Goal: Task Accomplishment & Management: Complete application form

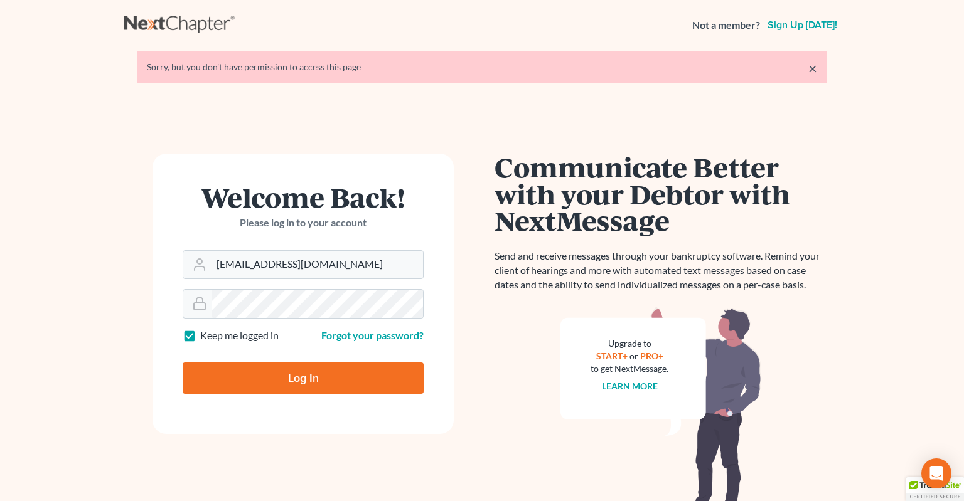
click at [319, 375] on input "Log In" at bounding box center [303, 378] width 241 height 31
type input "Thinking..."
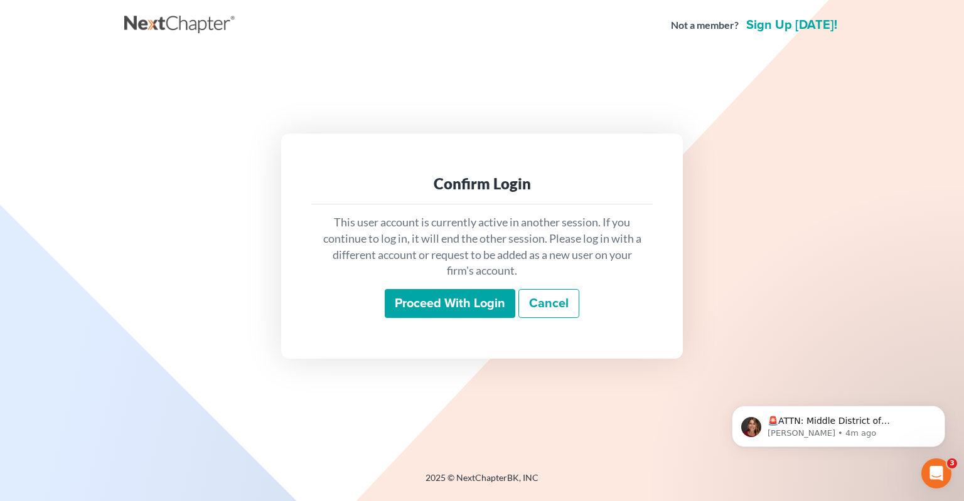
click at [436, 307] on input "Proceed with login" at bounding box center [450, 303] width 131 height 29
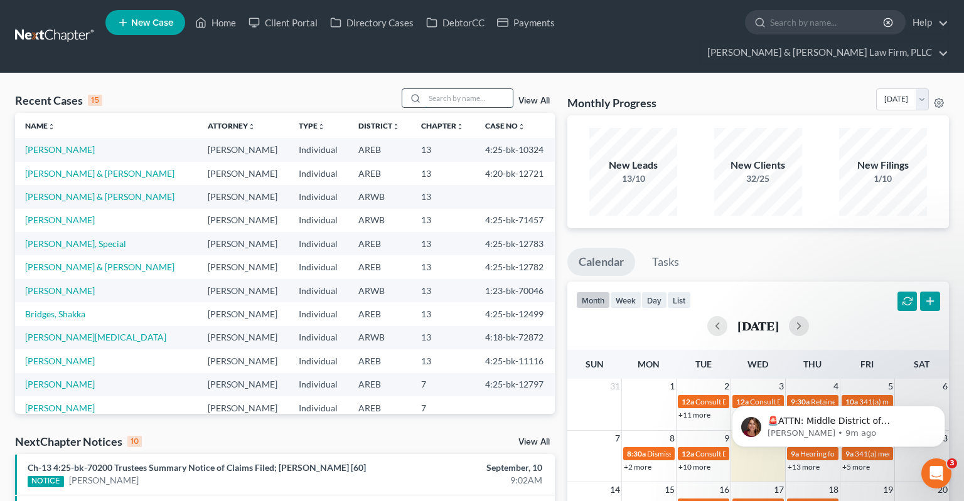
click at [451, 89] on input "search" at bounding box center [469, 98] width 88 height 18
type input "[PERSON_NAME]"
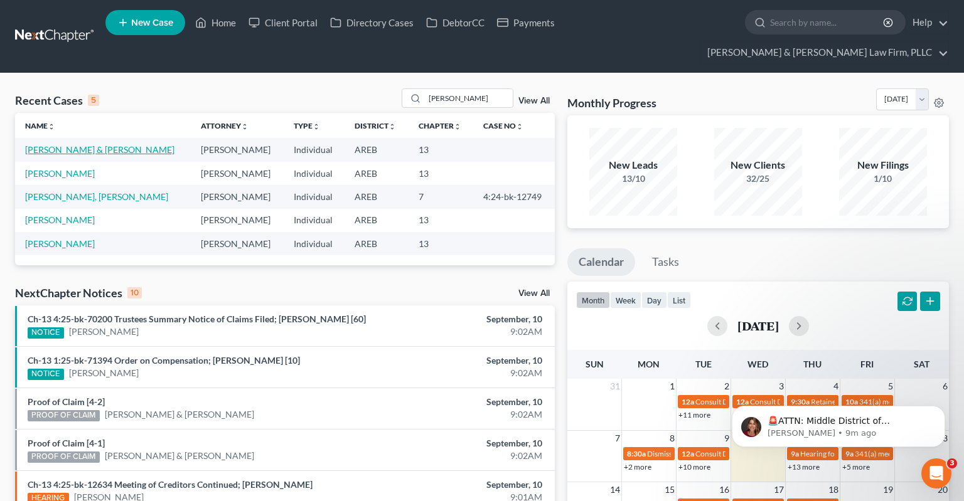
click at [100, 144] on link "[PERSON_NAME] & [PERSON_NAME]" at bounding box center [99, 149] width 149 height 11
select select "0"
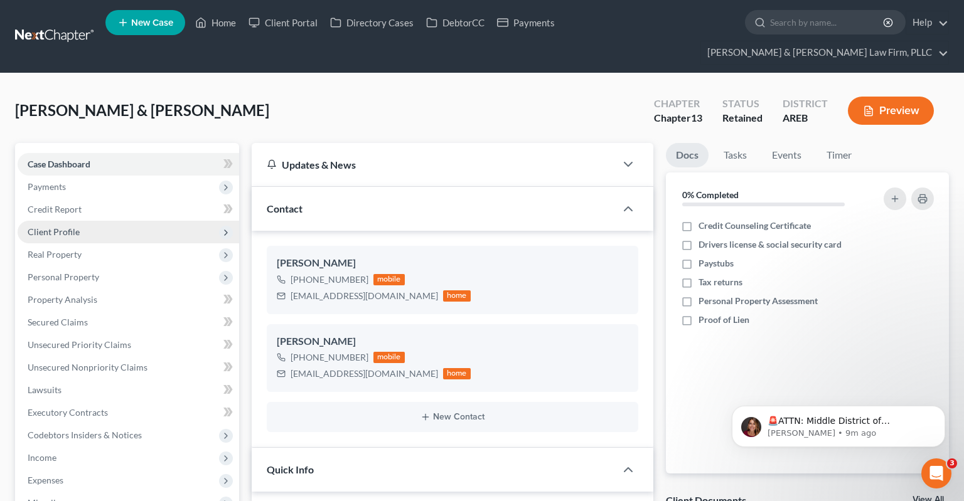
click at [117, 221] on span "Client Profile" at bounding box center [129, 232] width 222 height 23
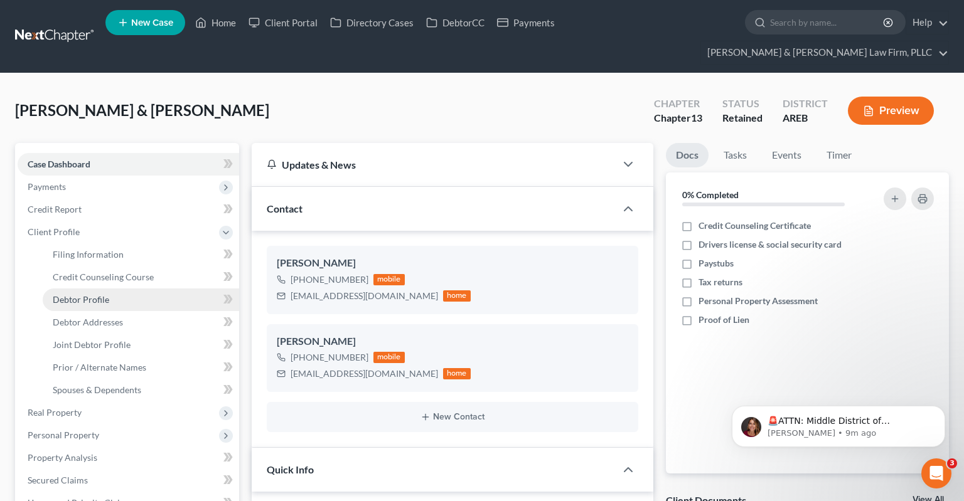
click at [119, 289] on link "Debtor Profile" at bounding box center [141, 300] width 196 height 23
select select "1"
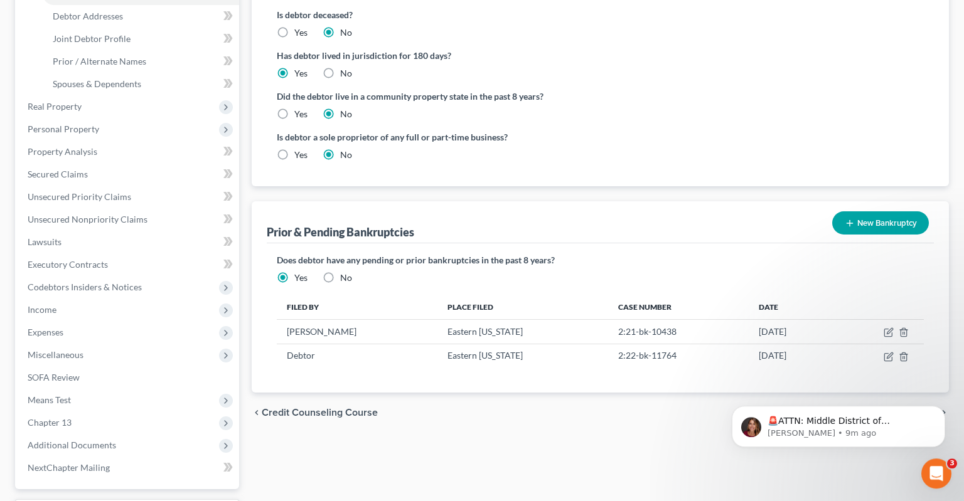
scroll to position [390, 0]
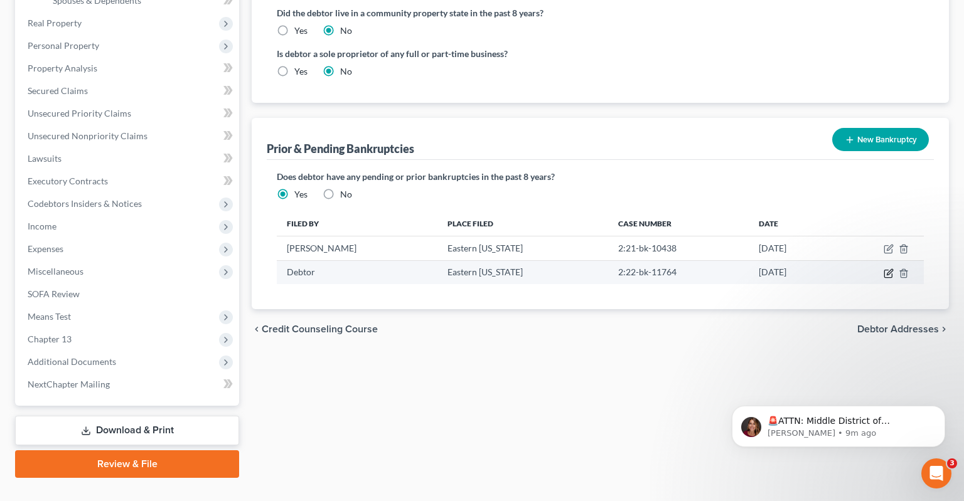
click at [885, 269] on icon "button" at bounding box center [889, 274] width 10 height 10
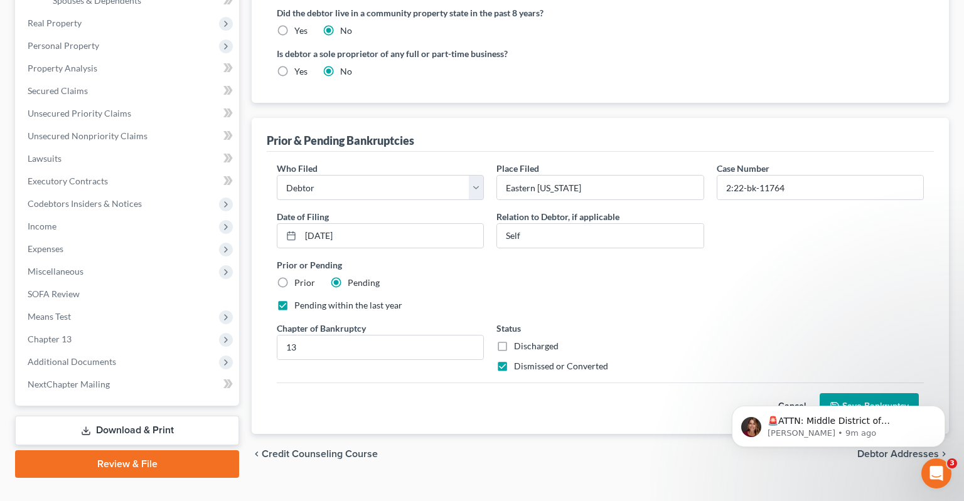
click at [294, 277] on label "Prior" at bounding box center [304, 283] width 21 height 13
click at [272, 259] on div "Prior or Pending Prior Pending" at bounding box center [600, 274] width 660 height 31
click at [294, 277] on label "Prior" at bounding box center [304, 283] width 21 height 13
click at [299, 277] on input "Prior" at bounding box center [303, 281] width 8 height 8
radio input "true"
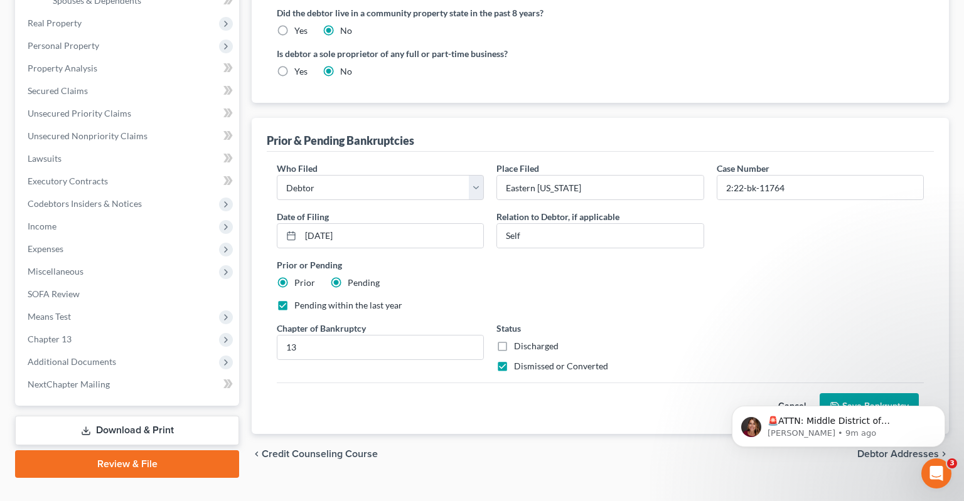
radio input "false"
click at [294, 299] on label "Pending within the last year" at bounding box center [348, 305] width 108 height 13
click at [299, 299] on input "Pending within the last year" at bounding box center [303, 303] width 8 height 8
checkbox input "false"
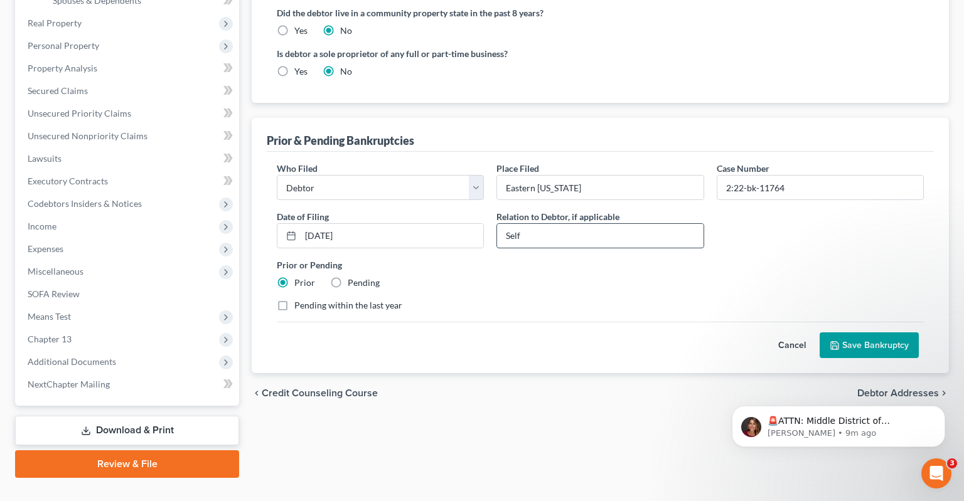
drag, startPoint x: 584, startPoint y: 215, endPoint x: 488, endPoint y: 214, distance: 96.0
click at [497, 224] on input "Self" at bounding box center [600, 236] width 206 height 24
click at [842, 333] on button "Save Bankruptcy" at bounding box center [869, 346] width 99 height 26
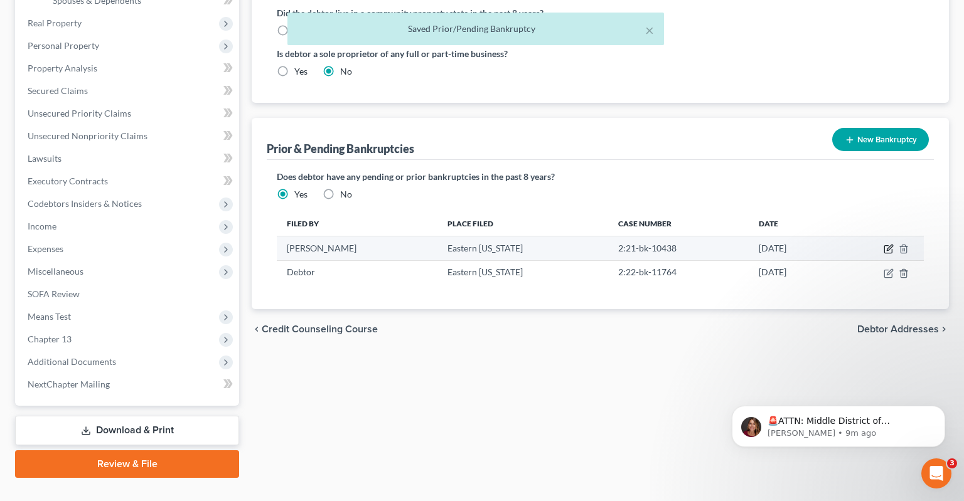
click at [887, 244] on icon "button" at bounding box center [889, 249] width 10 height 10
select select "other"
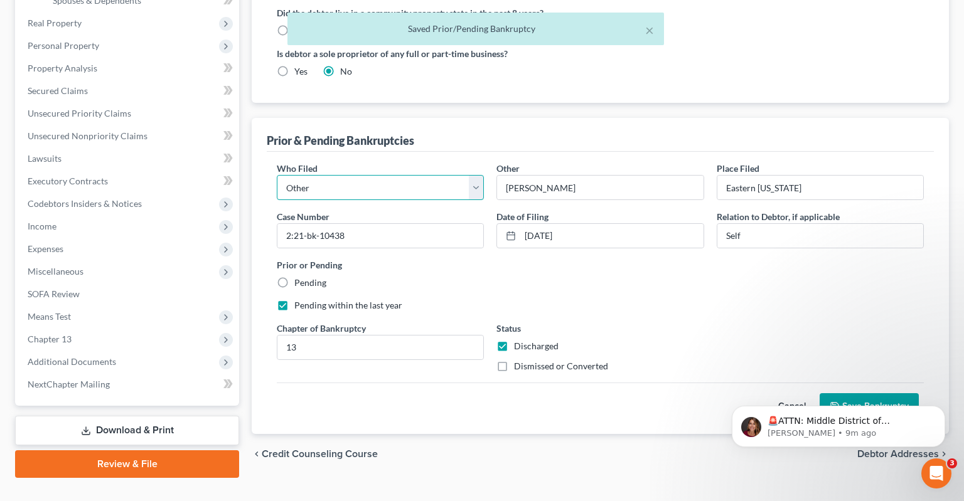
click at [277, 175] on select "Debtor Other" at bounding box center [380, 187] width 207 height 25
click at [479, 175] on select "Debtor Other" at bounding box center [380, 187] width 207 height 25
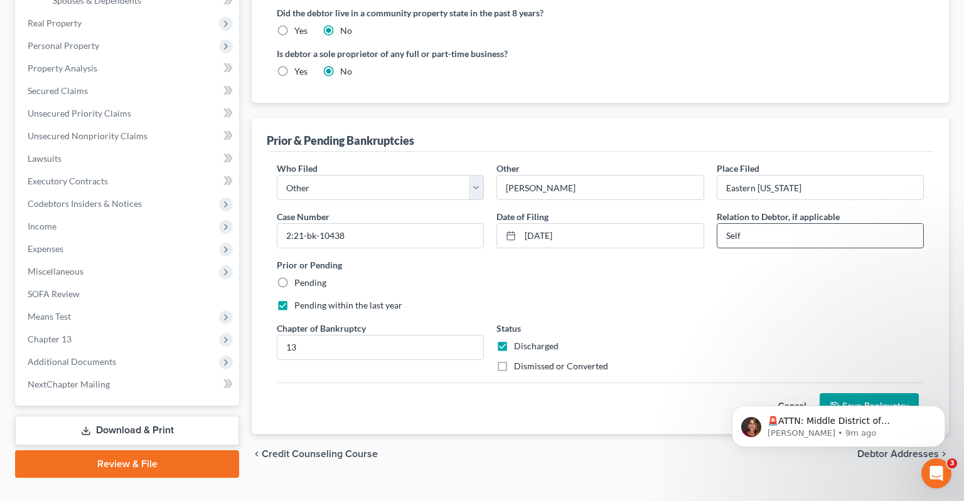
drag, startPoint x: 753, startPoint y: 211, endPoint x: 695, endPoint y: 213, distance: 57.8
click at [717, 224] on input "Self" at bounding box center [820, 236] width 206 height 24
click at [294, 277] on label "Pending" at bounding box center [310, 283] width 32 height 13
click at [299, 277] on input "Pending" at bounding box center [303, 281] width 8 height 8
radio input "true"
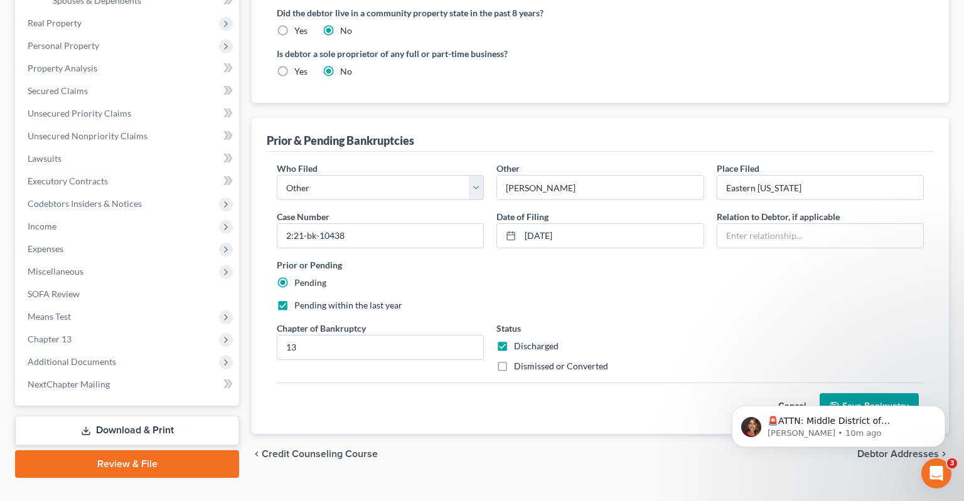
click at [294, 299] on label "Pending within the last year" at bounding box center [348, 305] width 108 height 13
click at [299, 299] on input "Pending within the last year" at bounding box center [303, 303] width 8 height 8
checkbox input "false"
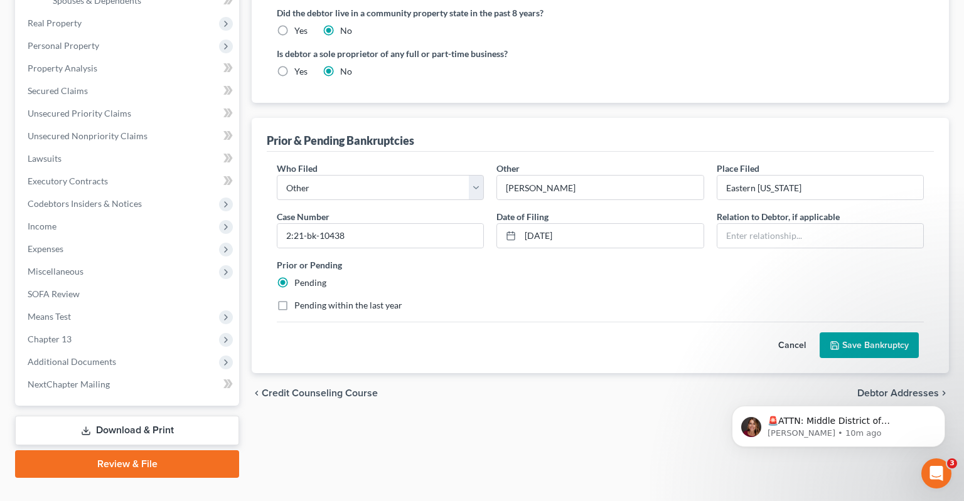
click at [294, 277] on label "Pending" at bounding box center [310, 283] width 32 height 13
click at [299, 277] on input "Pending" at bounding box center [303, 281] width 8 height 8
click at [374, 261] on div "Prior or Pending Pending" at bounding box center [600, 274] width 660 height 31
click at [393, 259] on div "Prior or Pending Pending" at bounding box center [600, 274] width 660 height 31
click at [294, 277] on label "Pending" at bounding box center [310, 283] width 32 height 13
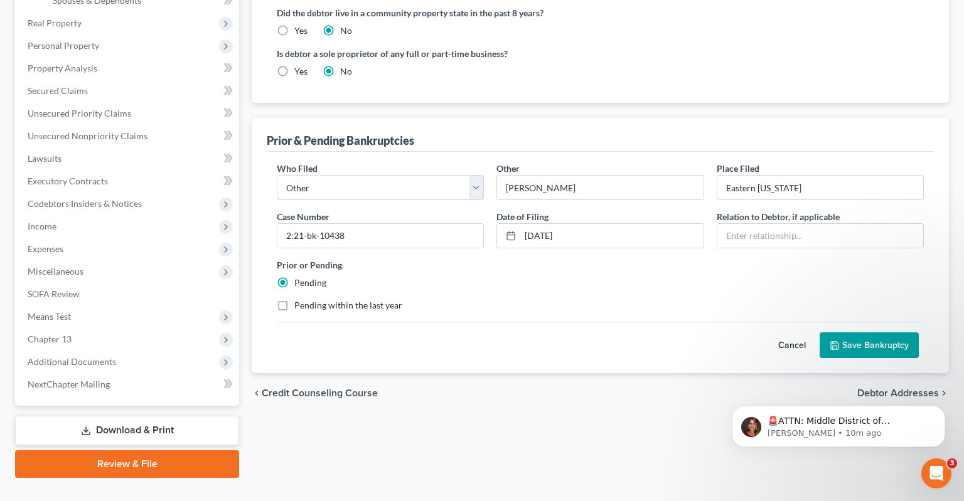
click at [299, 277] on input "Pending" at bounding box center [303, 281] width 8 height 8
click at [277, 175] on select "Debtor Other" at bounding box center [380, 187] width 207 height 25
select select "debtor"
click option "Debtor" at bounding box center [0, 0] width 0 height 0
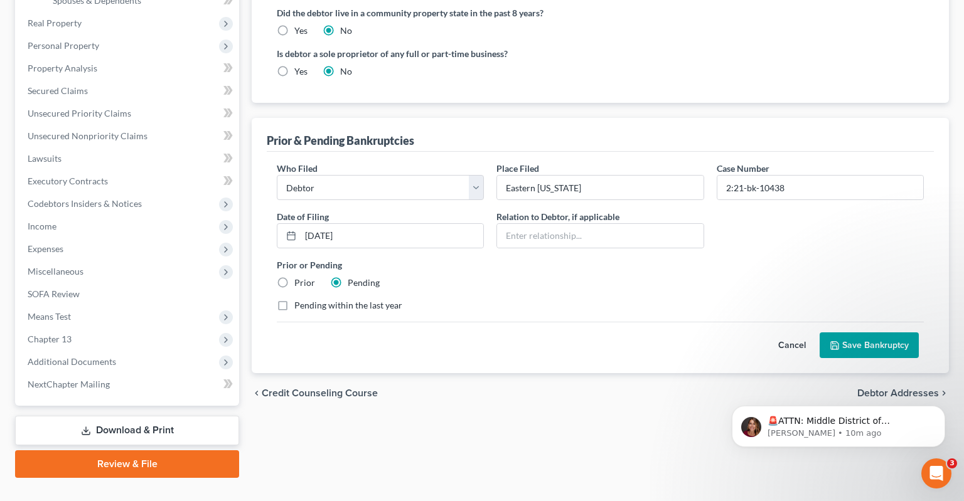
click at [294, 277] on label "Prior" at bounding box center [304, 283] width 21 height 13
click at [299, 277] on input "Prior" at bounding box center [303, 281] width 8 height 8
radio input "true"
radio input "false"
click at [585, 224] on input "text" at bounding box center [600, 236] width 206 height 24
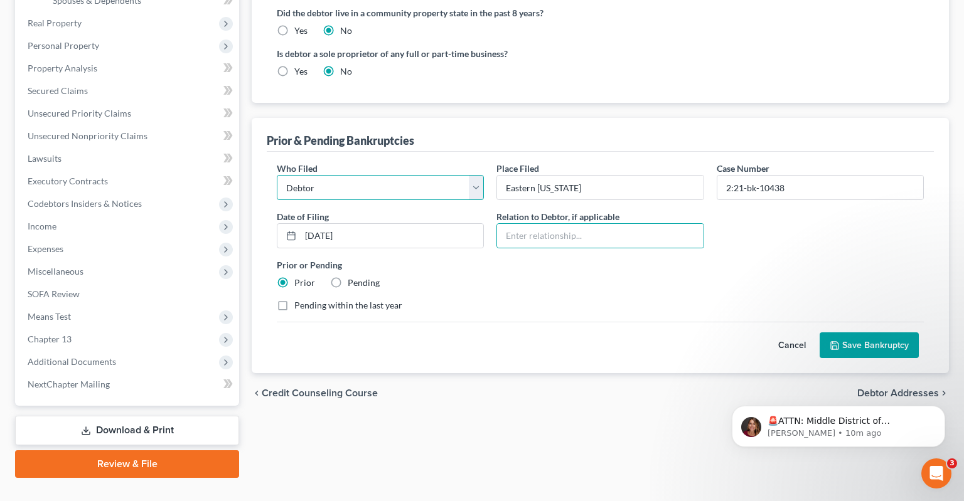
click at [277, 175] on select "Debtor Other" at bounding box center [380, 187] width 207 height 25
click at [473, 175] on select "Debtor Other" at bounding box center [380, 187] width 207 height 25
click at [564, 264] on div "Who Filed * Debtor Other Place Filed * Eastern [US_STATE] Case Number 2:21-bk-1…" at bounding box center [600, 242] width 660 height 160
click at [842, 333] on button "Save Bankruptcy" at bounding box center [869, 346] width 99 height 26
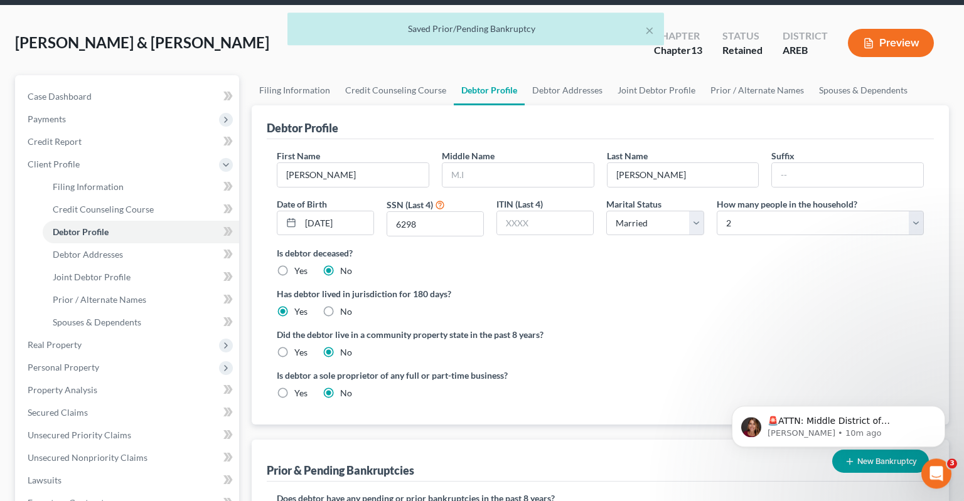
scroll to position [58, 0]
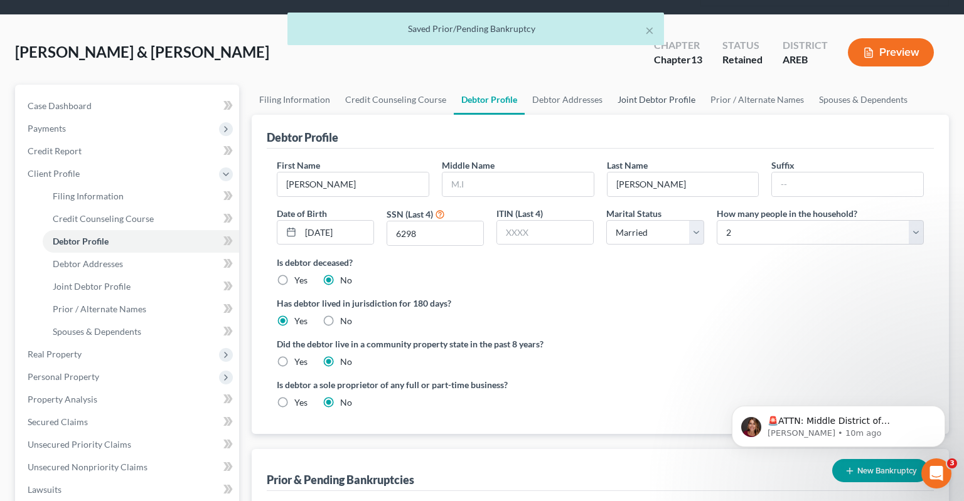
click at [661, 85] on link "Joint Debtor Profile" at bounding box center [656, 100] width 93 height 30
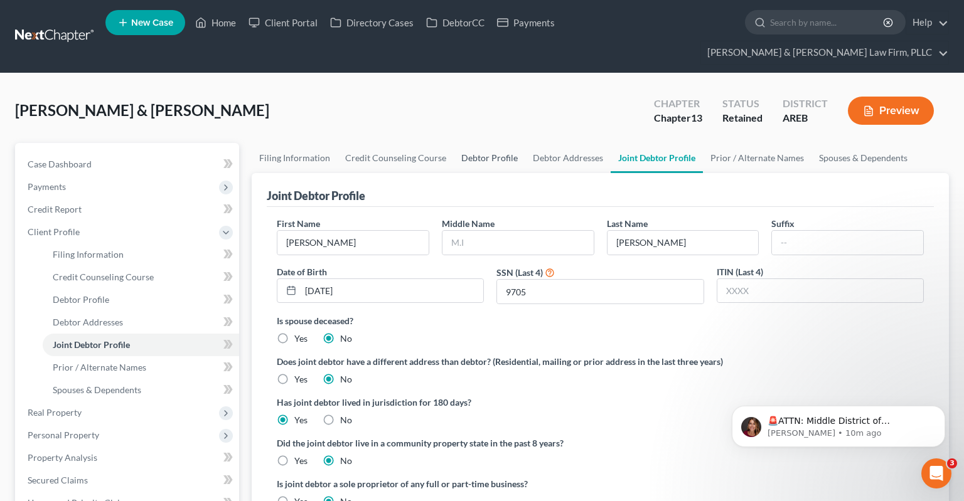
click at [492, 143] on link "Debtor Profile" at bounding box center [490, 158] width 72 height 30
select select "1"
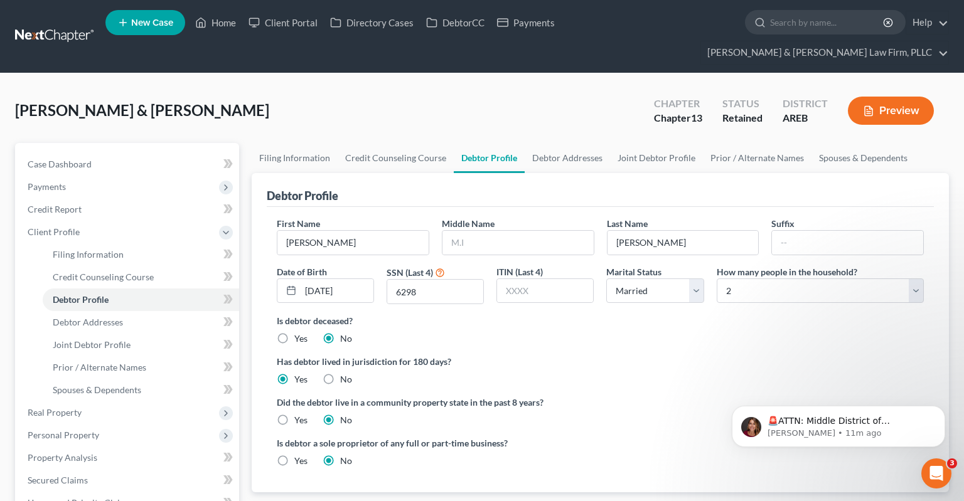
radio input "true"
click at [153, 243] on link "Filing Information" at bounding box center [141, 254] width 196 height 23
select select "1"
select select "3"
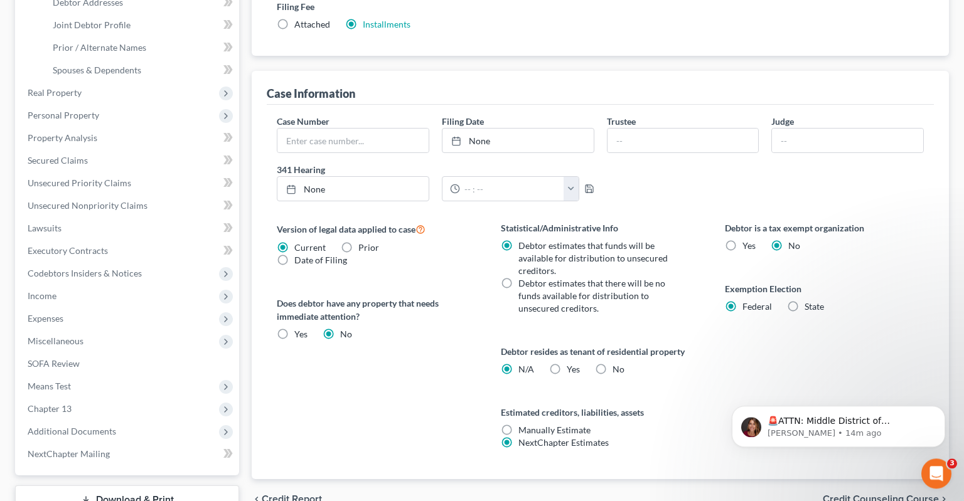
scroll to position [331, 0]
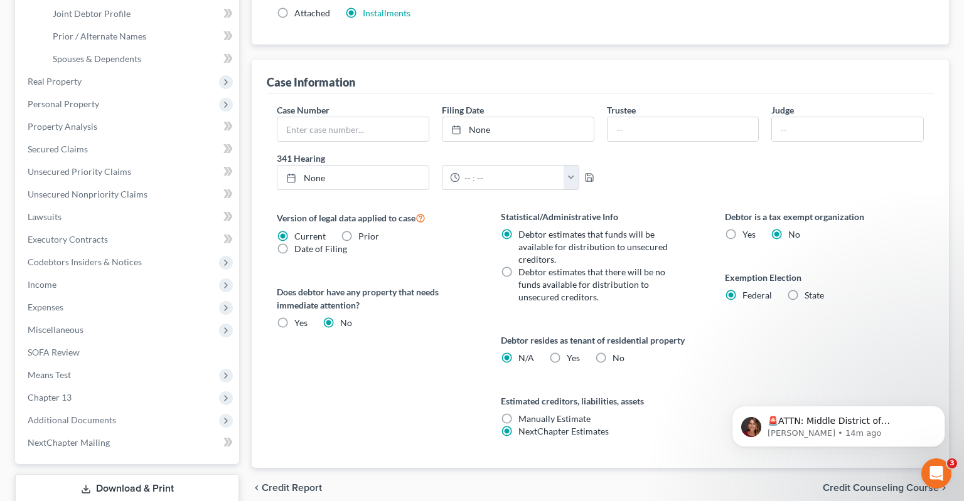
drag, startPoint x: 559, startPoint y: 333, endPoint x: 569, endPoint y: 331, distance: 10.2
click at [567, 352] on label "Yes Yes" at bounding box center [573, 358] width 13 height 13
click at [572, 352] on input "Yes Yes" at bounding box center [576, 356] width 8 height 8
radio input "true"
radio input "false"
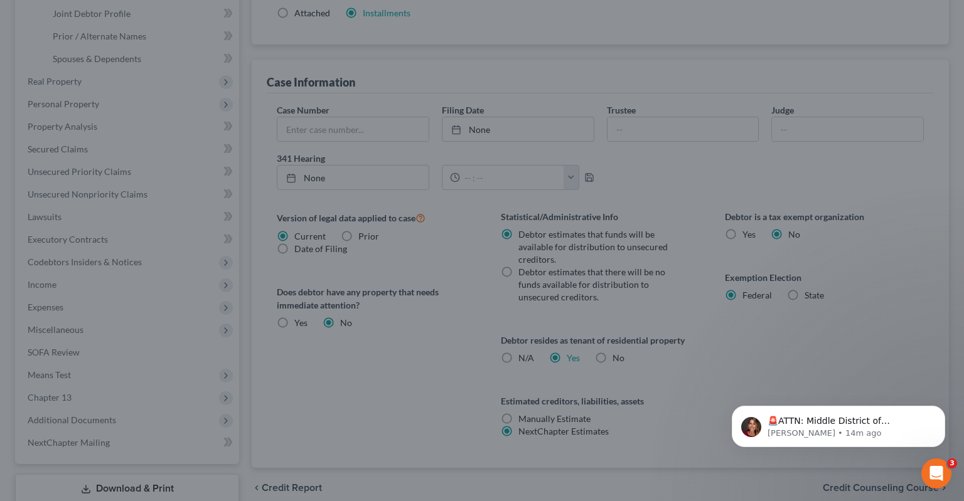
click at [689, 326] on div "Certification by a Debtor Who Resides as a Tenant of Residential Property × Lan…" at bounding box center [482, 250] width 964 height 501
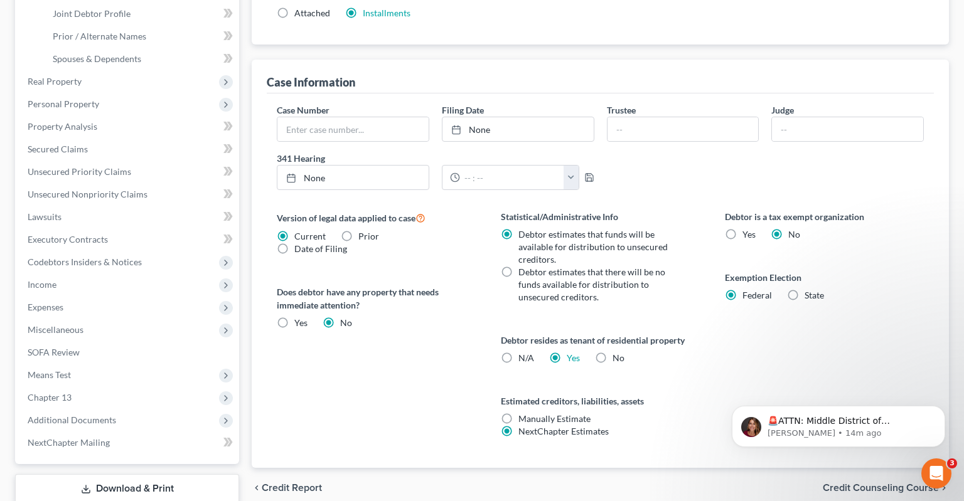
scroll to position [0, 0]
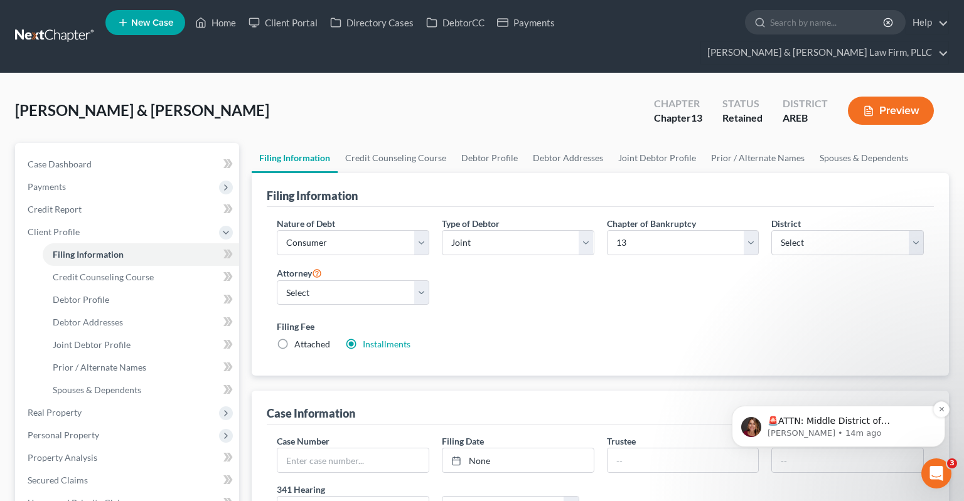
click at [897, 424] on p "🚨ATTN: Middle District of [US_STATE] The court has added a new Credit Counselin…" at bounding box center [849, 421] width 162 height 13
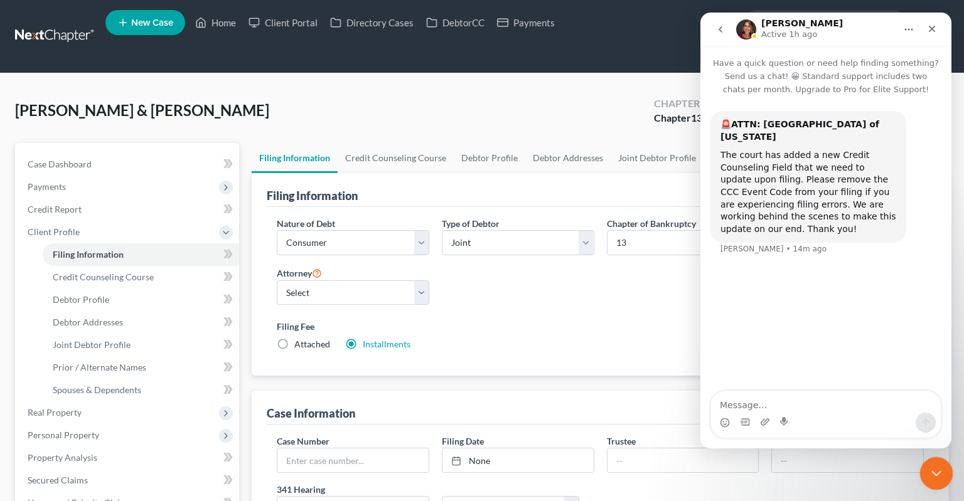
click at [935, 465] on icon "Close Intercom Messenger" at bounding box center [934, 471] width 15 height 15
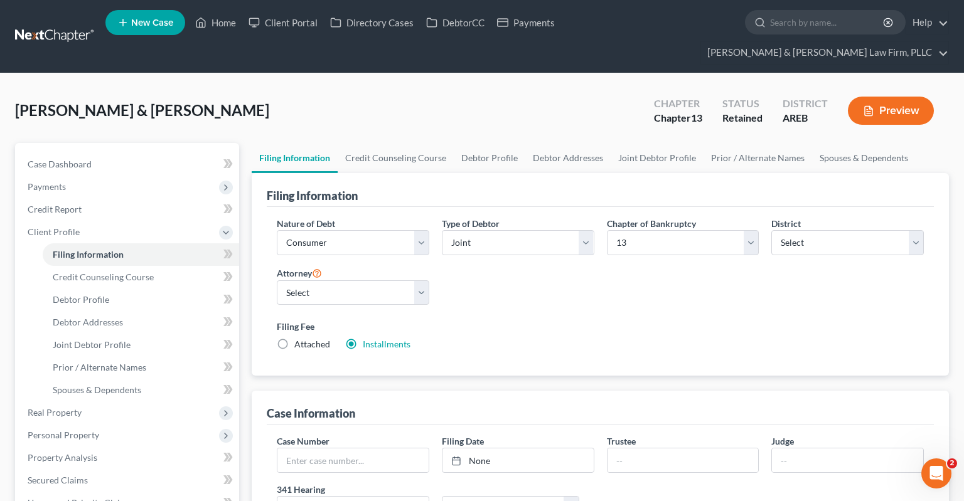
click at [582, 96] on div "[PERSON_NAME] & [PERSON_NAME] Upgraded Chapter Chapter 13 Status Retained Distr…" at bounding box center [482, 115] width 934 height 55
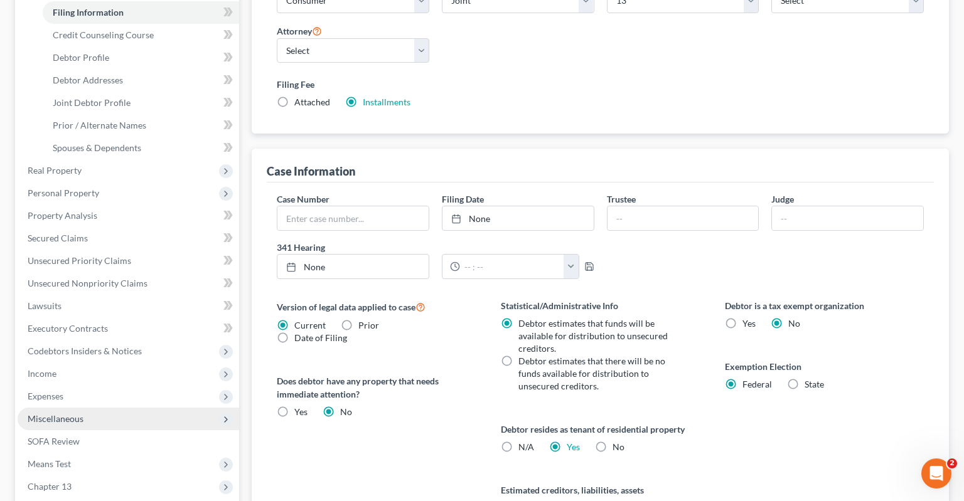
scroll to position [265, 0]
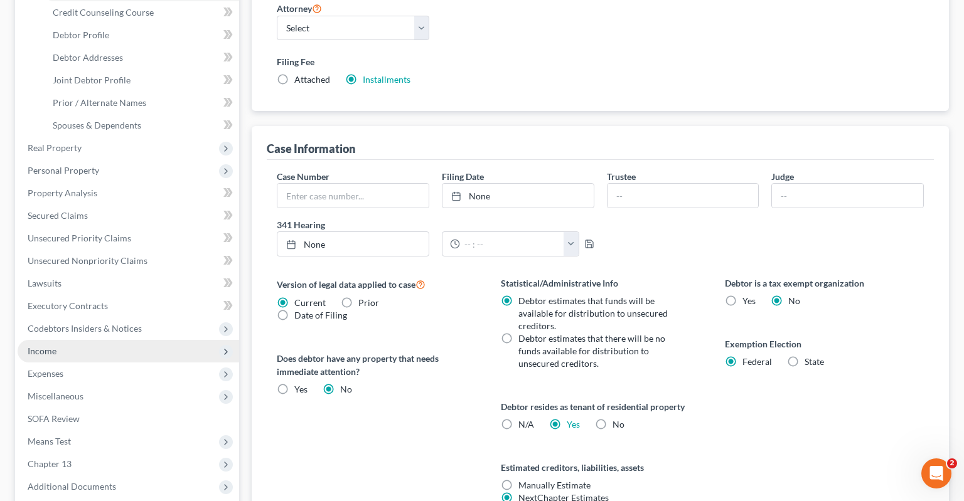
click at [128, 340] on span "Income" at bounding box center [129, 351] width 222 height 23
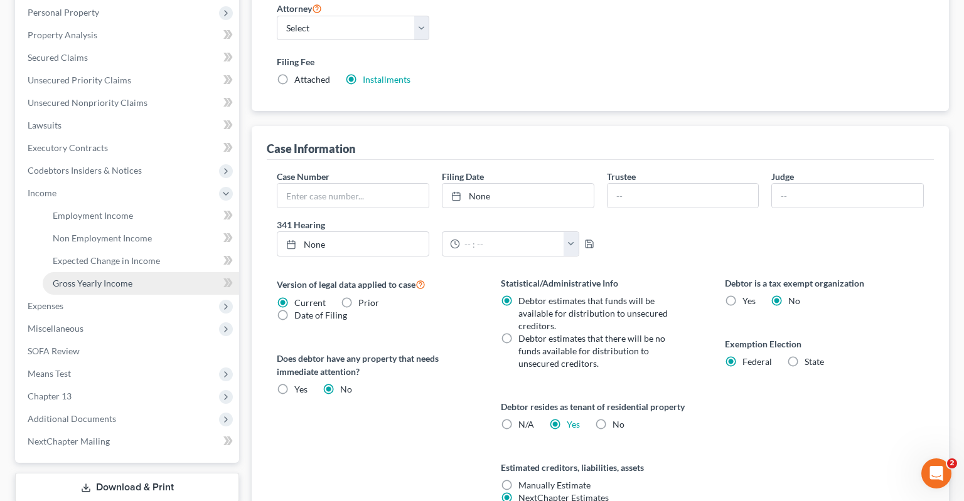
click at [156, 272] on link "Gross Yearly Income" at bounding box center [141, 283] width 196 height 23
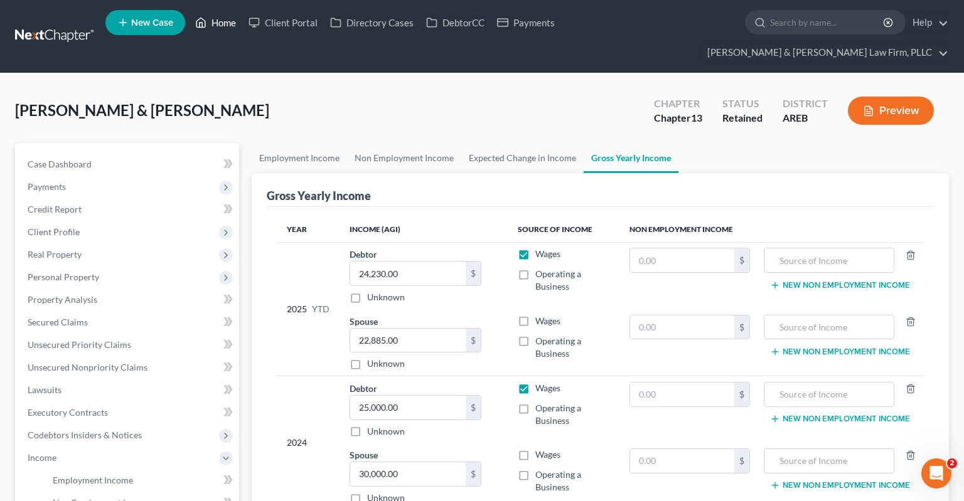
click at [212, 28] on link "Home" at bounding box center [215, 22] width 53 height 23
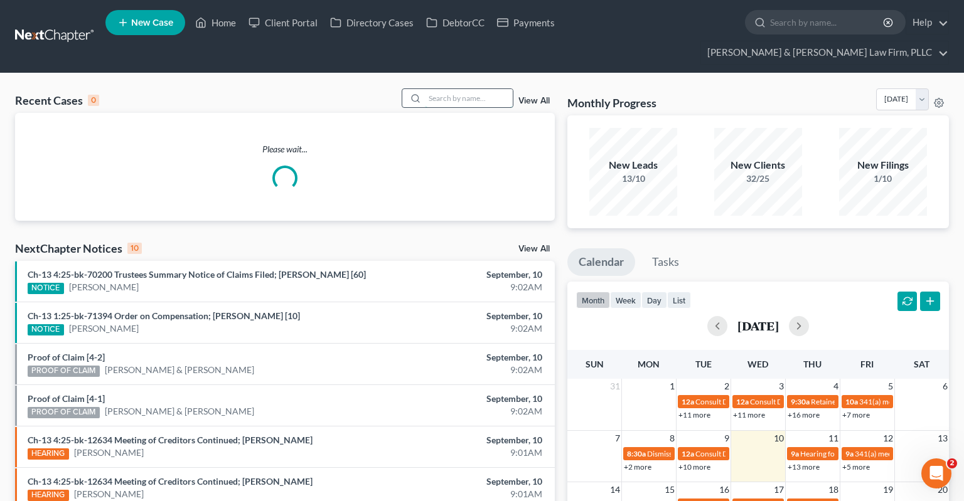
click at [466, 89] on input "search" at bounding box center [469, 98] width 88 height 18
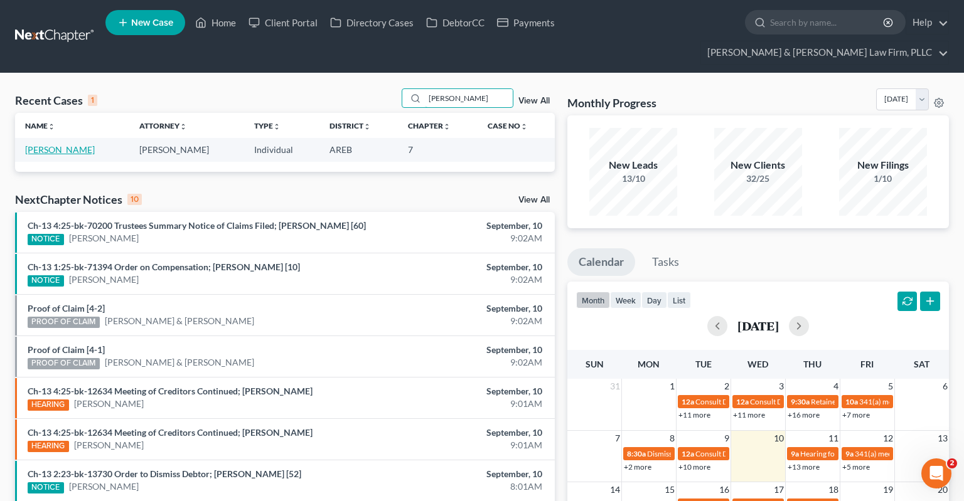
type input "[PERSON_NAME]"
click at [59, 138] on td "[PERSON_NAME]" at bounding box center [72, 149] width 114 height 23
click at [56, 144] on link "[PERSON_NAME]" at bounding box center [60, 149] width 70 height 11
select select "4"
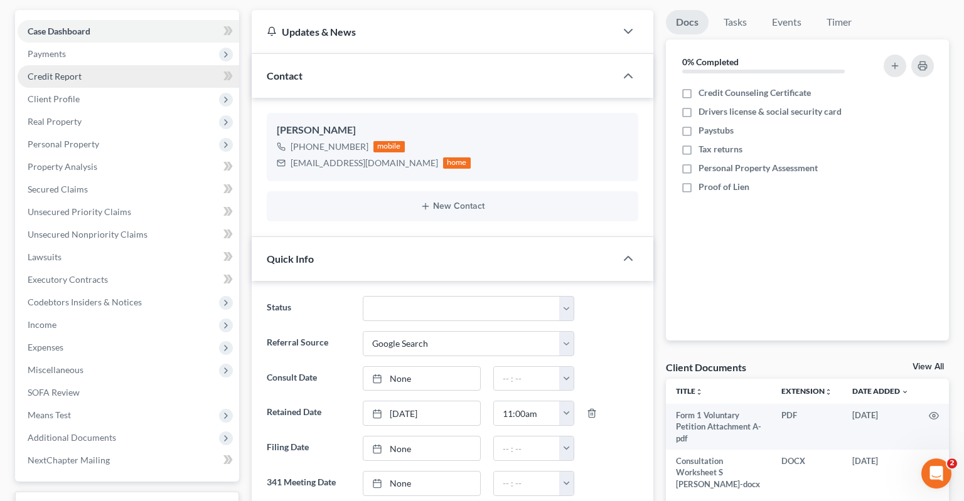
scroll to position [66, 0]
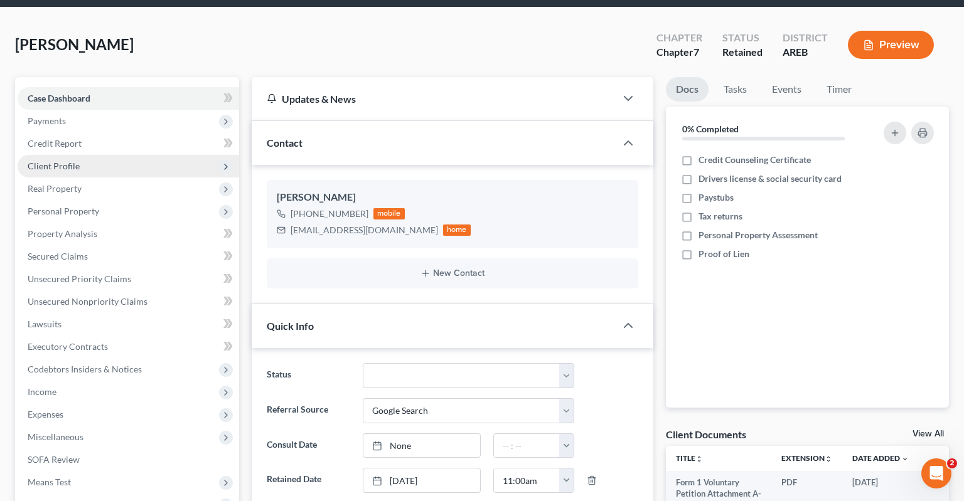
click at [102, 155] on span "Client Profile" at bounding box center [129, 166] width 222 height 23
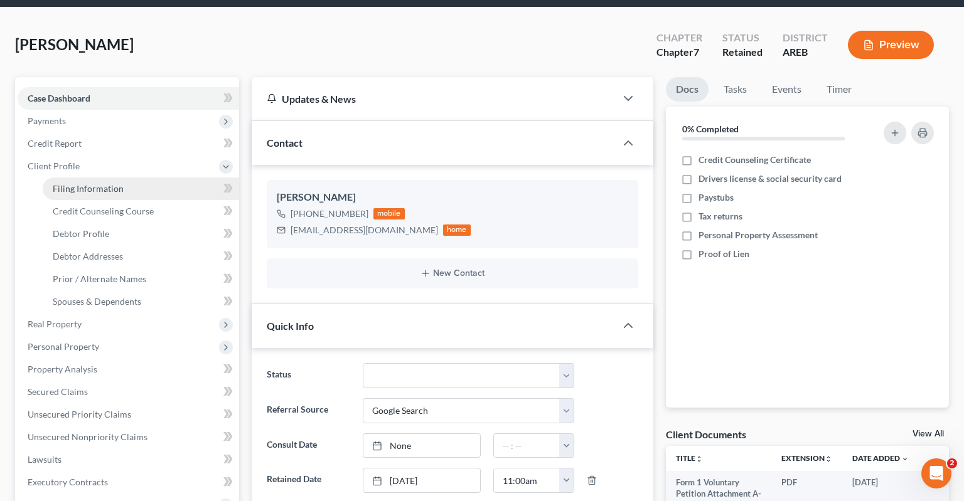
click at [136, 178] on link "Filing Information" at bounding box center [141, 189] width 196 height 23
select select "1"
select select "0"
select select "5"
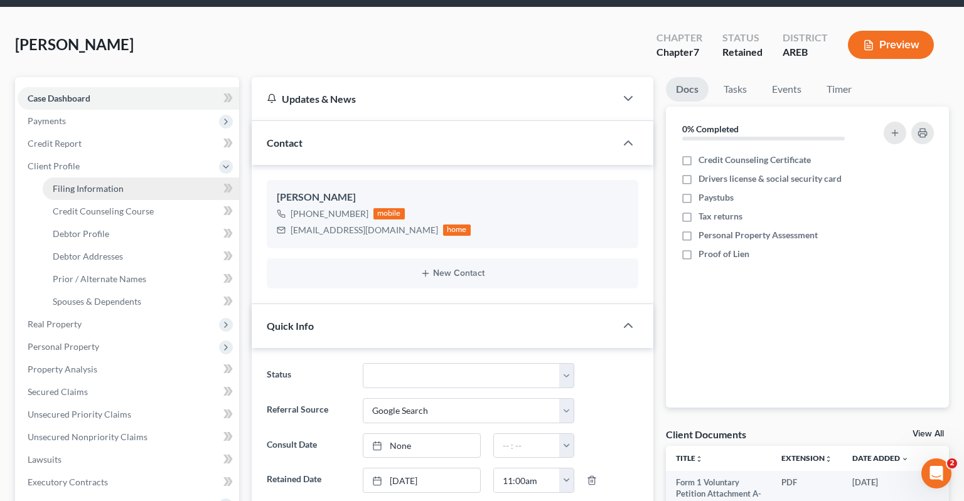
select select "0"
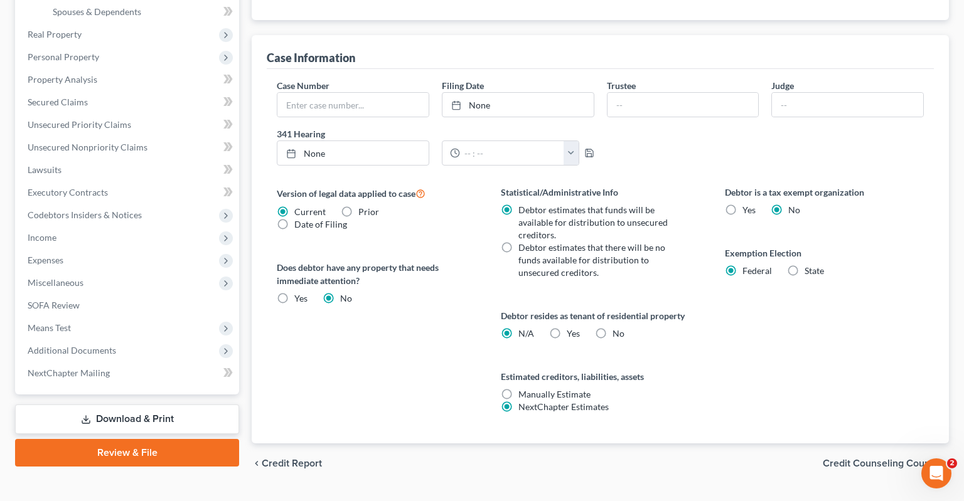
scroll to position [361, 0]
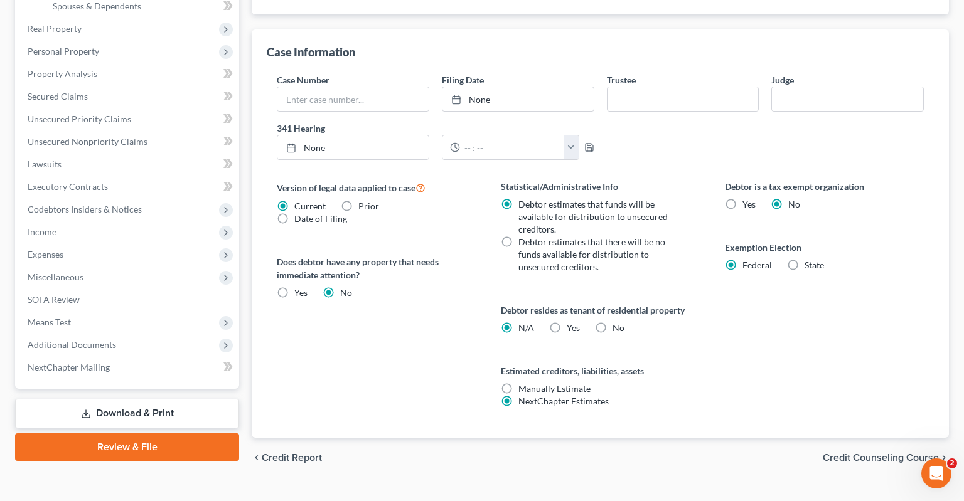
click at [567, 322] on label "Yes Yes" at bounding box center [573, 328] width 13 height 13
click at [572, 322] on input "Yes Yes" at bounding box center [576, 326] width 8 height 8
radio input "true"
radio input "false"
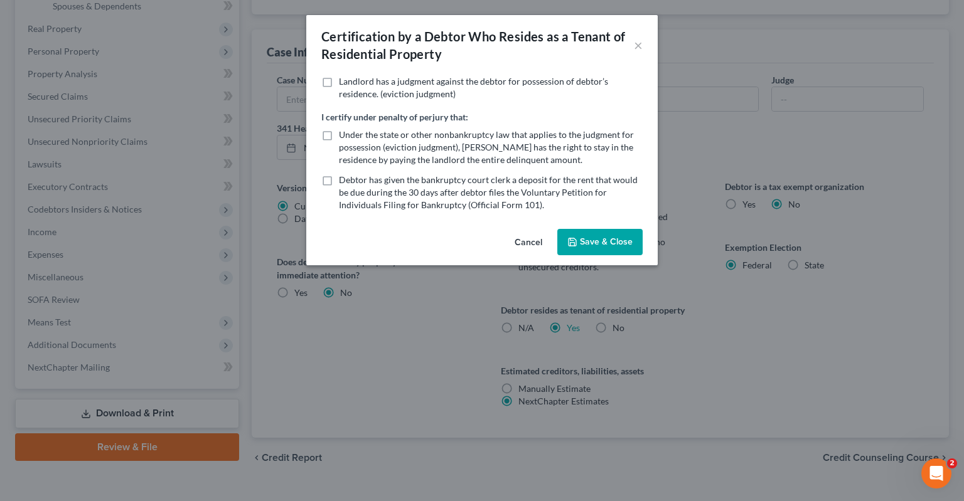
click at [622, 251] on button "Save & Close" at bounding box center [599, 242] width 85 height 26
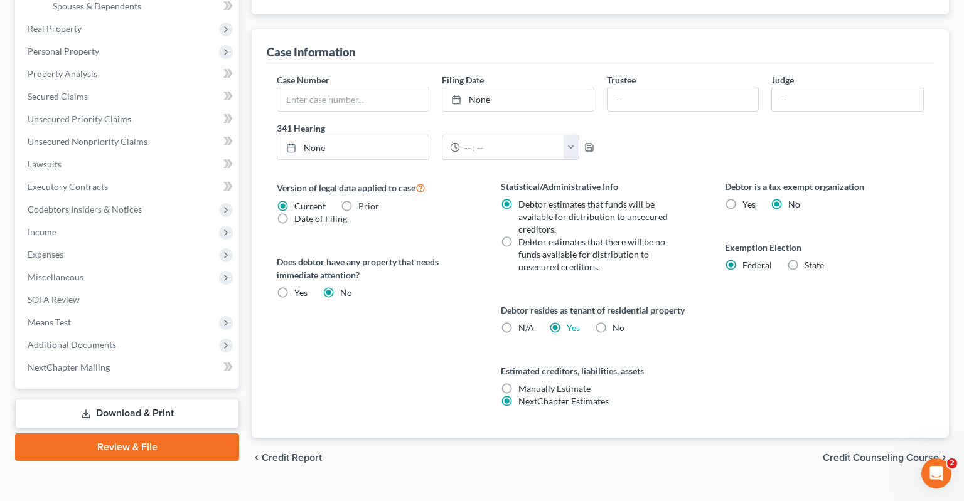
click at [518, 236] on label "Debtor estimates that there will be no funds available for distribution to unse…" at bounding box center [601, 255] width 166 height 38
click at [523, 236] on input "Debtor estimates that there will be no funds available for distribution to unse…" at bounding box center [527, 240] width 8 height 8
radio input "true"
radio input "false"
drag, startPoint x: 732, startPoint y: 300, endPoint x: 738, endPoint y: 306, distance: 8.4
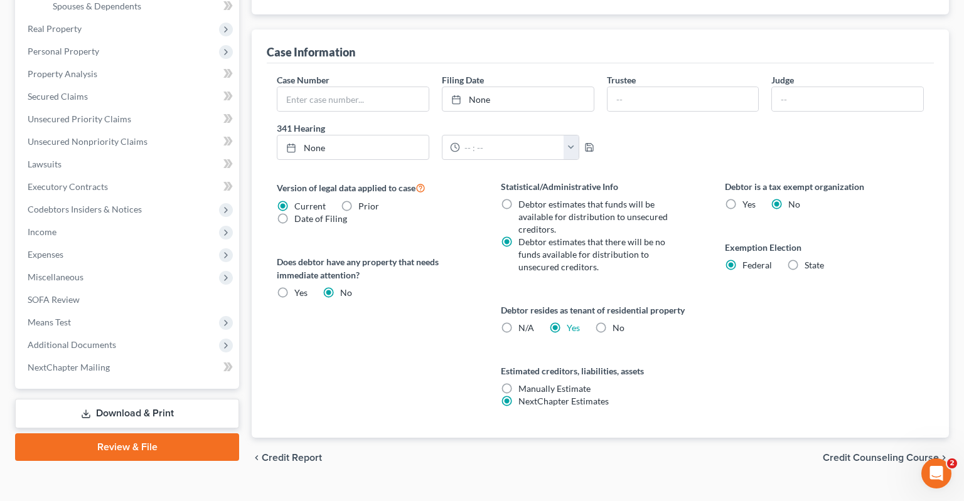
click at [741, 301] on div "Debtor is a tax exempt organization Yes No Exemption Election Federal State" at bounding box center [824, 309] width 224 height 258
click at [88, 221] on span "Income" at bounding box center [129, 232] width 222 height 23
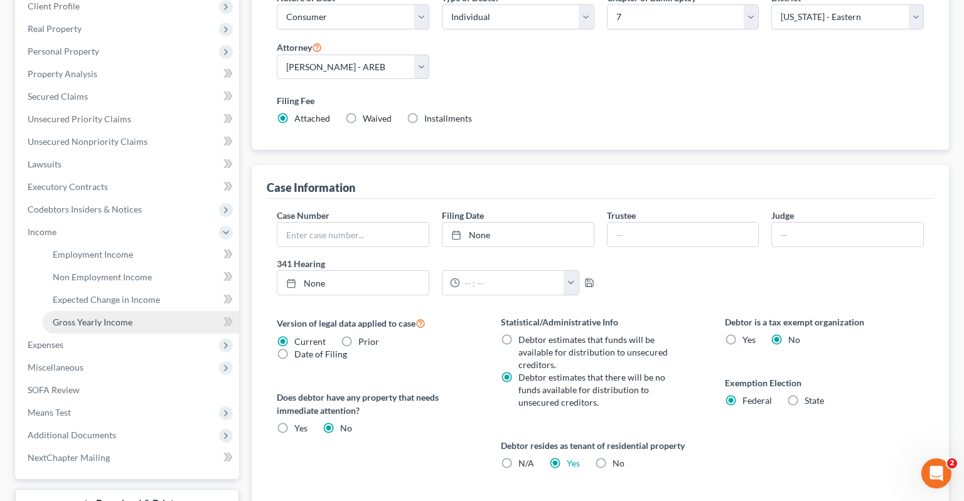
click at [99, 317] on span "Gross Yearly Income" at bounding box center [93, 322] width 80 height 11
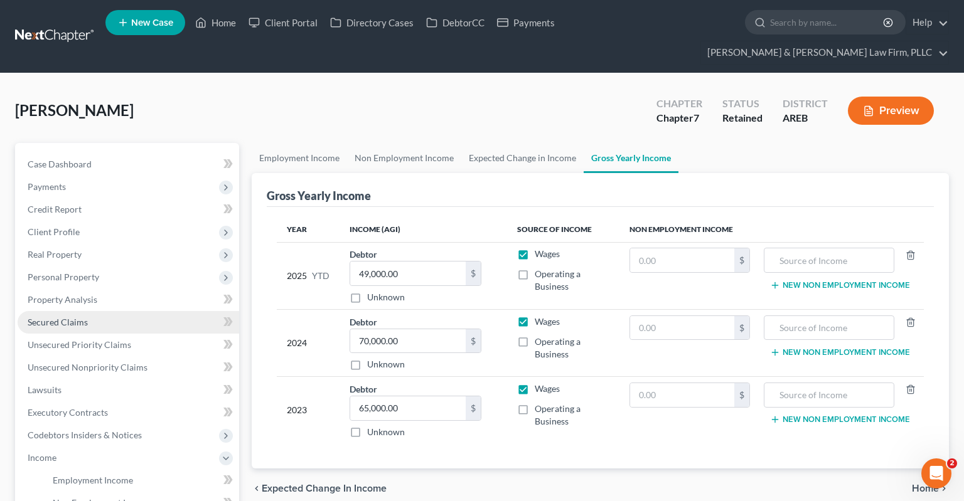
click at [85, 317] on span "Secured Claims" at bounding box center [58, 322] width 60 height 11
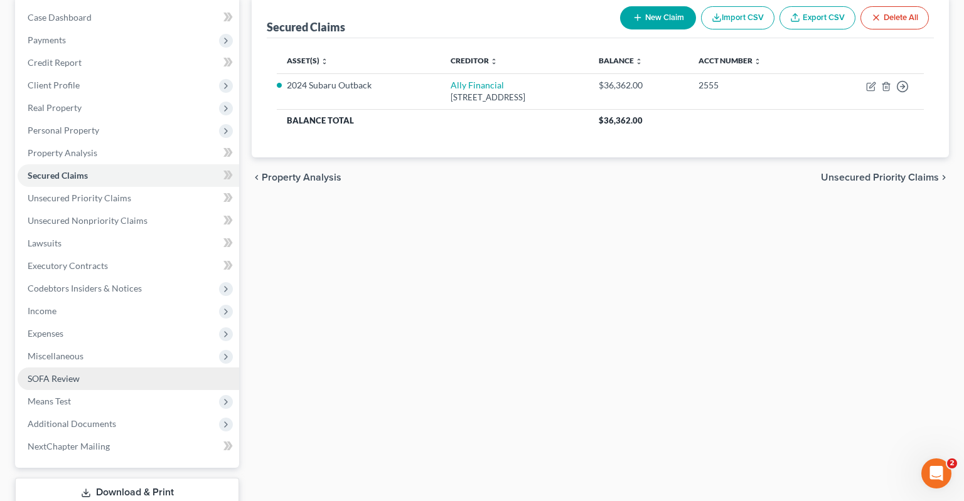
scroll to position [198, 0]
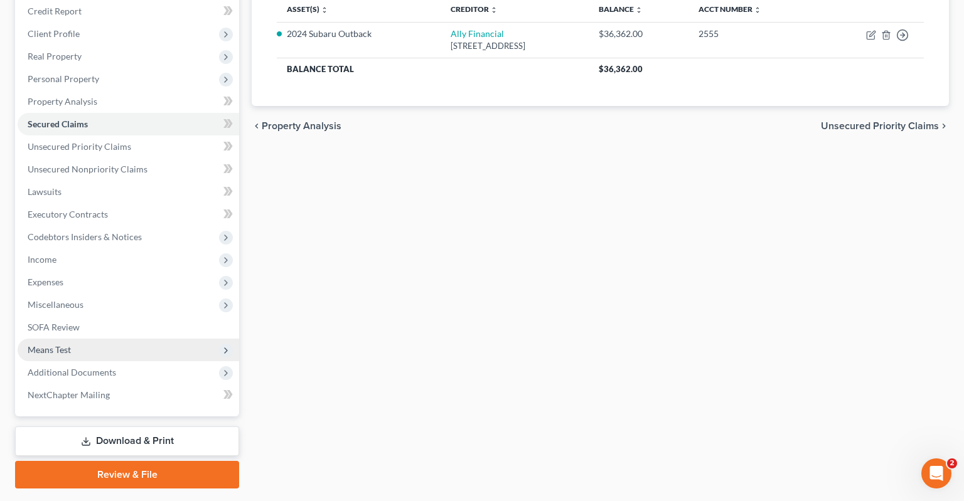
click at [114, 339] on span "Means Test" at bounding box center [129, 350] width 222 height 23
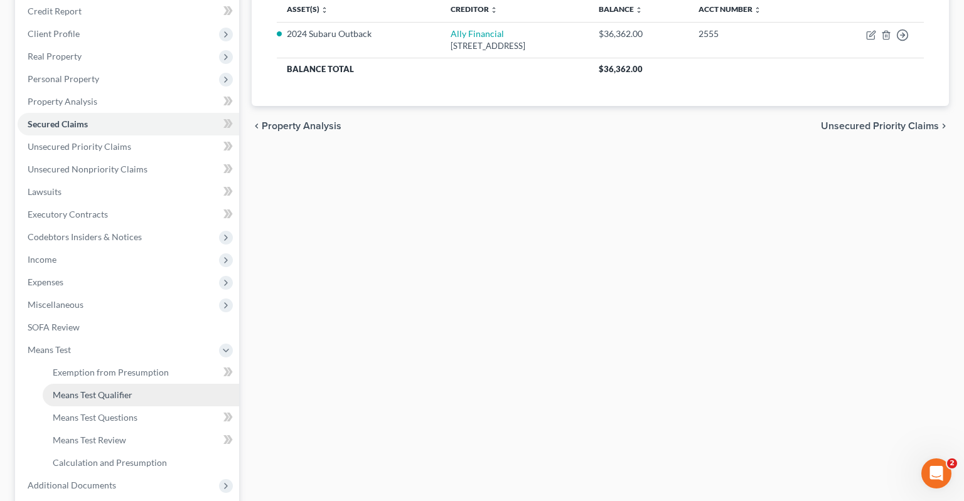
click at [137, 384] on link "Means Test Qualifier" at bounding box center [141, 395] width 196 height 23
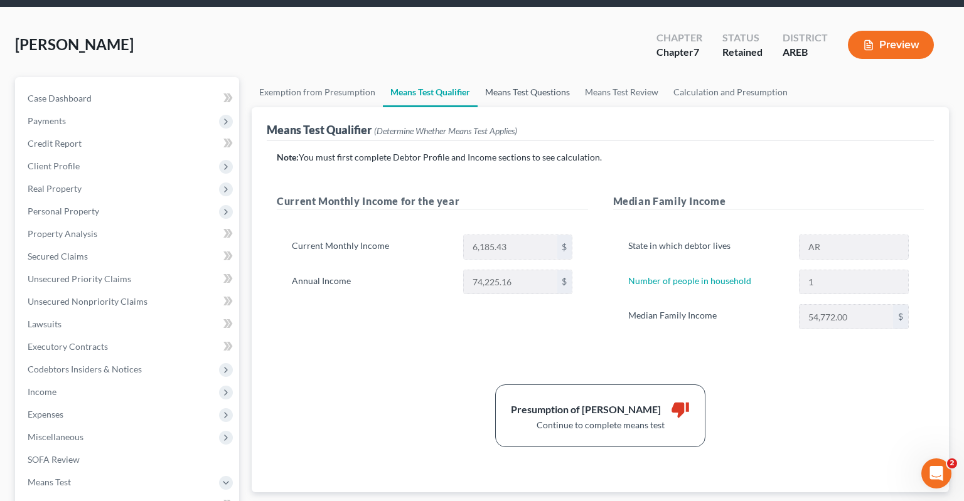
click at [517, 77] on link "Means Test Questions" at bounding box center [528, 92] width 100 height 30
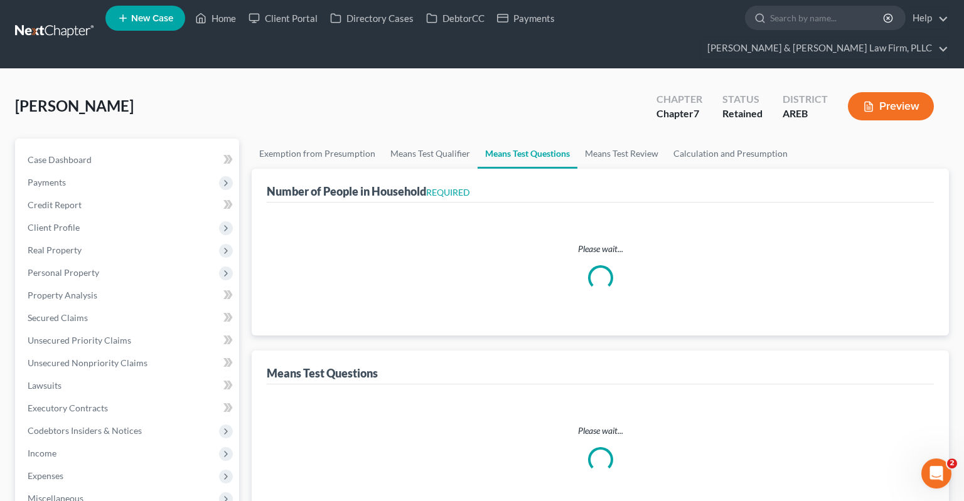
scroll to position [1, 0]
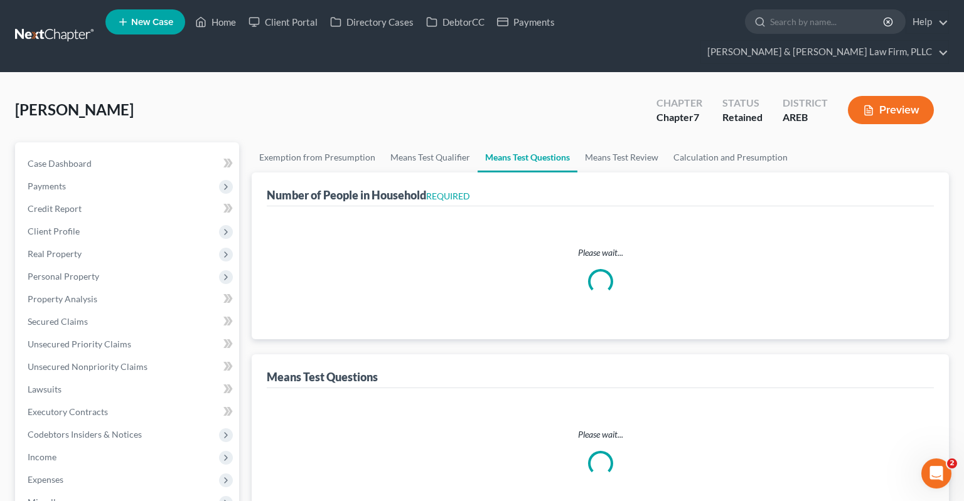
select select "1"
select select "60"
select select "1"
select select "60"
select select "1"
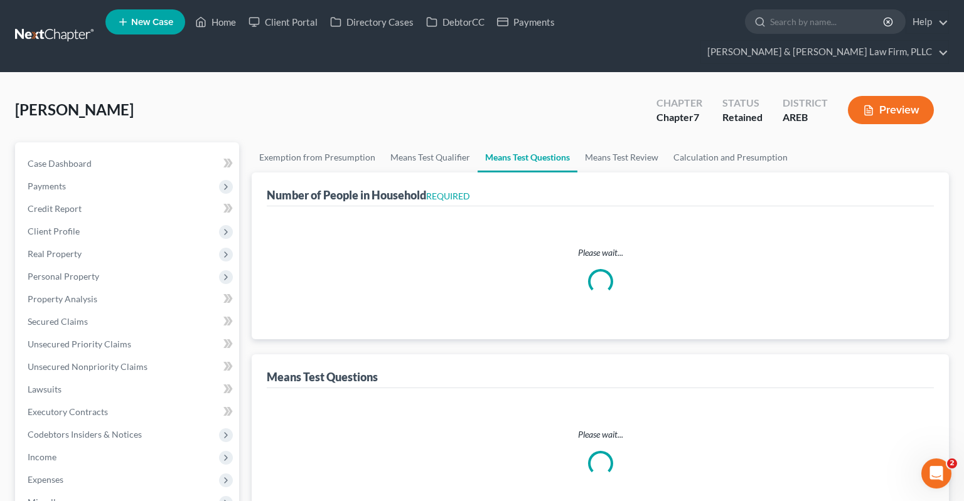
select select "1"
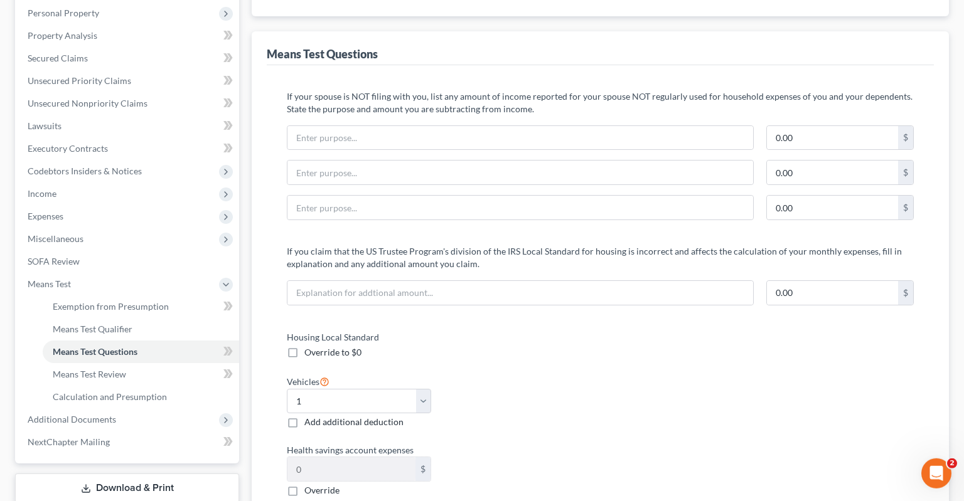
scroll to position [0, 0]
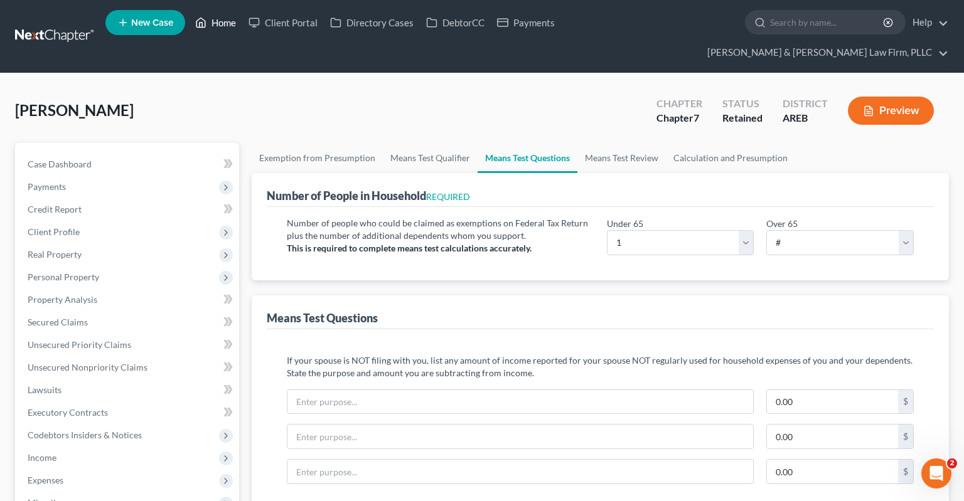
click at [217, 23] on link "Home" at bounding box center [215, 22] width 53 height 23
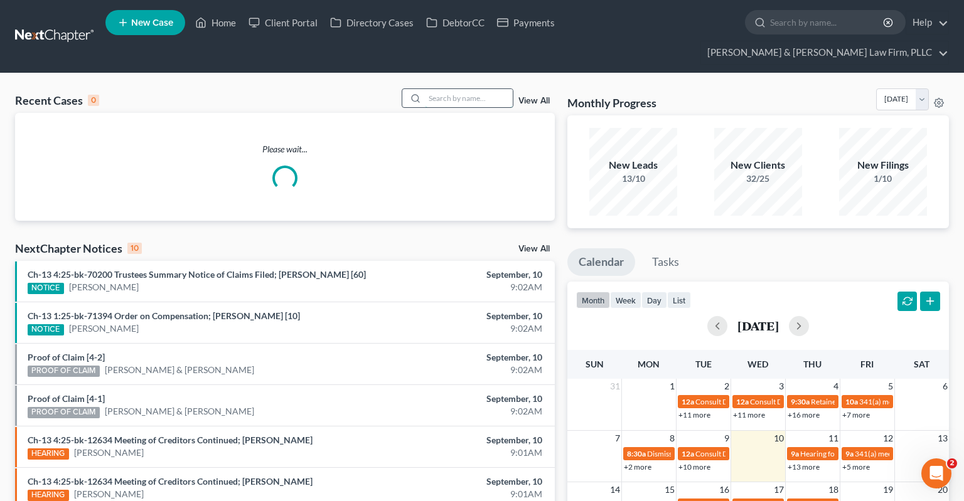
click at [453, 89] on input "search" at bounding box center [469, 98] width 88 height 18
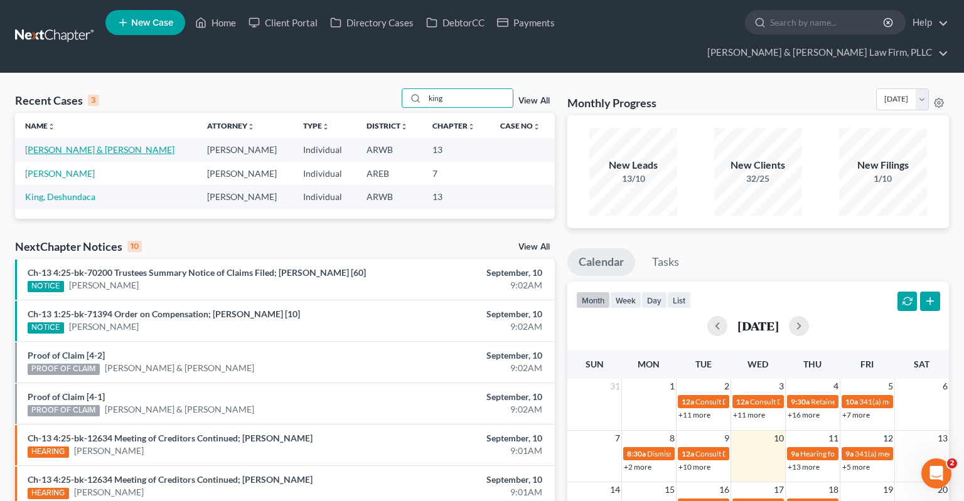
type input "king"
click at [109, 144] on link "[PERSON_NAME] & [PERSON_NAME]" at bounding box center [99, 149] width 149 height 11
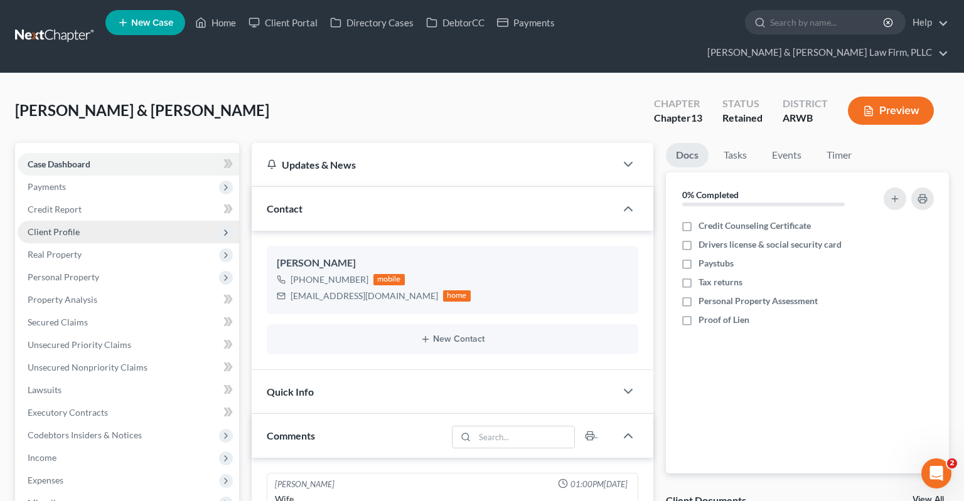
click at [124, 221] on span "Client Profile" at bounding box center [129, 232] width 222 height 23
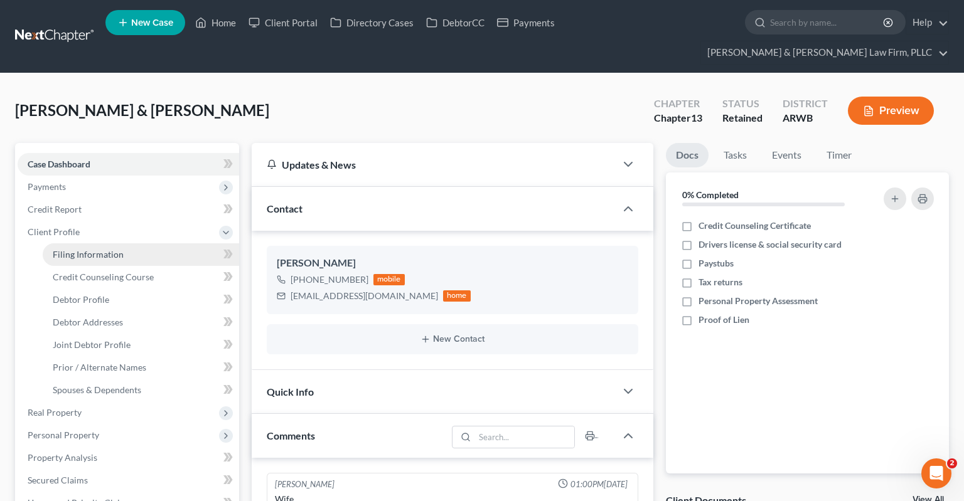
click at [129, 243] on link "Filing Information" at bounding box center [141, 254] width 196 height 23
select select "1"
select select "3"
select select "6"
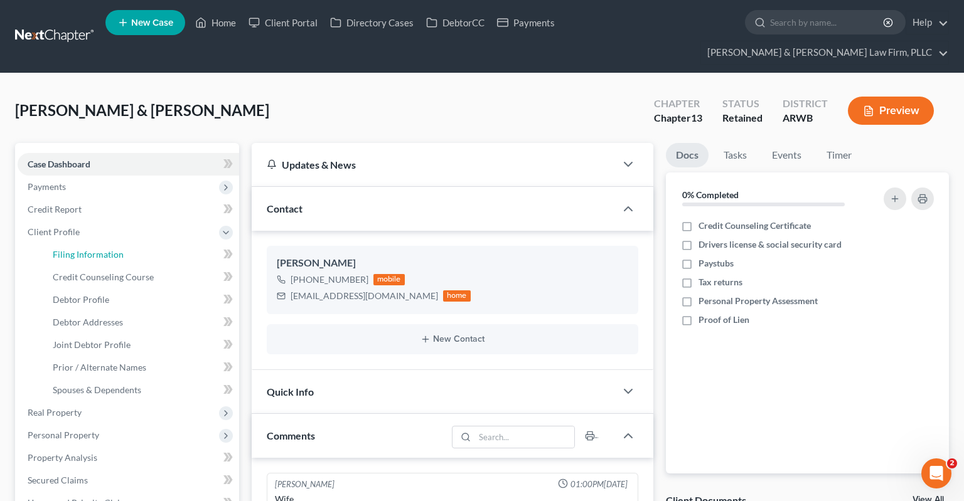
select select "3"
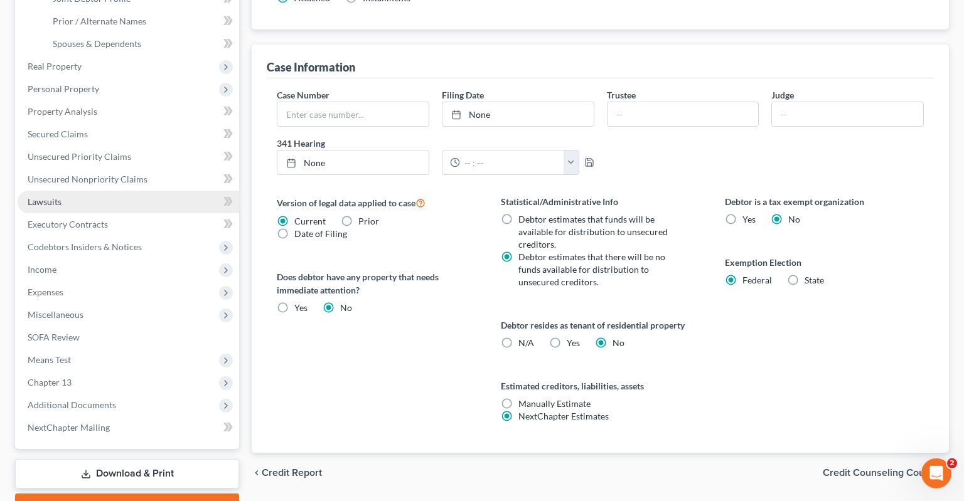
scroll to position [324, 0]
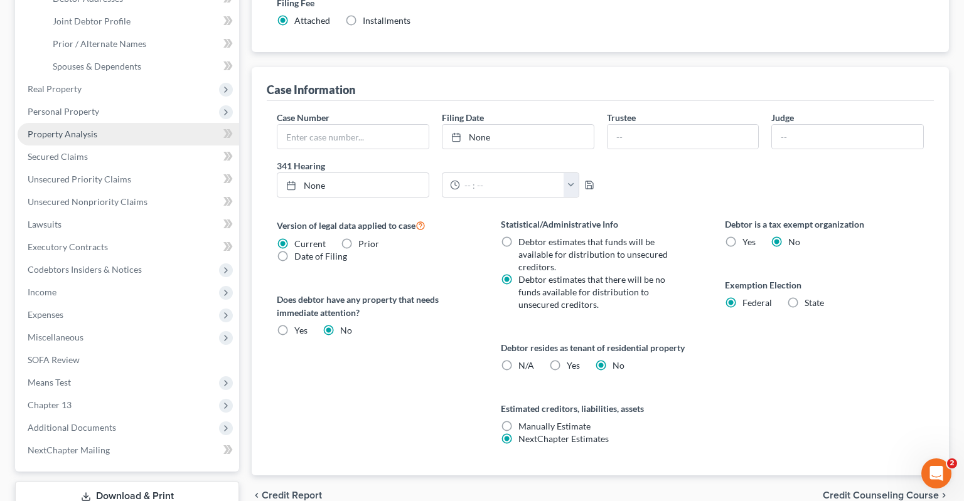
click at [99, 123] on link "Property Analysis" at bounding box center [129, 134] width 222 height 23
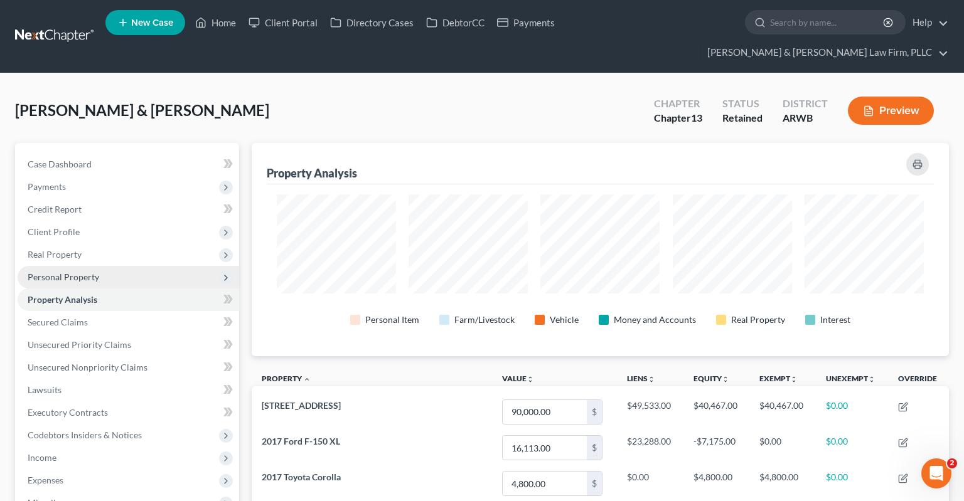
click at [109, 266] on span "Personal Property" at bounding box center [129, 277] width 222 height 23
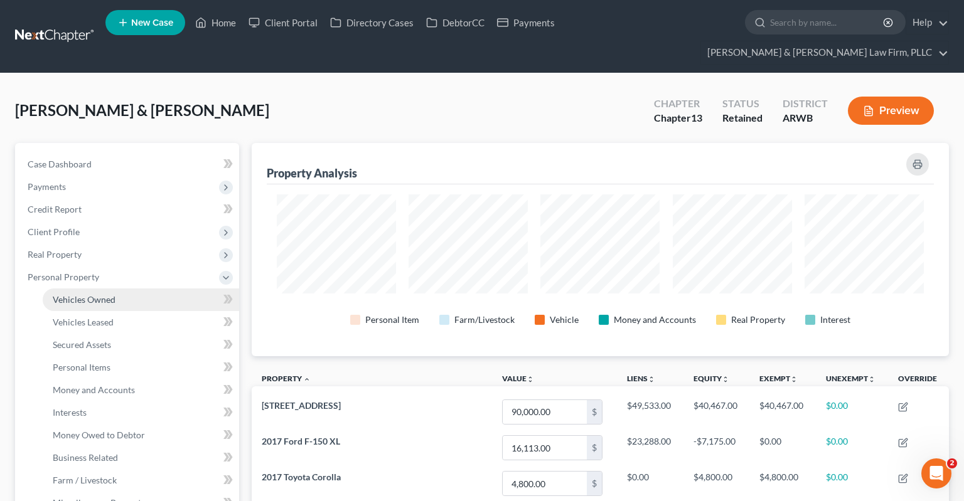
click at [119, 289] on link "Vehicles Owned" at bounding box center [141, 300] width 196 height 23
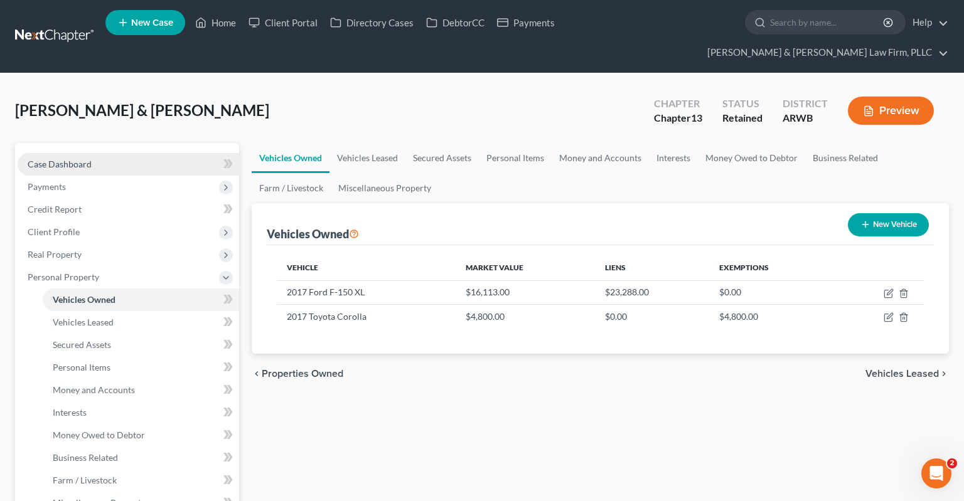
click at [137, 153] on link "Case Dashboard" at bounding box center [129, 164] width 222 height 23
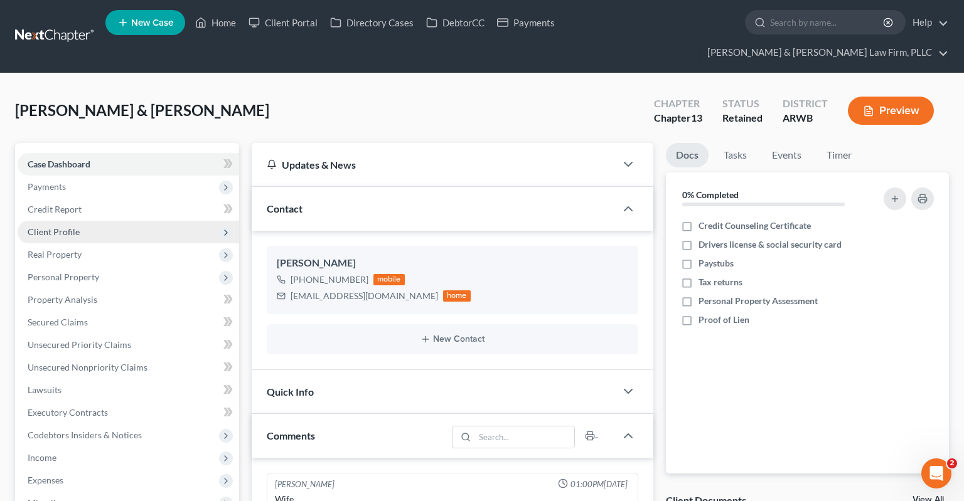
click at [77, 221] on span "Client Profile" at bounding box center [129, 232] width 222 height 23
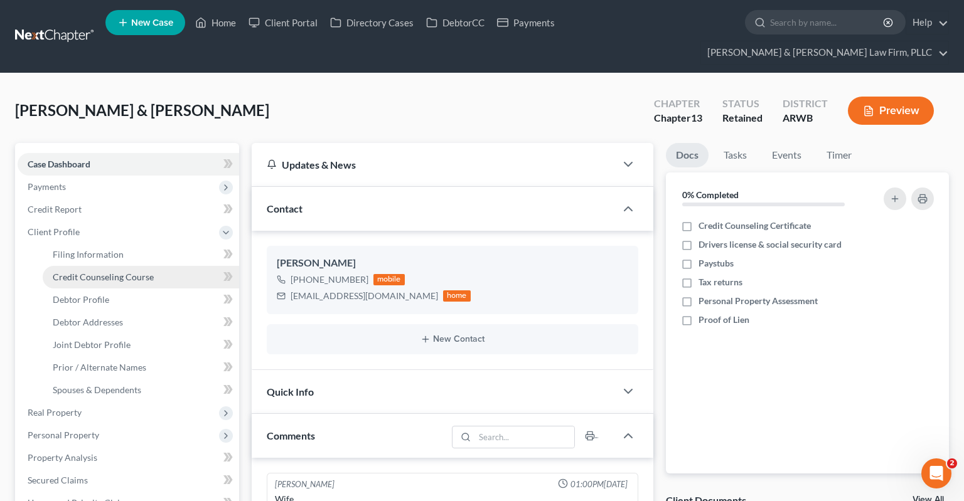
click at [93, 272] on span "Credit Counseling Course" at bounding box center [103, 277] width 101 height 11
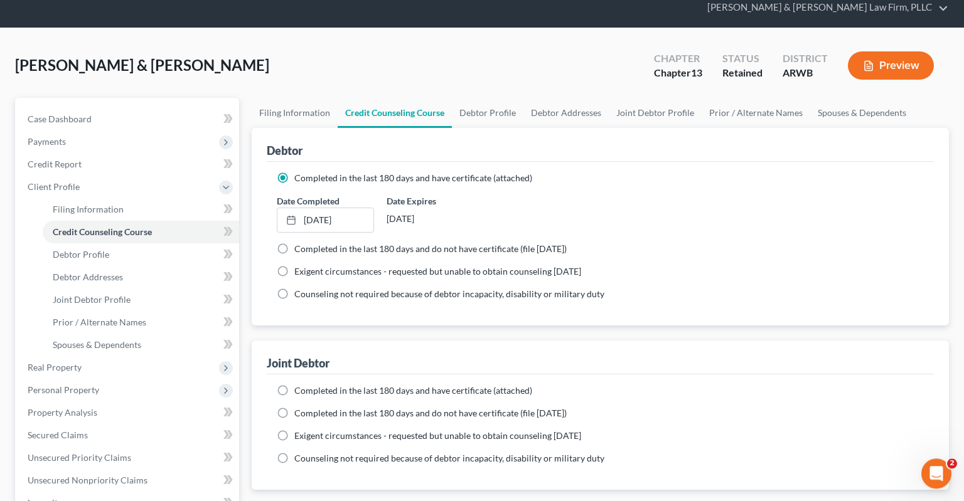
scroll to position [66, 0]
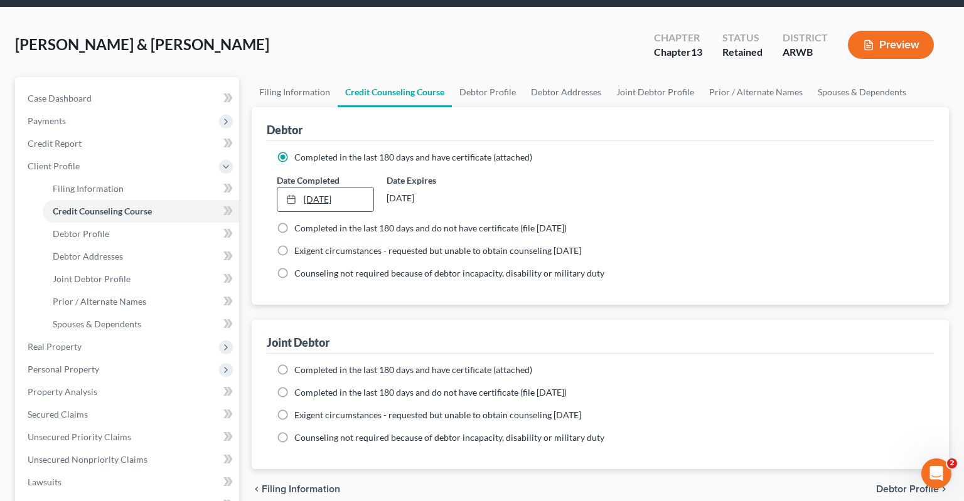
click at [363, 188] on link "[DATE]" at bounding box center [325, 200] width 96 height 24
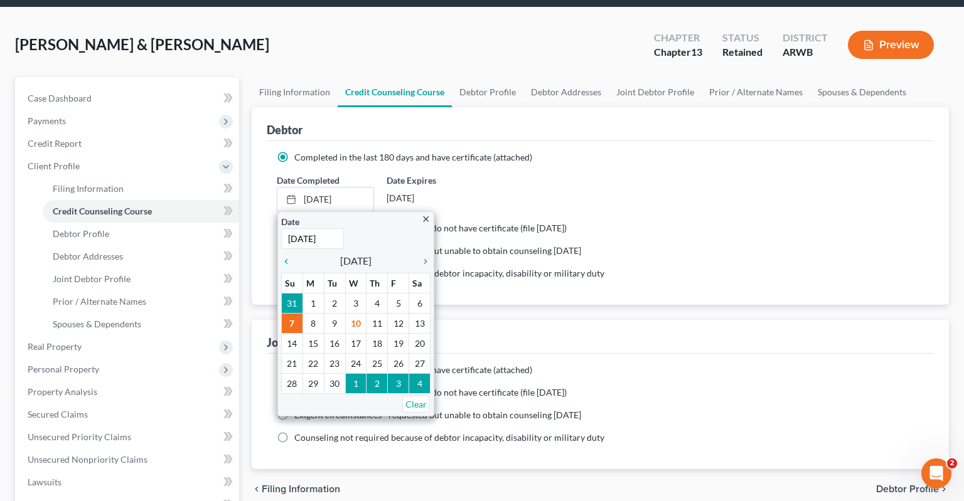
click at [633, 320] on div "Joint Debtor" at bounding box center [600, 337] width 667 height 34
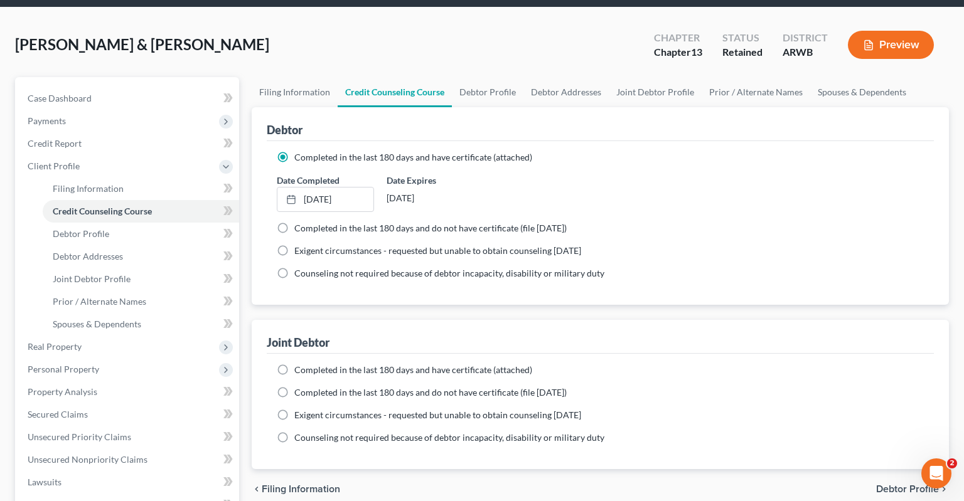
click at [497, 387] on span "Completed in the last 180 days and do not have certificate (file [DATE])" at bounding box center [430, 392] width 272 height 11
click at [308, 387] on input "Completed in the last 180 days and do not have certificate (file [DATE])" at bounding box center [303, 391] width 8 height 8
radio input "true"
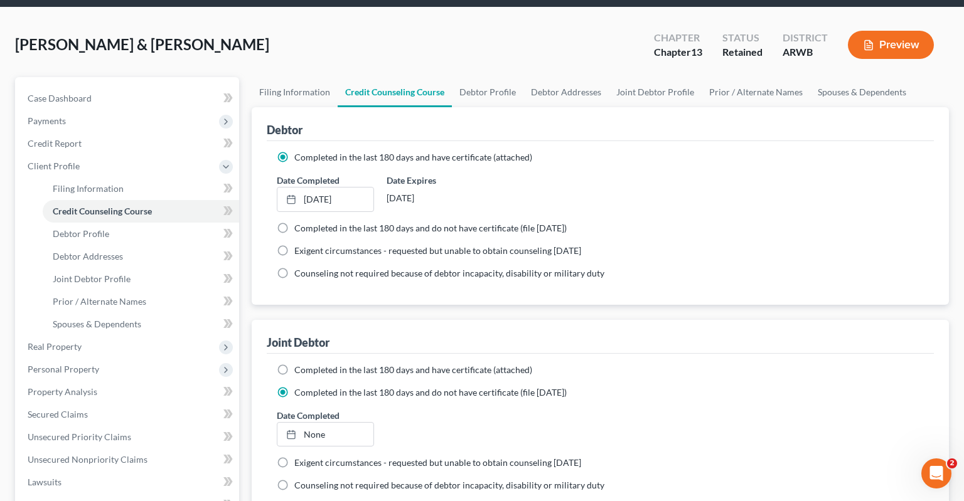
click at [453, 365] on span "Completed in the last 180 days and have certificate (attached)" at bounding box center [413, 370] width 238 height 11
click at [308, 364] on input "Completed in the last 180 days and have certificate (attached)" at bounding box center [303, 368] width 8 height 8
radio input "true"
radio input "false"
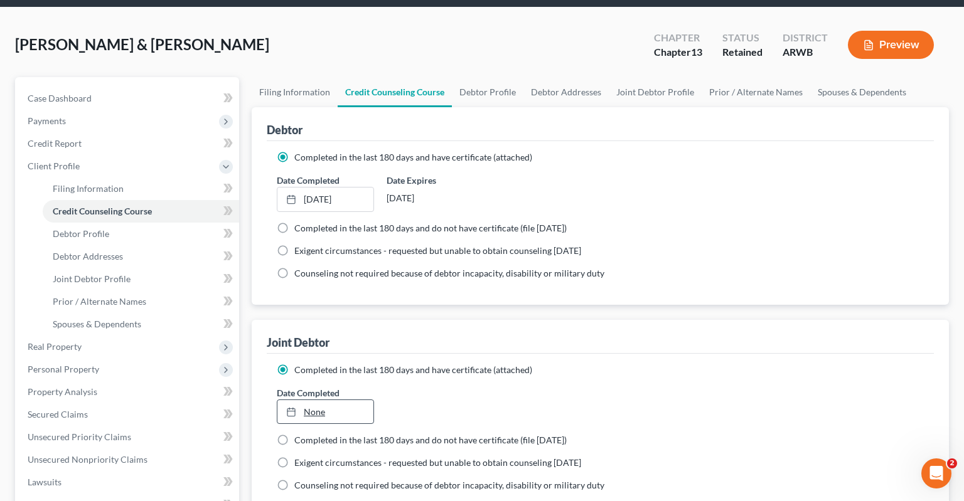
click at [363, 400] on link "None" at bounding box center [325, 412] width 96 height 24
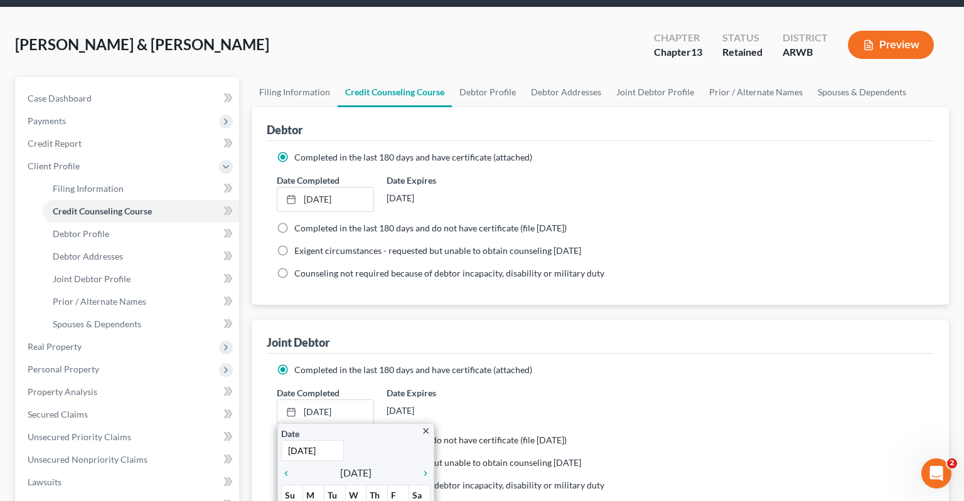
paste input "7"
type input "[DATE]"
click at [648, 320] on div "Joint Debtor" at bounding box center [600, 337] width 667 height 34
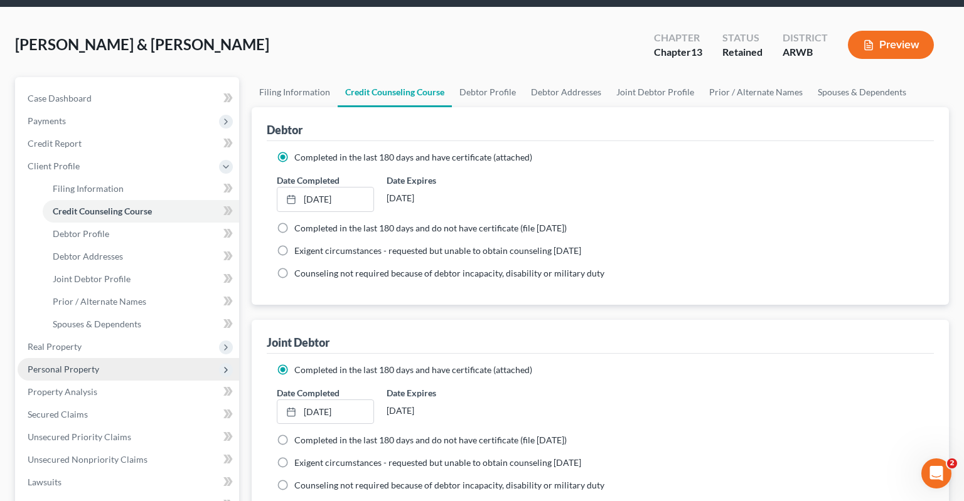
click at [100, 358] on span "Personal Property" at bounding box center [129, 369] width 222 height 23
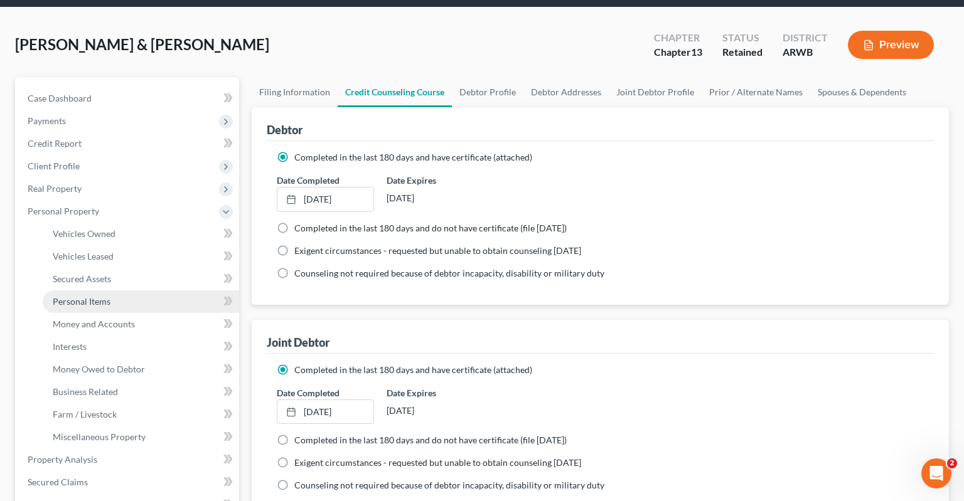
click at [114, 291] on link "Personal Items" at bounding box center [141, 302] width 196 height 23
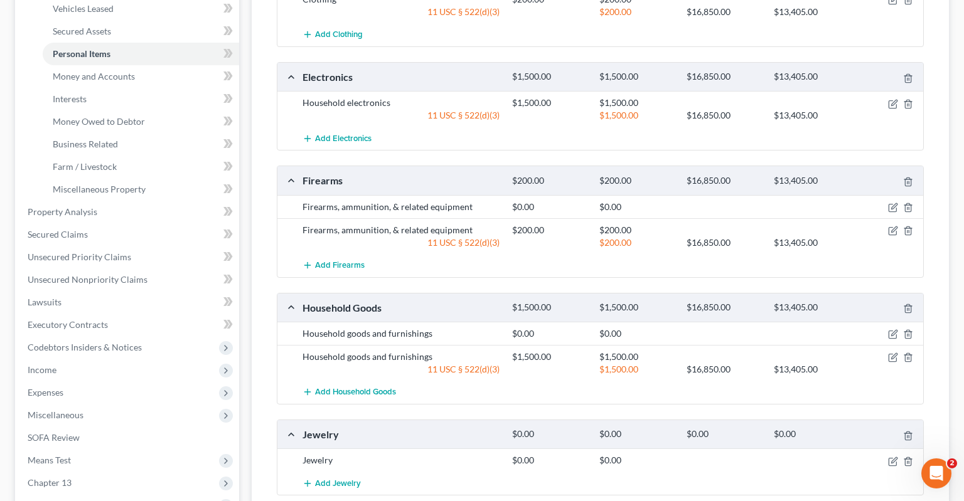
scroll to position [331, 0]
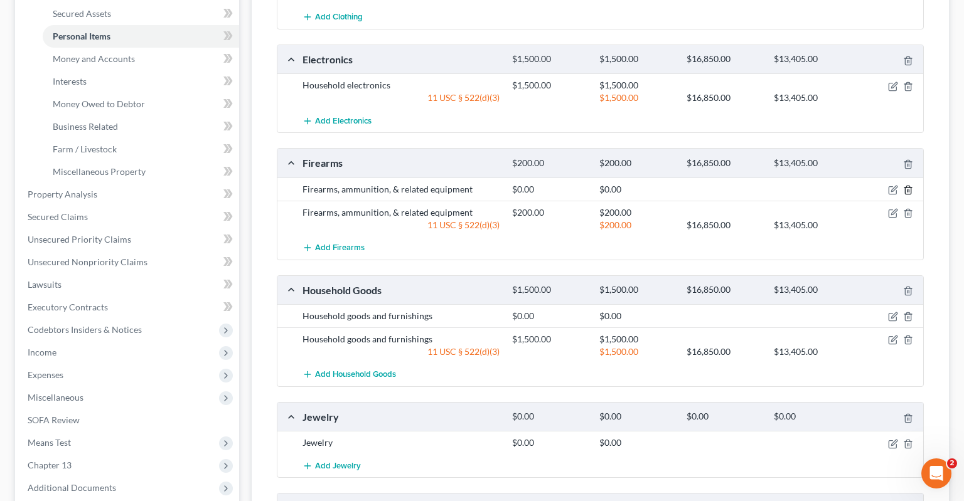
click at [912, 188] on polyline "button" at bounding box center [908, 188] width 8 height 0
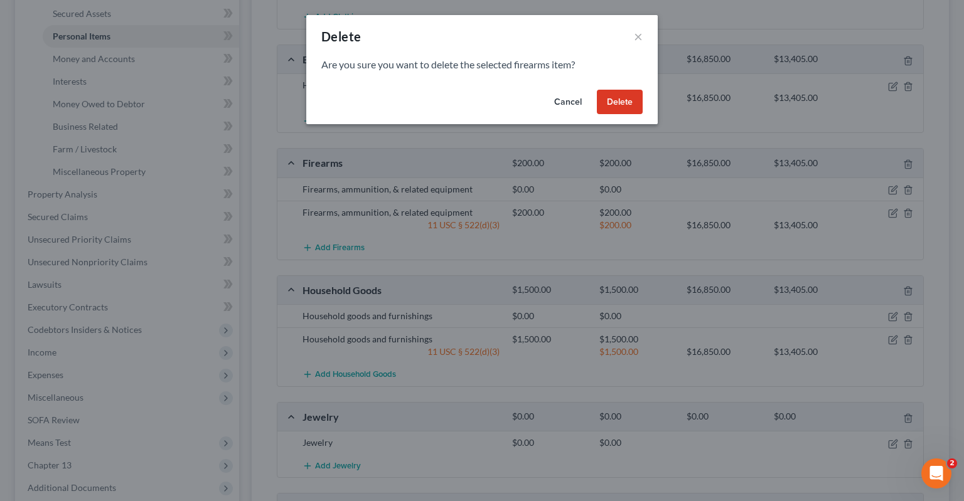
click at [631, 99] on button "Delete" at bounding box center [620, 102] width 46 height 25
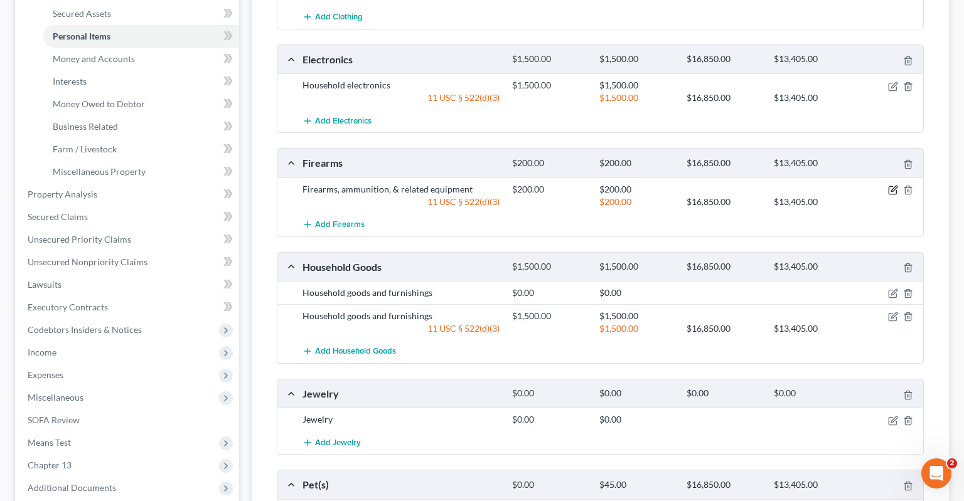
click at [888, 185] on icon "button" at bounding box center [893, 190] width 10 height 10
select select "2"
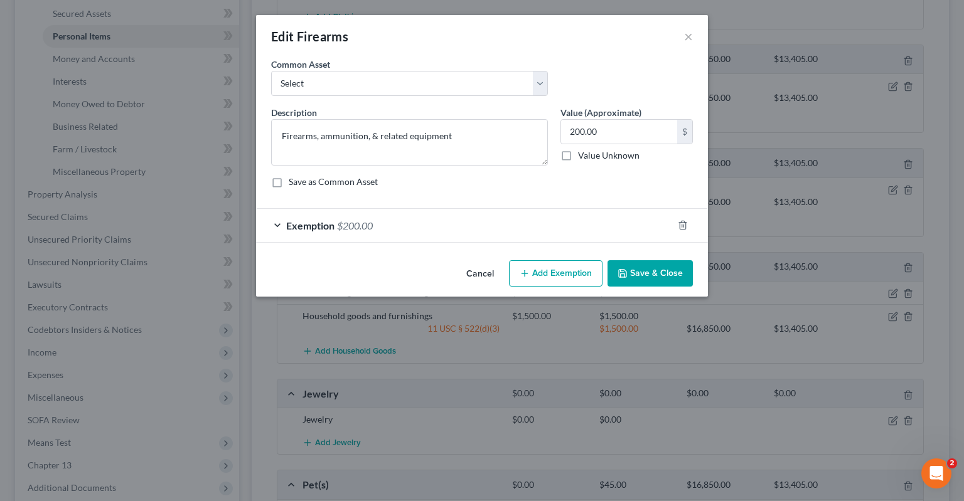
click at [486, 220] on div "Exemption $200.00" at bounding box center [464, 225] width 417 height 33
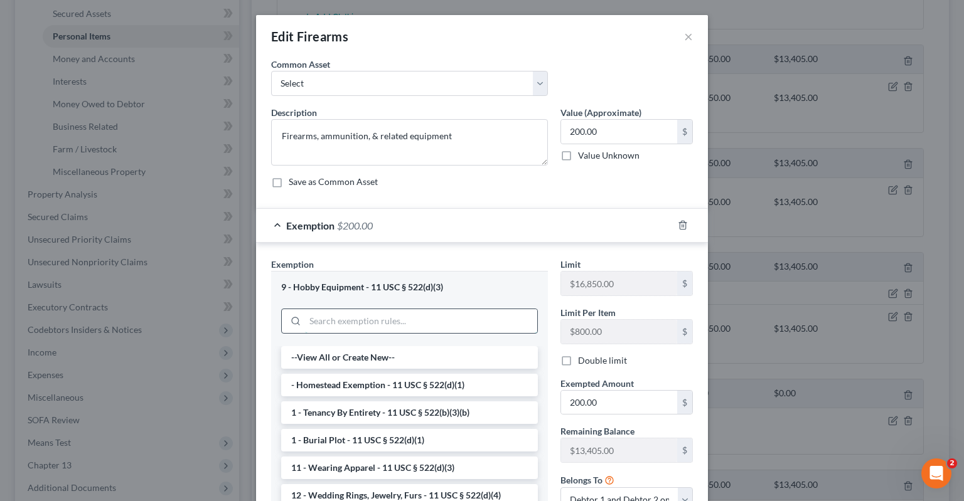
click at [412, 318] on input "search" at bounding box center [421, 321] width 232 height 24
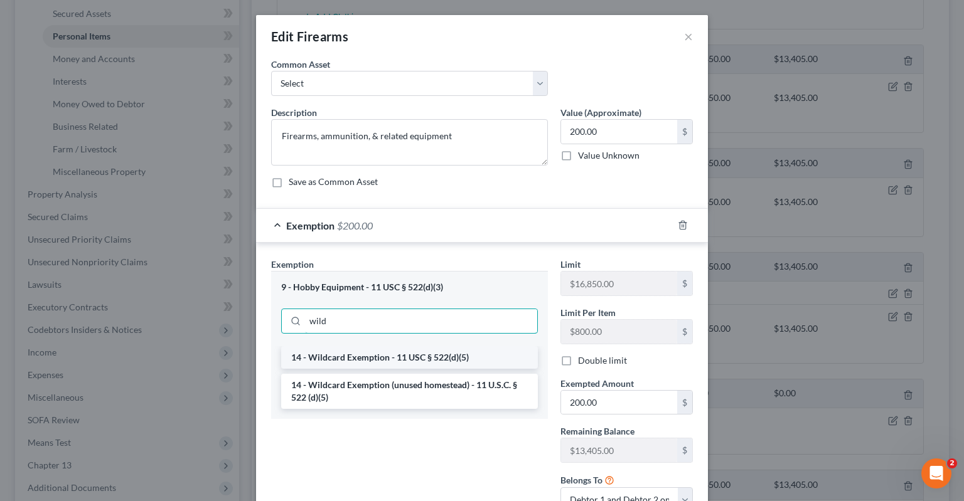
type input "wild"
click at [345, 355] on li "14 - Wildcard Exemption - 11 USC § 522(d)(5)" at bounding box center [409, 357] width 257 height 23
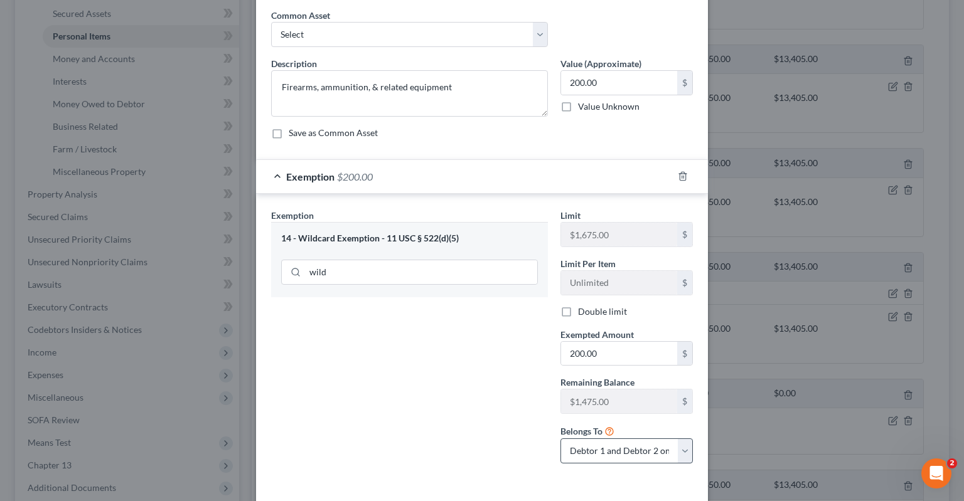
scroll to position [99, 0]
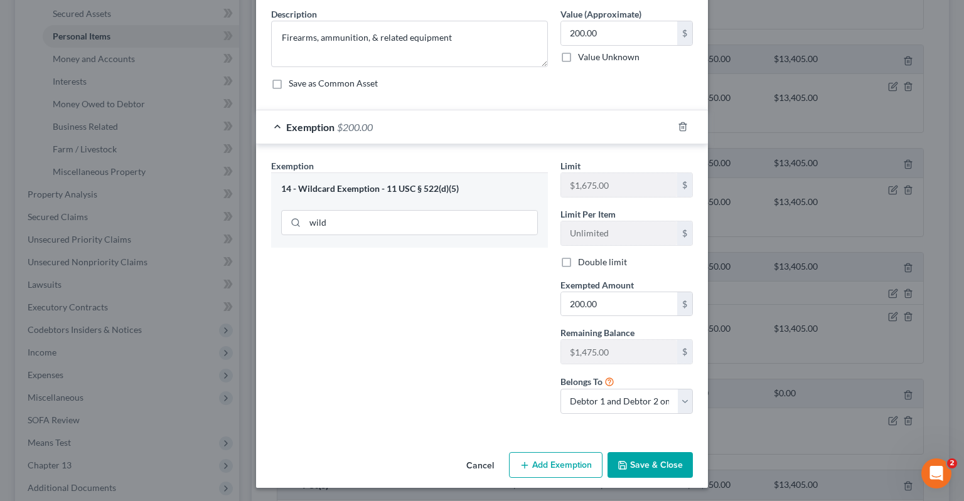
click at [645, 463] on button "Save & Close" at bounding box center [649, 465] width 85 height 26
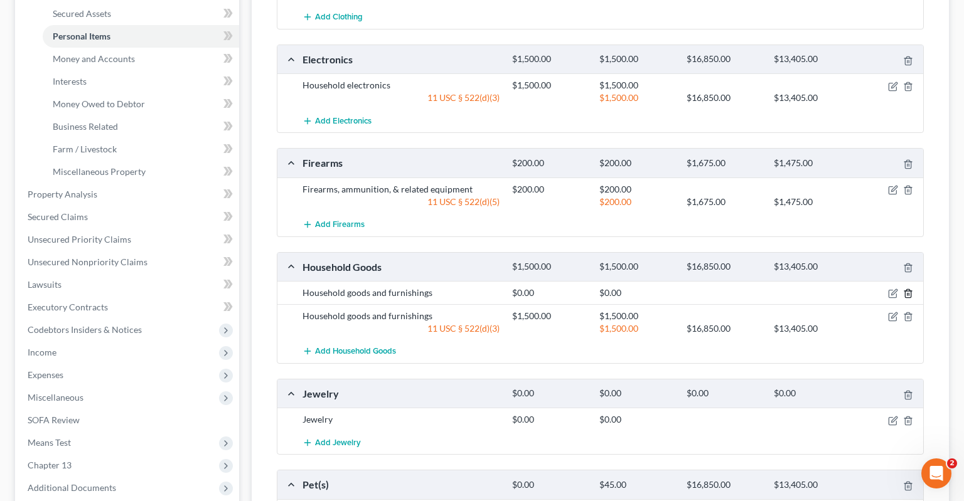
click at [908, 289] on icon "button" at bounding box center [908, 294] width 10 height 10
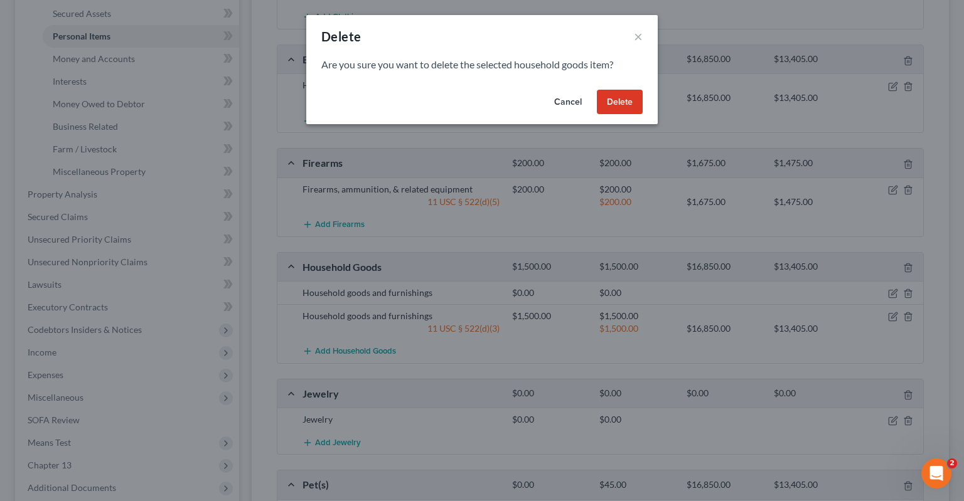
click at [626, 107] on button "Delete" at bounding box center [620, 102] width 46 height 25
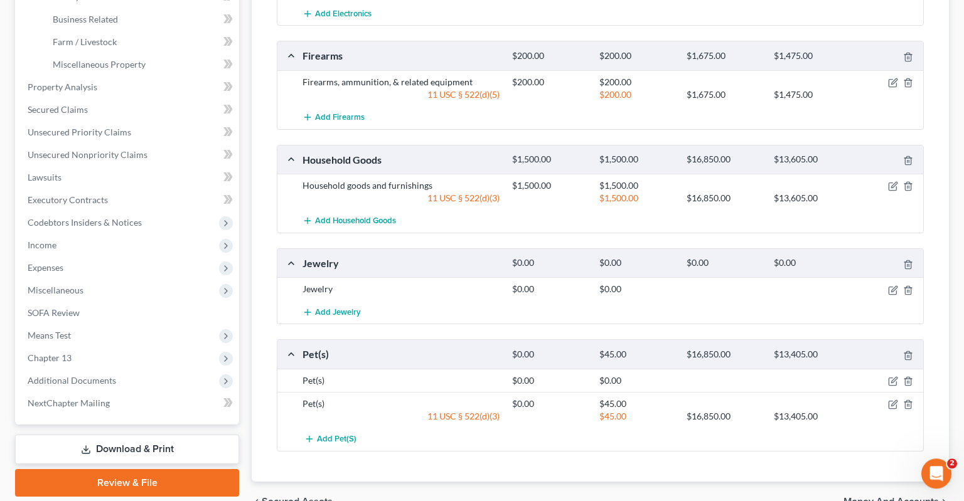
scroll to position [464, 0]
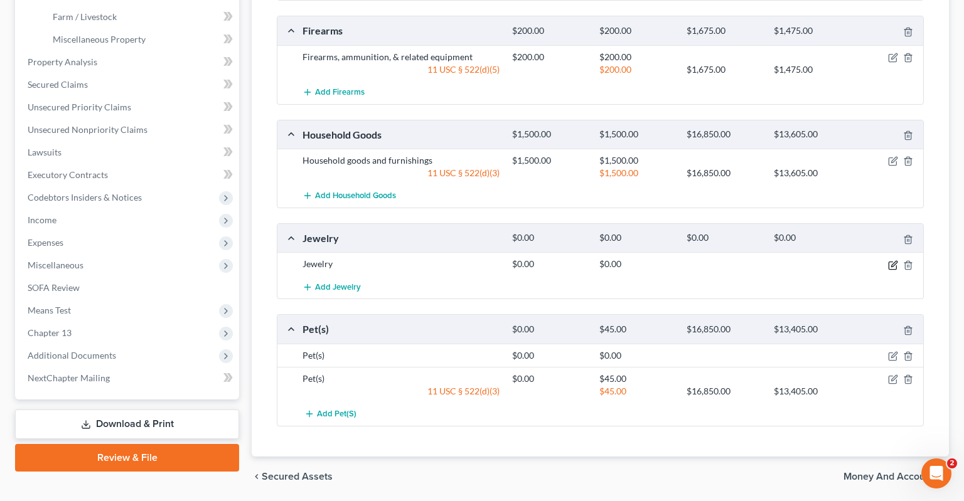
click at [894, 260] on icon "button" at bounding box center [893, 265] width 10 height 10
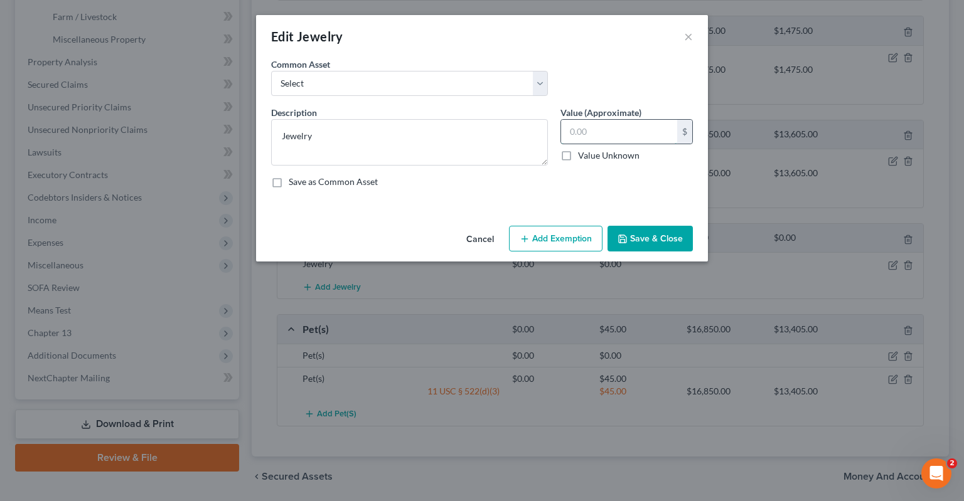
click at [592, 132] on input "text" at bounding box center [619, 132] width 116 height 24
type input "1,000"
click at [532, 247] on button "Add Exemption" at bounding box center [556, 239] width 94 height 26
select select "2"
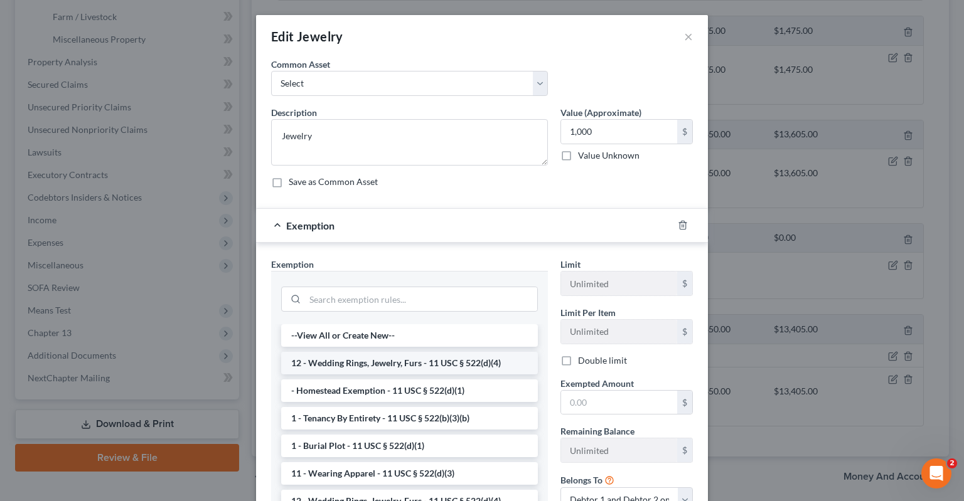
click at [356, 364] on li "12 - Wedding Rings, Jewelry, Furs - 11 USC § 522(d)(4)" at bounding box center [409, 363] width 257 height 23
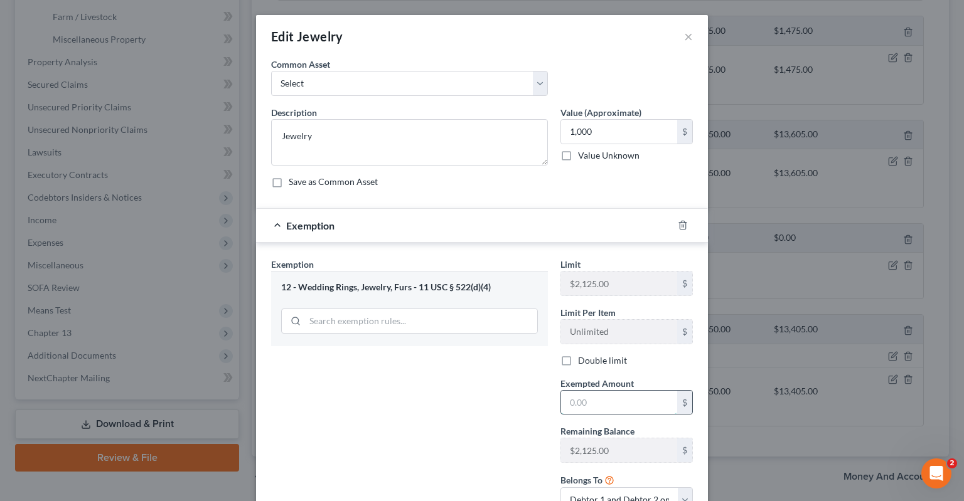
click at [590, 407] on input "text" at bounding box center [619, 403] width 116 height 24
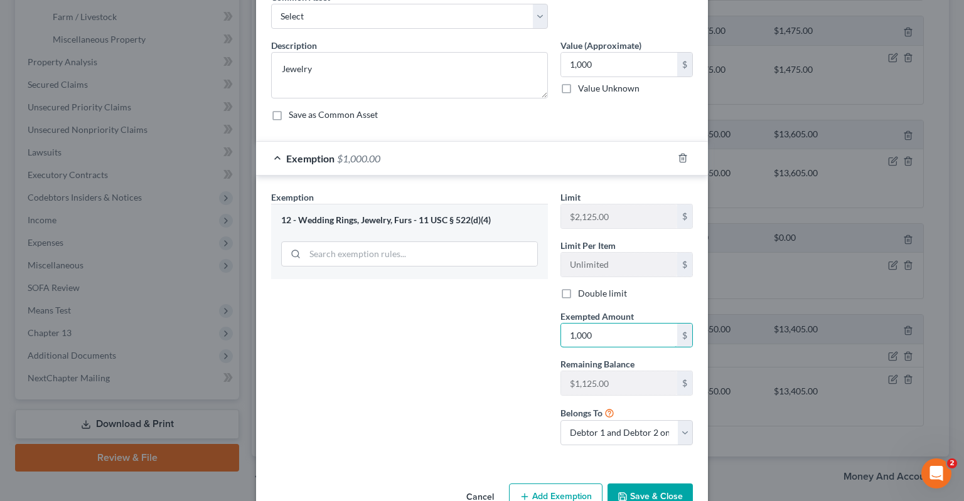
scroll to position [99, 0]
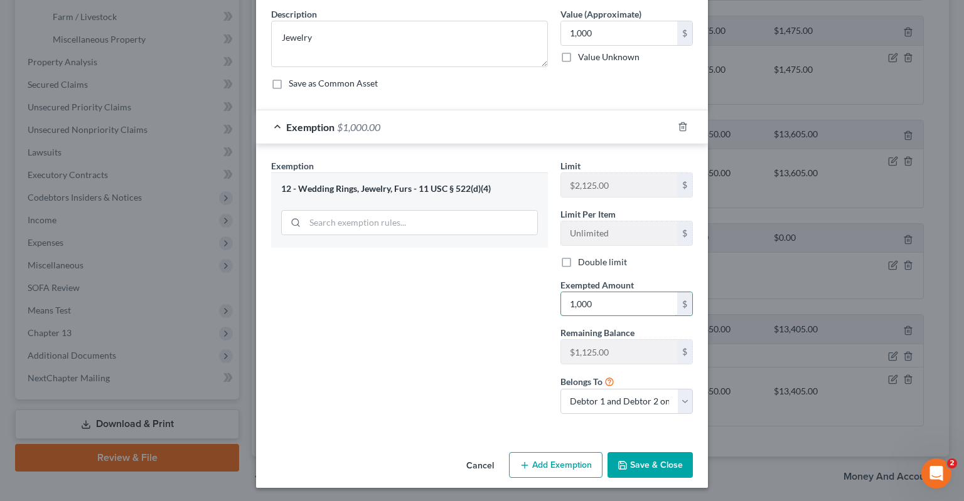
type input "1,000"
drag, startPoint x: 646, startPoint y: 462, endPoint x: 646, endPoint y: 456, distance: 6.3
click at [646, 462] on button "Save & Close" at bounding box center [649, 465] width 85 height 26
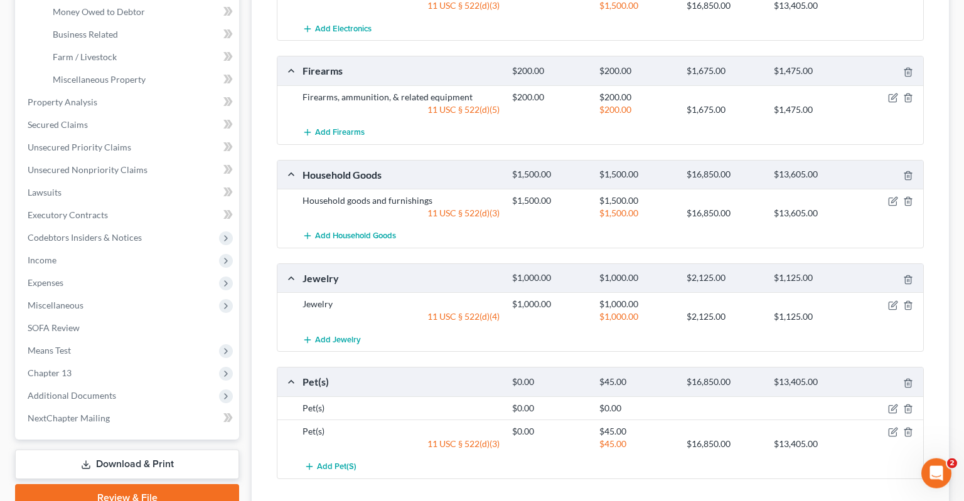
scroll to position [464, 0]
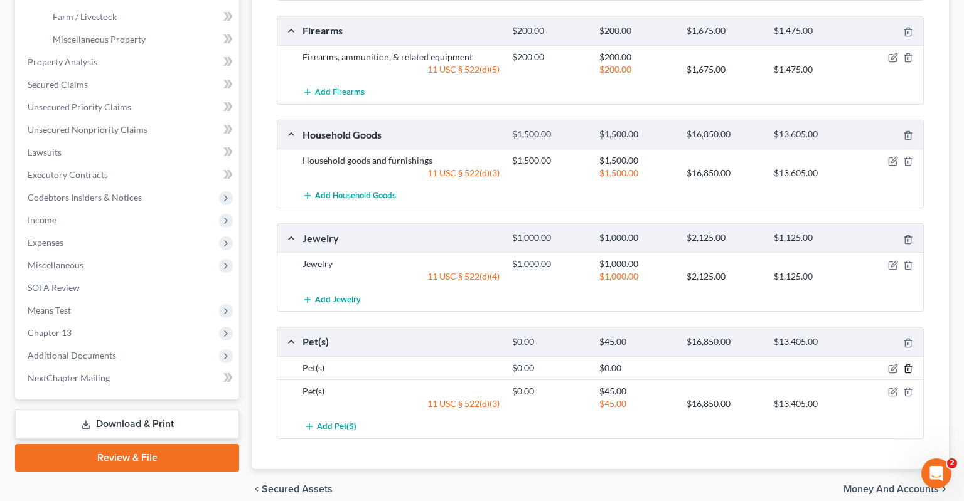
click at [907, 368] on line "button" at bounding box center [907, 369] width 0 height 3
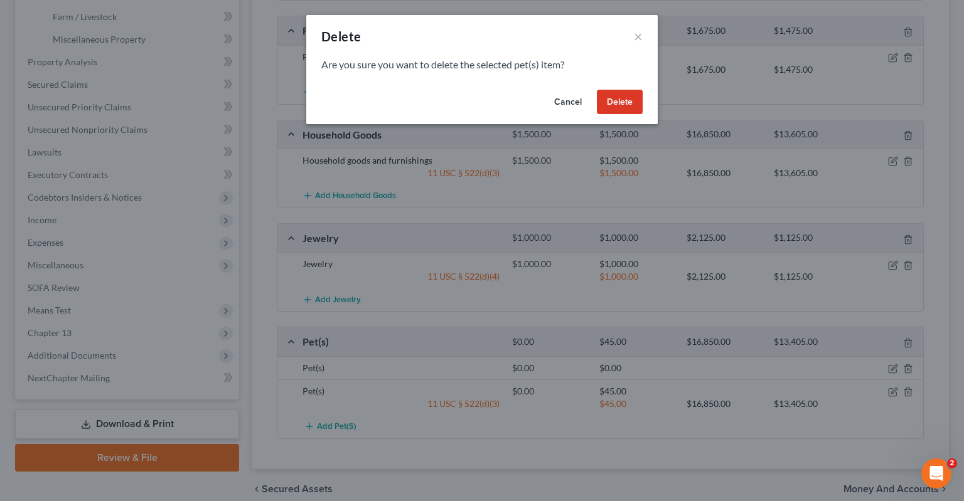
click at [618, 104] on button "Delete" at bounding box center [620, 102] width 46 height 25
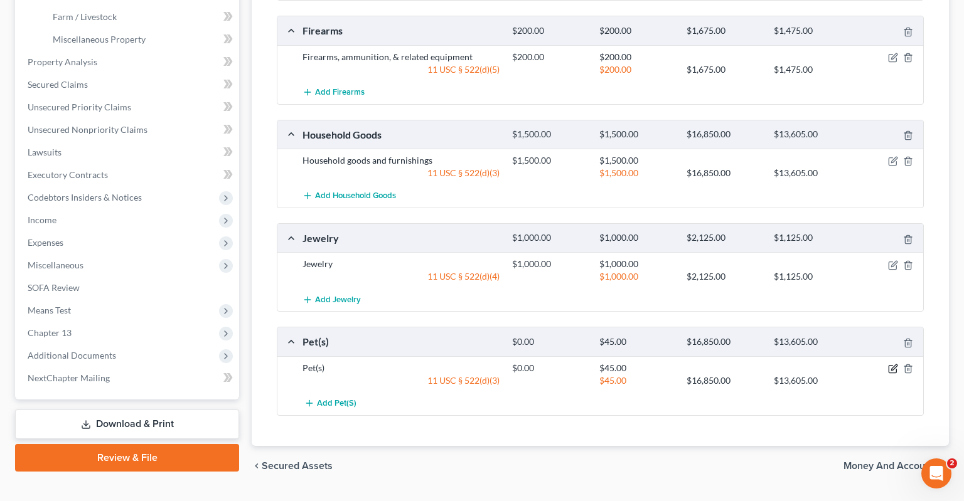
click at [891, 364] on icon "button" at bounding box center [893, 369] width 10 height 10
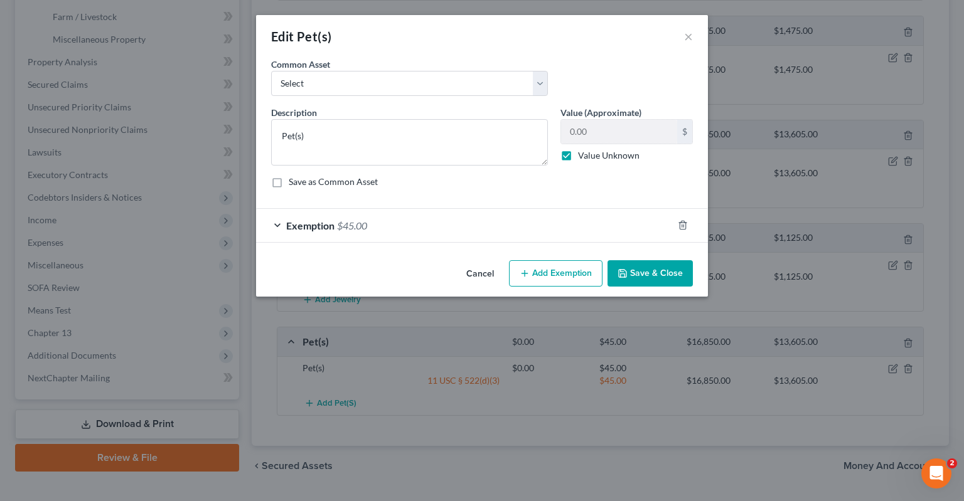
click at [578, 154] on label "Value Unknown" at bounding box center [609, 155] width 62 height 13
click at [583, 154] on input "Value Unknown" at bounding box center [587, 153] width 8 height 8
checkbox input "false"
click at [613, 138] on input "0.00" at bounding box center [619, 132] width 116 height 24
type input "45"
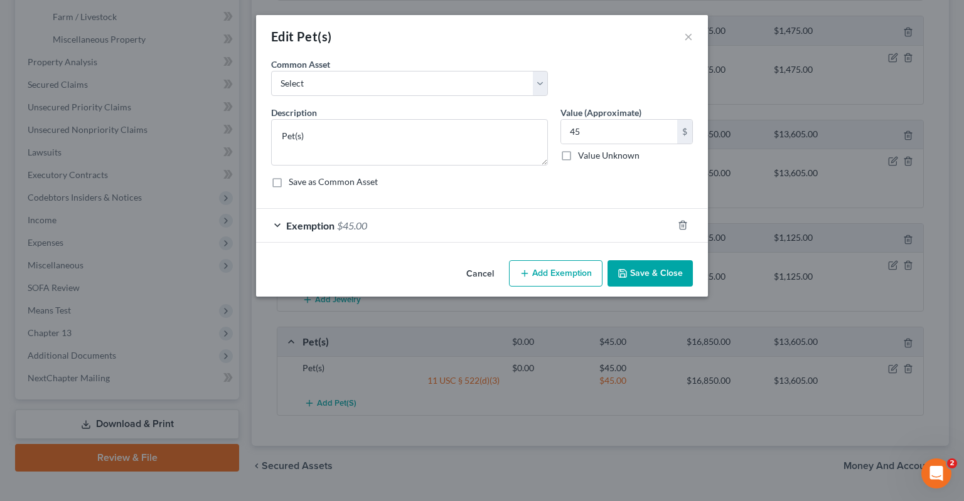
click at [631, 272] on button "Save & Close" at bounding box center [649, 273] width 85 height 26
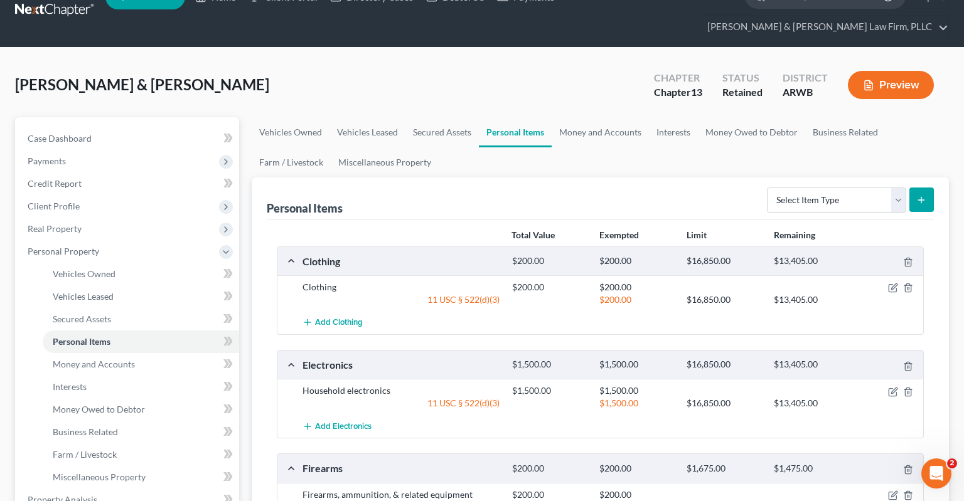
scroll to position [0, 0]
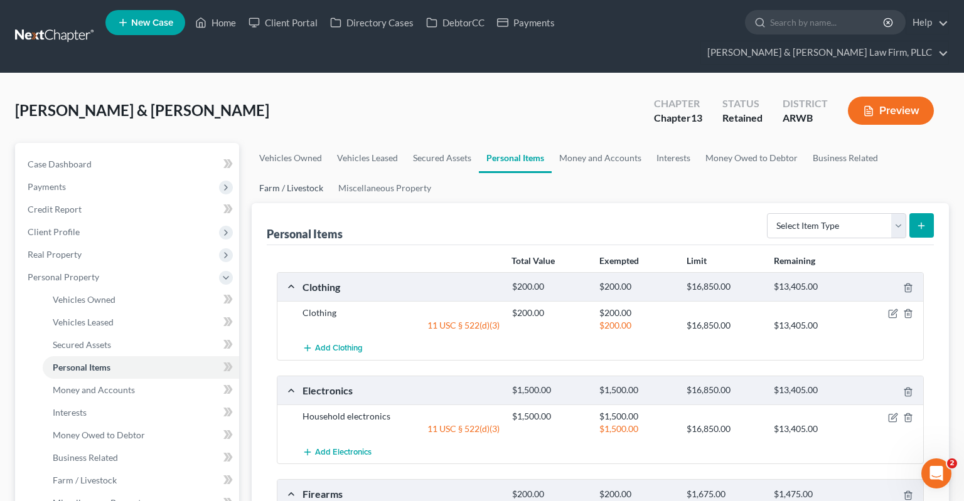
click at [302, 173] on link "Farm / Livestock" at bounding box center [291, 188] width 79 height 30
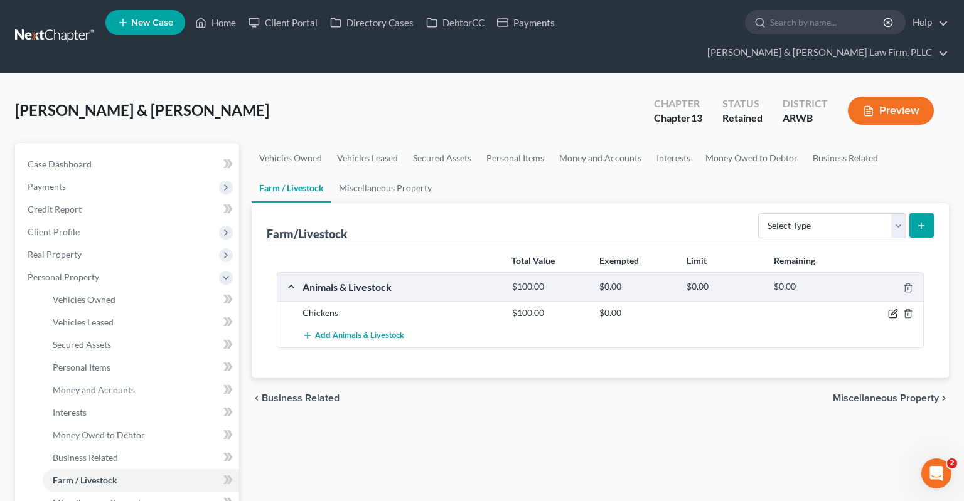
click at [892, 309] on icon "button" at bounding box center [893, 314] width 10 height 10
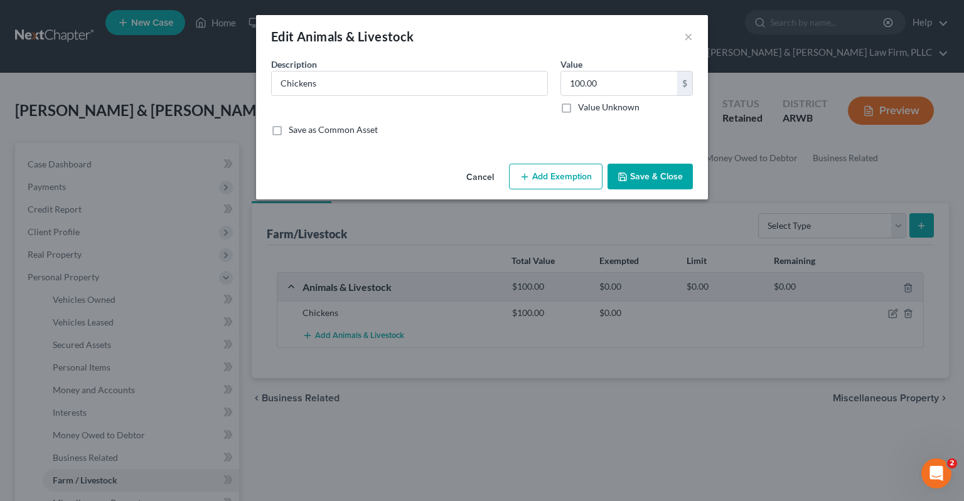
click at [533, 176] on button "Add Exemption" at bounding box center [556, 177] width 94 height 26
select select "2"
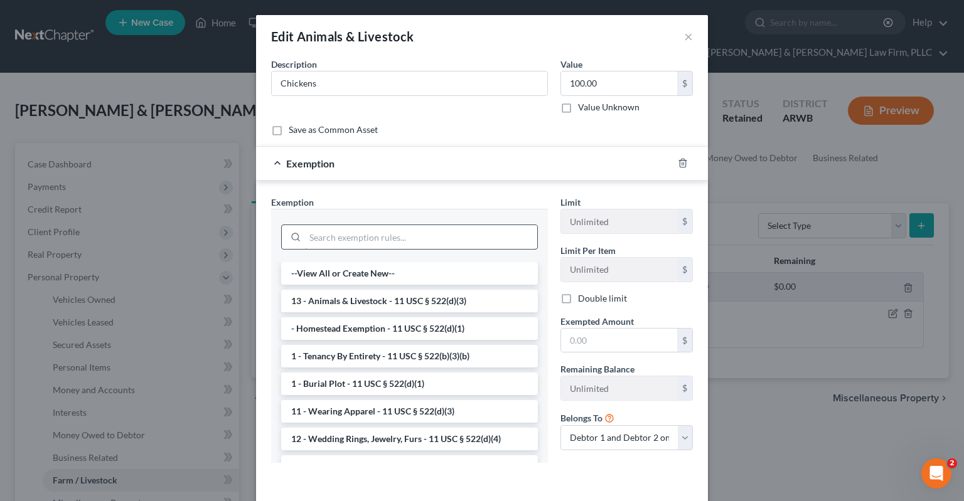
click at [460, 231] on input "search" at bounding box center [421, 237] width 232 height 24
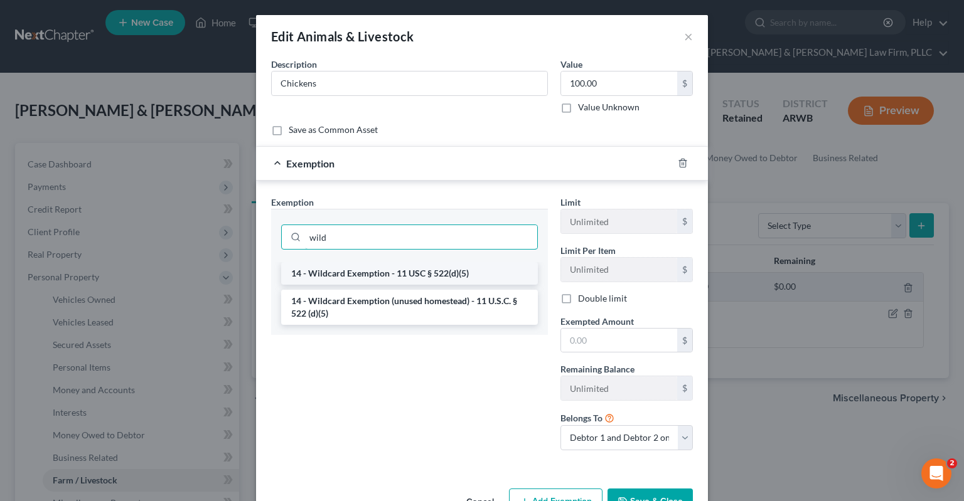
type input "wild"
click at [386, 267] on li "14 - Wildcard Exemption - 11 USC § 522(d)(5)" at bounding box center [409, 273] width 257 height 23
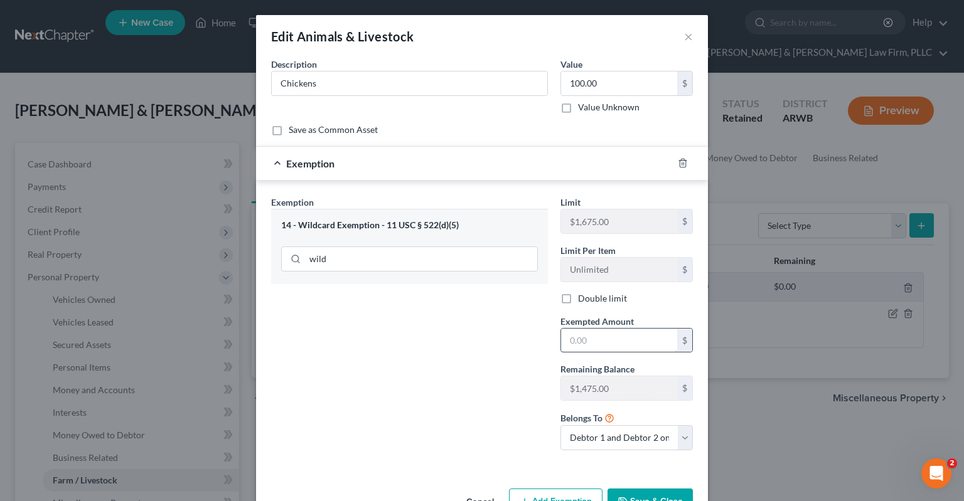
click at [628, 345] on input "text" at bounding box center [619, 341] width 116 height 24
type input "100"
click at [657, 496] on button "Save & Close" at bounding box center [649, 502] width 85 height 26
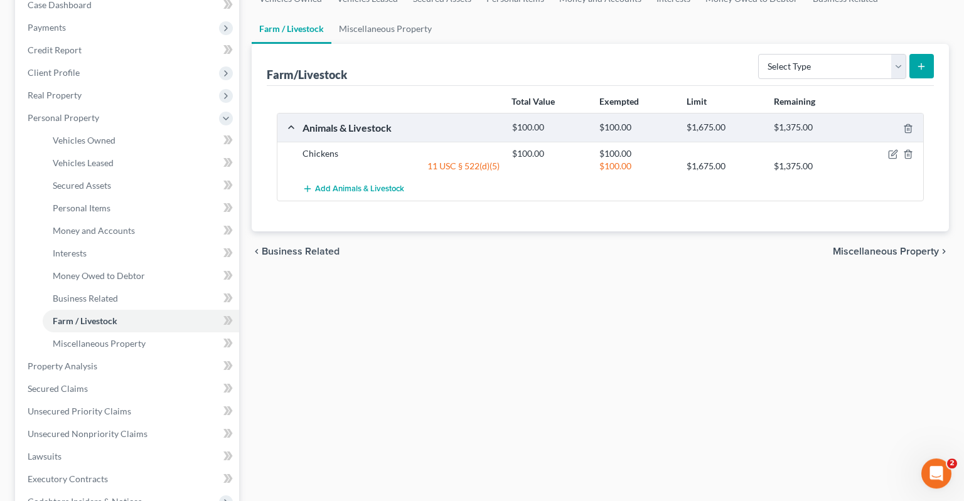
scroll to position [198, 0]
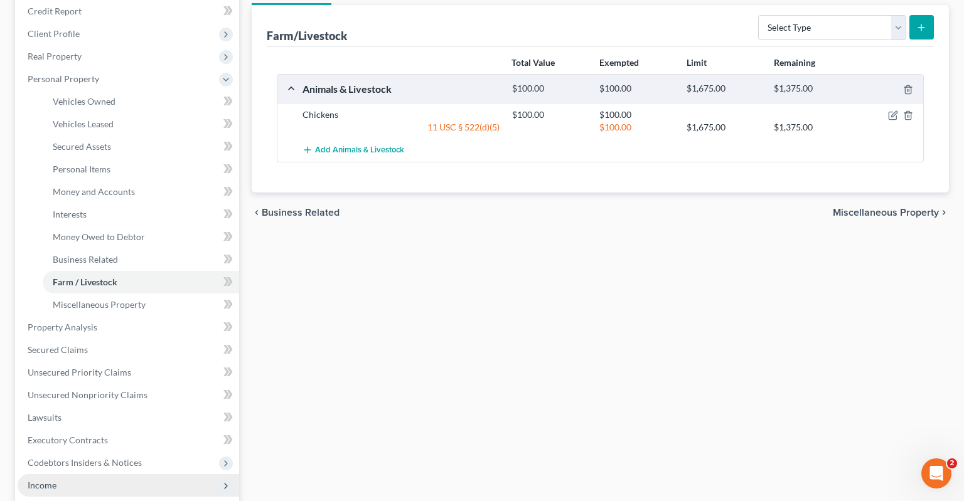
click at [88, 474] on span "Income" at bounding box center [129, 485] width 222 height 23
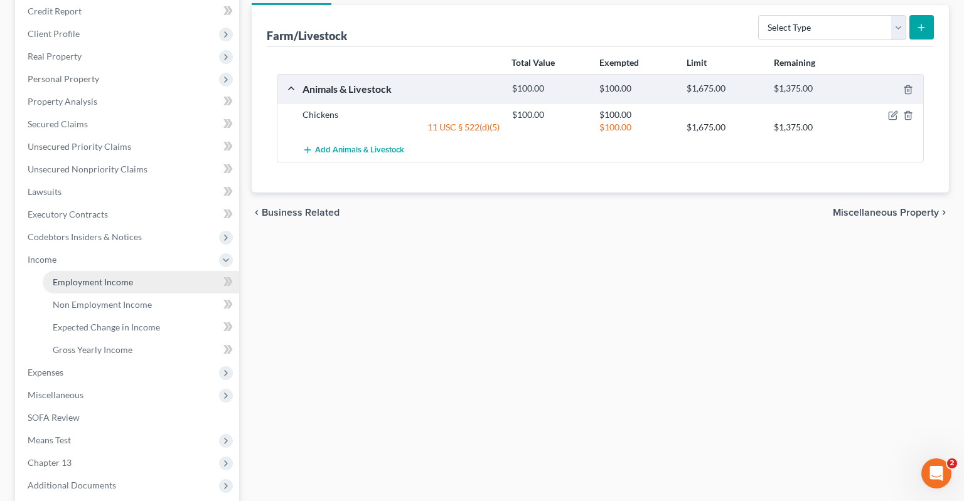
click at [126, 277] on span "Employment Income" at bounding box center [93, 282] width 80 height 11
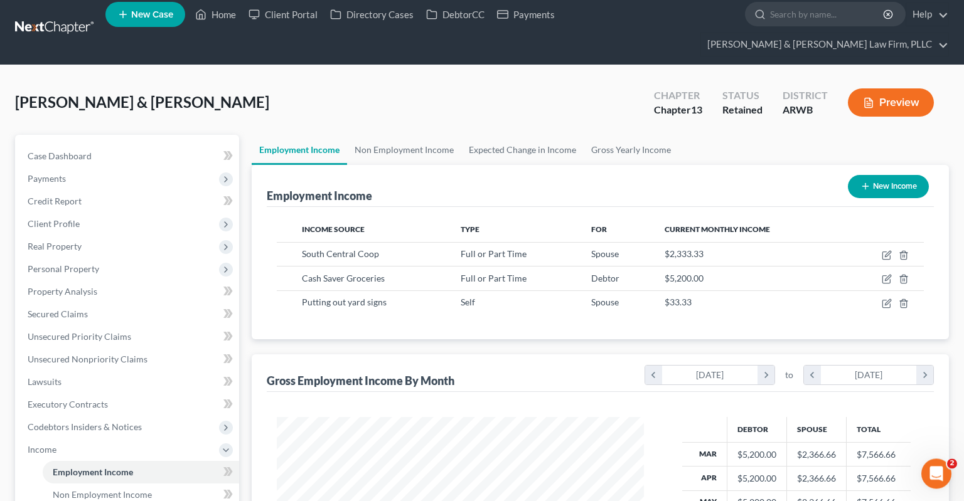
scroll to position [66, 0]
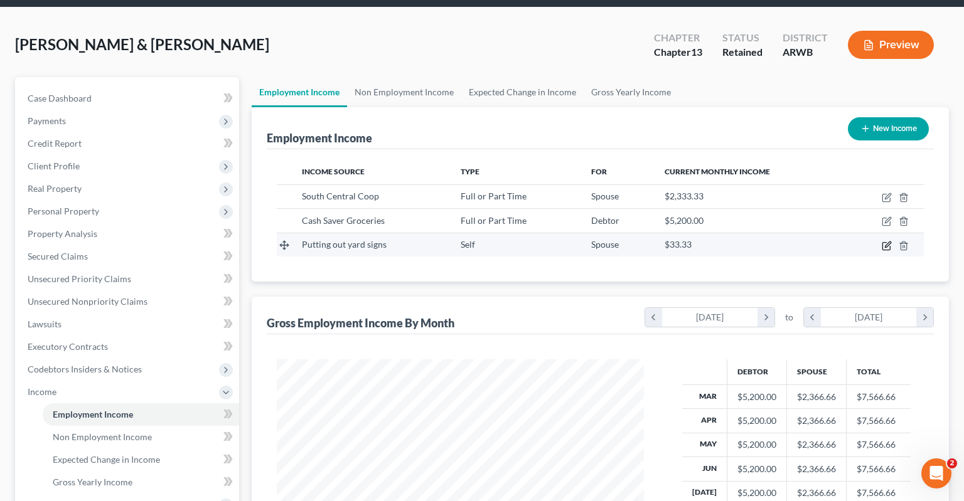
click at [887, 242] on icon "button" at bounding box center [888, 245] width 6 height 6
select select "1"
select select "0"
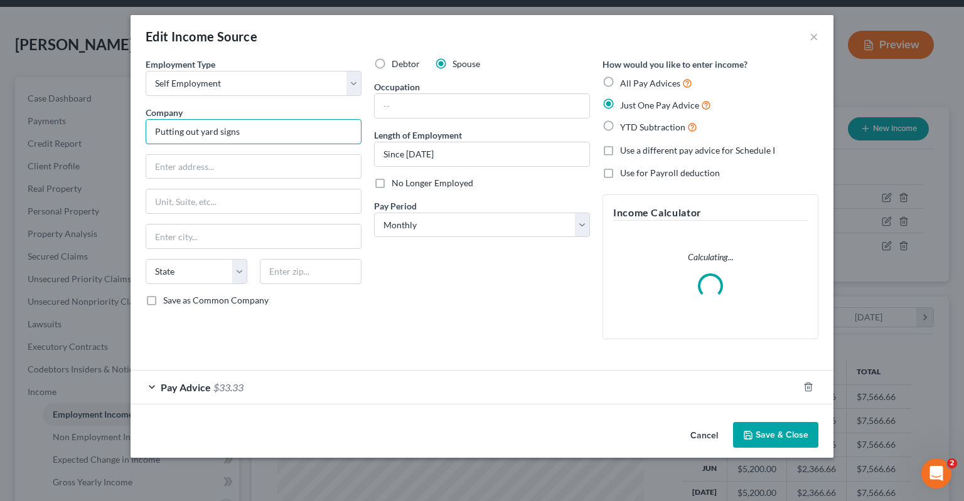
drag, startPoint x: 232, startPoint y: 131, endPoint x: 64, endPoint y: 124, distance: 168.3
click at [146, 124] on input "Putting out yard signs" at bounding box center [254, 131] width 216 height 25
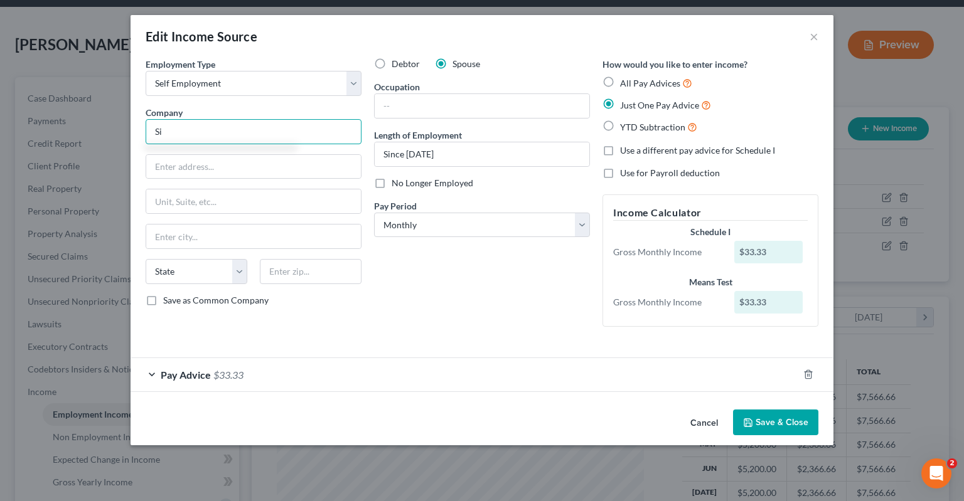
type input "S"
click at [704, 420] on button "Cancel" at bounding box center [704, 423] width 48 height 25
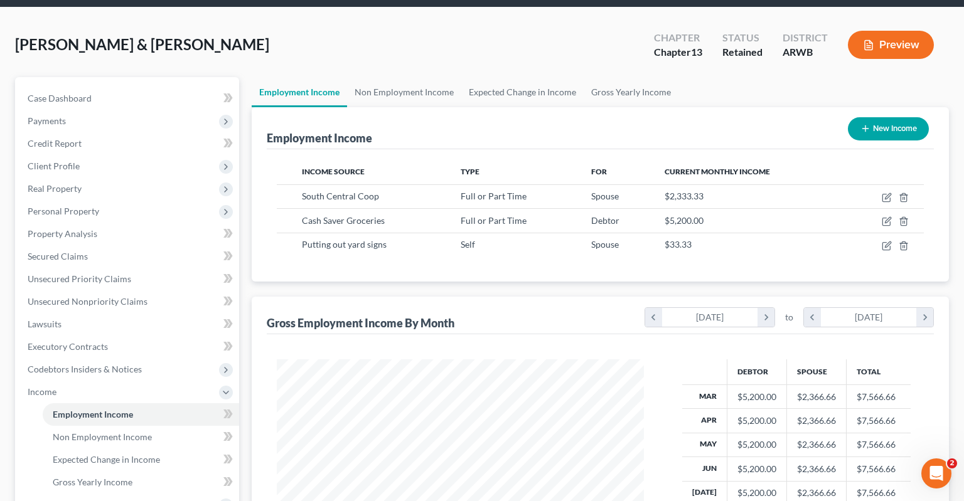
click at [855, 117] on button "New Income" at bounding box center [888, 128] width 81 height 23
select select "0"
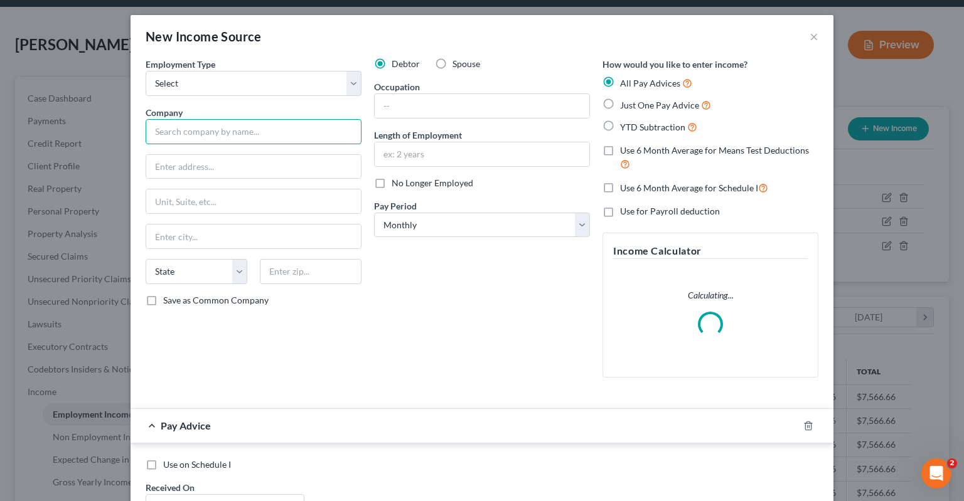
click at [252, 129] on input "text" at bounding box center [254, 131] width 216 height 25
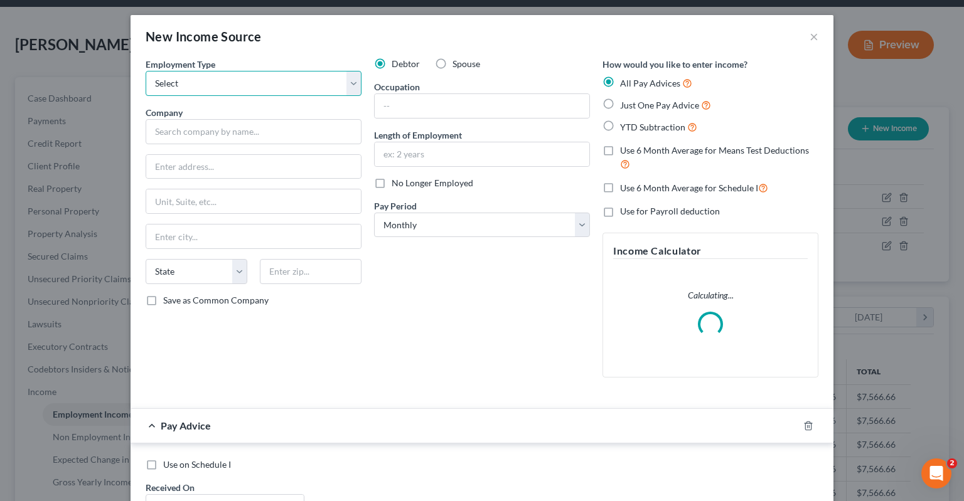
click at [146, 71] on select "Select Full or [DEMOGRAPHIC_DATA] Employment Self Employment" at bounding box center [254, 83] width 216 height 25
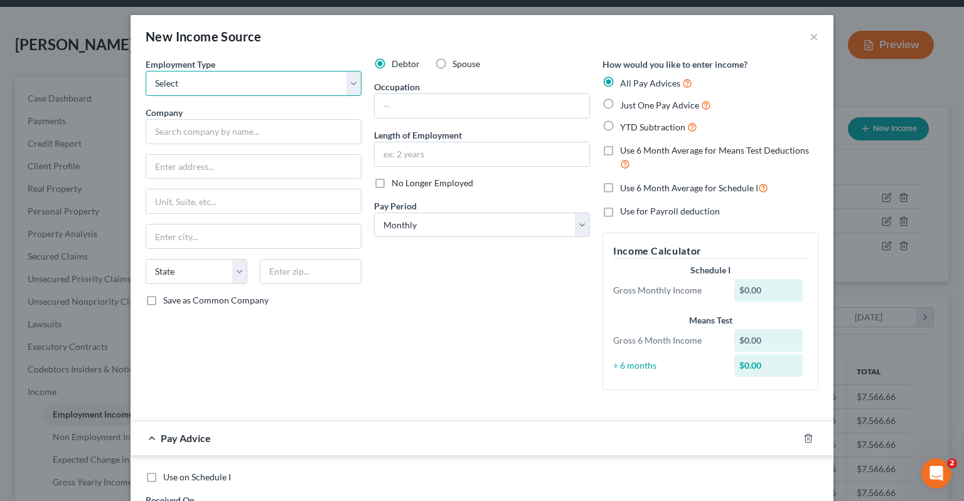
select select "0"
click option "Full or [DEMOGRAPHIC_DATA] Employment" at bounding box center [0, 0] width 0 height 0
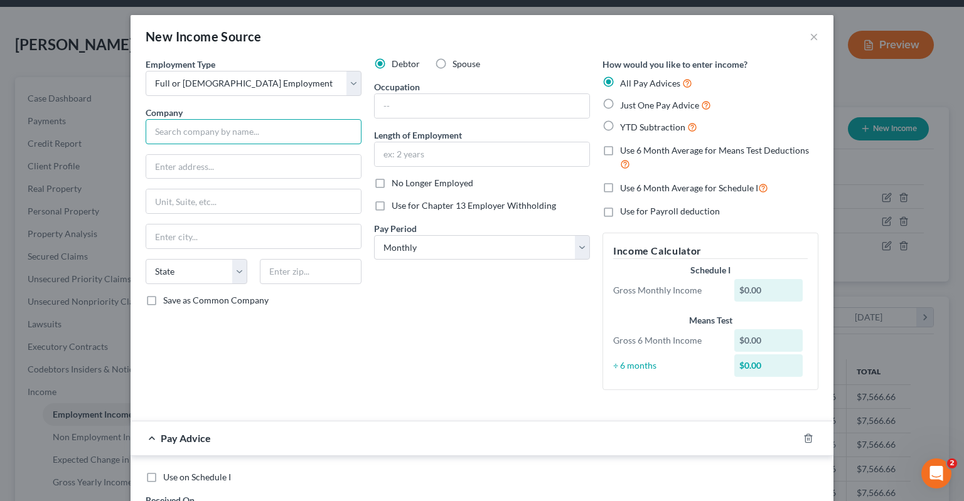
click at [239, 124] on input "text" at bounding box center [254, 131] width 216 height 25
click at [452, 67] on label "Spouse" at bounding box center [466, 64] width 28 height 13
click at [458, 66] on input "Spouse" at bounding box center [462, 62] width 8 height 8
radio input "true"
click at [230, 137] on div "Employment Type * Select Full or [DEMOGRAPHIC_DATA] Employment Self Employment …" at bounding box center [253, 229] width 228 height 343
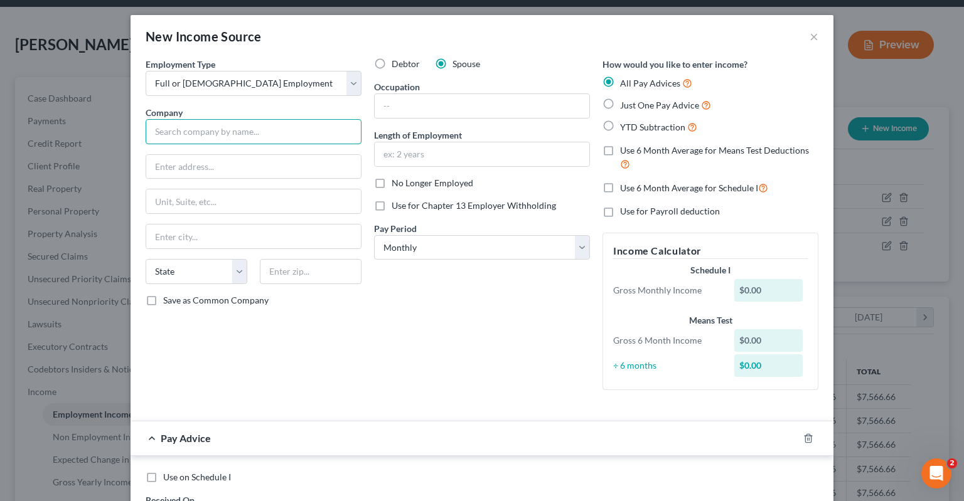
click at [227, 137] on input "text" at bounding box center [254, 131] width 216 height 25
click at [812, 35] on button "×" at bounding box center [814, 36] width 9 height 15
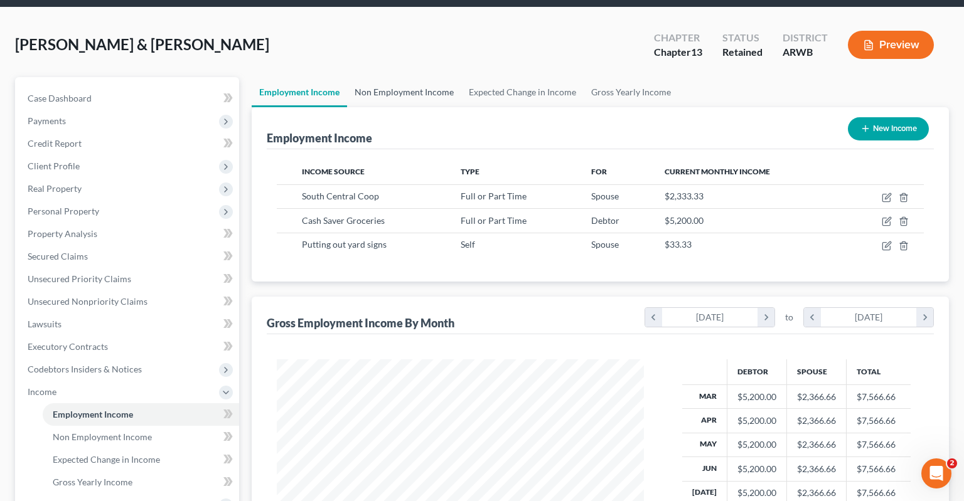
click at [421, 77] on link "Non Employment Income" at bounding box center [404, 92] width 114 height 30
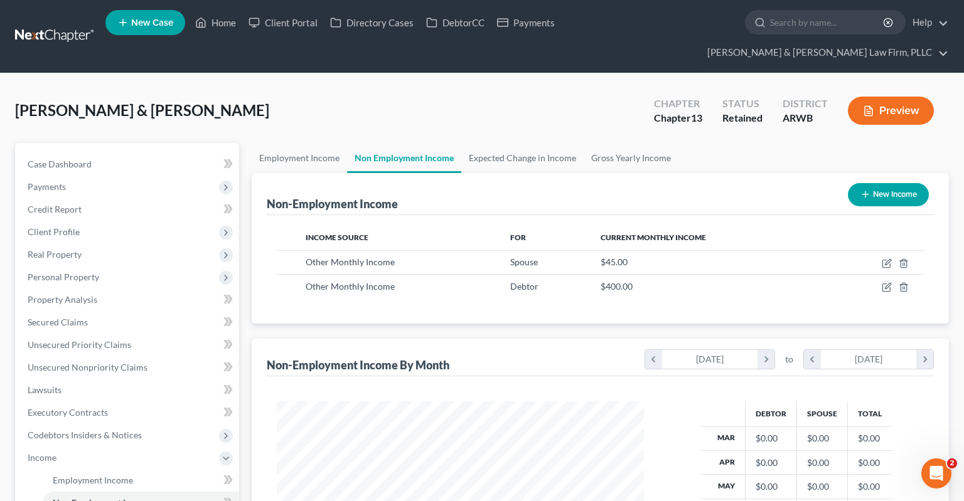
scroll to position [224, 392]
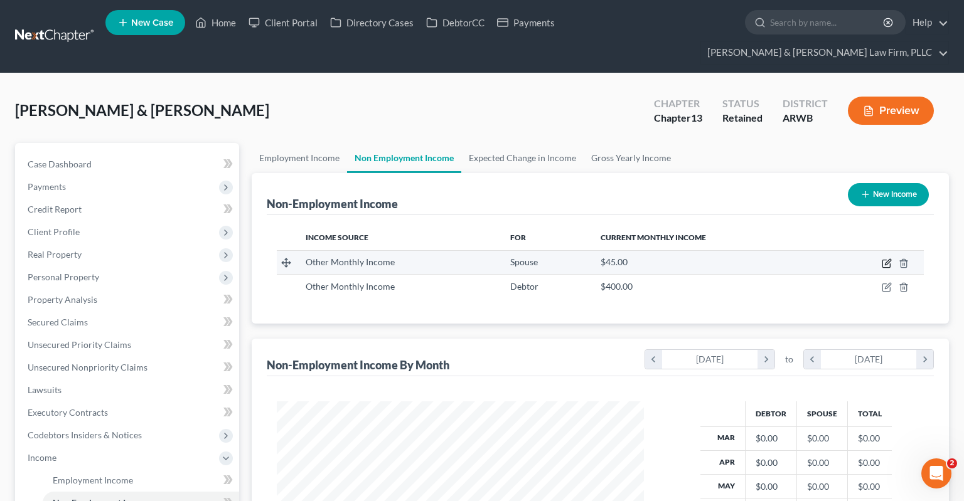
click at [885, 259] on icon "button" at bounding box center [887, 264] width 10 height 10
select select "13"
select select "1"
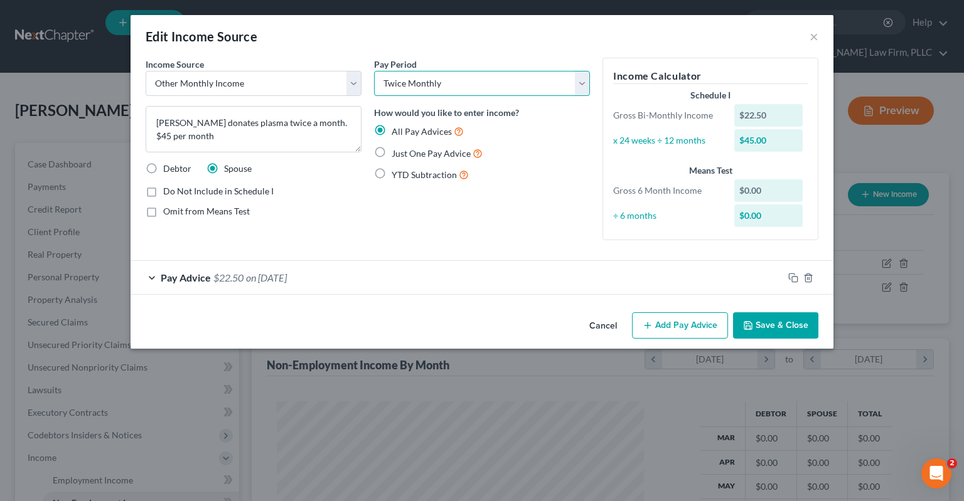
click at [374, 71] on select "Select Monthly Twice Monthly Every Other Week Weekly" at bounding box center [482, 83] width 216 height 25
drag, startPoint x: 415, startPoint y: 91, endPoint x: 486, endPoint y: 220, distance: 147.5
click at [486, 215] on div "Pay Period Select Monthly Twice Monthly Every Other Week Weekly How would you l…" at bounding box center [482, 154] width 228 height 193
click at [403, 155] on span "Just One Pay Advice" at bounding box center [431, 153] width 79 height 11
click at [403, 154] on input "Just One Pay Advice" at bounding box center [401, 150] width 8 height 8
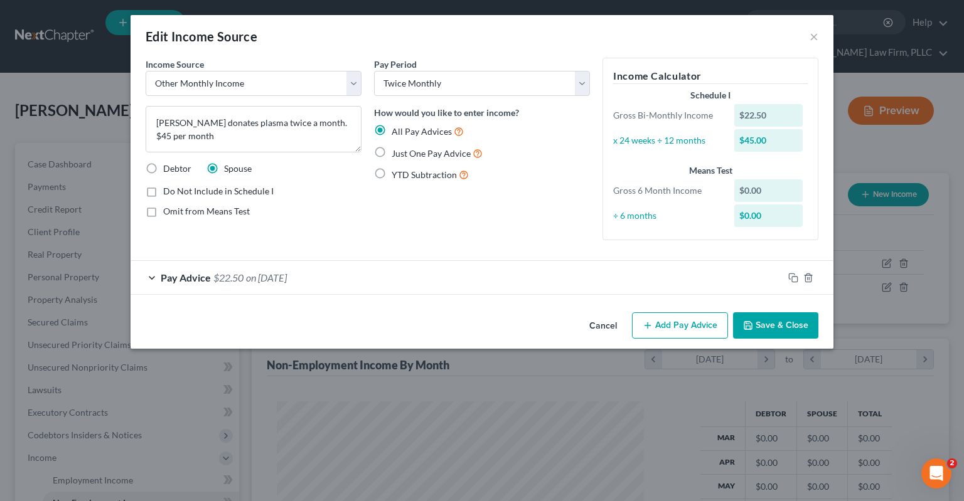
radio input "true"
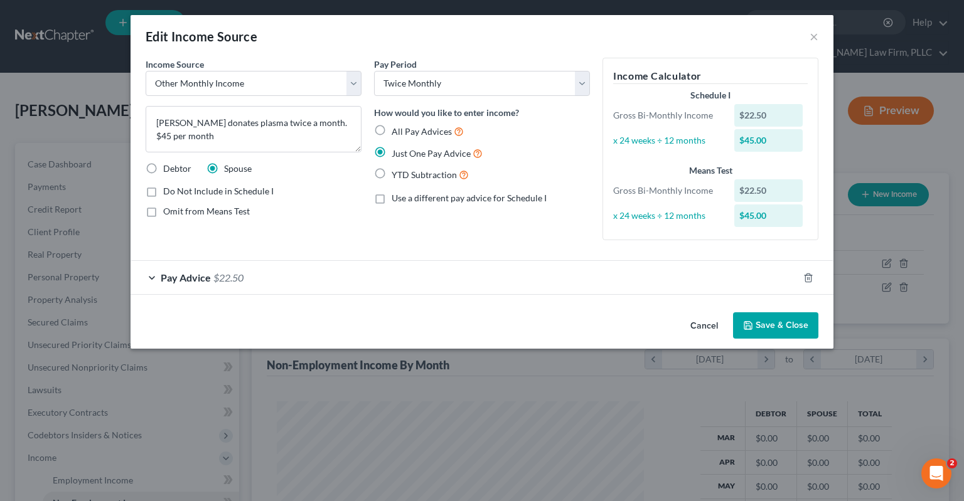
click at [753, 323] on icon "button" at bounding box center [748, 326] width 10 height 10
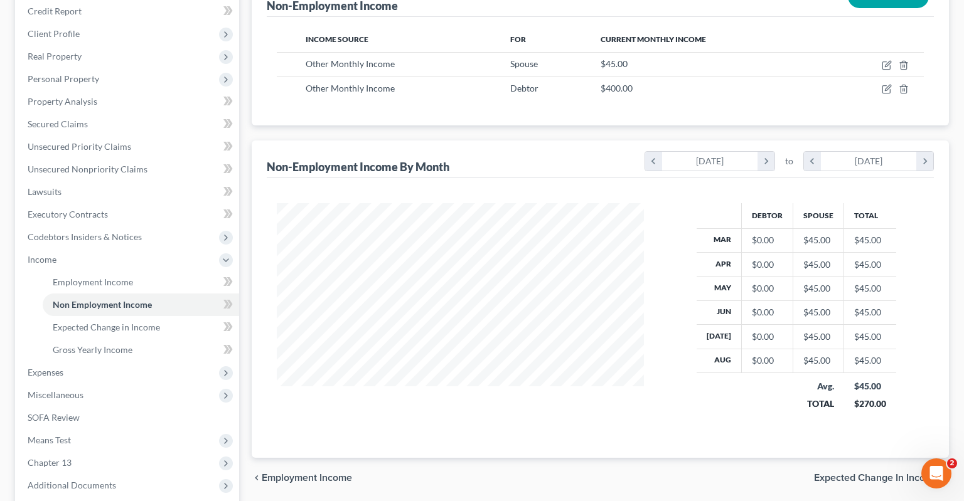
scroll to position [198, 0]
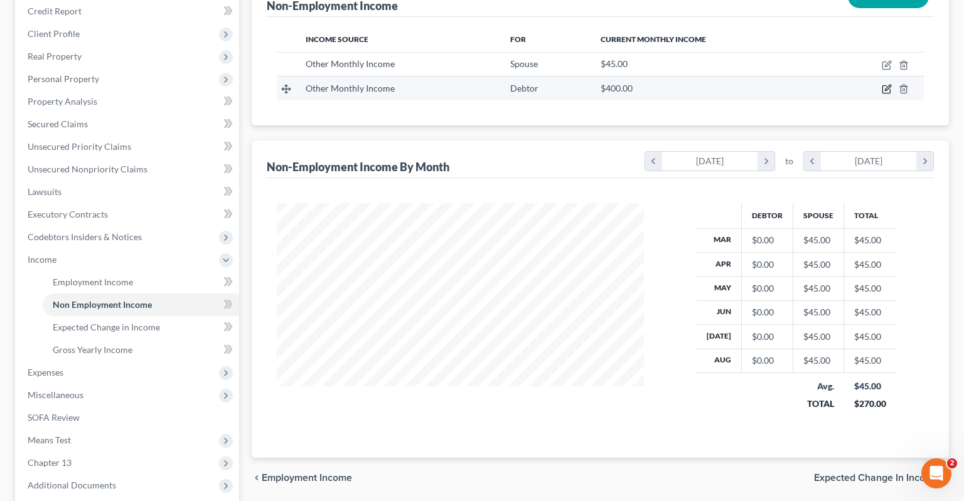
click at [883, 86] on icon "button" at bounding box center [886, 90] width 8 height 8
select select "13"
select select "0"
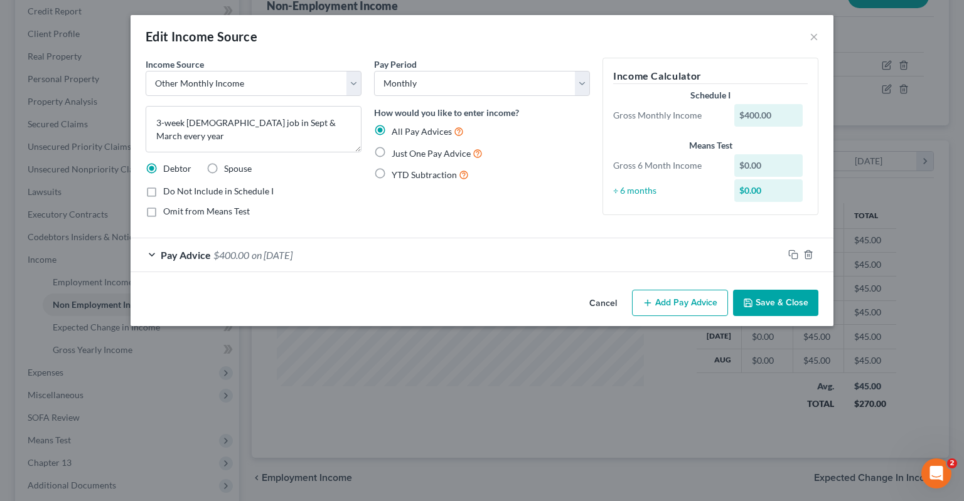
click at [611, 306] on button "Cancel" at bounding box center [603, 303] width 48 height 25
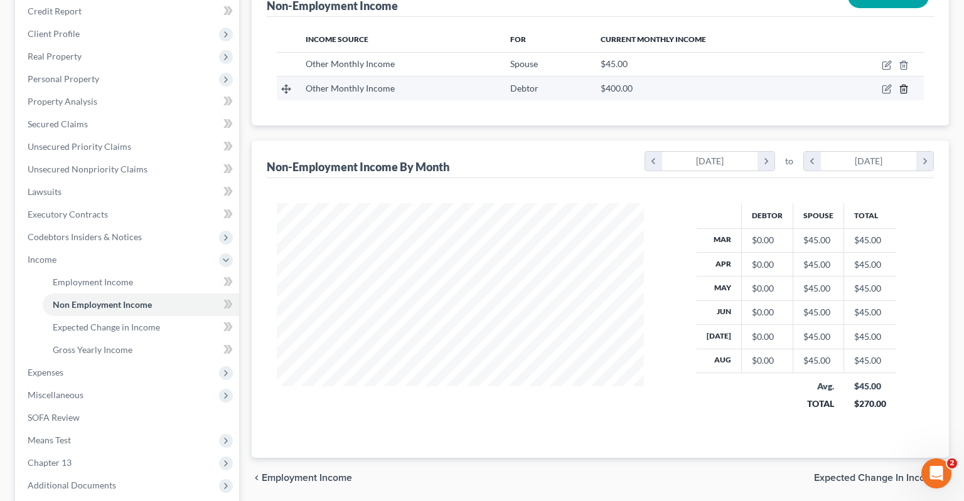
click at [901, 85] on icon "button" at bounding box center [904, 89] width 6 height 8
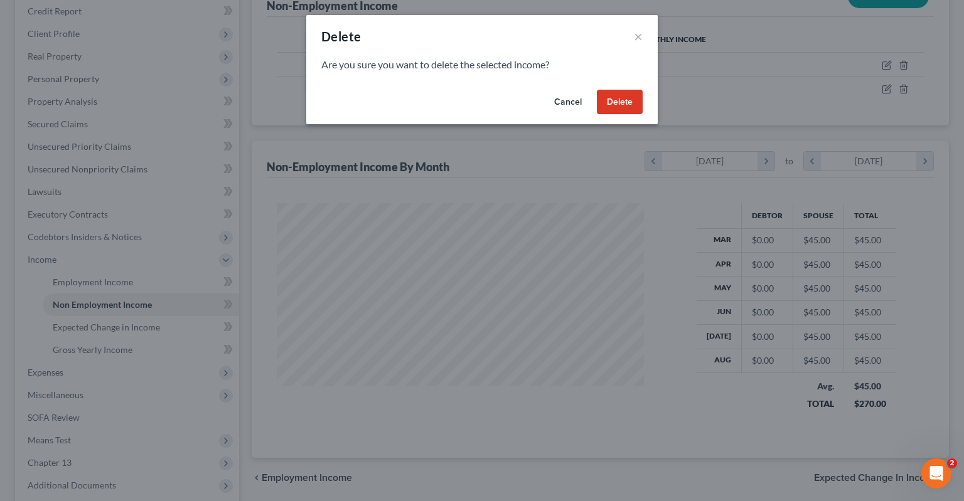
click at [622, 104] on button "Delete" at bounding box center [620, 102] width 46 height 25
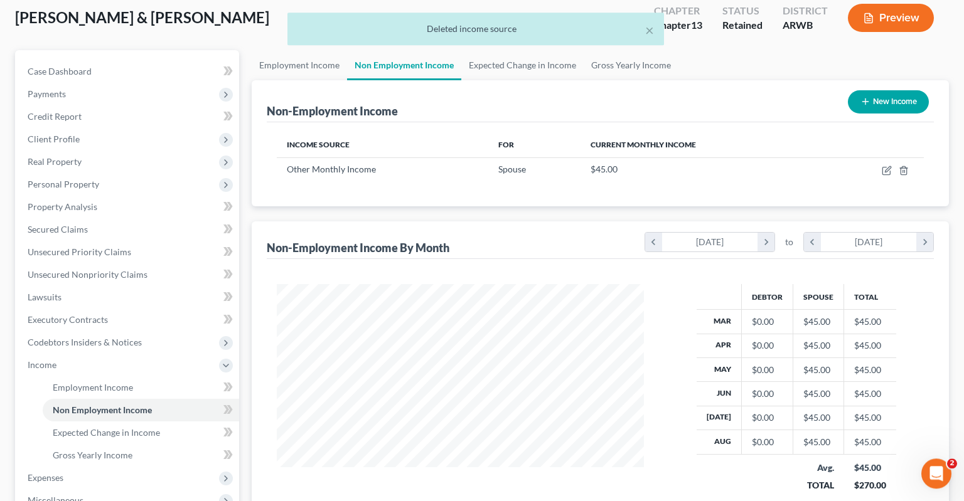
scroll to position [0, 0]
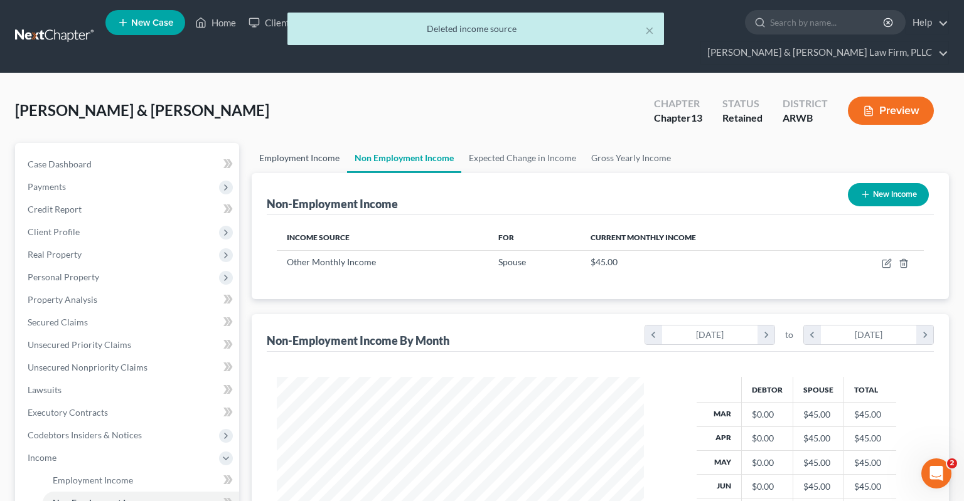
click at [308, 143] on link "Employment Income" at bounding box center [299, 158] width 95 height 30
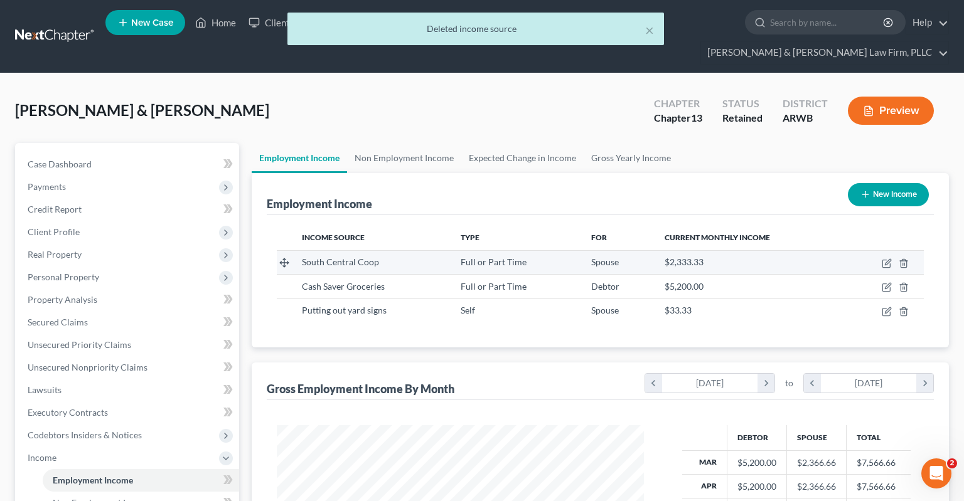
scroll to position [223, 392]
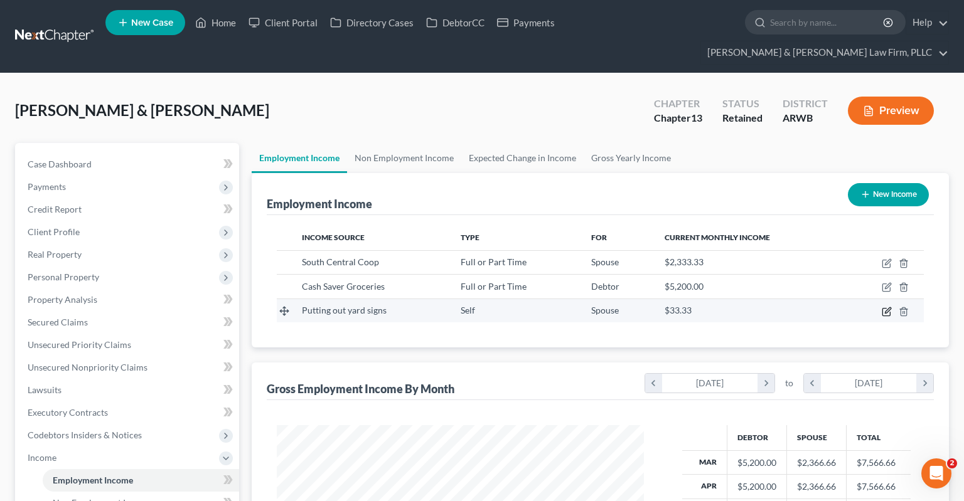
click at [885, 307] on icon "button" at bounding box center [887, 312] width 10 height 10
select select "1"
select select "0"
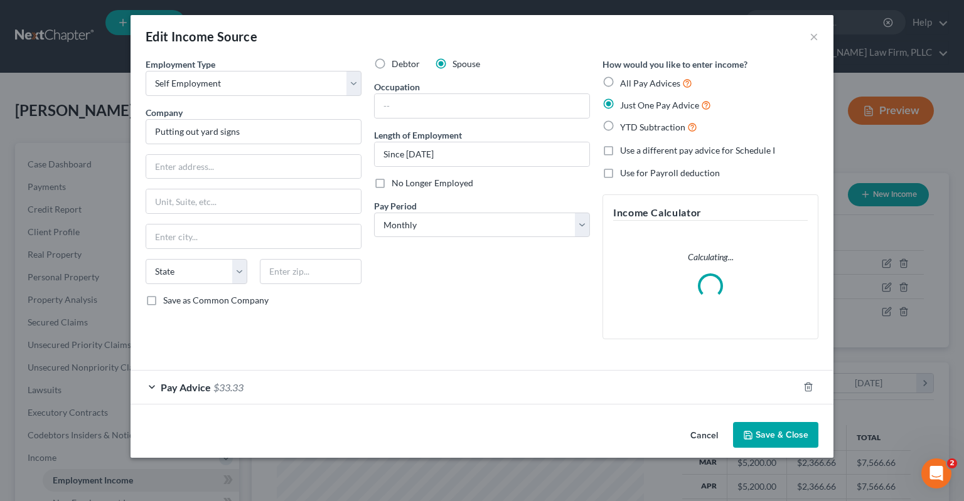
click at [707, 437] on button "Cancel" at bounding box center [704, 436] width 48 height 25
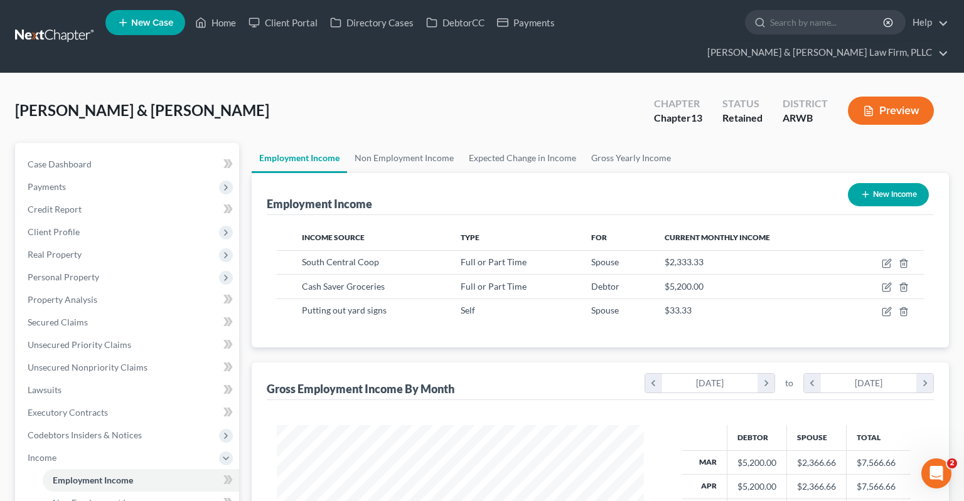
click at [864, 190] on icon "button" at bounding box center [865, 195] width 10 height 10
select select "0"
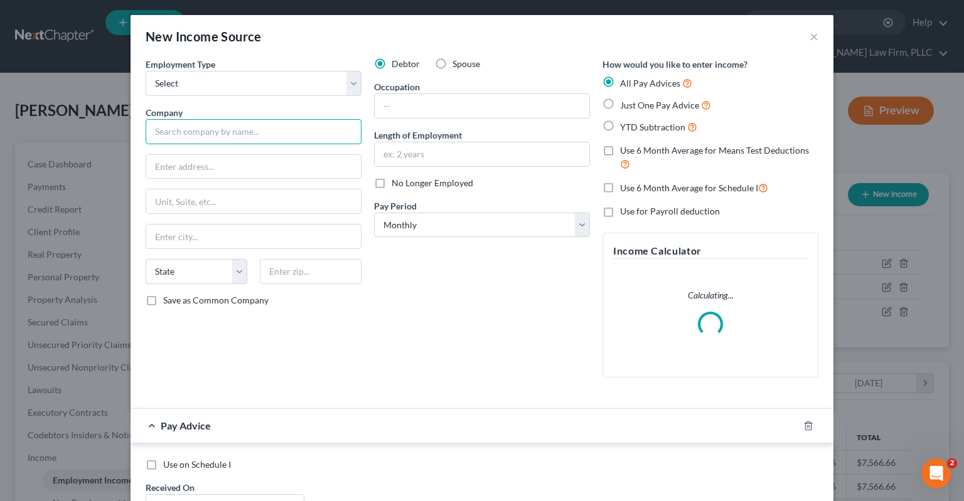
click at [245, 127] on input "text" at bounding box center [254, 131] width 216 height 25
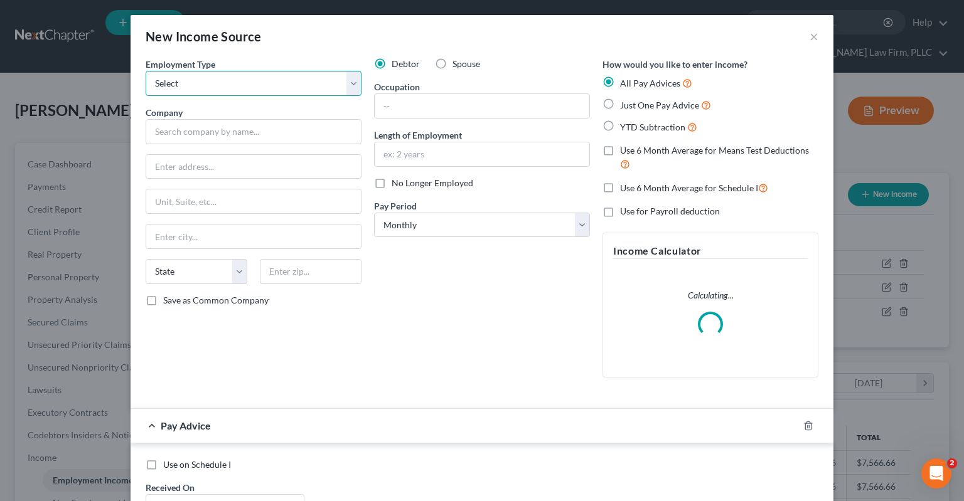
click at [146, 71] on select "Select Full or [DEMOGRAPHIC_DATA] Employment Self Employment" at bounding box center [254, 83] width 216 height 25
click at [246, 87] on select "Select Full or [DEMOGRAPHIC_DATA] Employment Self Employment" at bounding box center [254, 83] width 216 height 25
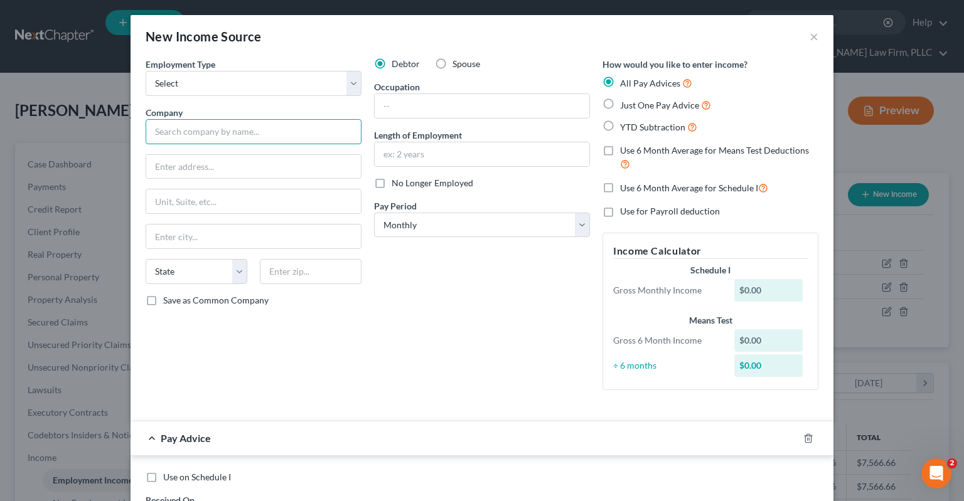
click at [242, 134] on input "text" at bounding box center [254, 131] width 216 height 25
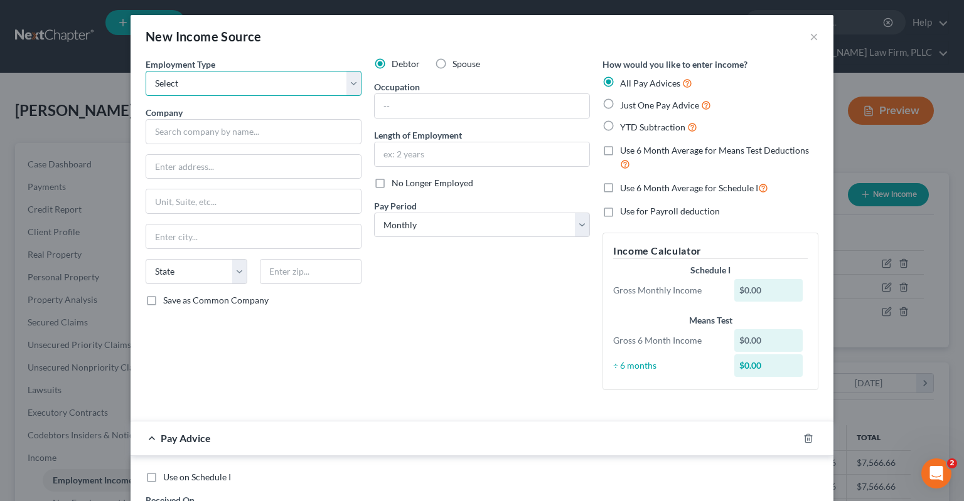
click at [146, 71] on select "Select Full or [DEMOGRAPHIC_DATA] Employment Self Employment" at bounding box center [254, 83] width 216 height 25
select select "0"
click option "Full or [DEMOGRAPHIC_DATA] Employment" at bounding box center [0, 0] width 0 height 0
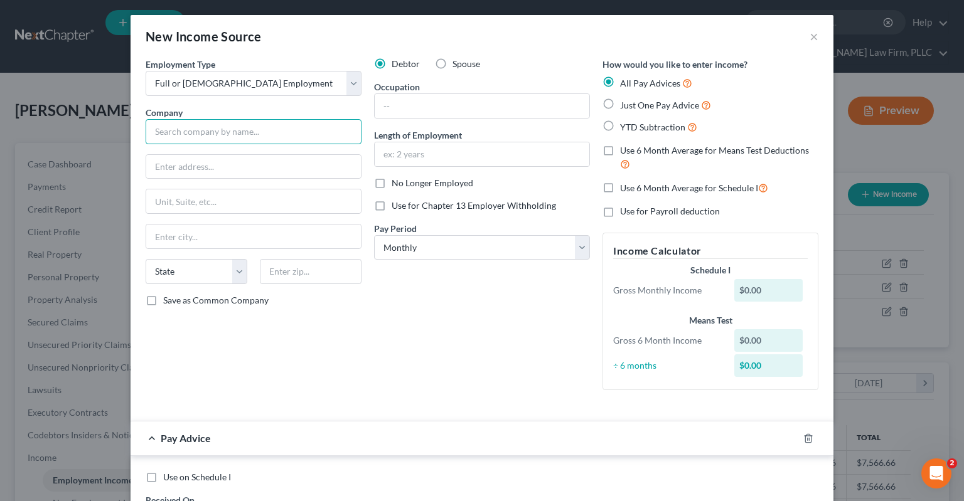
click at [241, 131] on input "text" at bounding box center [254, 131] width 216 height 25
type input "[DEMOGRAPHIC_DATA] work"
click at [452, 65] on label "Spouse" at bounding box center [466, 64] width 28 height 13
click at [458, 65] on input "Spouse" at bounding box center [462, 62] width 8 height 8
radio input "true"
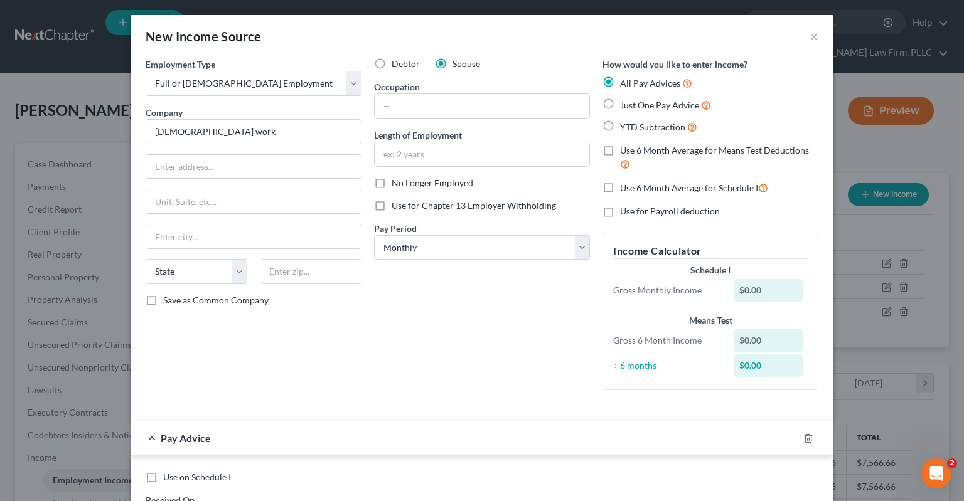
click at [469, 305] on div "Debtor Spouse Occupation Length of Employment No Longer Employed Use for Chapte…" at bounding box center [482, 229] width 228 height 343
click at [620, 103] on label "Just One Pay Advice" at bounding box center [665, 105] width 91 height 14
click at [625, 103] on input "Just One Pay Advice" at bounding box center [629, 102] width 8 height 8
radio input "true"
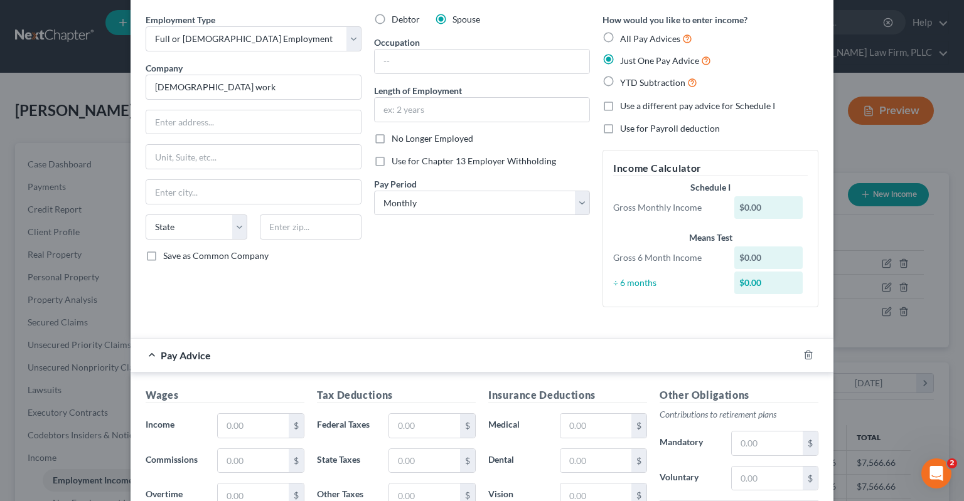
scroll to position [63, 0]
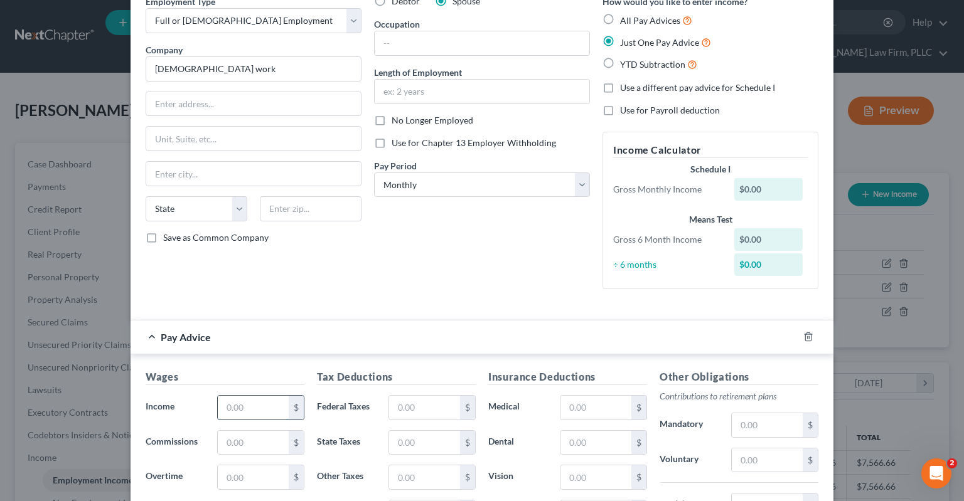
click at [235, 409] on input "text" at bounding box center [253, 408] width 71 height 24
paste input "33.33"
type input "33.33"
drag, startPoint x: 388, startPoint y: 267, endPoint x: 392, endPoint y: 258, distance: 10.1
click at [390, 262] on div "Debtor Spouse Occupation Length of Employment No Longer Employed Use for Chapte…" at bounding box center [482, 147] width 228 height 304
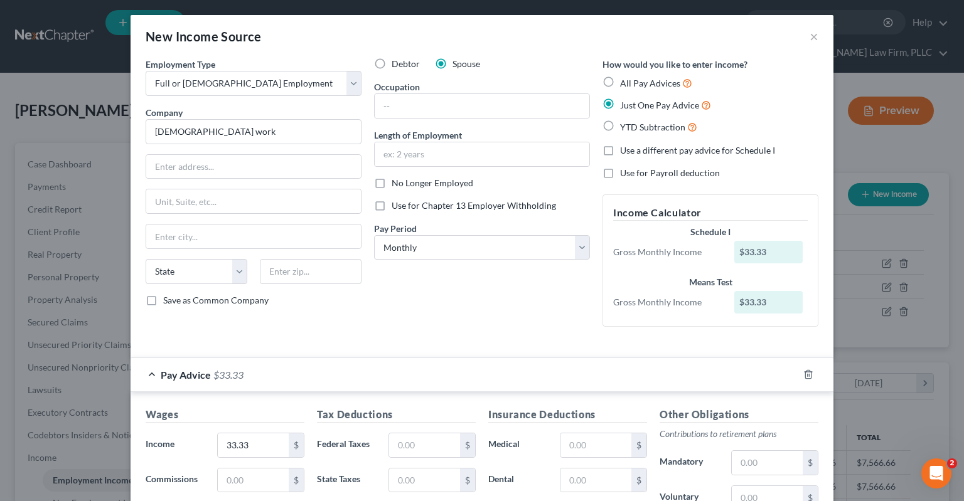
scroll to position [264, 0]
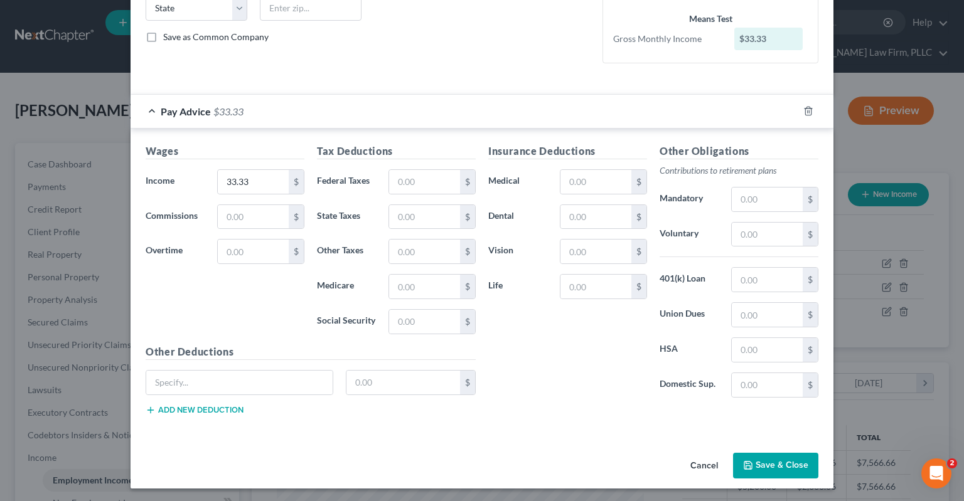
click at [779, 459] on button "Save & Close" at bounding box center [775, 466] width 85 height 26
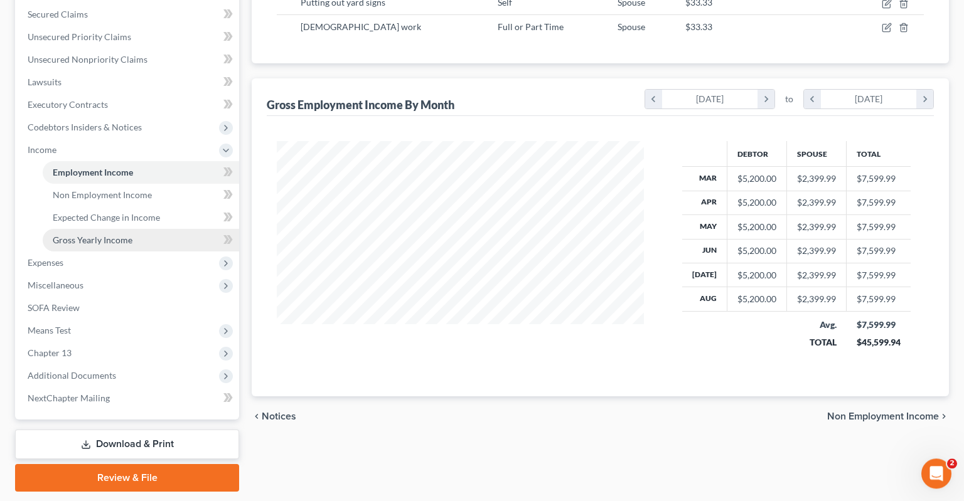
scroll to position [322, 0]
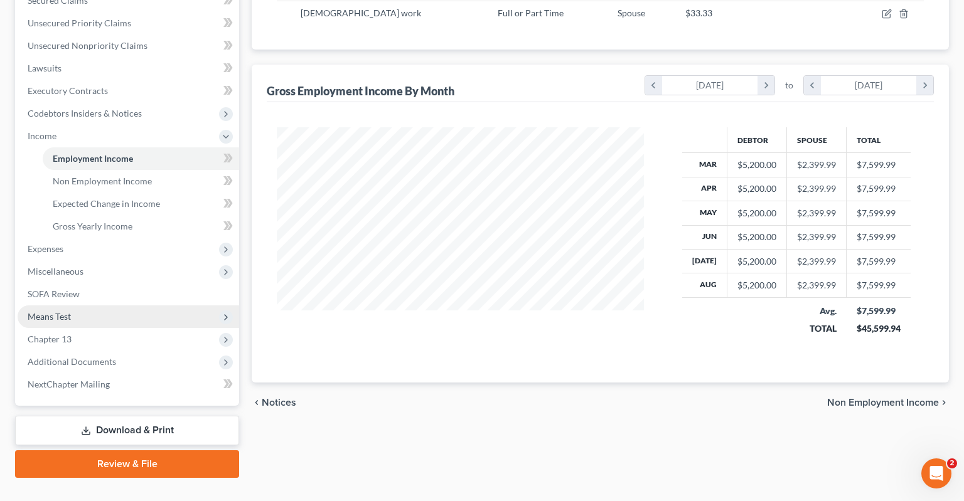
click at [101, 306] on span "Means Test" at bounding box center [129, 317] width 222 height 23
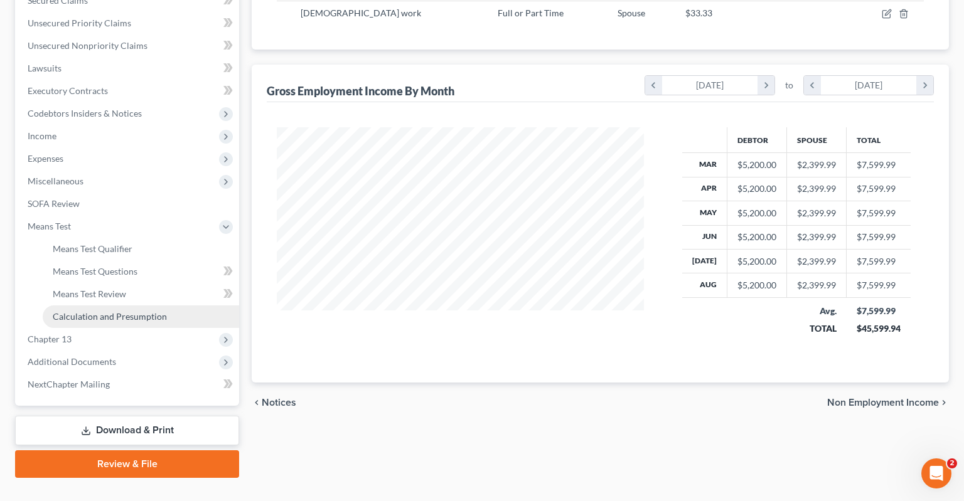
click at [116, 311] on span "Calculation and Presumption" at bounding box center [110, 316] width 114 height 11
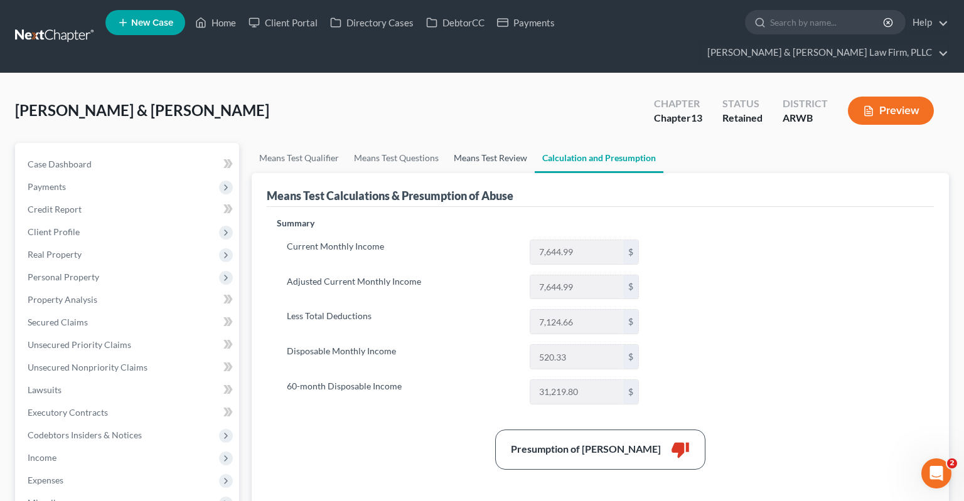
click at [481, 148] on link "Means Test Review" at bounding box center [490, 158] width 88 height 30
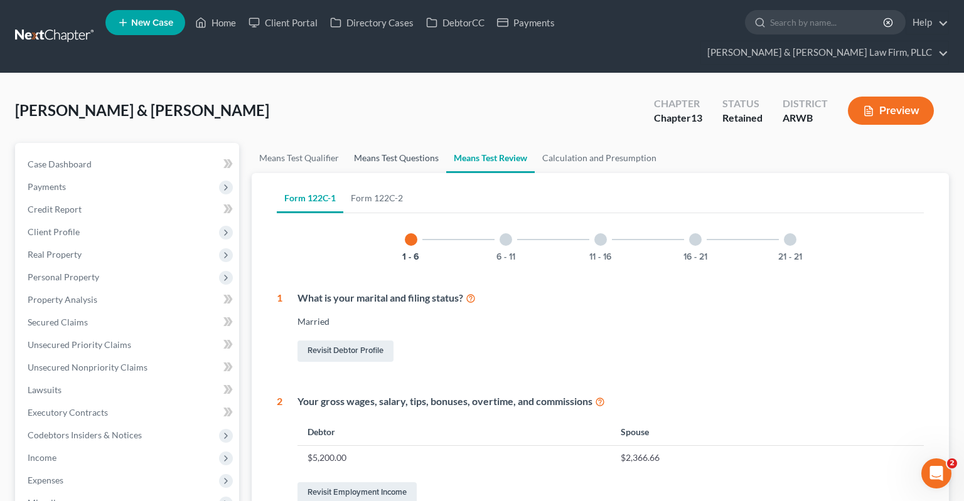
click at [423, 143] on link "Means Test Questions" at bounding box center [396, 158] width 100 height 30
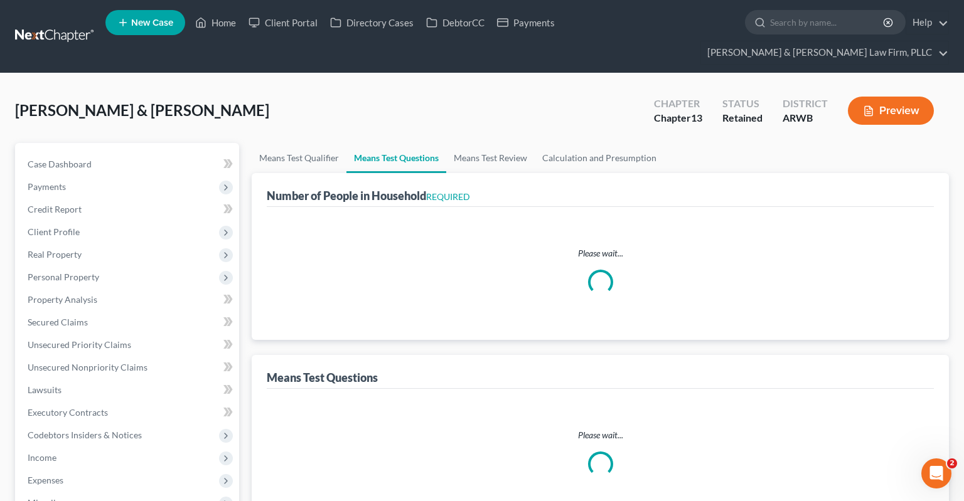
select select "0"
select select "60"
select select "1"
select select "60"
select select "3"
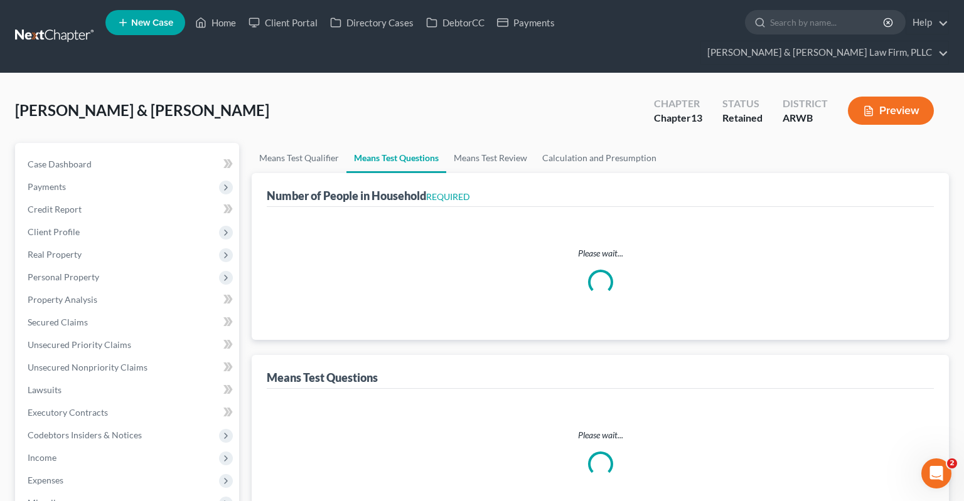
select select "0"
select select "2"
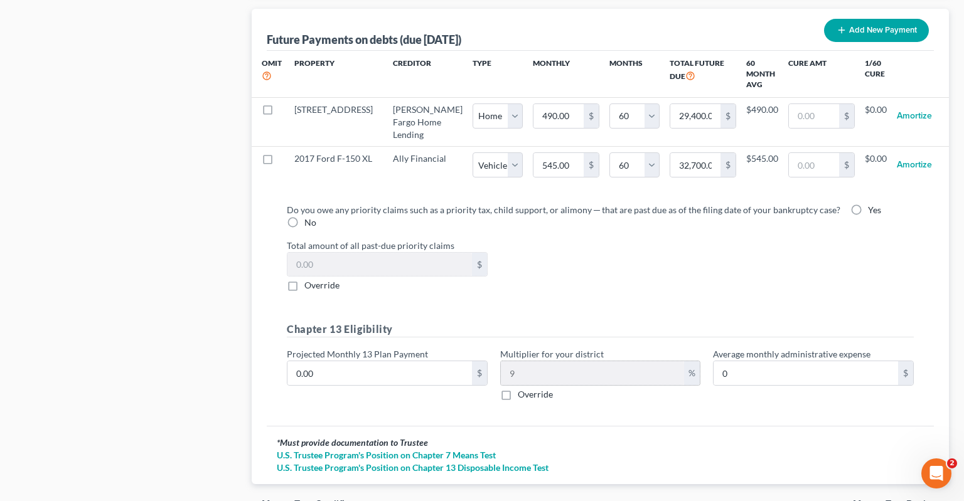
scroll to position [1332, 0]
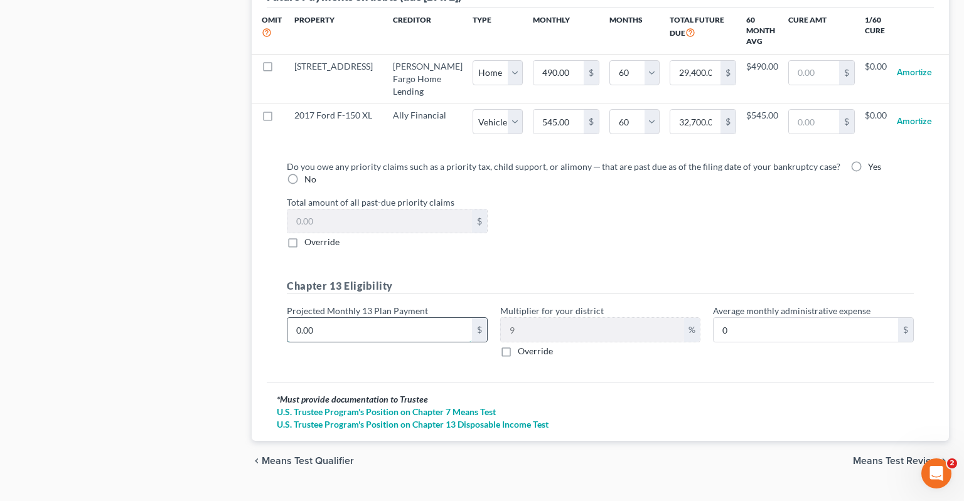
click at [465, 318] on input "0.00" at bounding box center [379, 330] width 185 height 24
type input "1"
type input "0.09"
type input "10"
type input "0.90"
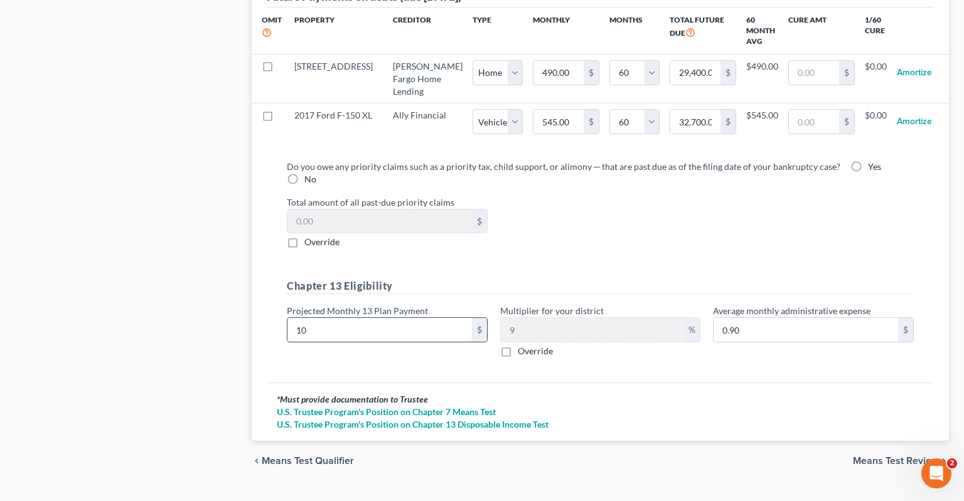
type input "109"
type input "9.81"
type input "1090"
type input "98.10"
type input "1,090"
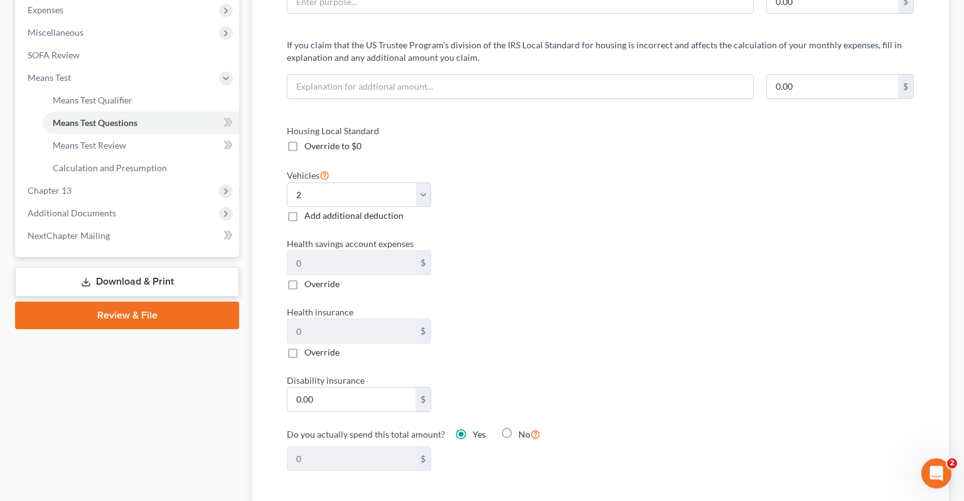
scroll to position [272, 0]
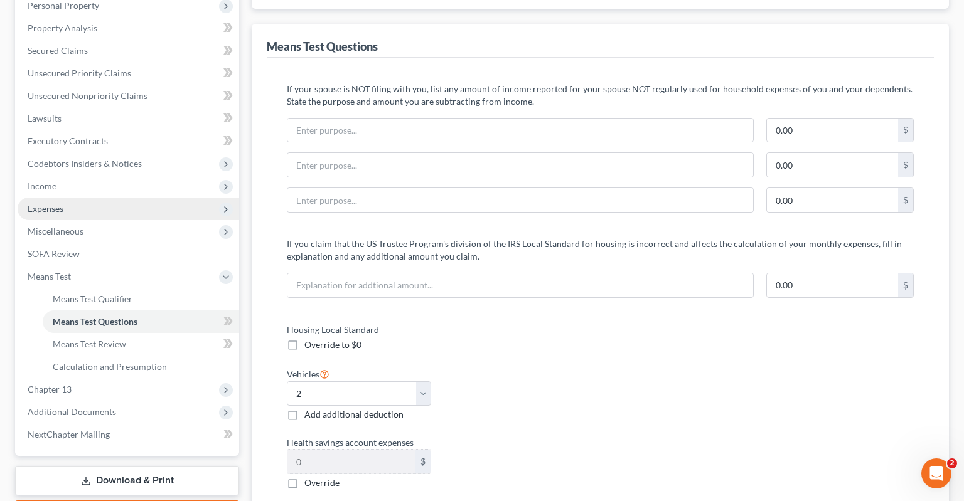
click at [104, 198] on span "Expenses" at bounding box center [129, 209] width 222 height 23
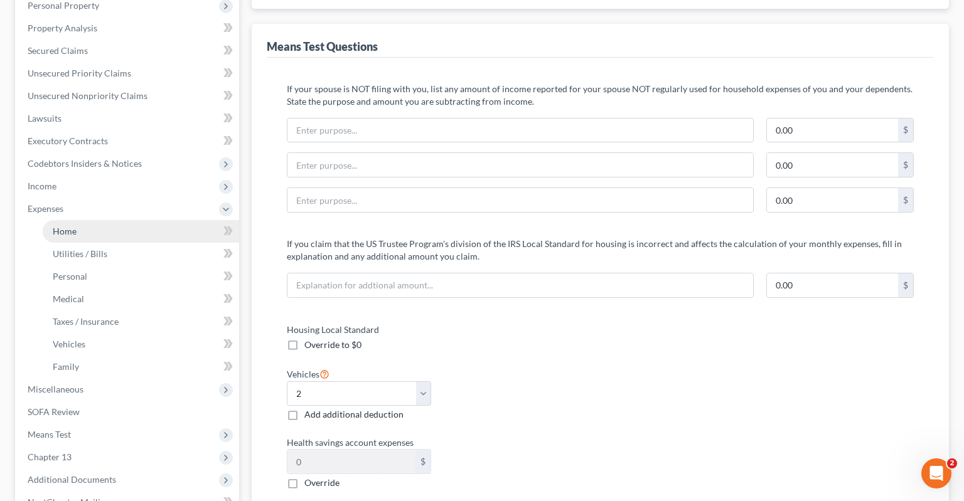
click at [127, 220] on link "Home" at bounding box center [141, 231] width 196 height 23
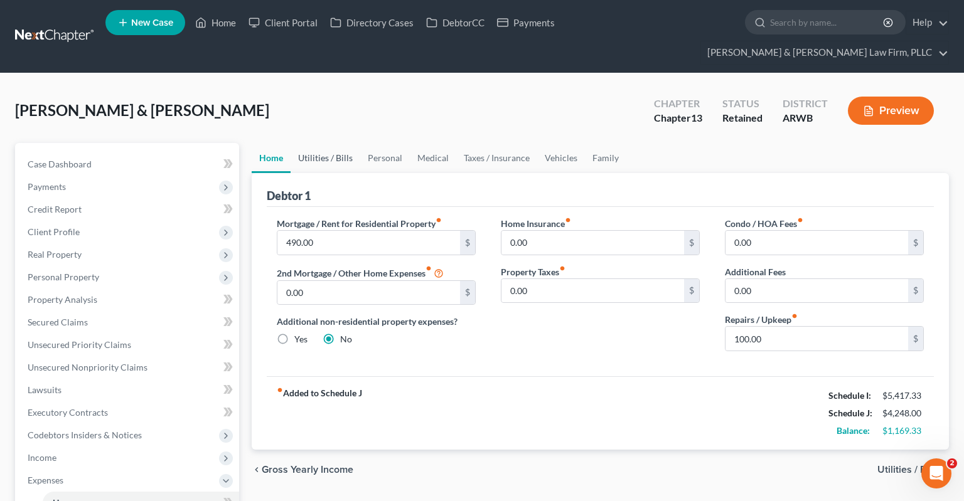
click at [317, 143] on link "Utilities / Bills" at bounding box center [326, 158] width 70 height 30
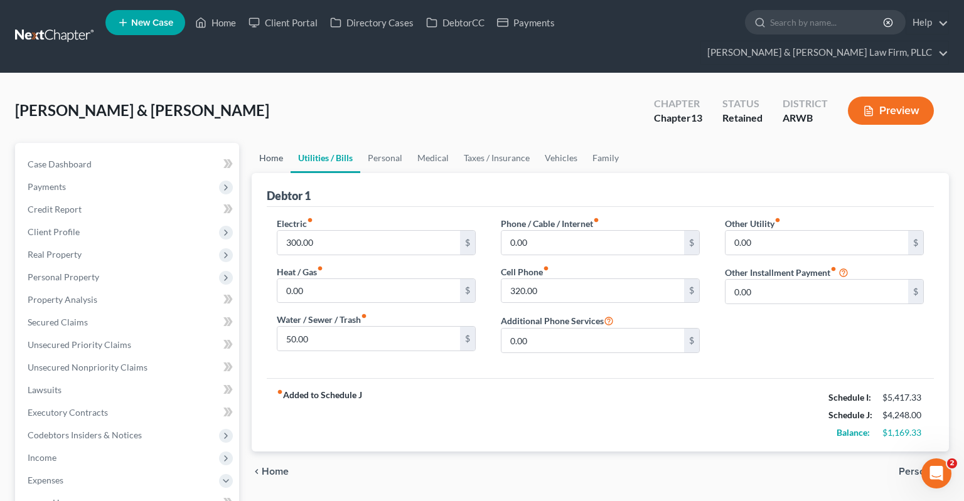
click at [280, 143] on link "Home" at bounding box center [271, 158] width 39 height 30
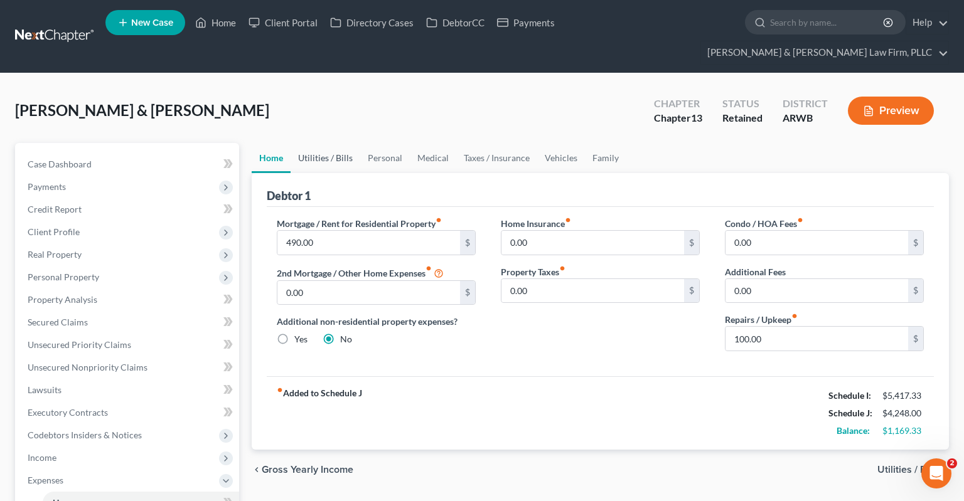
click at [315, 143] on link "Utilities / Bills" at bounding box center [326, 158] width 70 height 30
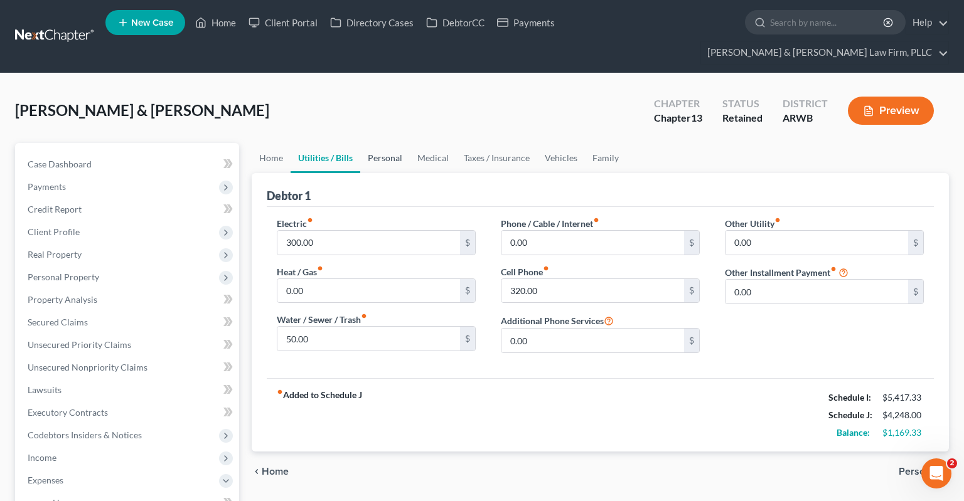
click at [386, 143] on link "Personal" at bounding box center [385, 158] width 50 height 30
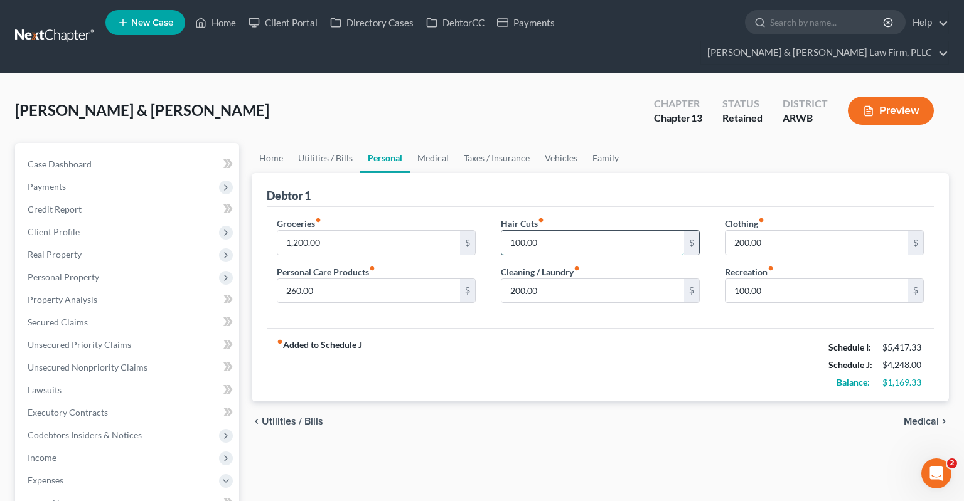
click at [581, 231] on input "100.00" at bounding box center [592, 243] width 183 height 24
type input "0"
click at [580, 279] on input "200.00" at bounding box center [592, 291] width 183 height 24
type input "0"
click at [431, 279] on input "260.00" at bounding box center [368, 291] width 183 height 24
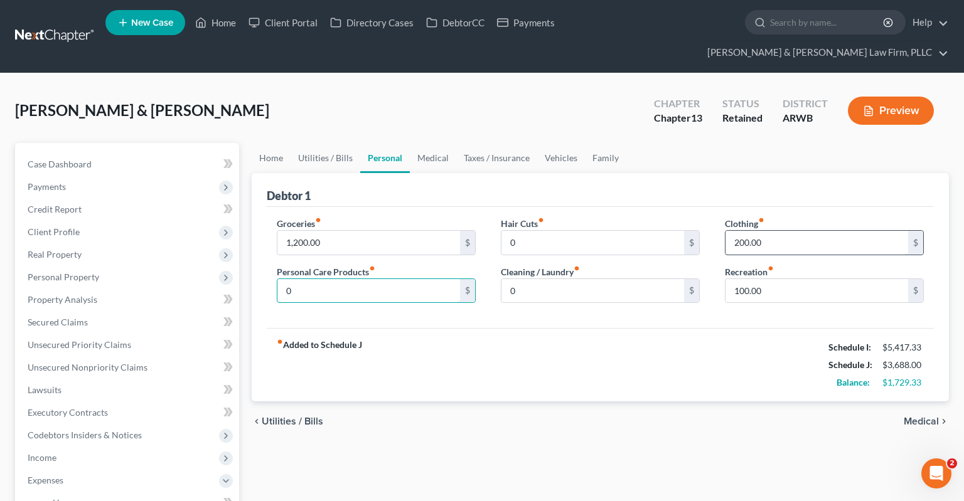
type input "0"
click at [784, 231] on input "200.00" at bounding box center [816, 243] width 183 height 24
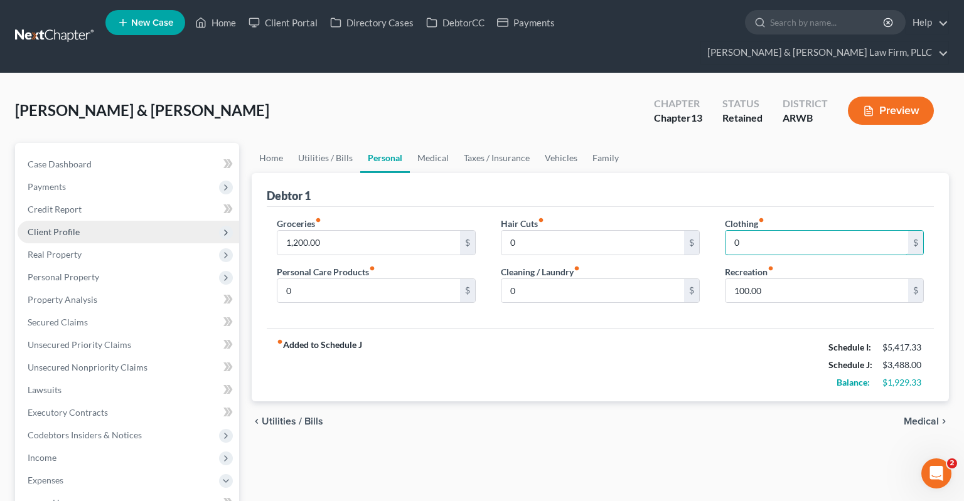
type input "0"
click at [127, 221] on span "Client Profile" at bounding box center [129, 232] width 222 height 23
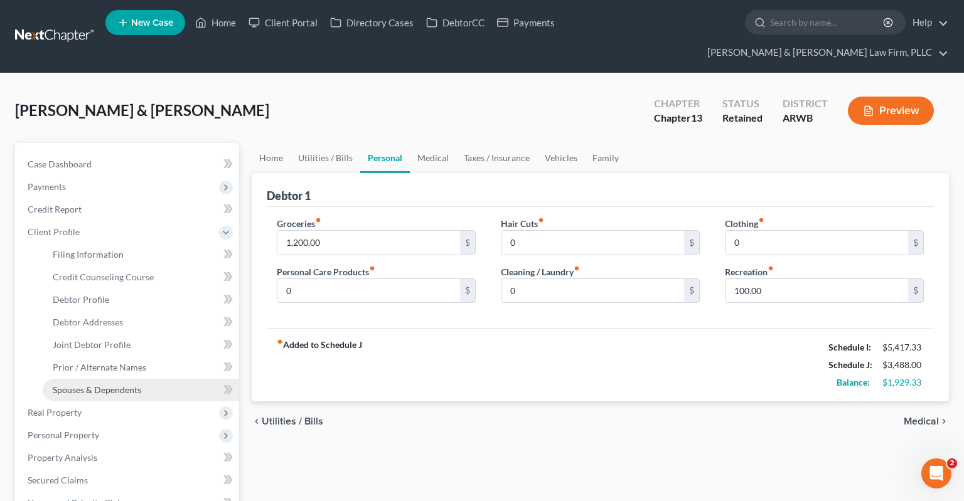
click at [127, 385] on span "Spouses & Dependents" at bounding box center [97, 390] width 88 height 11
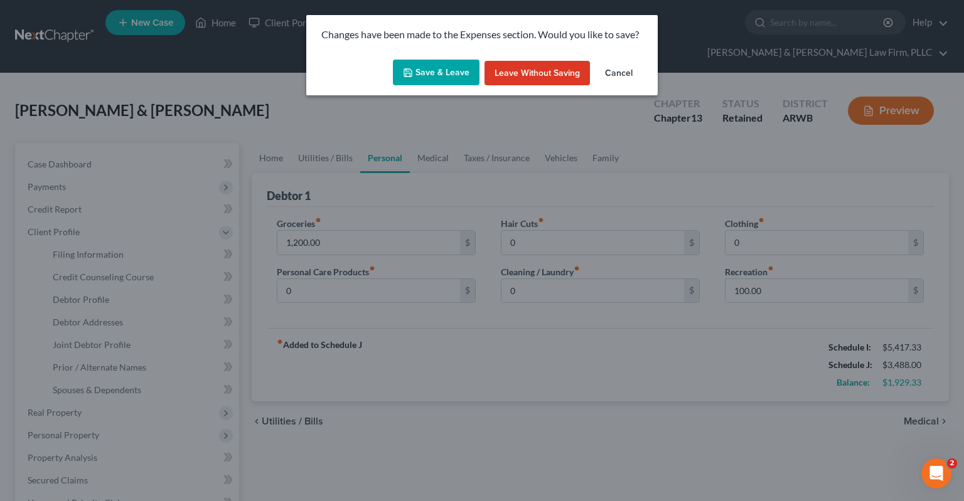
click at [438, 82] on button "Save & Leave" at bounding box center [436, 73] width 87 height 26
type input "0.00"
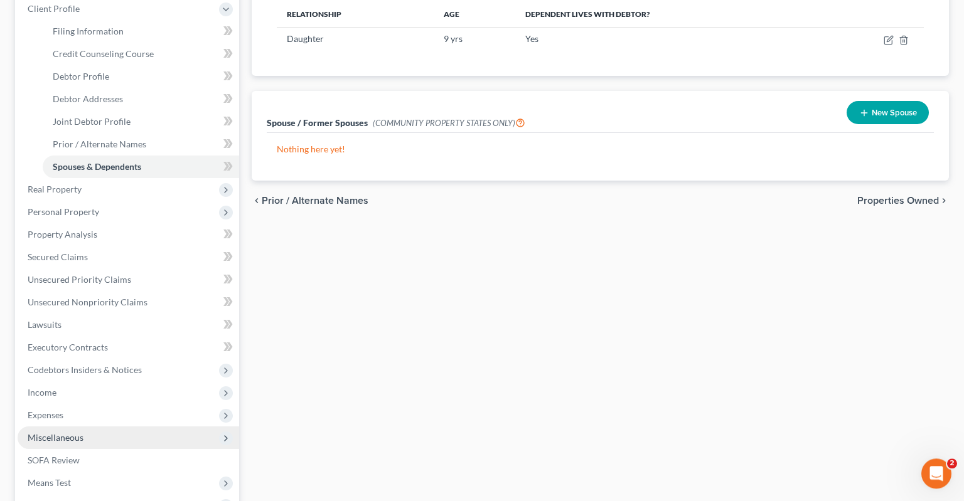
scroll to position [265, 0]
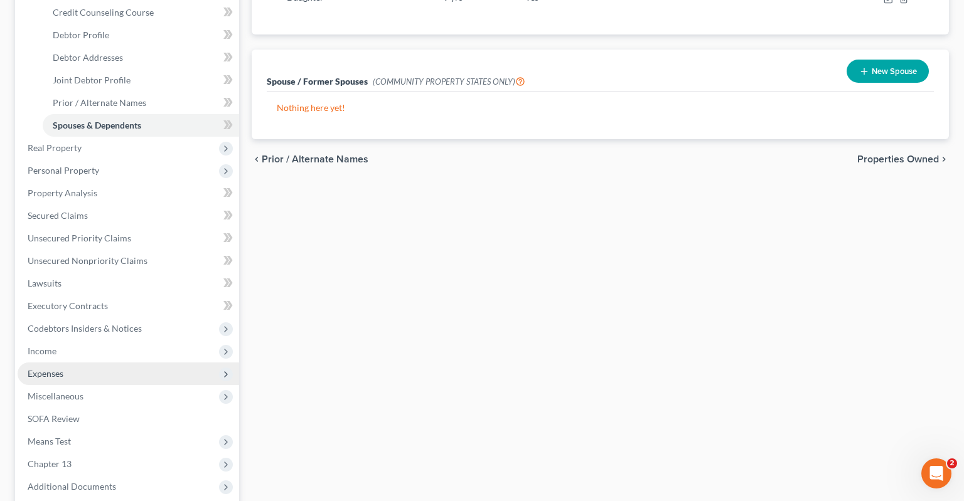
click at [87, 363] on span "Expenses" at bounding box center [129, 374] width 222 height 23
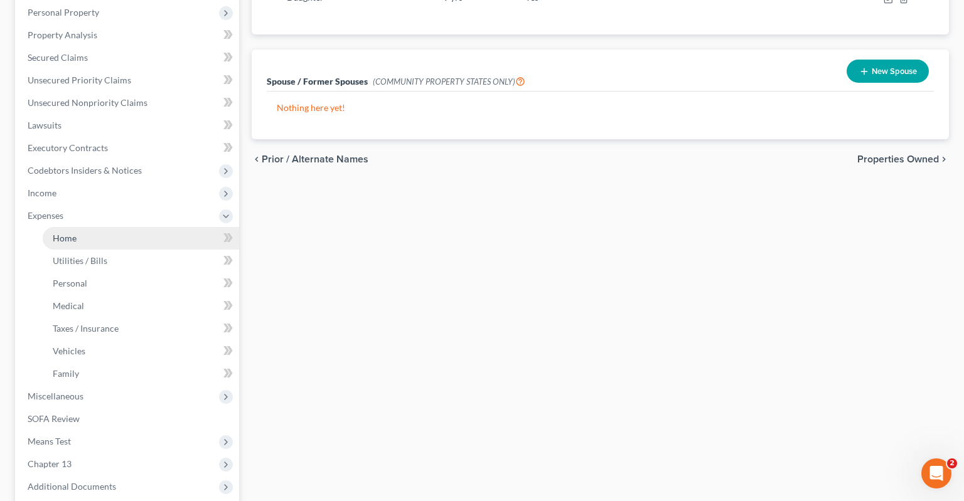
click at [123, 227] on link "Home" at bounding box center [141, 238] width 196 height 23
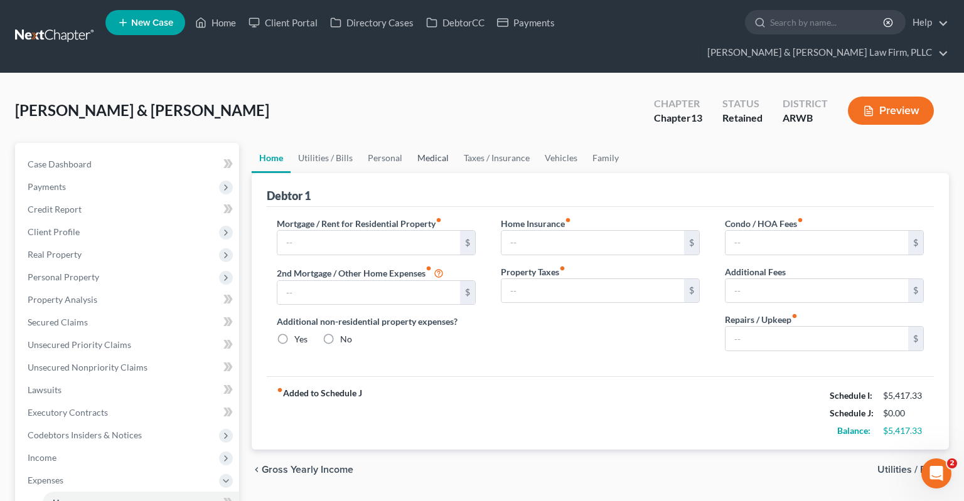
click at [427, 143] on link "Medical" at bounding box center [433, 158] width 46 height 30
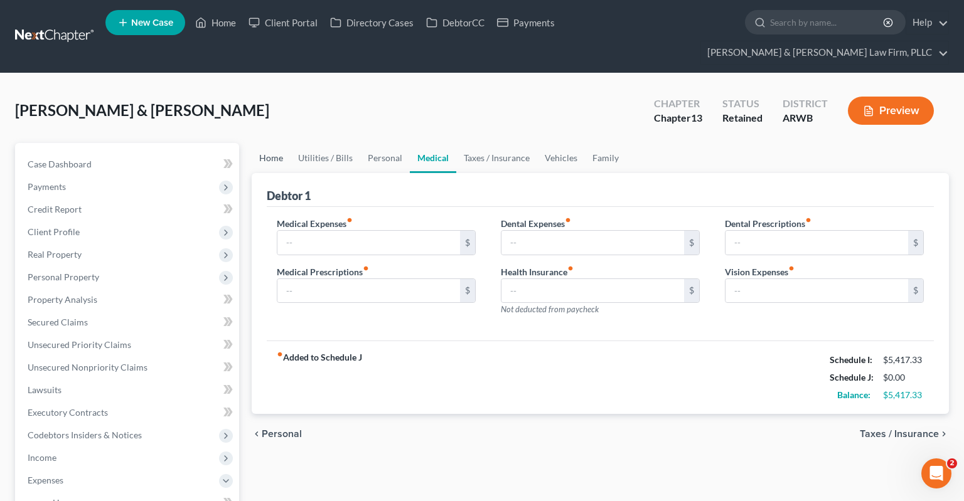
click at [274, 143] on link "Home" at bounding box center [271, 158] width 39 height 30
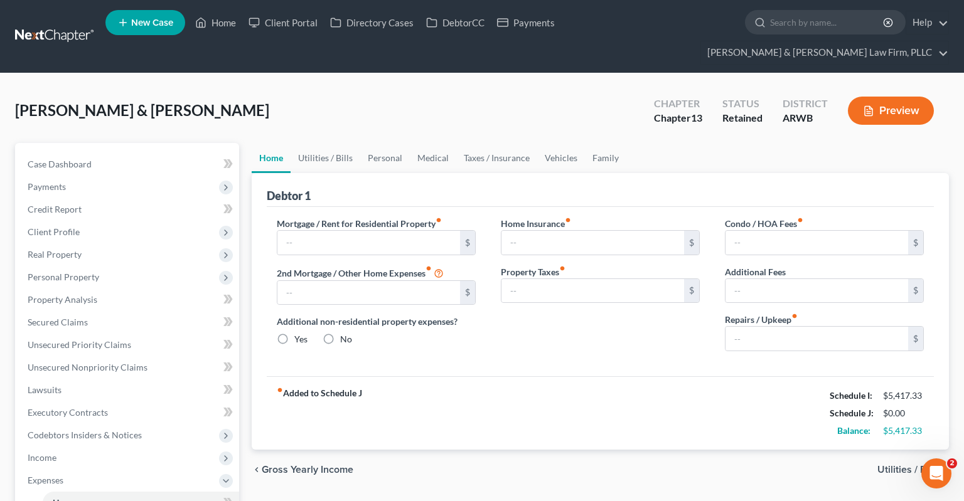
type input "490.00"
type input "0.00"
radio input "true"
type input "0.00"
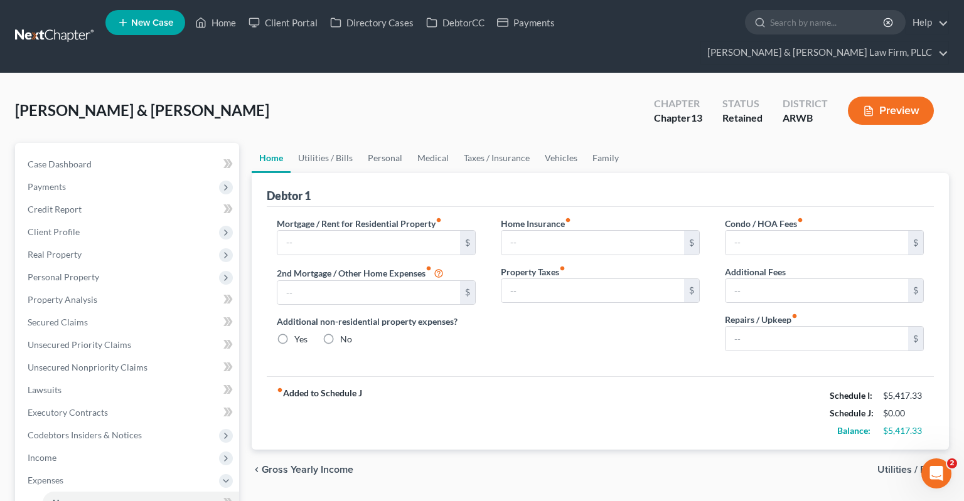
type input "0.00"
type input "100.00"
click at [321, 143] on link "Utilities / Bills" at bounding box center [326, 158] width 70 height 30
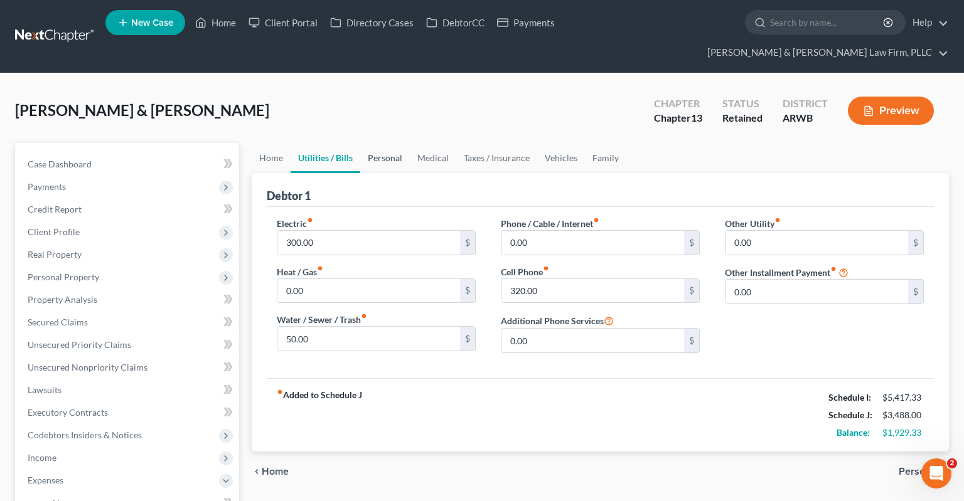
click at [385, 143] on link "Personal" at bounding box center [385, 158] width 50 height 30
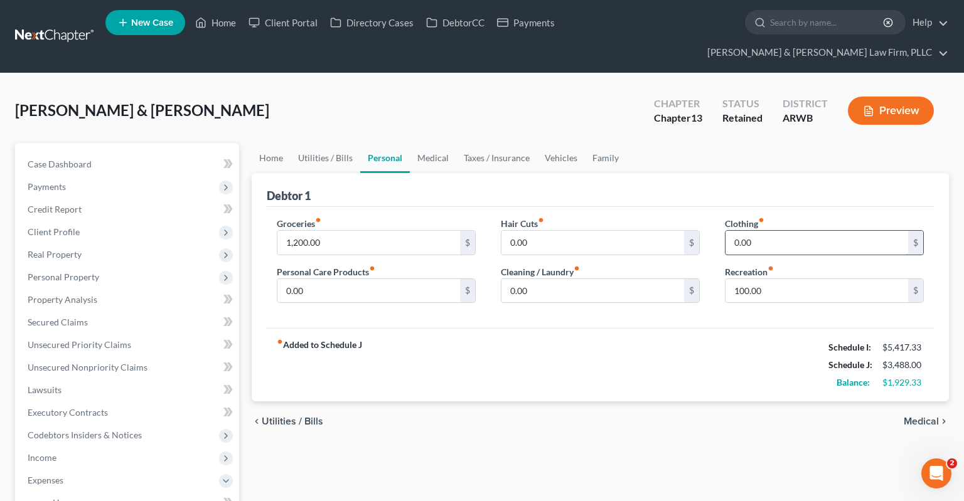
click at [790, 231] on input "0.00" at bounding box center [816, 243] width 183 height 24
type input "250"
click at [441, 279] on input "0.00" at bounding box center [368, 291] width 183 height 24
type input "200"
click at [441, 143] on link "Medical" at bounding box center [433, 158] width 46 height 30
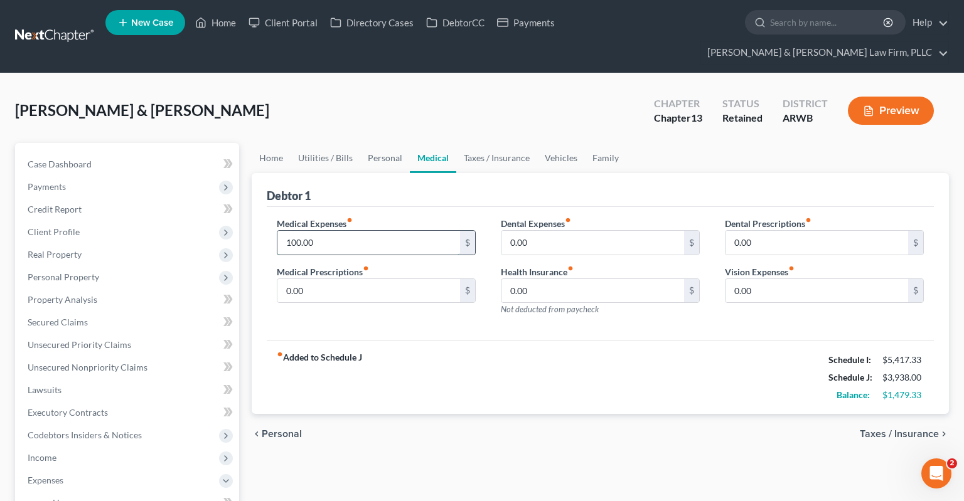
click at [386, 231] on input "100.00" at bounding box center [368, 243] width 183 height 24
type input "150"
click at [498, 143] on link "Taxes / Insurance" at bounding box center [496, 158] width 81 height 30
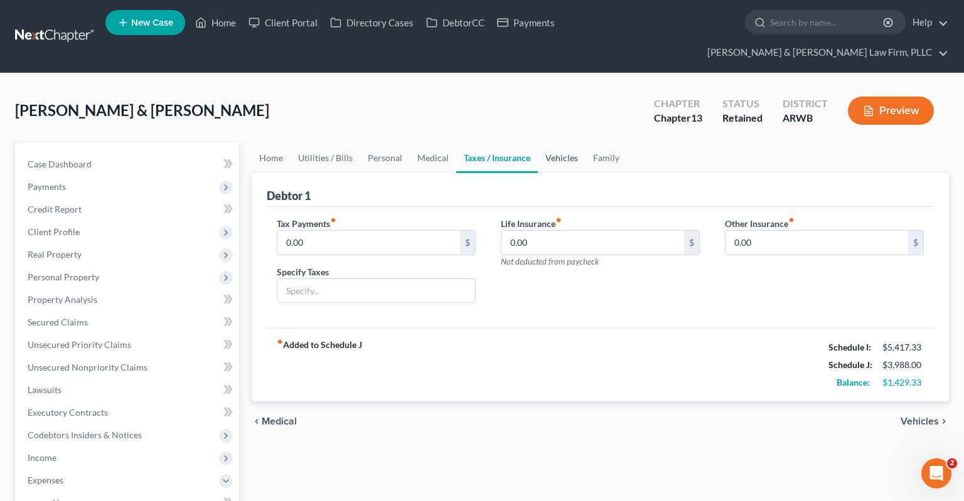
click at [551, 143] on link "Vehicles" at bounding box center [562, 158] width 48 height 30
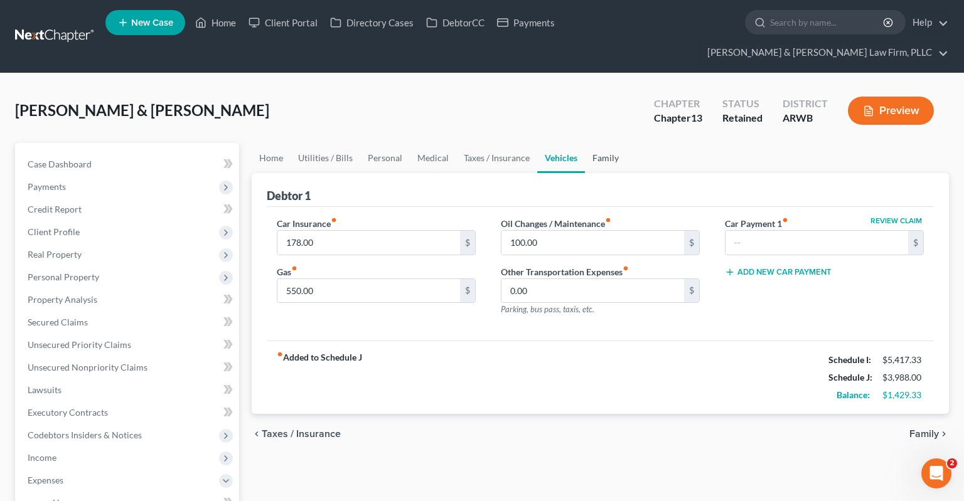
click at [601, 149] on ui-view "Home Utilities / Bills Personal Medical Taxes / Insurance Vehicles Family Debto…" at bounding box center [600, 299] width 697 height 312
click at [601, 143] on link "Family" at bounding box center [605, 158] width 41 height 30
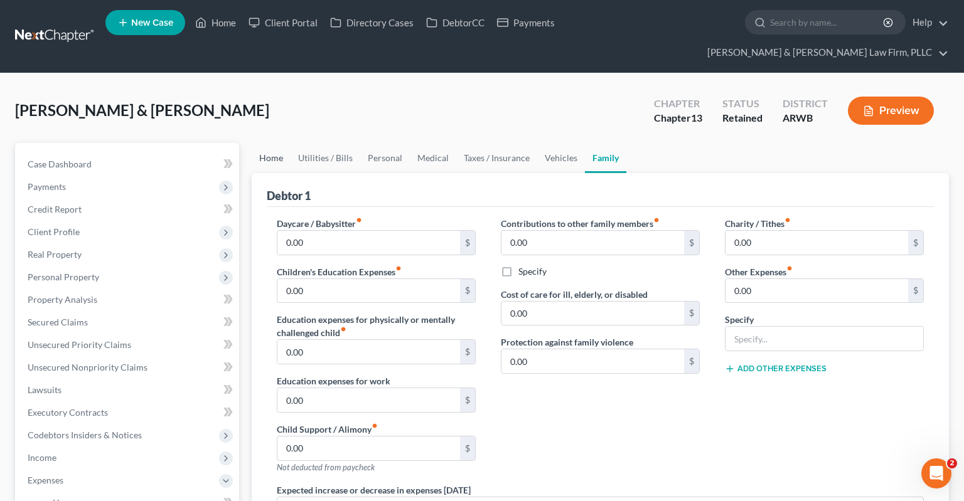
click at [280, 143] on link "Home" at bounding box center [271, 158] width 39 height 30
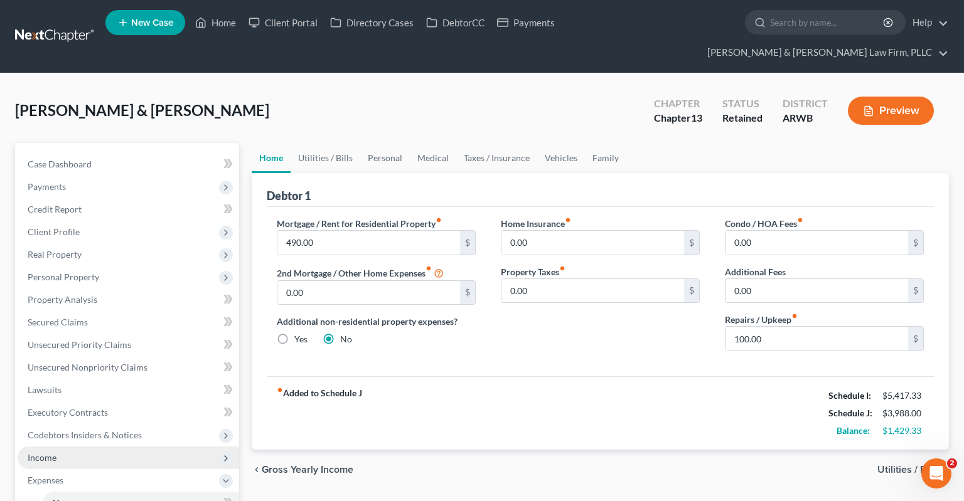
click at [82, 447] on span "Income" at bounding box center [129, 458] width 222 height 23
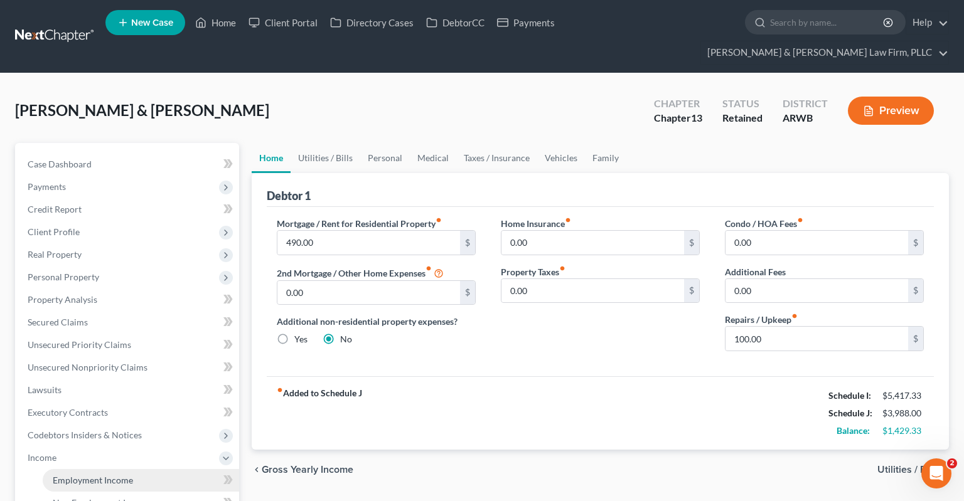
click at [112, 475] on span "Employment Income" at bounding box center [93, 480] width 80 height 11
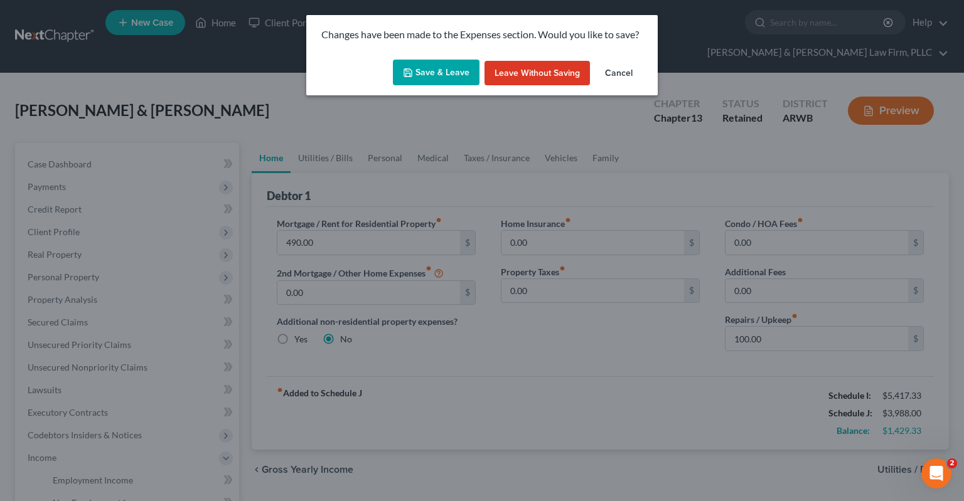
click at [443, 69] on button "Save & Leave" at bounding box center [436, 73] width 87 height 26
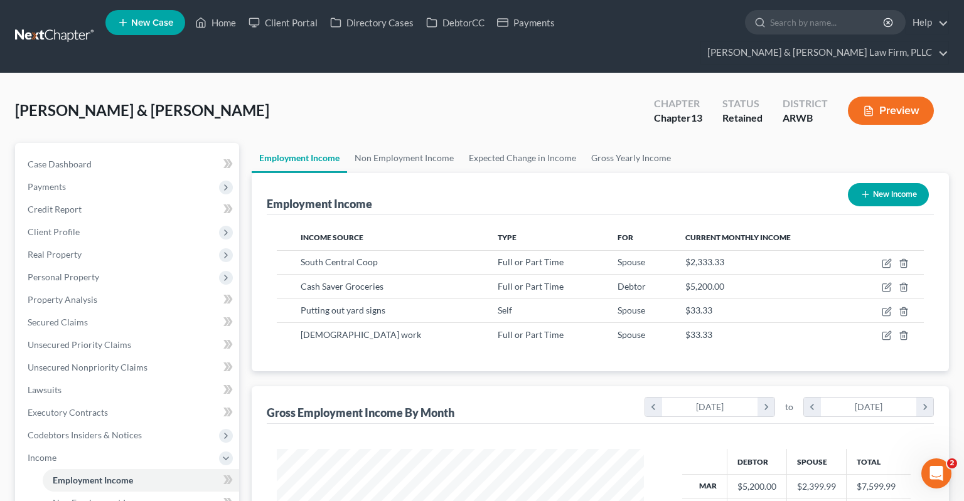
scroll to position [223, 392]
click at [387, 143] on link "Non Employment Income" at bounding box center [404, 158] width 114 height 30
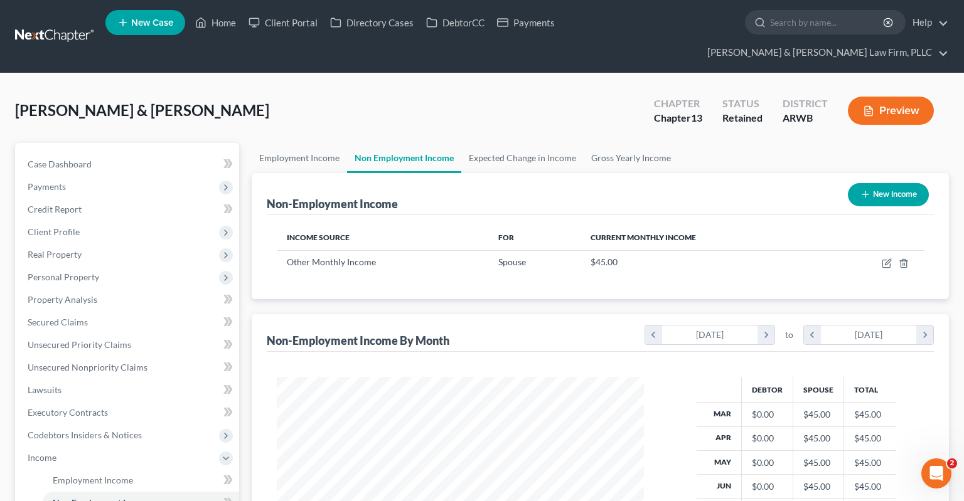
scroll to position [224, 392]
click at [515, 143] on link "Expected Change in Income" at bounding box center [522, 158] width 122 height 30
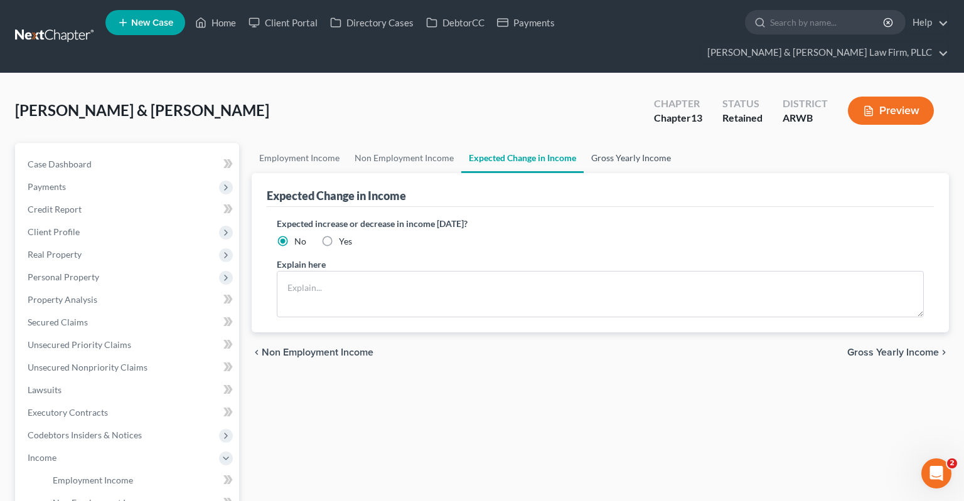
click at [610, 143] on link "Gross Yearly Income" at bounding box center [631, 158] width 95 height 30
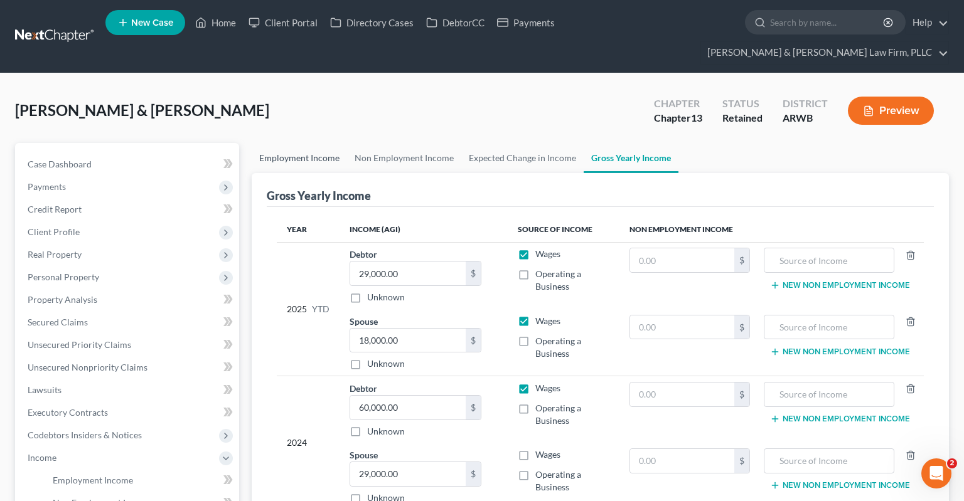
click at [282, 143] on link "Employment Income" at bounding box center [299, 158] width 95 height 30
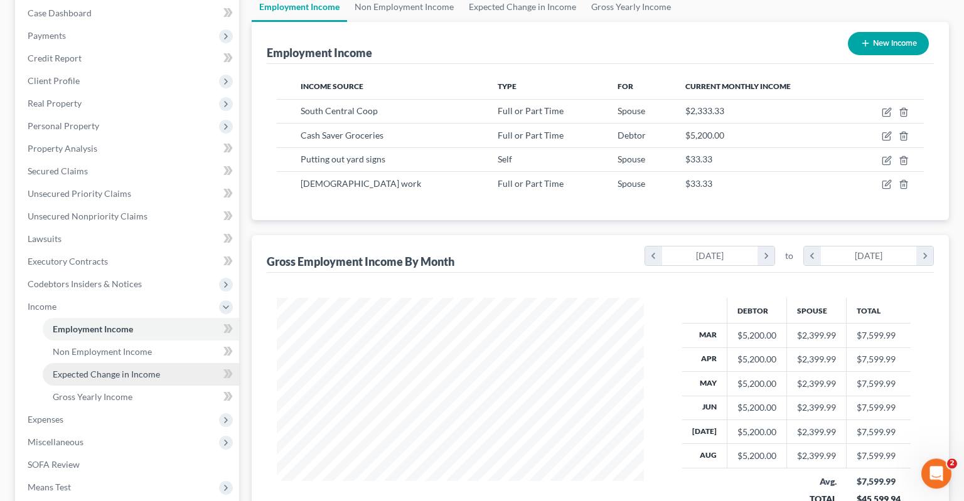
scroll to position [265, 0]
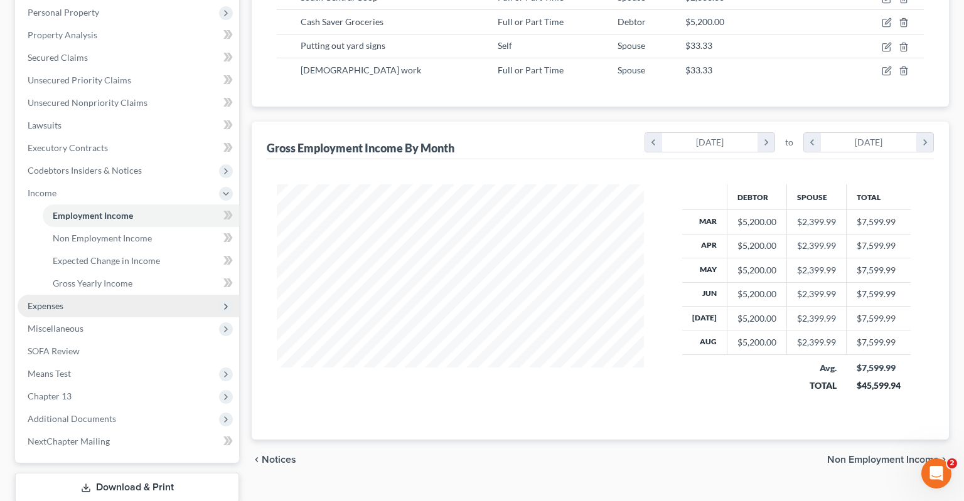
click at [139, 295] on span "Expenses" at bounding box center [129, 306] width 222 height 23
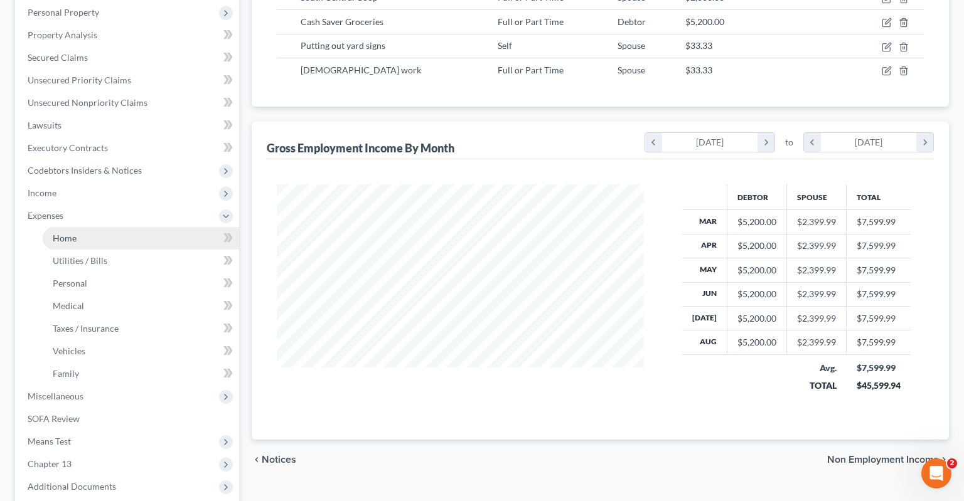
click at [127, 227] on link "Home" at bounding box center [141, 238] width 196 height 23
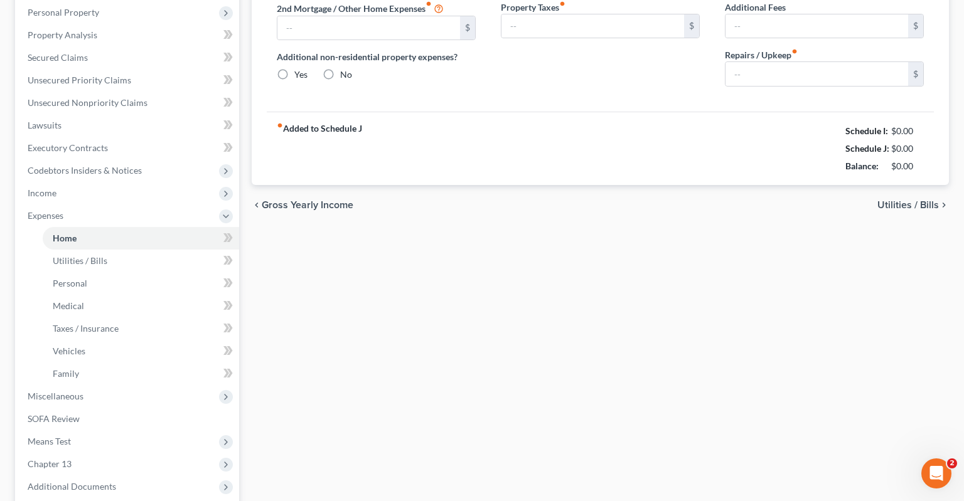
type input "490.00"
type input "0.00"
radio input "true"
type input "0.00"
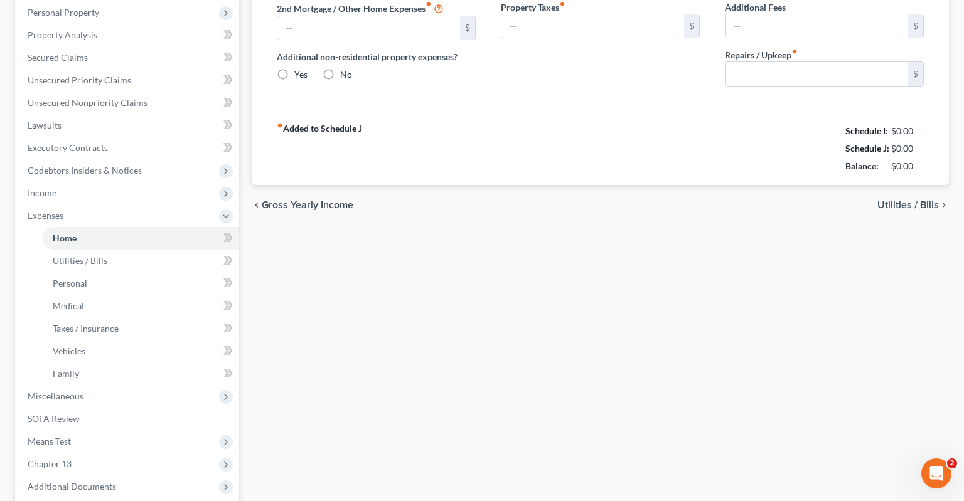
type input "0.00"
type input "100.00"
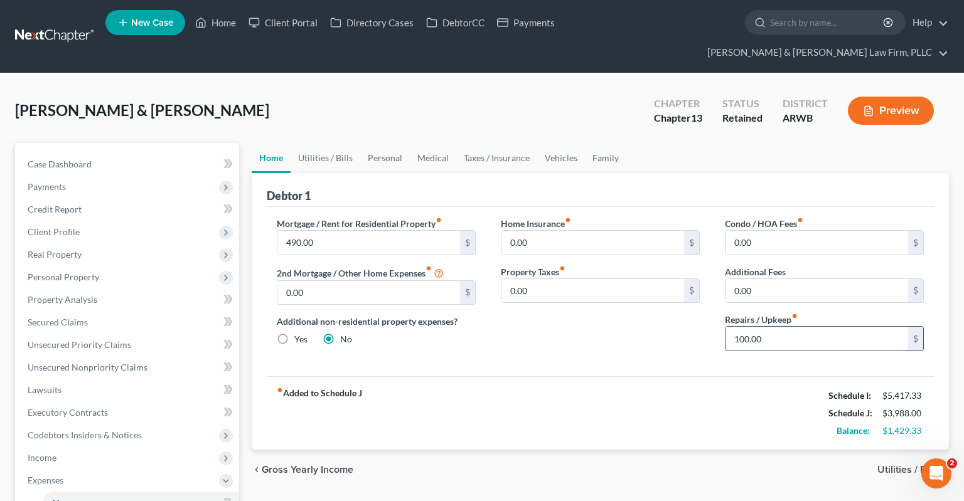
click at [764, 327] on input "100.00" at bounding box center [816, 339] width 183 height 24
click at [324, 143] on link "Utilities / Bills" at bounding box center [326, 158] width 70 height 30
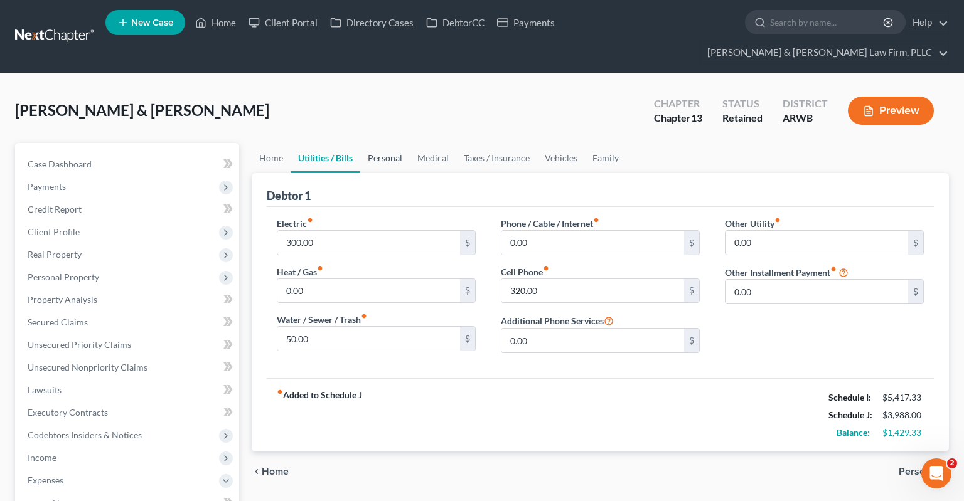
click at [387, 143] on link "Personal" at bounding box center [385, 158] width 50 height 30
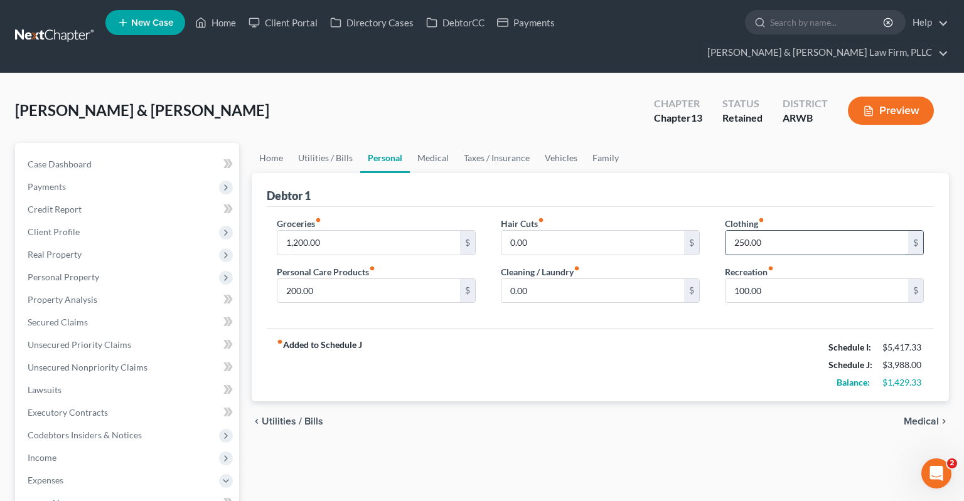
click at [776, 231] on input "250.00" at bounding box center [816, 243] width 183 height 24
type input "300"
click at [437, 143] on link "Medical" at bounding box center [433, 158] width 46 height 30
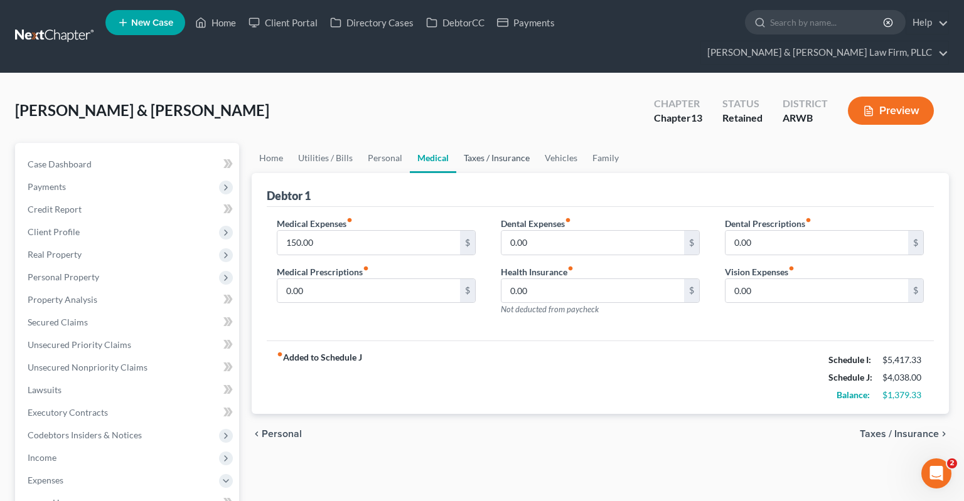
click at [481, 143] on link "Taxes / Insurance" at bounding box center [496, 158] width 81 height 30
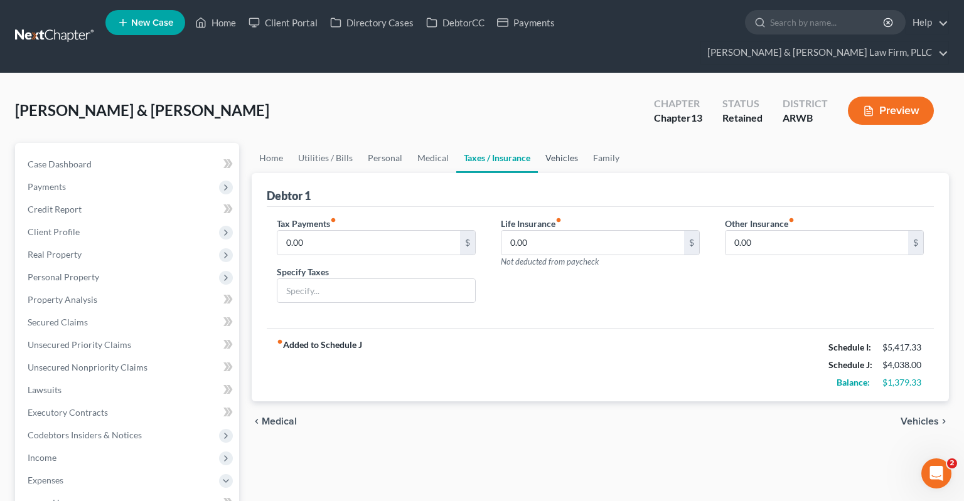
click at [564, 143] on link "Vehicles" at bounding box center [562, 158] width 48 height 30
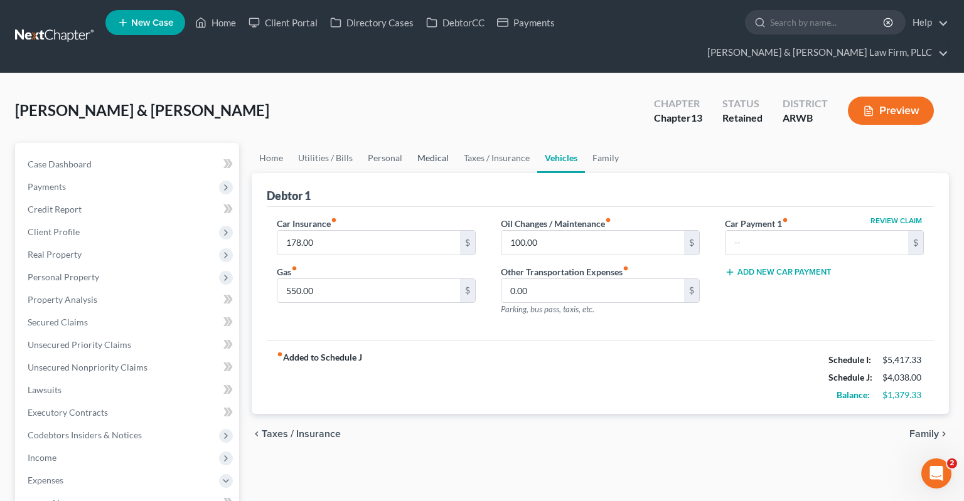
click at [444, 143] on link "Medical" at bounding box center [433, 158] width 46 height 30
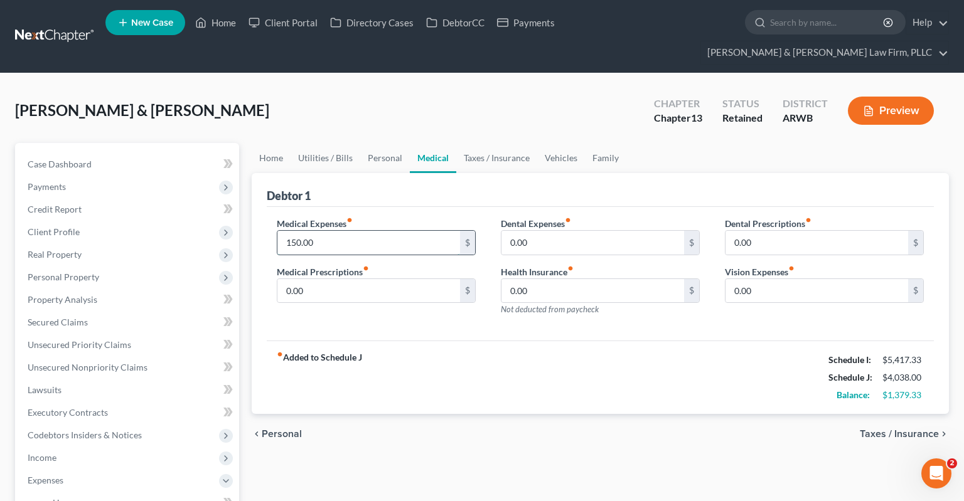
click at [411, 231] on input "150.00" at bounding box center [368, 243] width 183 height 24
click at [503, 143] on link "Taxes / Insurance" at bounding box center [496, 158] width 81 height 30
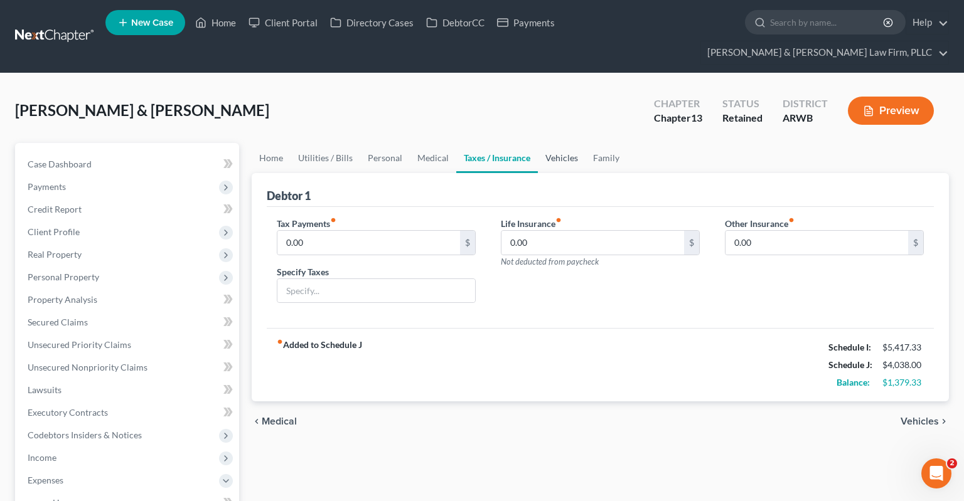
click at [554, 143] on link "Vehicles" at bounding box center [562, 158] width 48 height 30
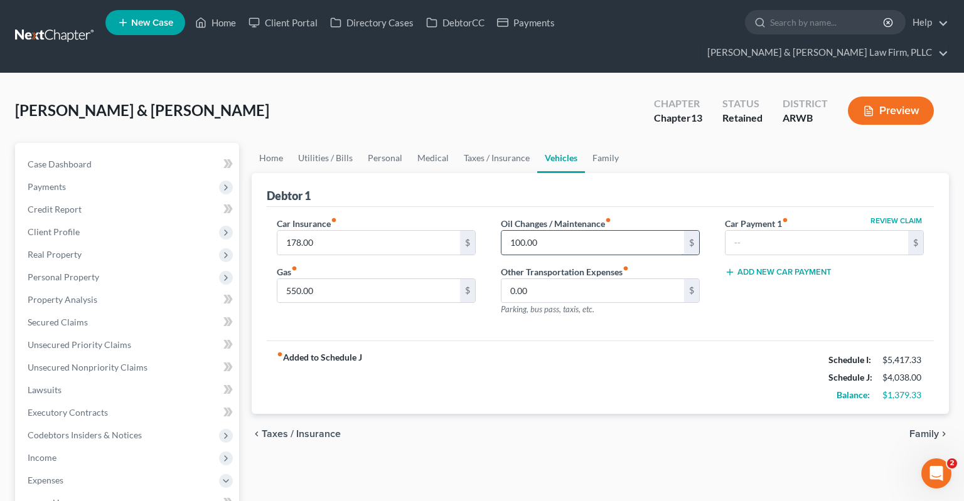
click at [569, 231] on input "100.00" at bounding box center [592, 243] width 183 height 24
type input "150"
click at [601, 143] on link "Family" at bounding box center [605, 158] width 41 height 30
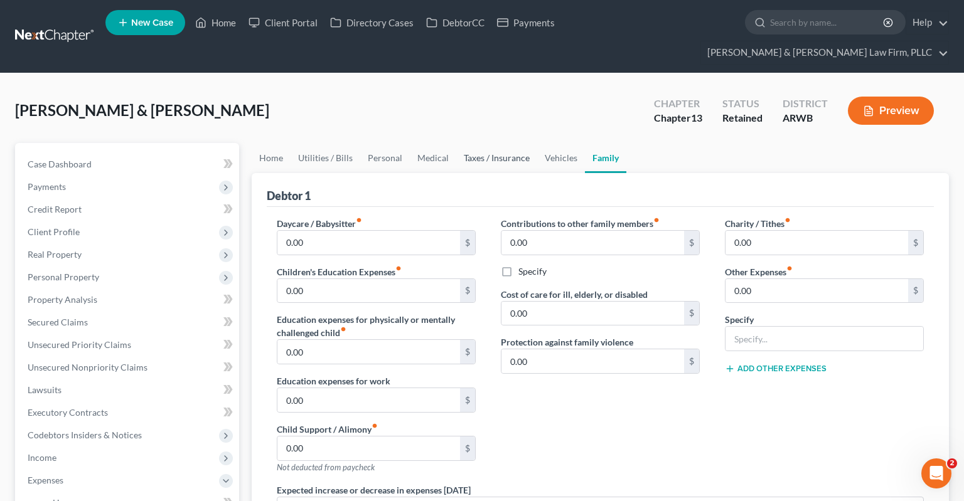
click at [491, 143] on link "Taxes / Insurance" at bounding box center [496, 158] width 81 height 30
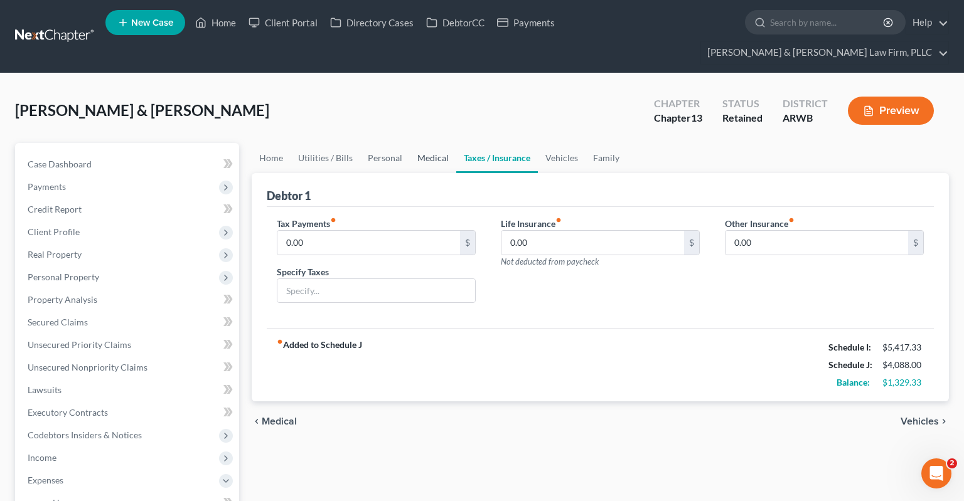
click at [437, 143] on link "Medical" at bounding box center [433, 158] width 46 height 30
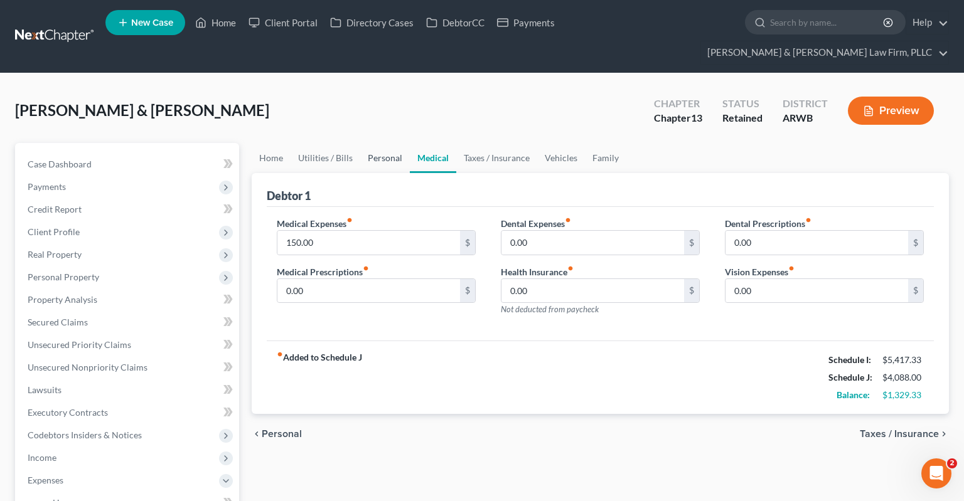
click at [381, 143] on link "Personal" at bounding box center [385, 158] width 50 height 30
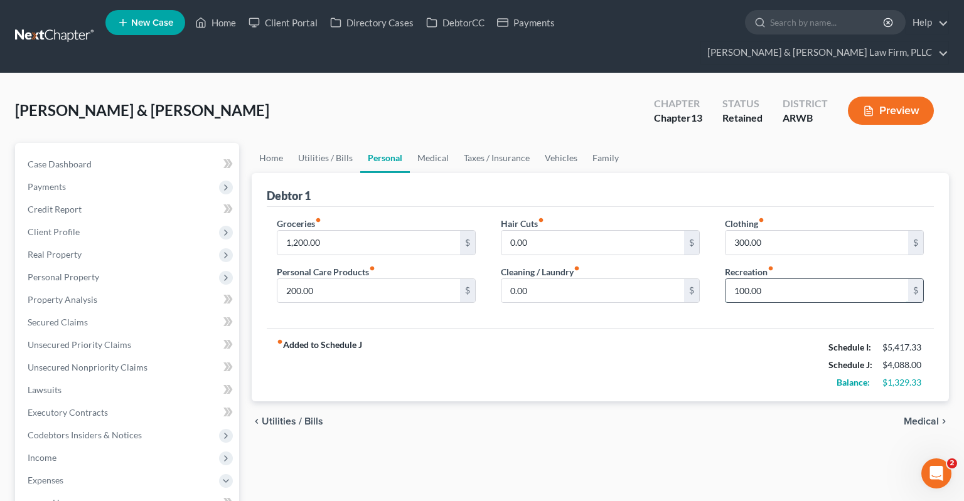
click at [782, 279] on input "100.00" at bounding box center [816, 291] width 183 height 24
type input "150"
click at [331, 143] on link "Utilities / Bills" at bounding box center [326, 158] width 70 height 30
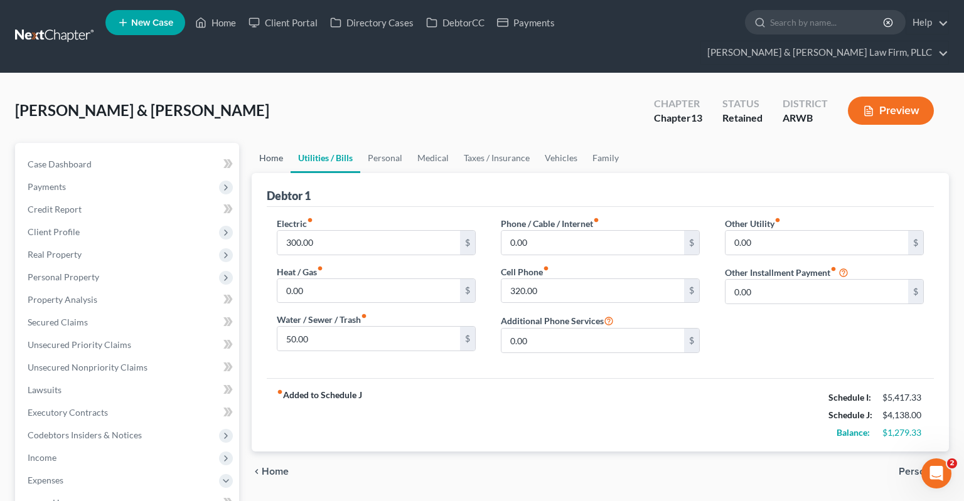
click at [267, 143] on link "Home" at bounding box center [271, 158] width 39 height 30
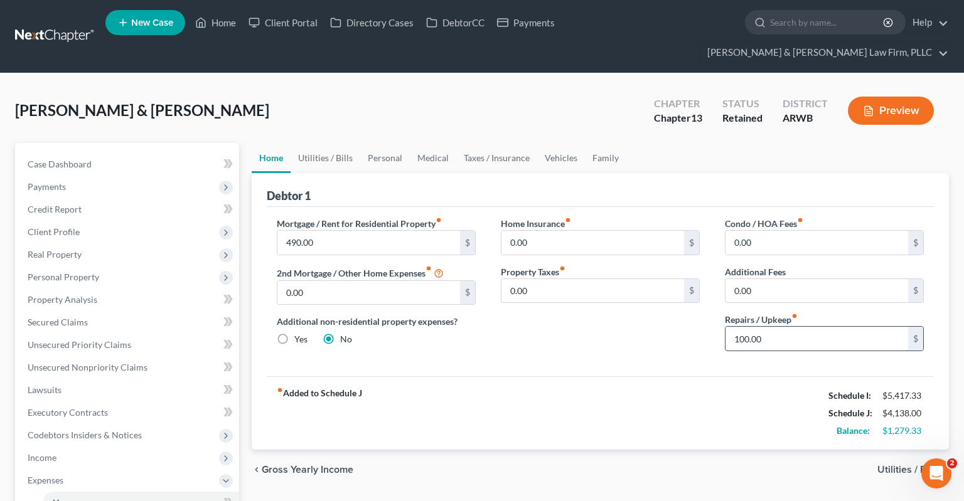
drag, startPoint x: 763, startPoint y: 330, endPoint x: 769, endPoint y: 325, distance: 7.6
click at [769, 328] on div "Condo / HOA Fees fiber_manual_record 0.00 $ Additional Fees 0.00 $ Repairs / Up…" at bounding box center [824, 289] width 224 height 144
click at [774, 327] on input "100.00" at bounding box center [816, 339] width 183 height 24
type input "150"
click at [679, 377] on div "fiber_manual_record Added to Schedule J Schedule I: $5,417.33 Schedule J: $4,18…" at bounding box center [600, 413] width 667 height 73
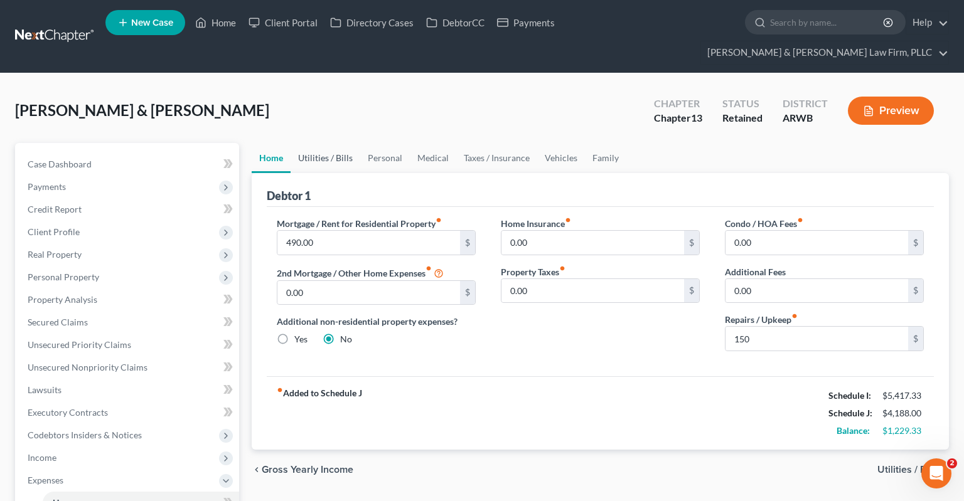
click at [335, 143] on link "Utilities / Bills" at bounding box center [326, 158] width 70 height 30
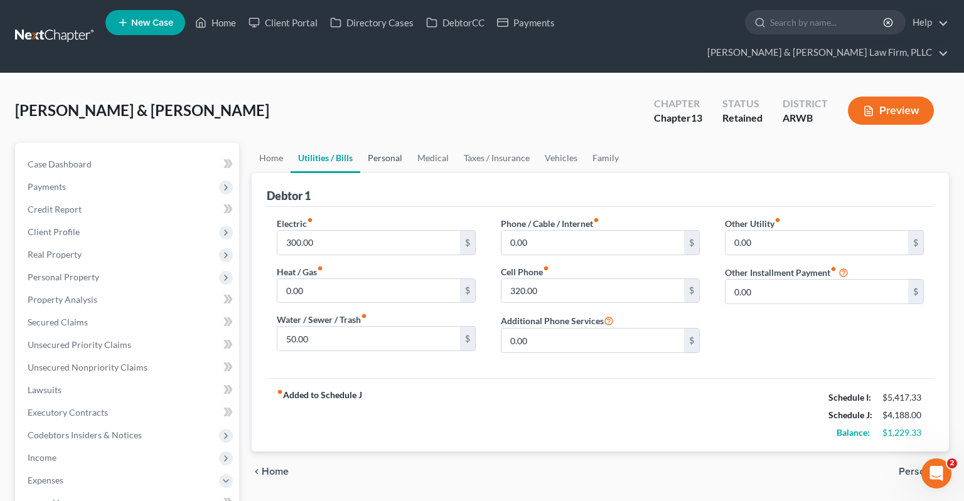
click at [393, 143] on link "Personal" at bounding box center [385, 158] width 50 height 30
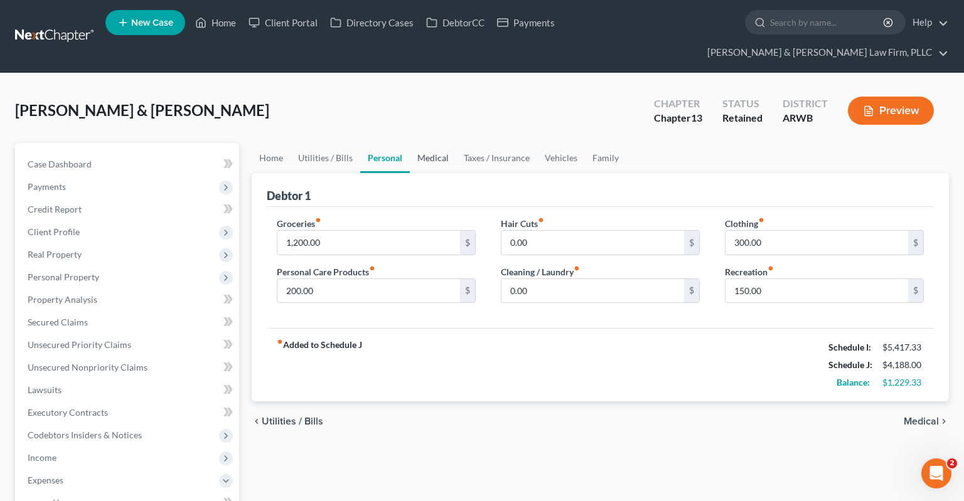
click at [422, 143] on link "Medical" at bounding box center [433, 158] width 46 height 30
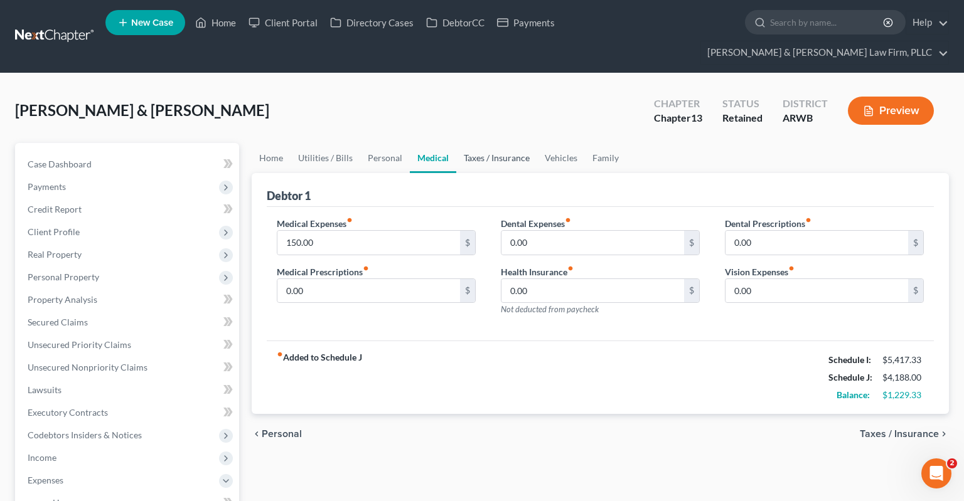
click at [463, 143] on link "Taxes / Insurance" at bounding box center [496, 158] width 81 height 30
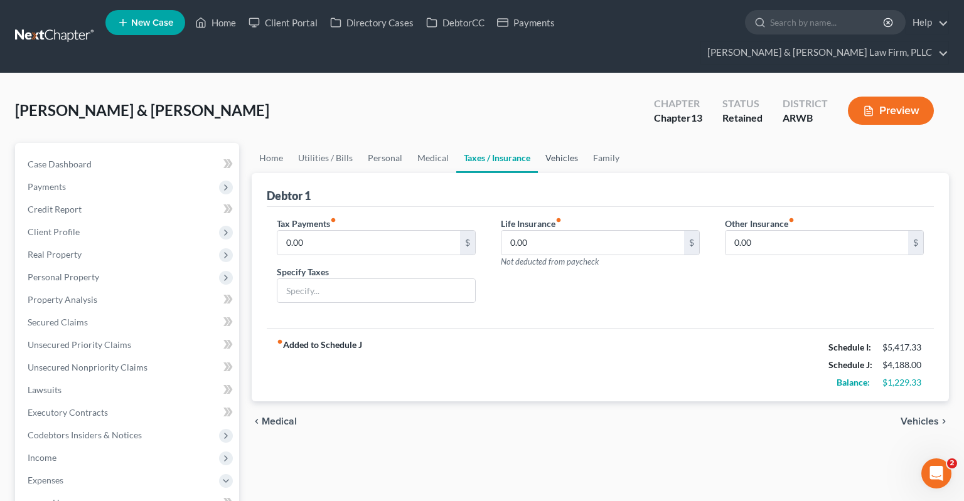
click at [565, 143] on link "Vehicles" at bounding box center [562, 158] width 48 height 30
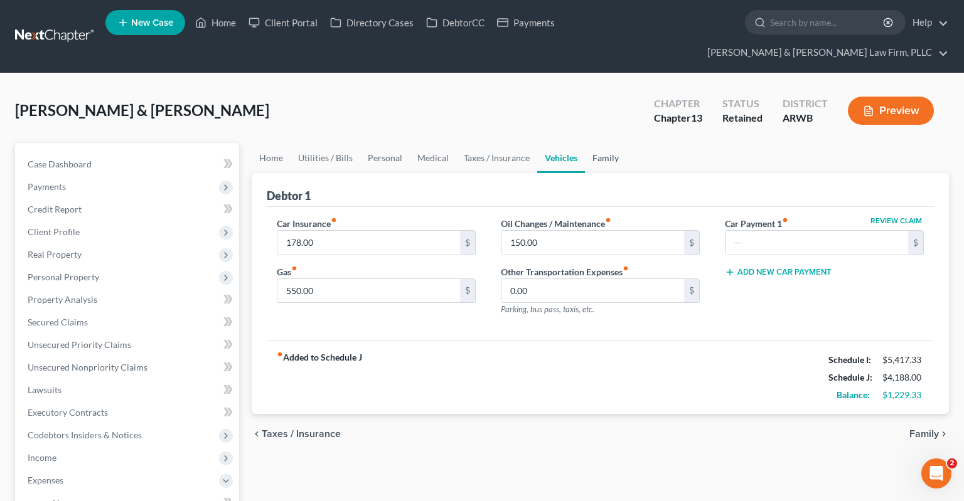
click at [614, 143] on link "Family" at bounding box center [605, 158] width 41 height 30
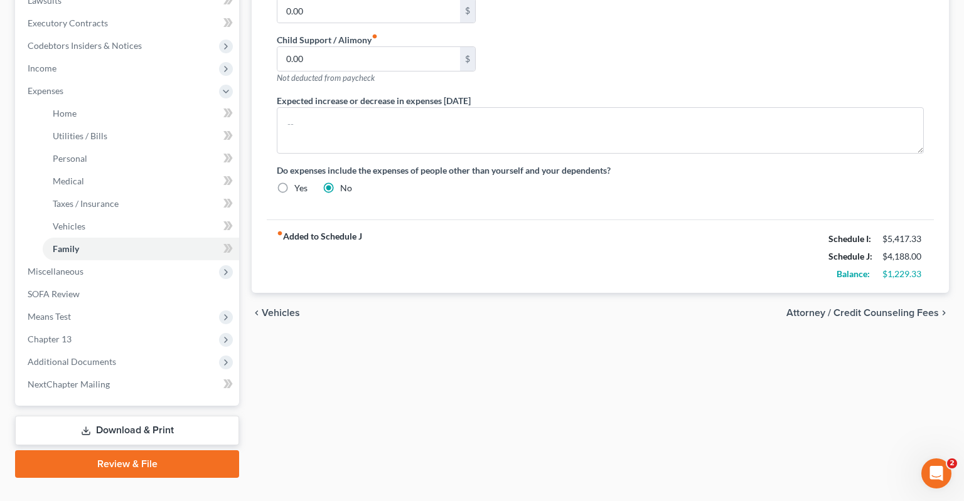
scroll to position [257, 0]
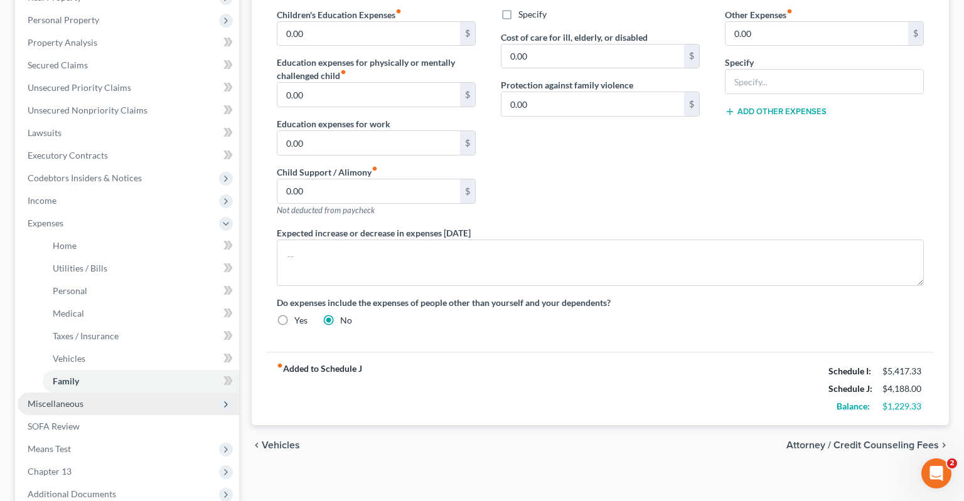
click at [162, 393] on span "Miscellaneous" at bounding box center [129, 404] width 222 height 23
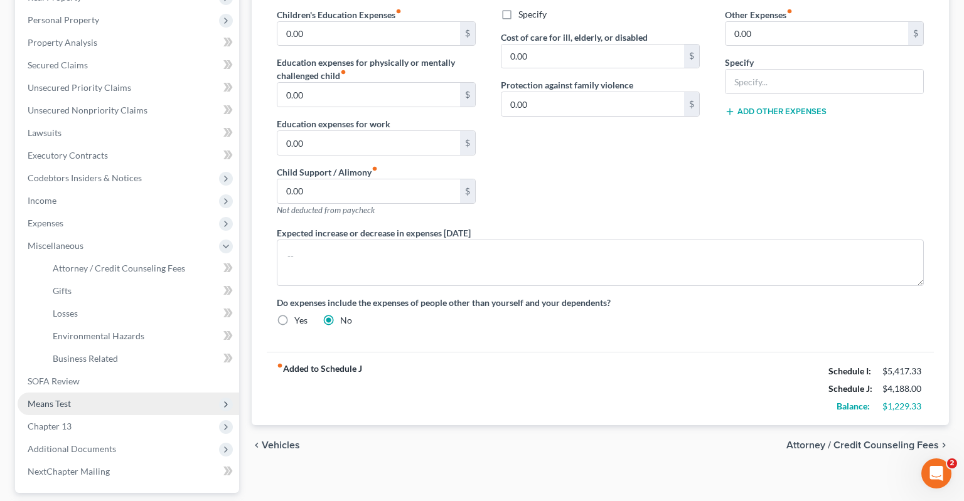
click at [115, 393] on span "Means Test" at bounding box center [129, 404] width 222 height 23
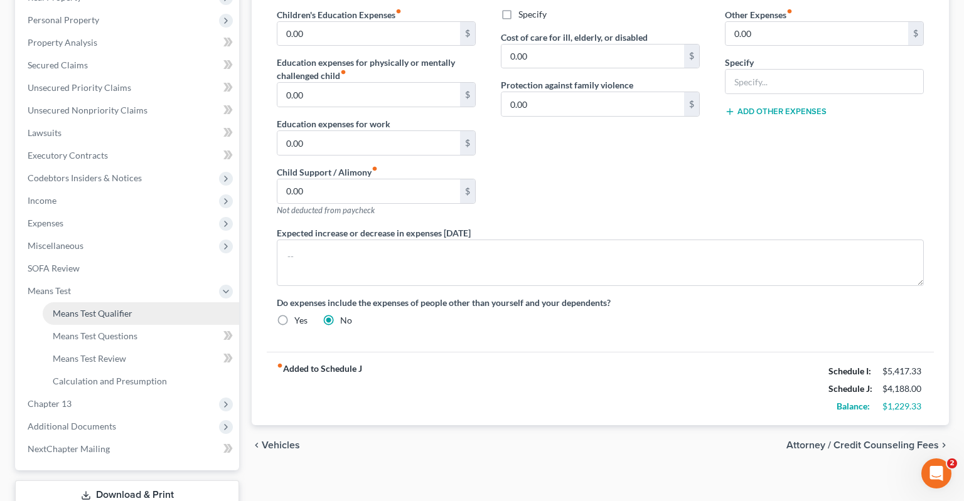
click at [154, 302] on link "Means Test Qualifier" at bounding box center [141, 313] width 196 height 23
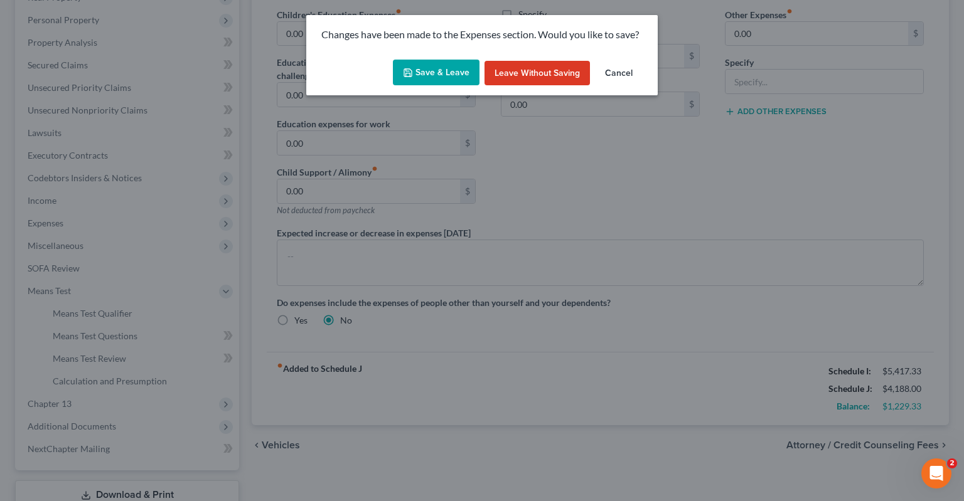
click at [456, 78] on button "Save & Leave" at bounding box center [436, 73] width 87 height 26
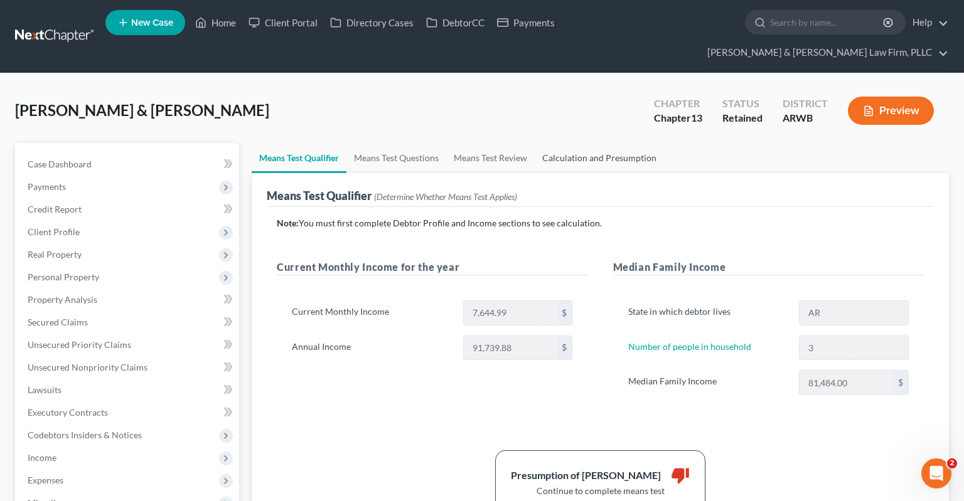
click at [602, 143] on link "Calculation and Presumption" at bounding box center [599, 158] width 129 height 30
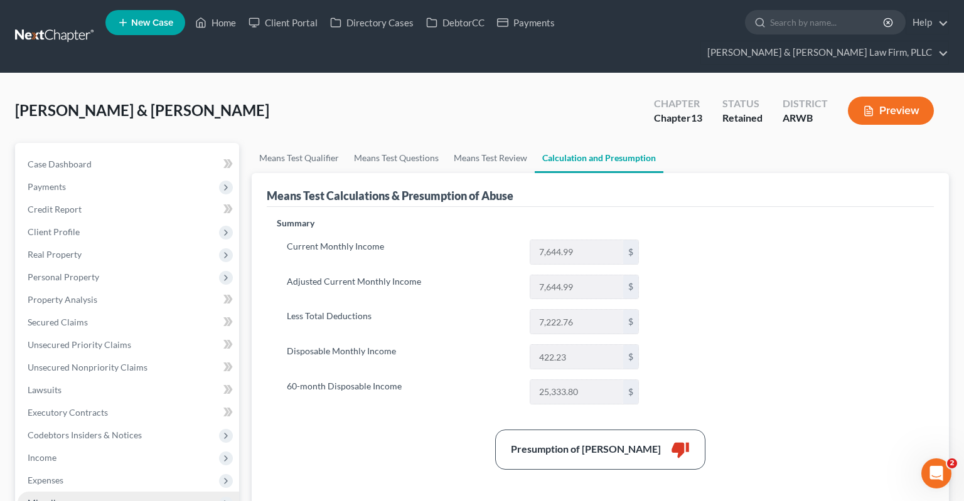
scroll to position [132, 0]
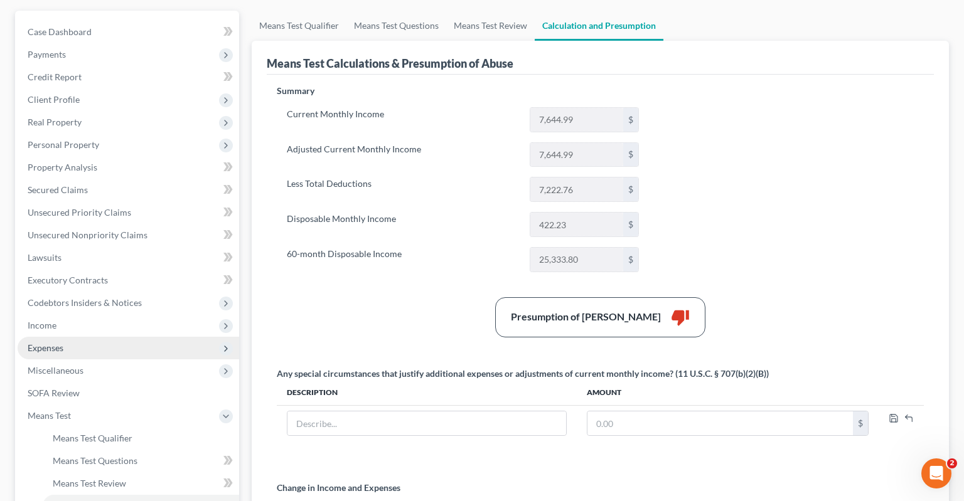
click at [146, 337] on span "Expenses" at bounding box center [129, 348] width 222 height 23
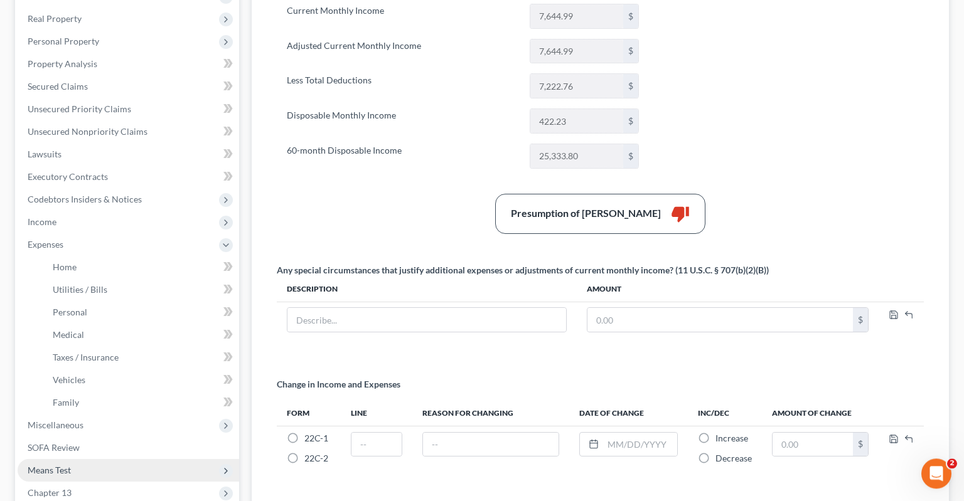
scroll to position [265, 0]
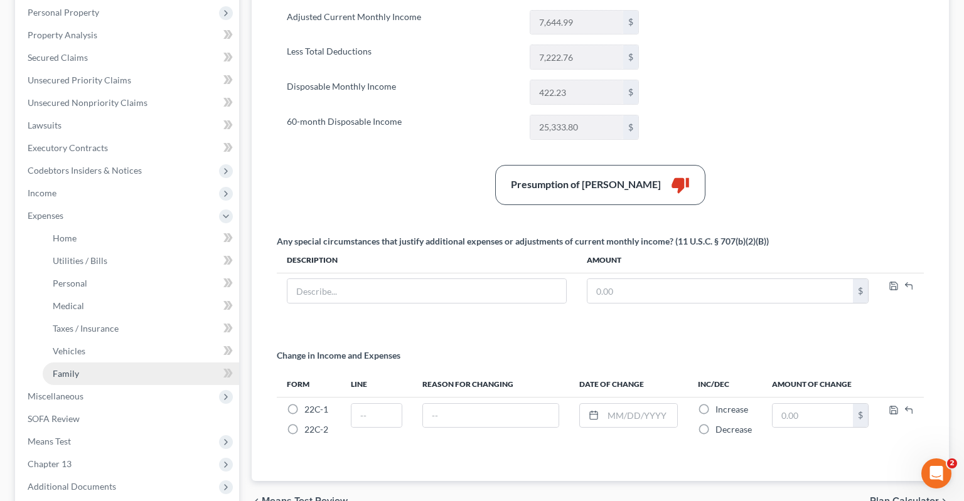
click at [138, 363] on link "Family" at bounding box center [141, 374] width 196 height 23
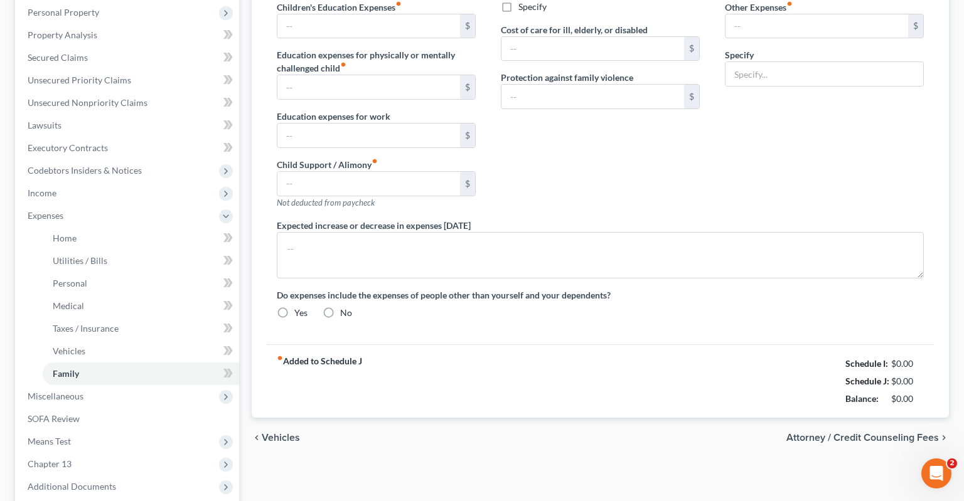
type input "0.00"
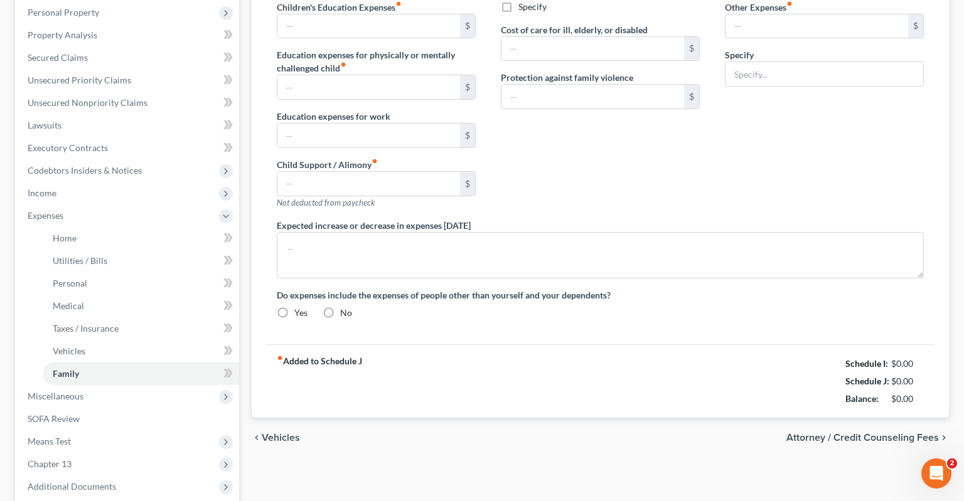
type input "0.00"
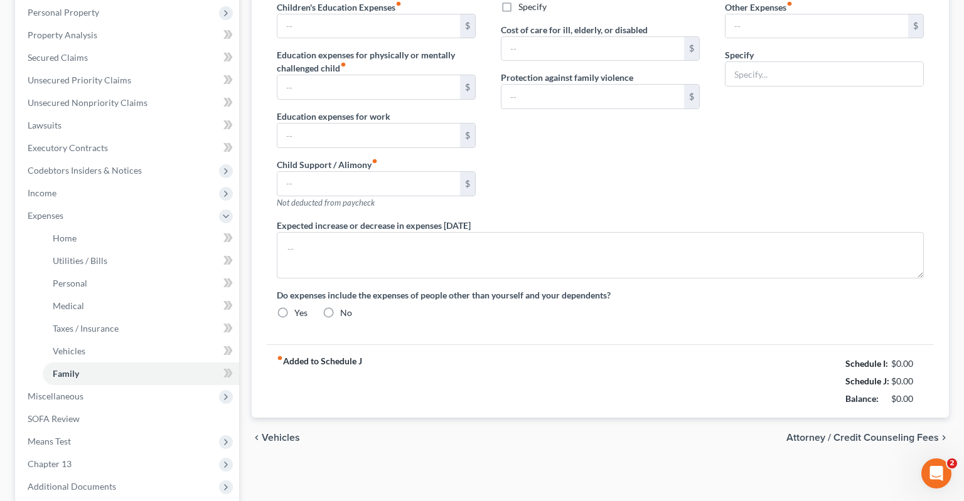
radio input "true"
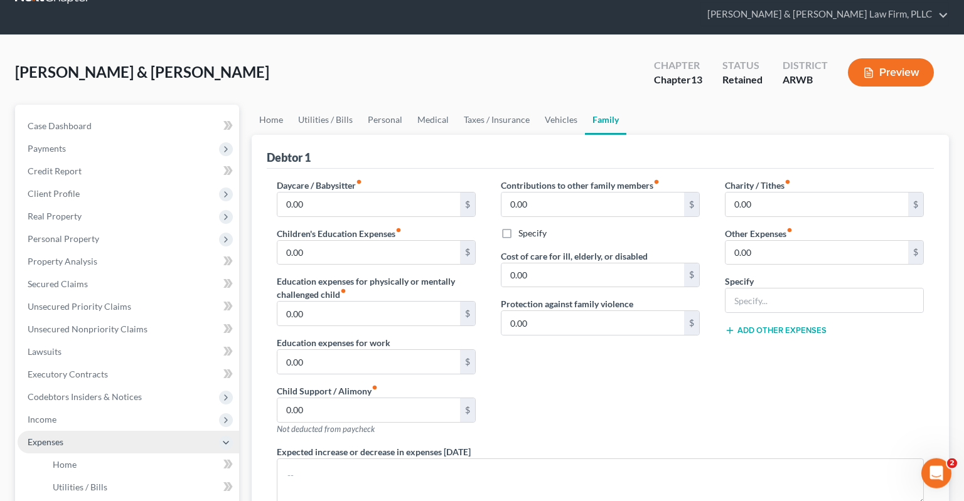
scroll to position [198, 0]
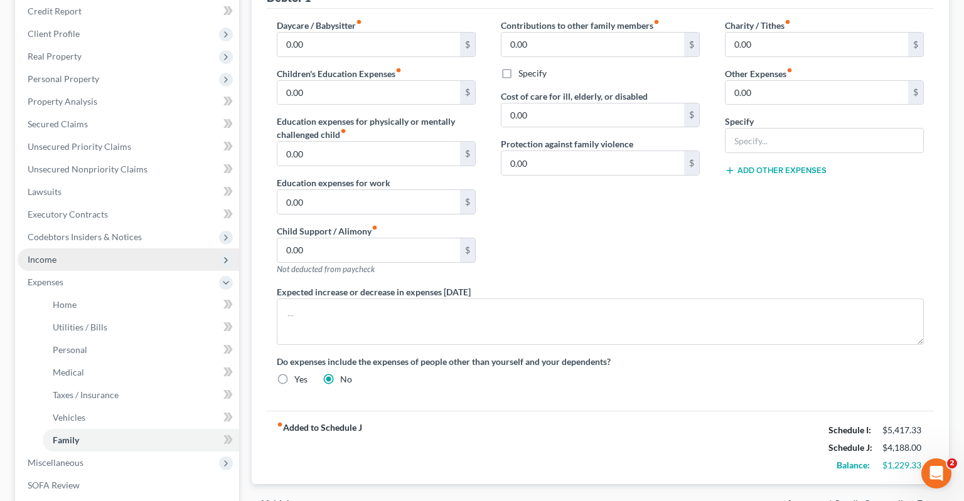
click at [87, 249] on span "Income" at bounding box center [129, 260] width 222 height 23
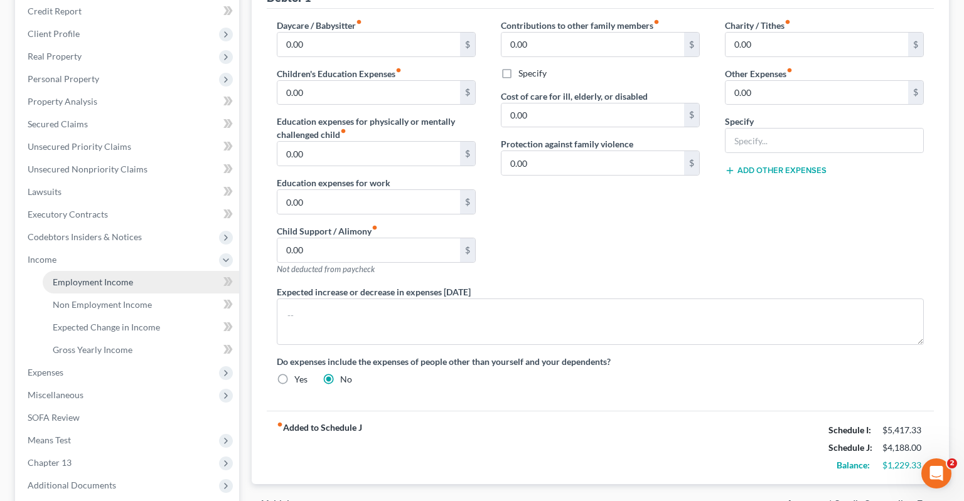
click at [100, 277] on span "Employment Income" at bounding box center [93, 282] width 80 height 11
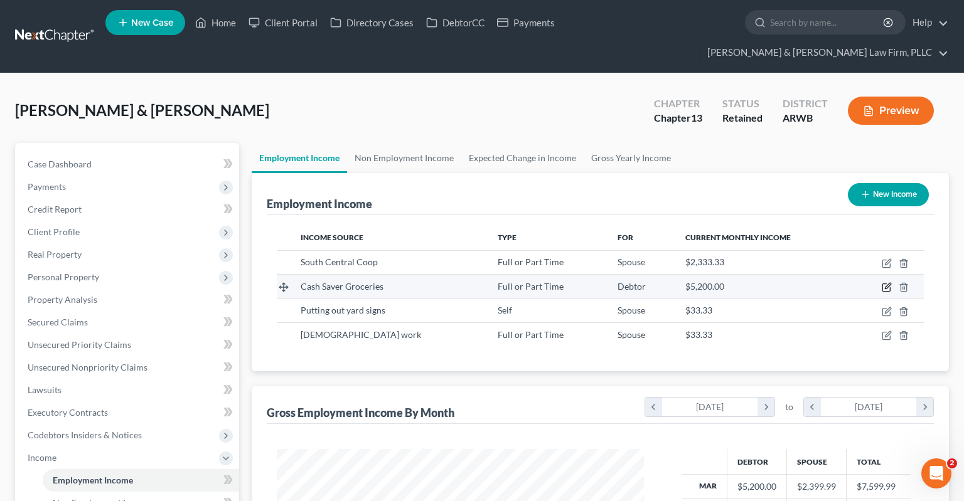
click at [885, 282] on icon "button" at bounding box center [887, 287] width 10 height 10
select select "0"
select select "3"
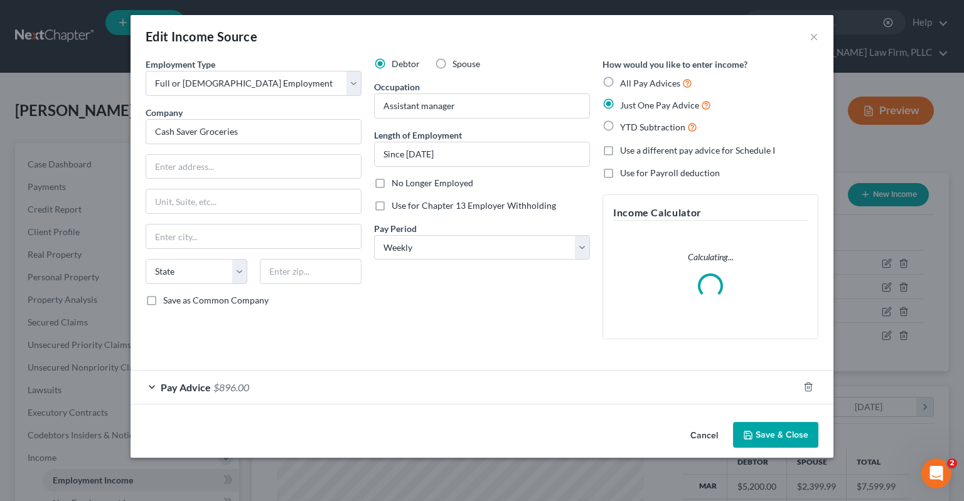
click at [707, 441] on button "Cancel" at bounding box center [704, 436] width 48 height 25
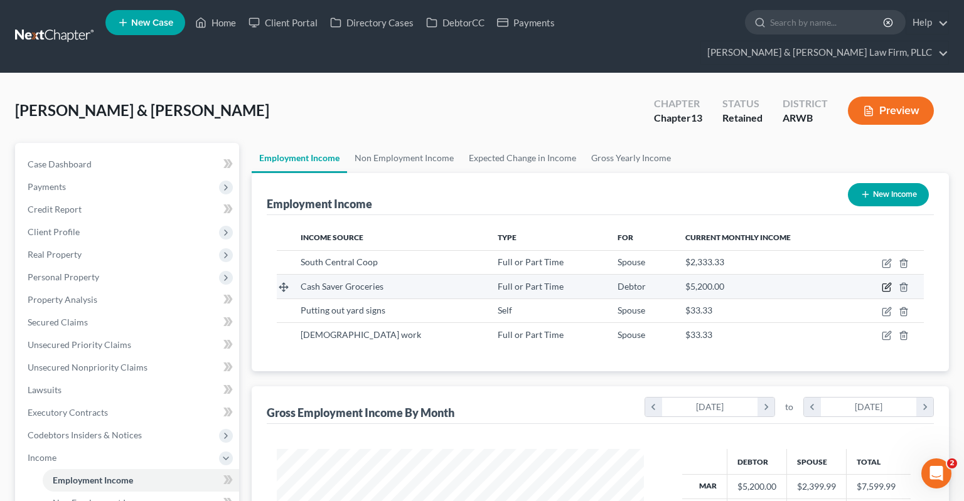
click at [887, 282] on icon "button" at bounding box center [887, 287] width 10 height 10
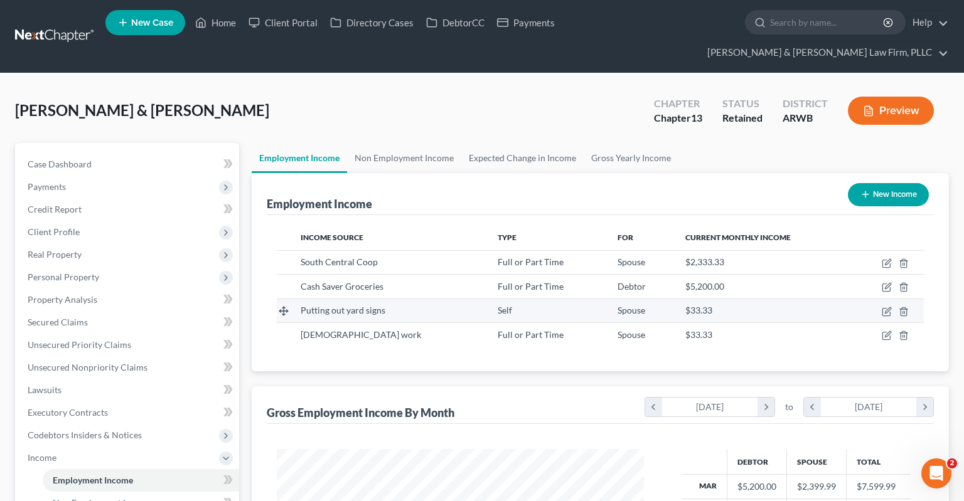
select select "0"
select select "3"
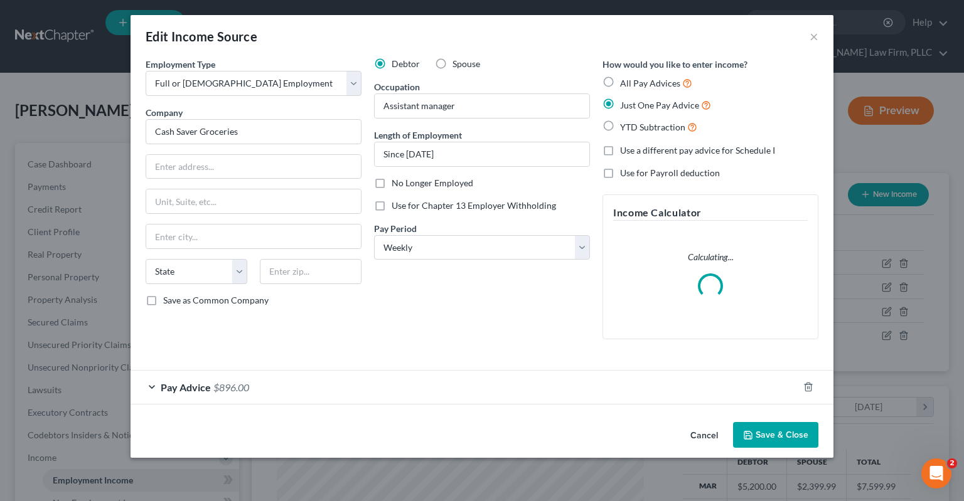
click at [245, 385] on span "$896.00" at bounding box center [231, 388] width 36 height 12
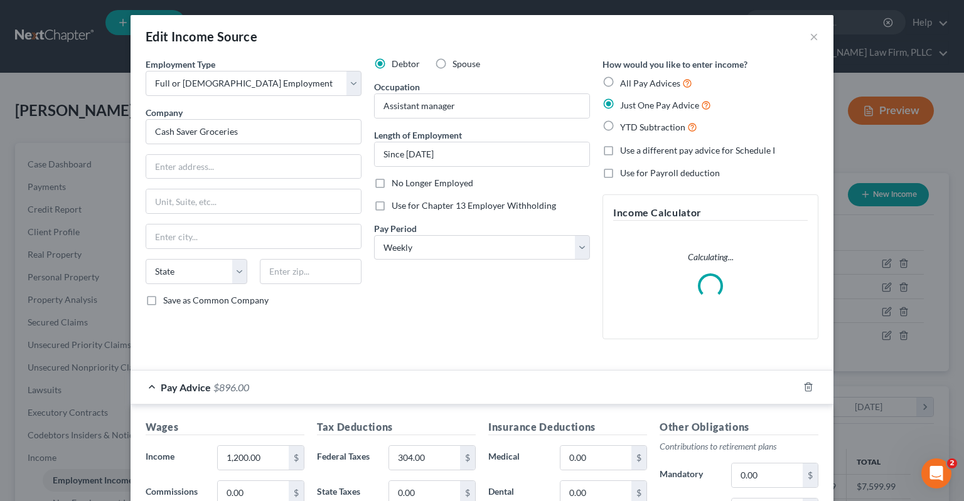
scroll to position [126, 0]
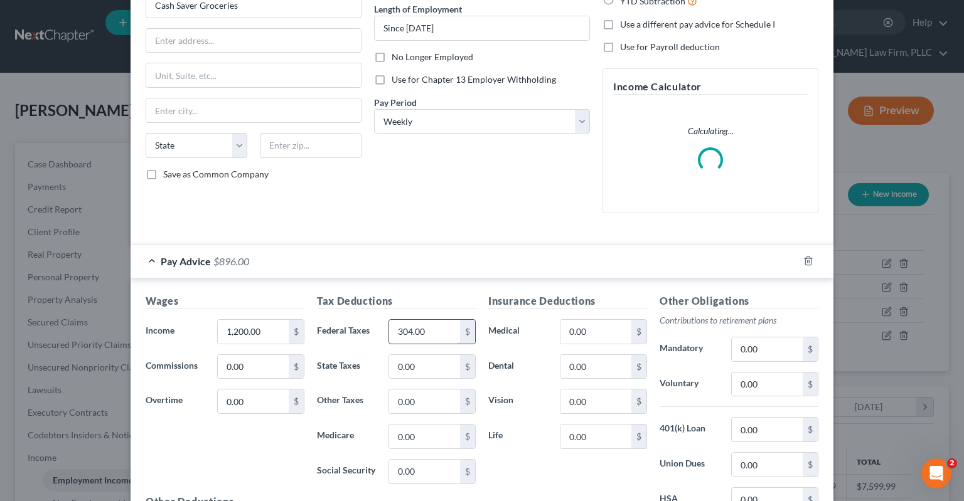
click at [435, 331] on input "304.00" at bounding box center [424, 332] width 71 height 24
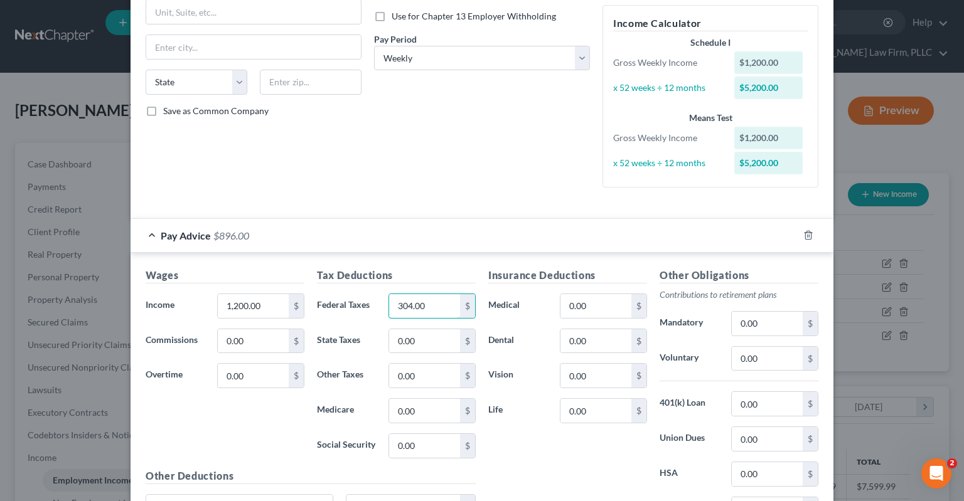
scroll to position [253, 0]
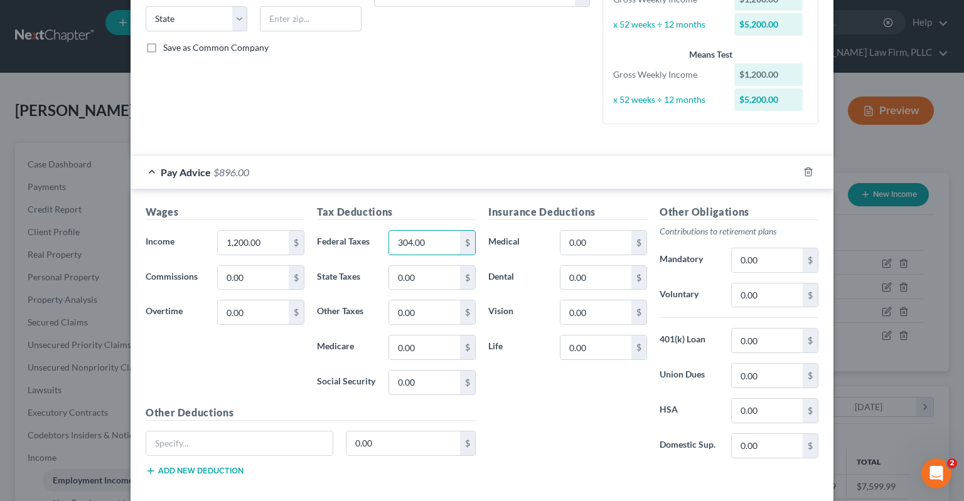
drag, startPoint x: 438, startPoint y: 238, endPoint x: 353, endPoint y: 237, distance: 85.4
click at [389, 235] on input "304.00" at bounding box center [424, 243] width 71 height 24
type input "78.23"
type input "34.19"
type input "16.52"
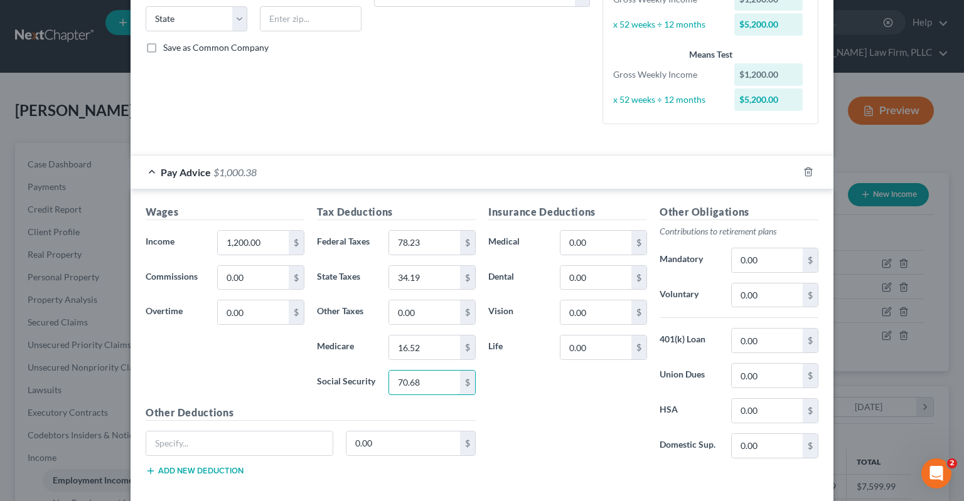
type input "70.68"
type input "All others"
type input "70.47"
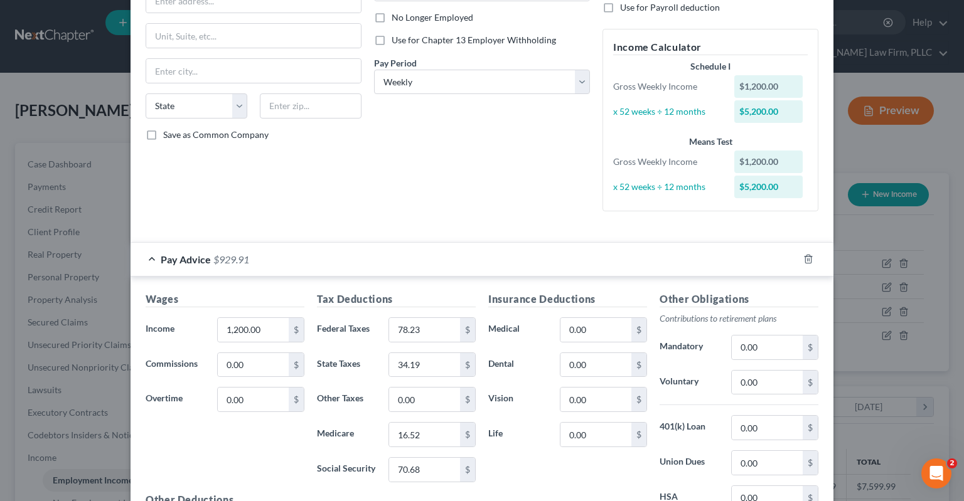
scroll to position [314, 0]
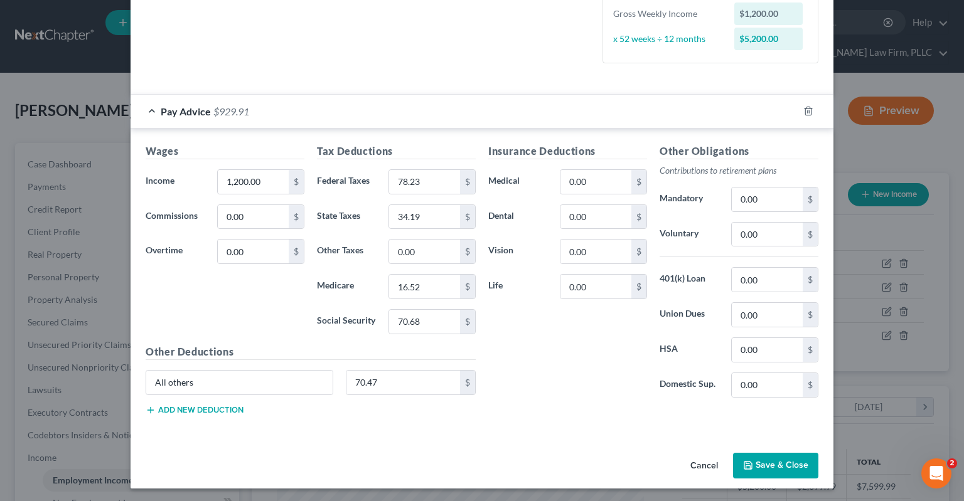
click at [789, 463] on button "Save & Close" at bounding box center [775, 466] width 85 height 26
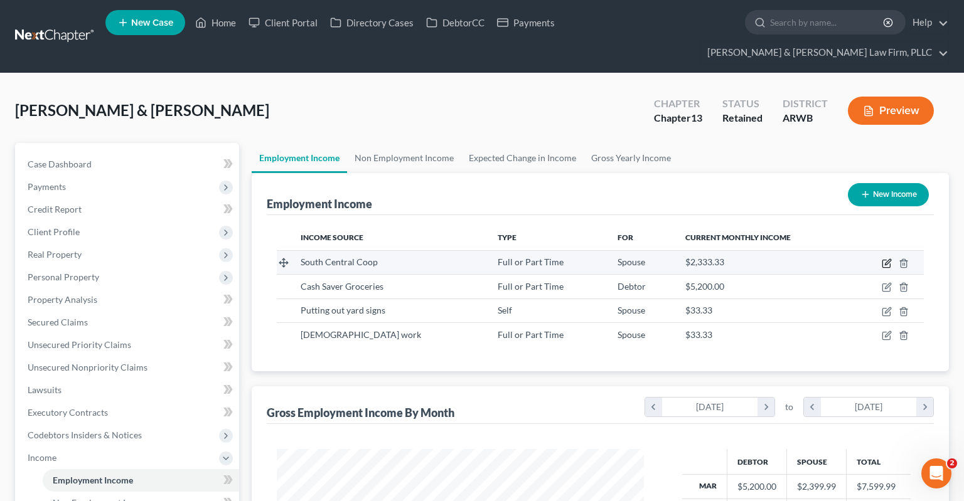
click at [887, 259] on icon "button" at bounding box center [887, 264] width 10 height 10
select select "0"
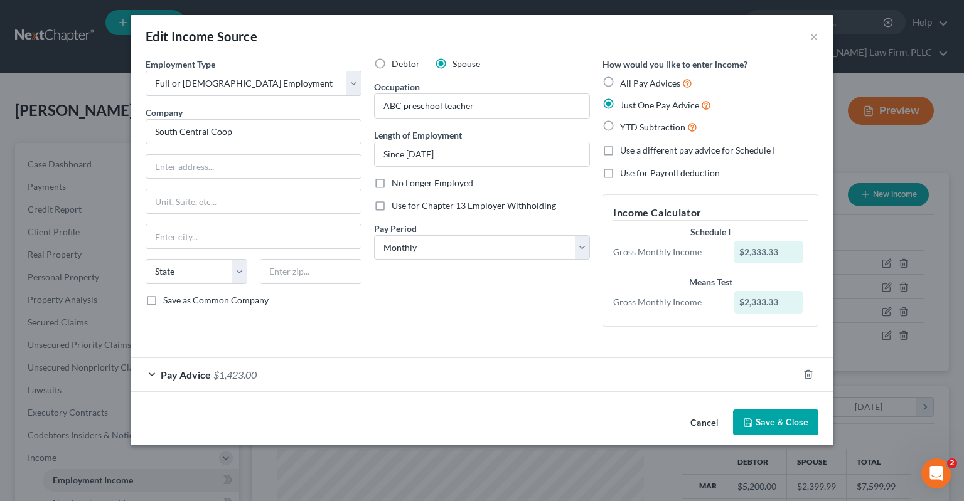
click at [265, 365] on div "Pay Advice $1,423.00" at bounding box center [465, 374] width 668 height 33
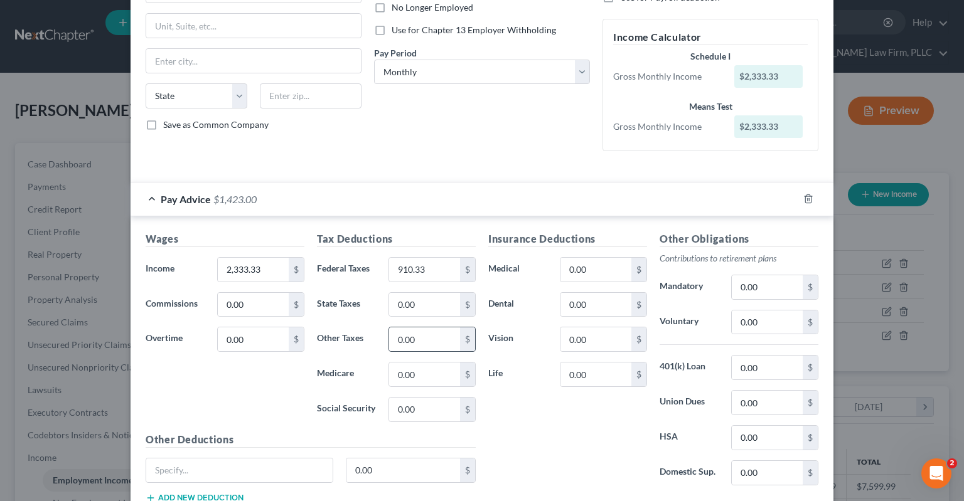
scroll to position [190, 0]
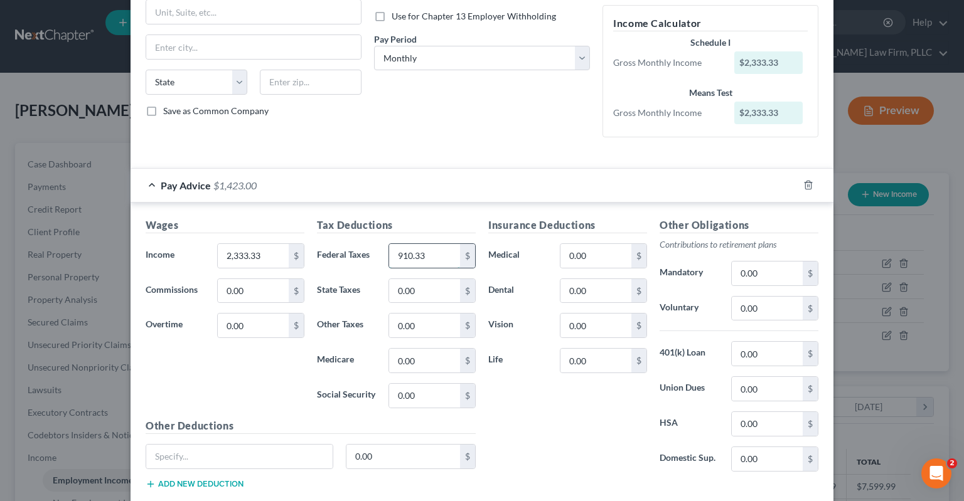
click at [450, 252] on input "910.33" at bounding box center [424, 256] width 71 height 24
drag, startPoint x: 440, startPoint y: 255, endPoint x: 298, endPoint y: 277, distance: 143.5
click at [389, 268] on input "910.33" at bounding box center [424, 256] width 71 height 24
type input "43.38"
type input "23.46"
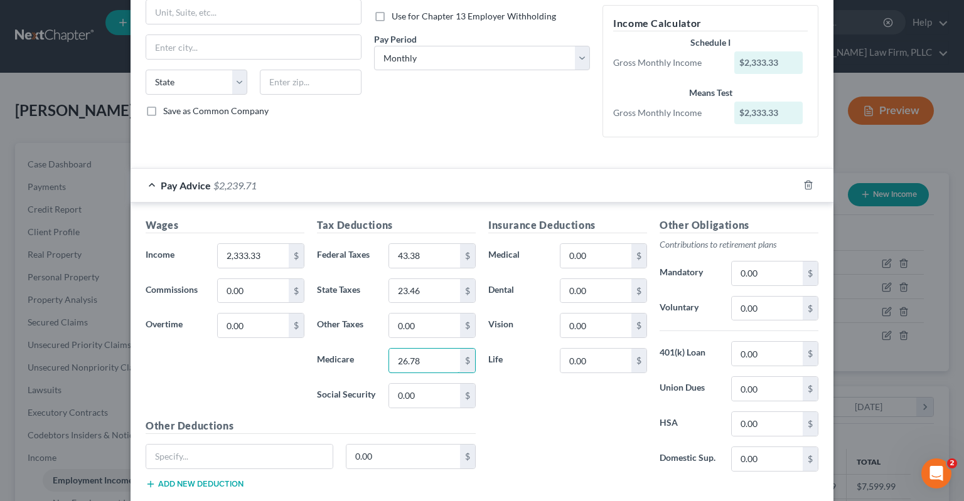
type input "26.78"
type input "114.50"
type input "All others"
type input "59.35"
type input "391.88"
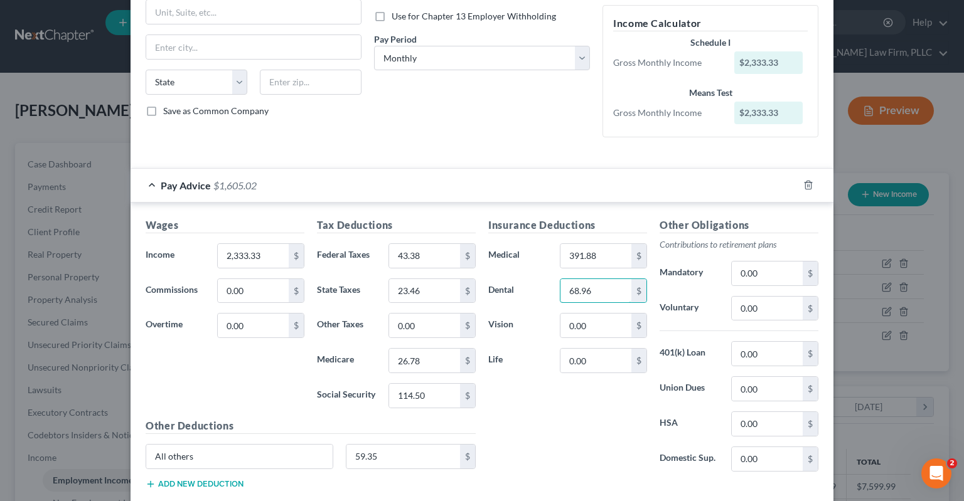
type input "68.96"
type input "25.67"
type input "2.30"
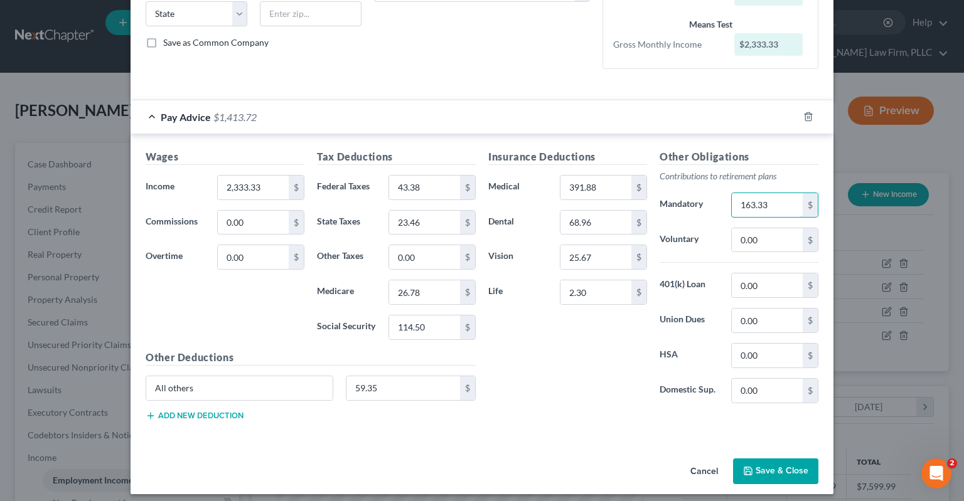
scroll to position [264, 0]
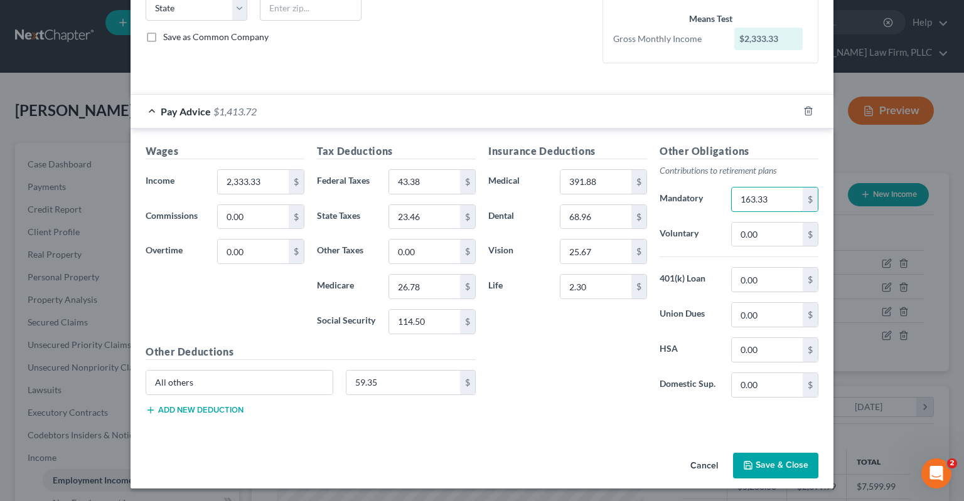
type input "163.33"
drag, startPoint x: 784, startPoint y: 461, endPoint x: 768, endPoint y: 459, distance: 16.4
click at [784, 459] on button "Save & Close" at bounding box center [775, 466] width 85 height 26
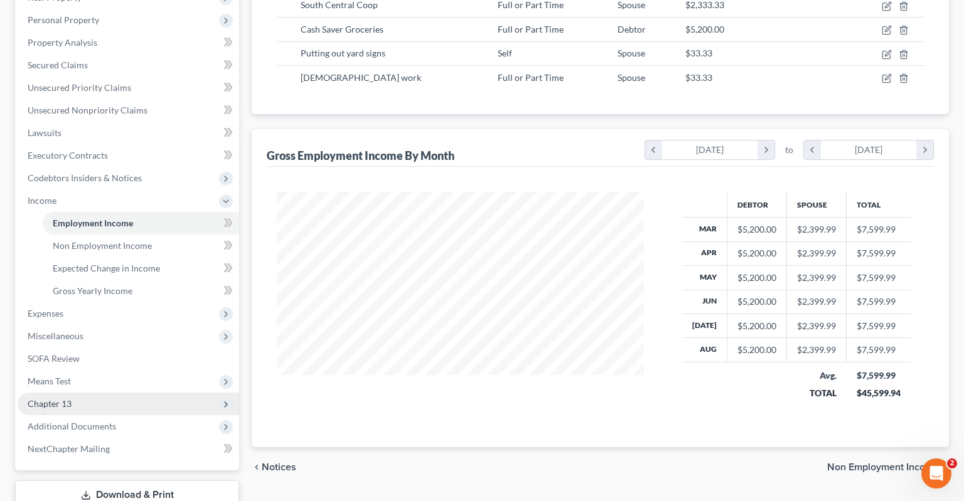
scroll to position [265, 0]
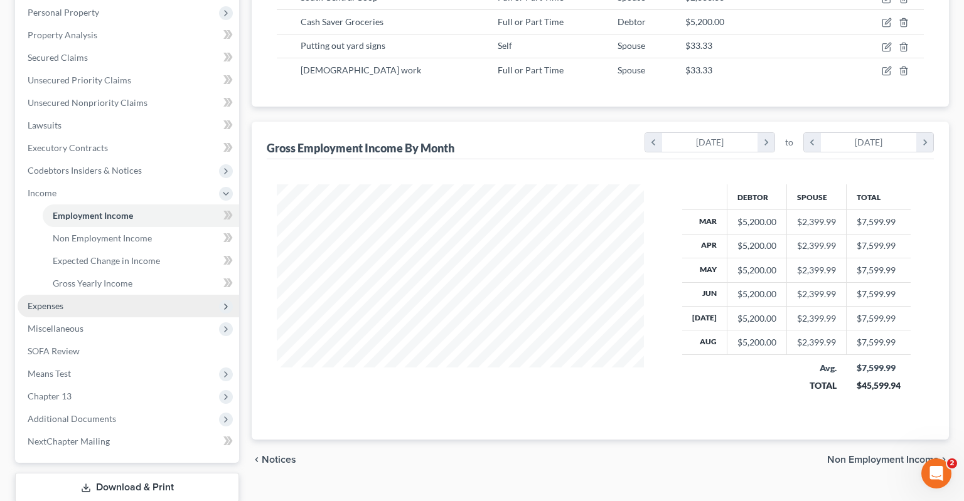
click at [133, 295] on span "Expenses" at bounding box center [129, 306] width 222 height 23
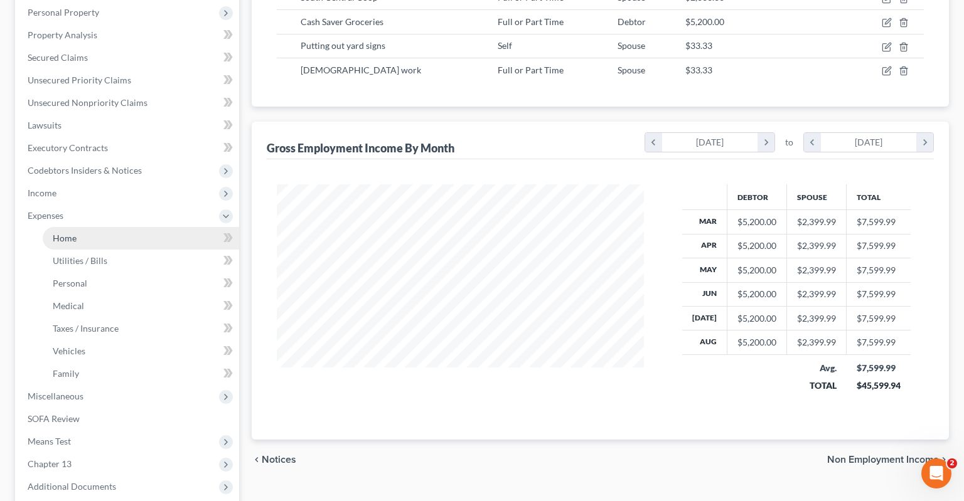
click at [137, 227] on link "Home" at bounding box center [141, 238] width 196 height 23
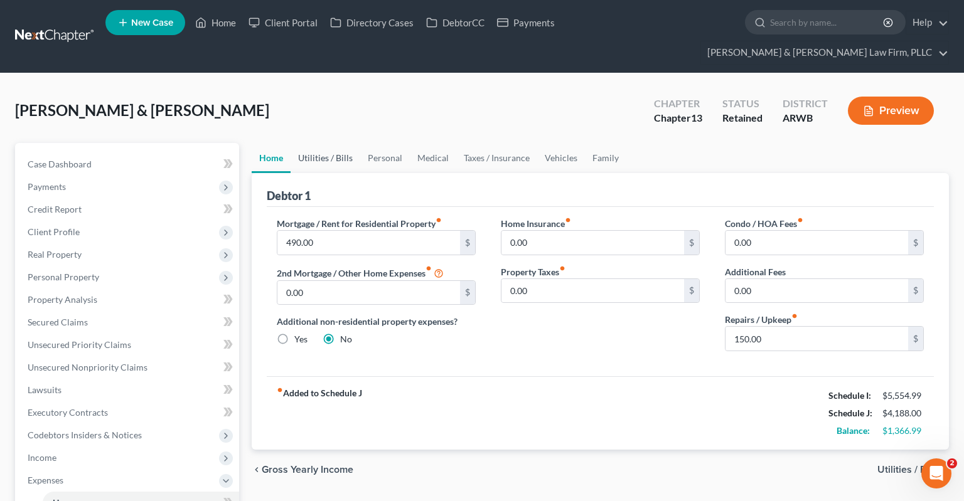
click at [343, 143] on link "Utilities / Bills" at bounding box center [326, 158] width 70 height 30
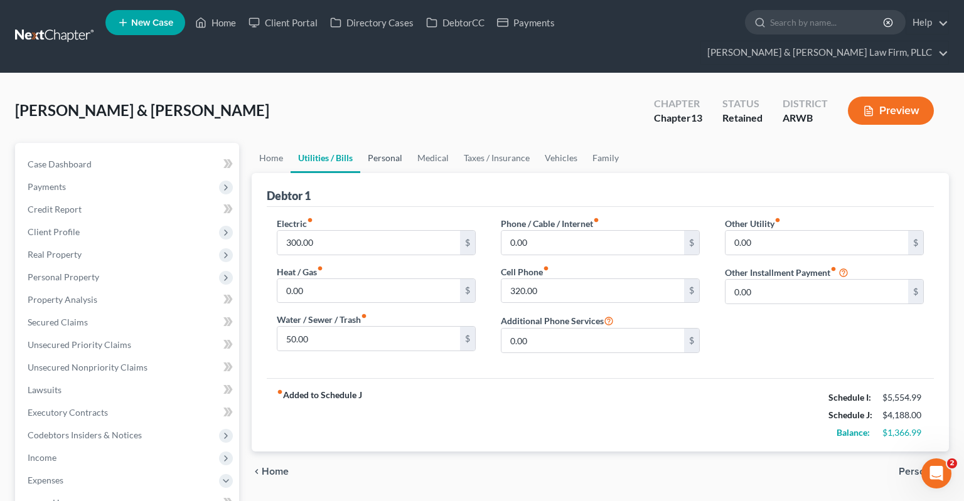
click at [402, 143] on link "Personal" at bounding box center [385, 158] width 50 height 30
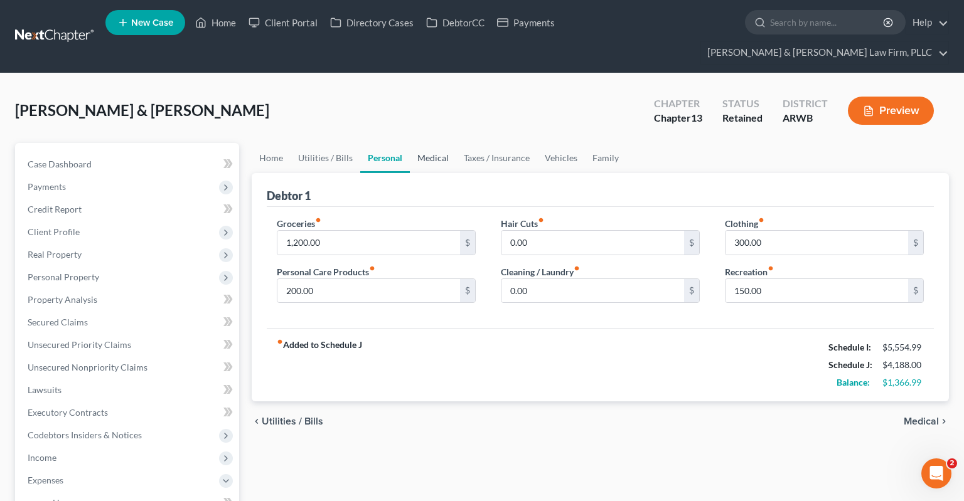
click at [421, 143] on link "Medical" at bounding box center [433, 158] width 46 height 30
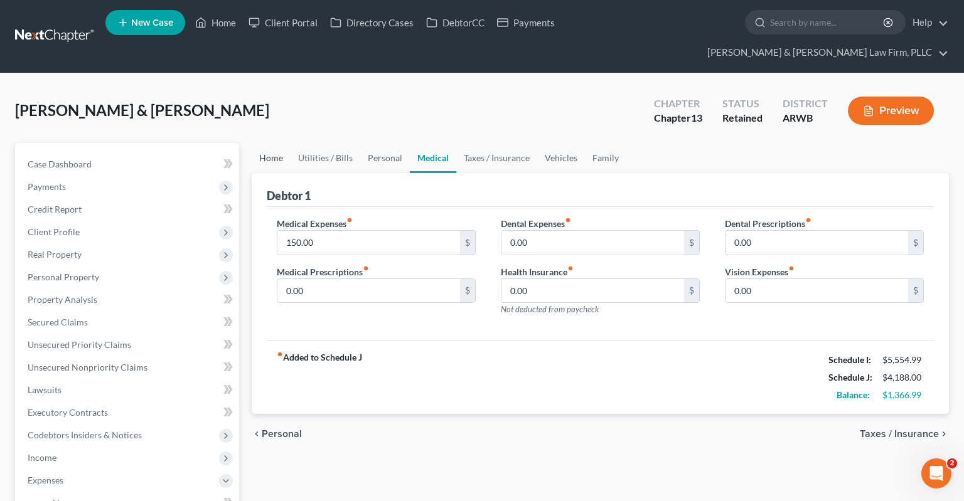
click at [282, 143] on link "Home" at bounding box center [271, 158] width 39 height 30
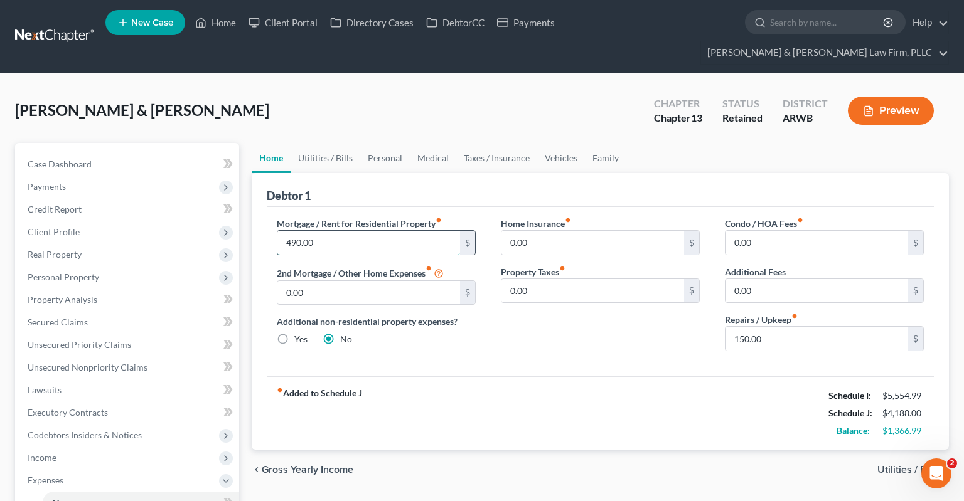
click at [345, 231] on input "490.00" at bounding box center [368, 243] width 183 height 24
type input "490.26"
click at [335, 143] on link "Utilities / Bills" at bounding box center [326, 158] width 70 height 30
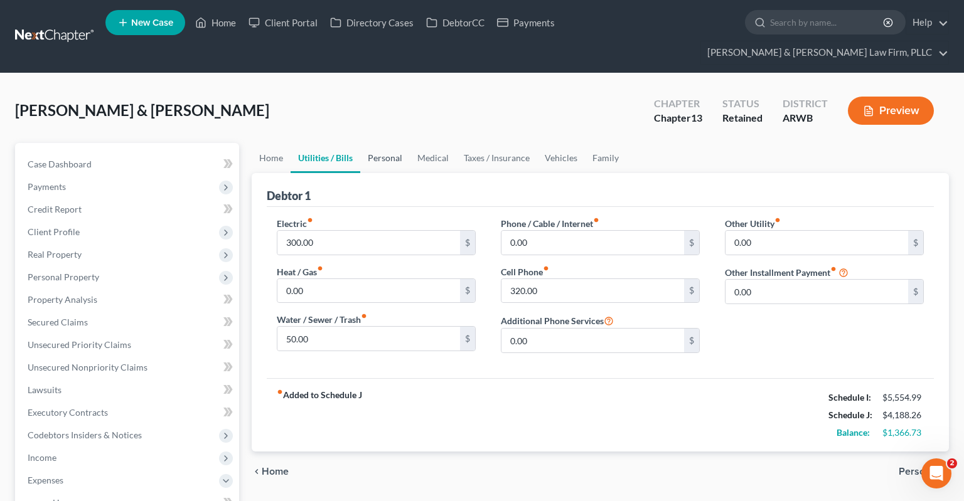
click at [380, 143] on link "Personal" at bounding box center [385, 158] width 50 height 30
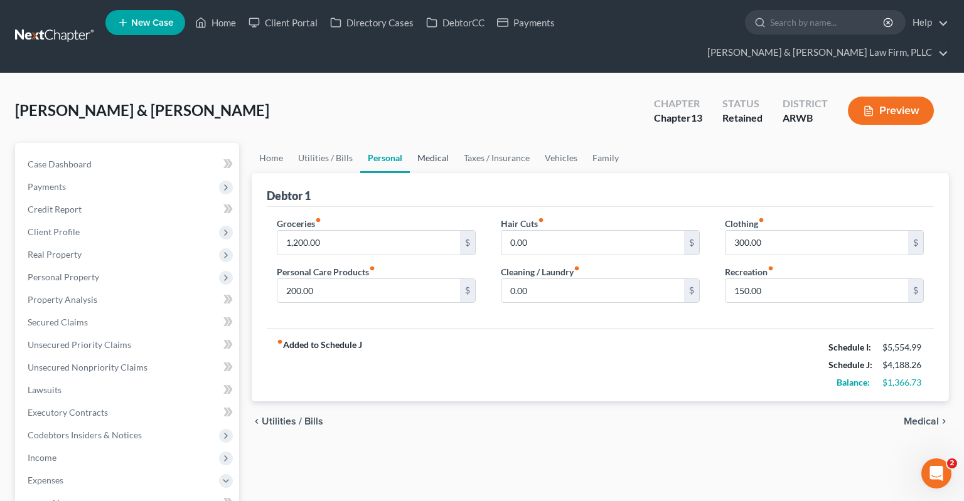
click at [421, 143] on link "Medical" at bounding box center [433, 158] width 46 height 30
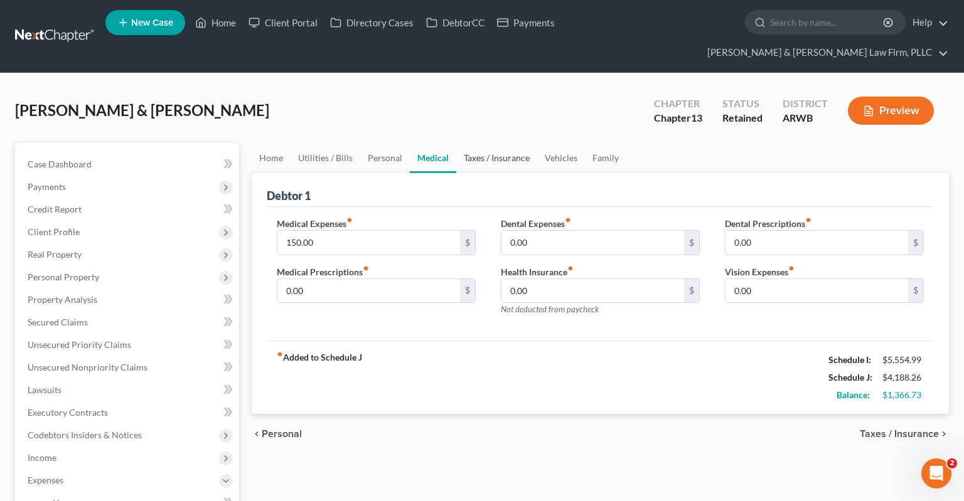
click at [476, 143] on link "Taxes / Insurance" at bounding box center [496, 158] width 81 height 30
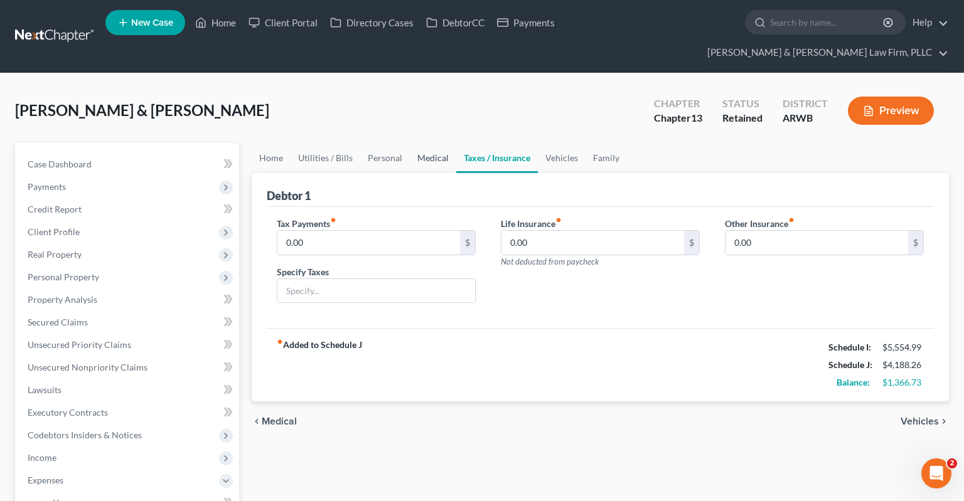
click at [433, 143] on link "Medical" at bounding box center [433, 158] width 46 height 30
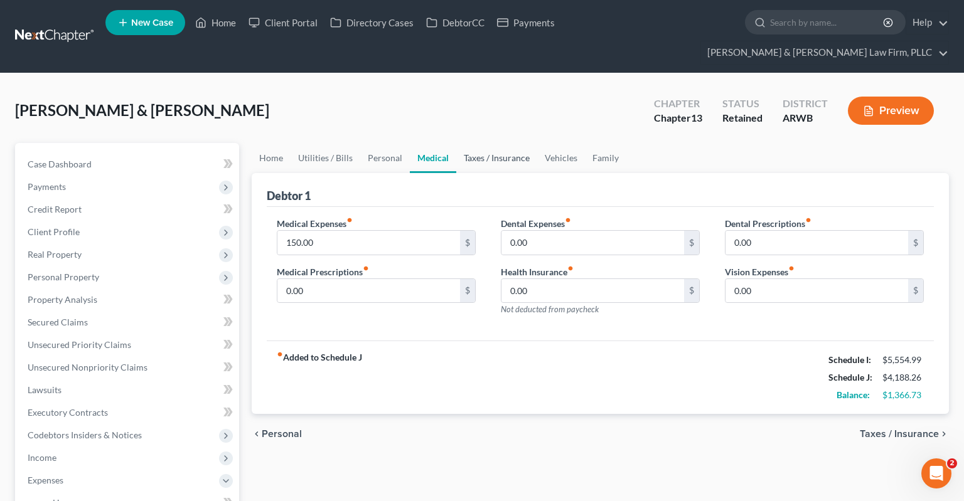
click at [476, 143] on link "Taxes / Insurance" at bounding box center [496, 158] width 81 height 30
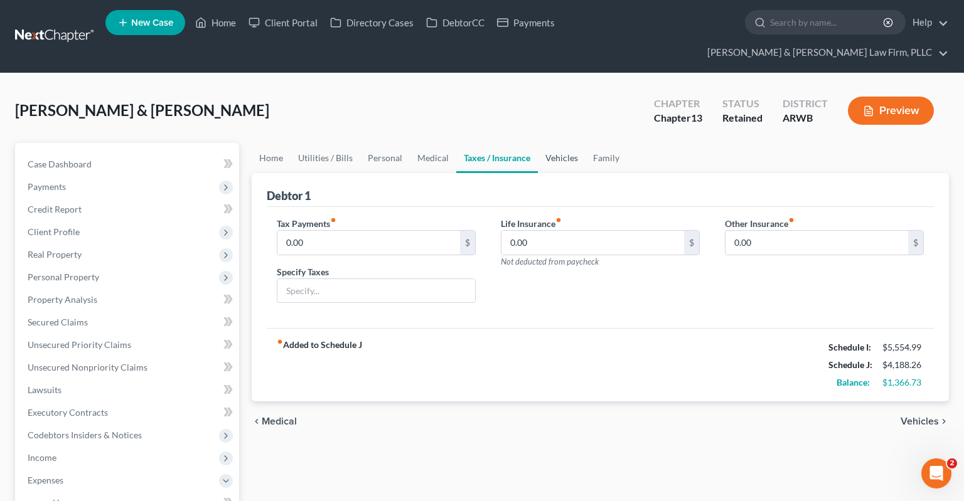
click at [555, 143] on link "Vehicles" at bounding box center [562, 158] width 48 height 30
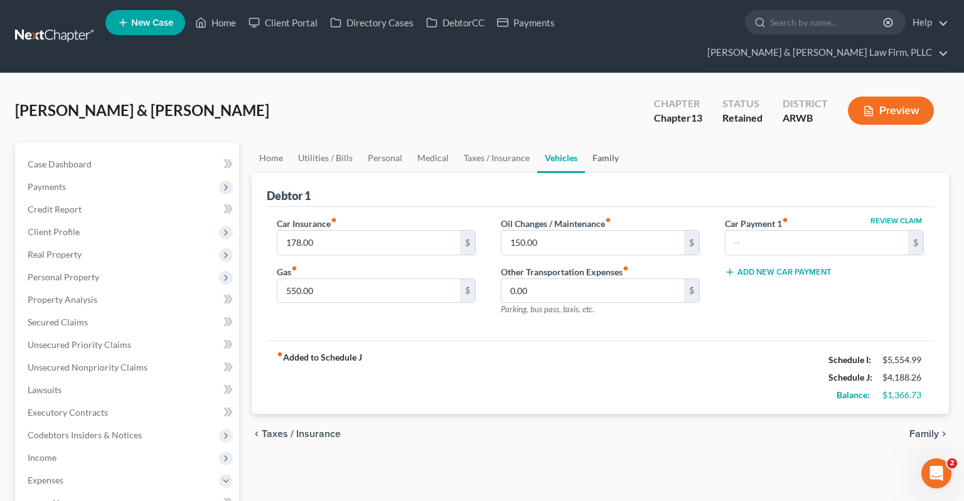
click at [611, 143] on link "Family" at bounding box center [605, 158] width 41 height 30
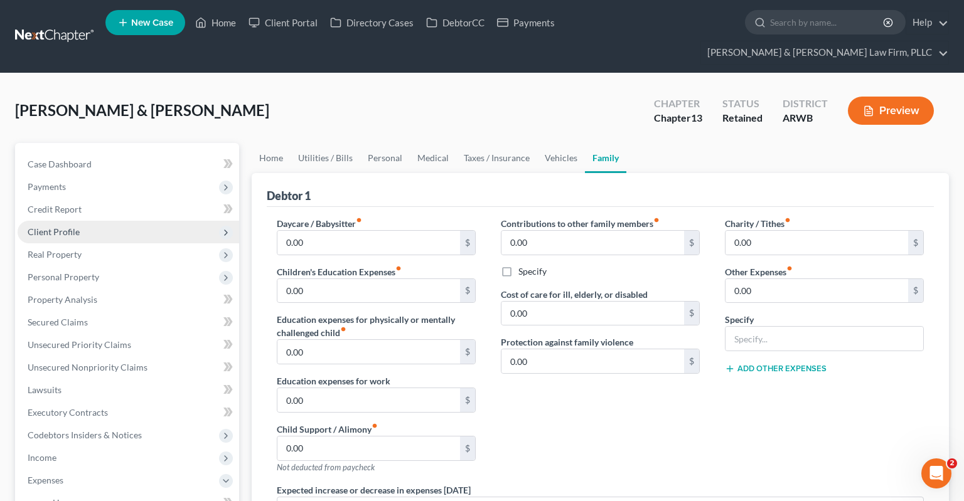
click at [103, 221] on span "Client Profile" at bounding box center [129, 232] width 222 height 23
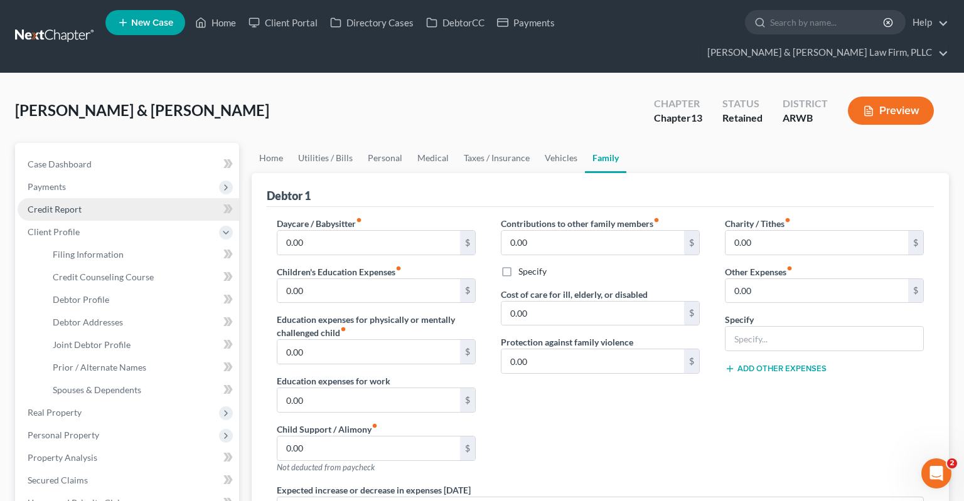
click at [93, 198] on link "Credit Report" at bounding box center [129, 209] width 222 height 23
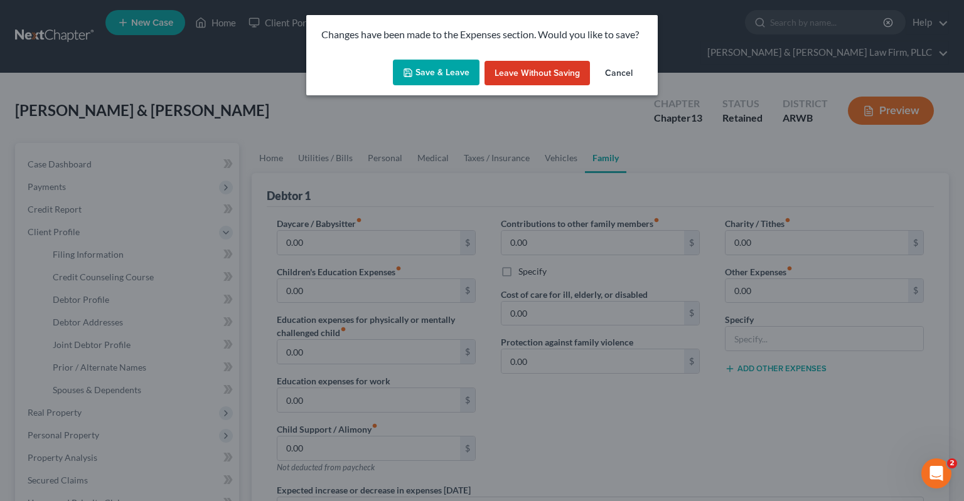
click at [423, 67] on button "Save & Leave" at bounding box center [436, 73] width 87 height 26
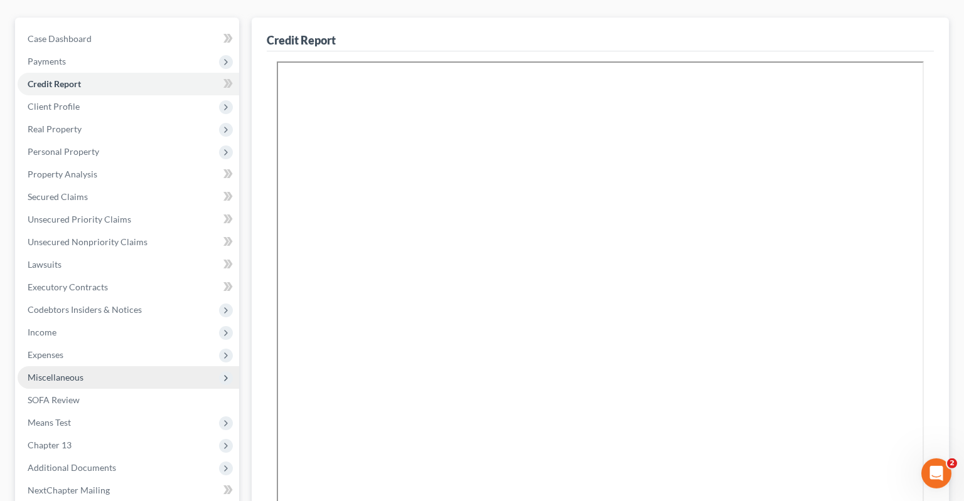
scroll to position [132, 0]
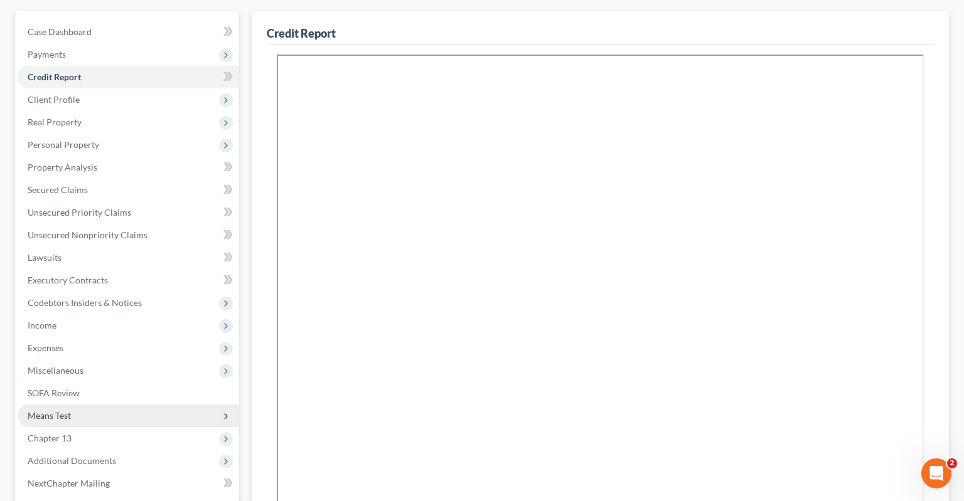
click at [131, 405] on span "Means Test" at bounding box center [129, 416] width 222 height 23
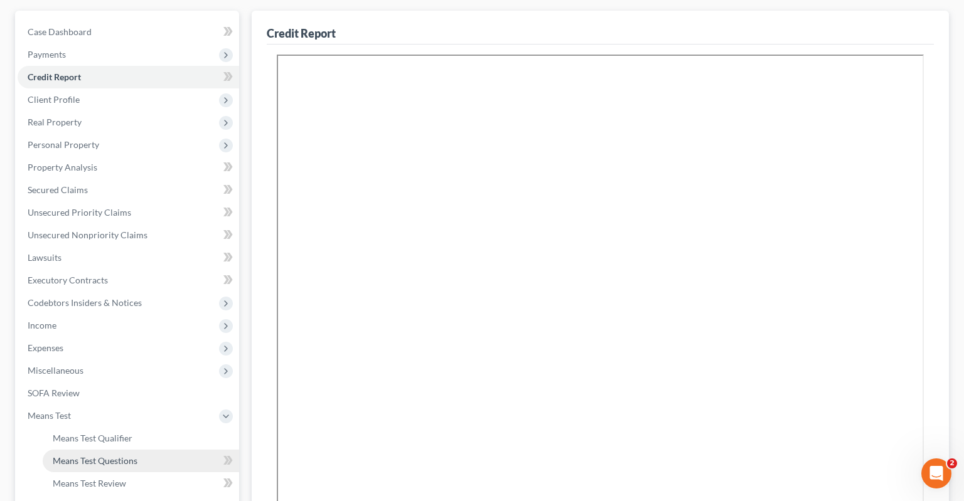
click at [142, 450] on link "Means Test Questions" at bounding box center [141, 461] width 196 height 23
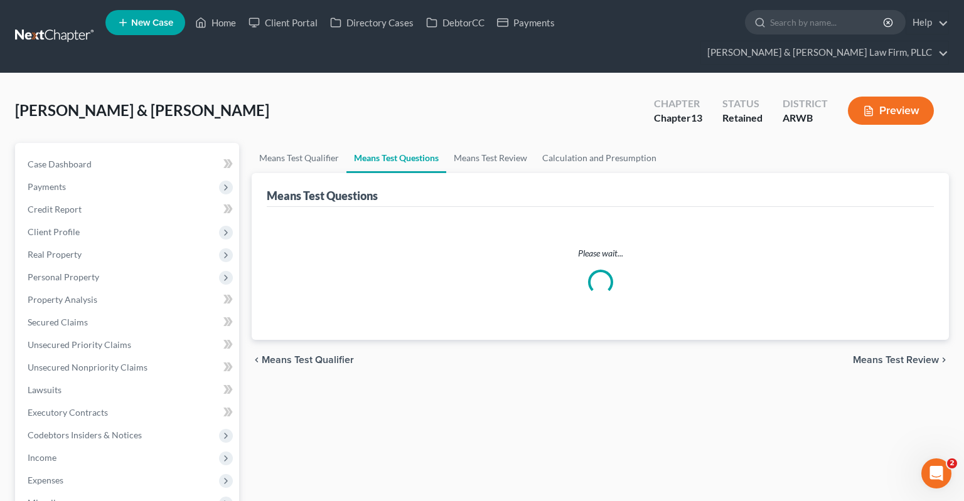
select select "3"
select select "0"
select select "60"
select select "1"
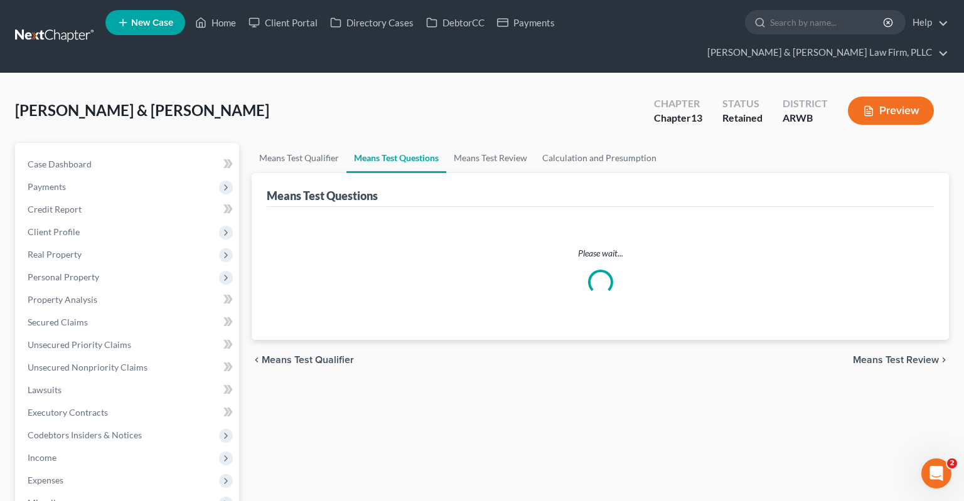
select select "60"
select select "2"
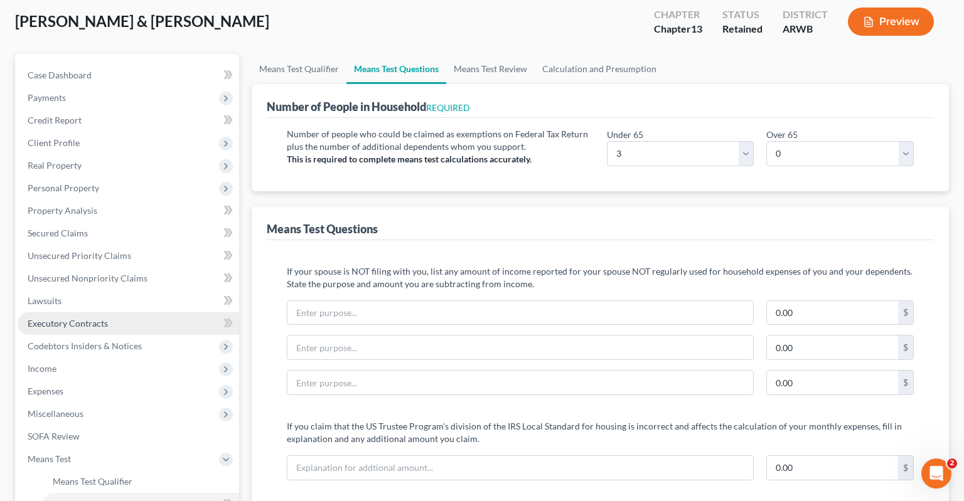
scroll to position [73, 0]
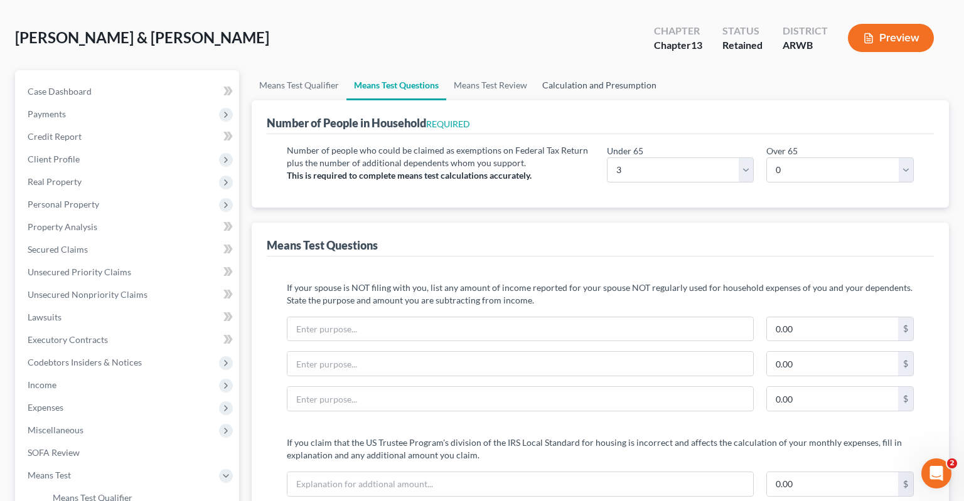
click at [641, 71] on link "Calculation and Presumption" at bounding box center [599, 85] width 129 height 30
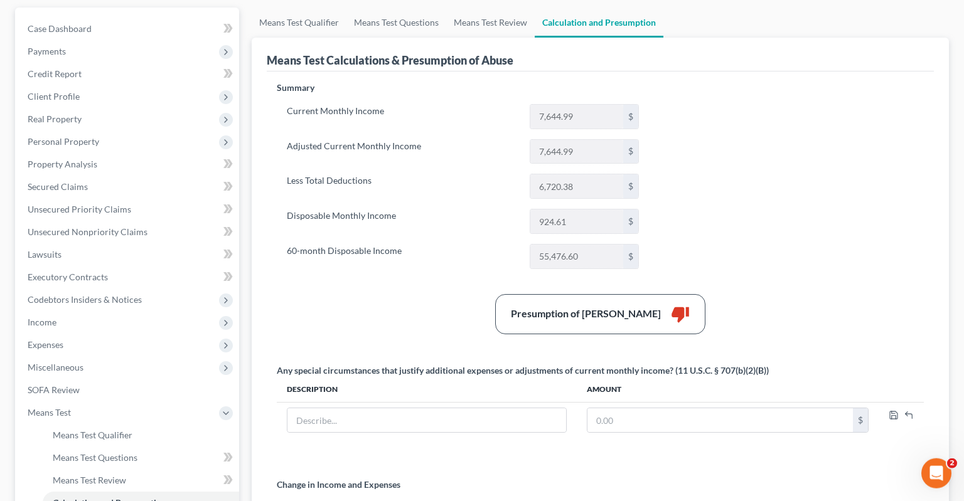
scroll to position [66, 0]
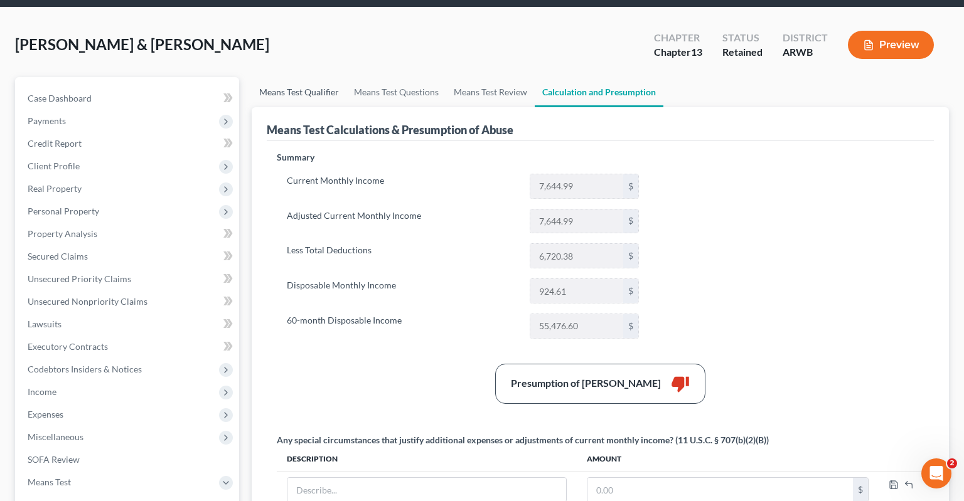
click at [291, 77] on link "Means Test Qualifier" at bounding box center [299, 92] width 95 height 30
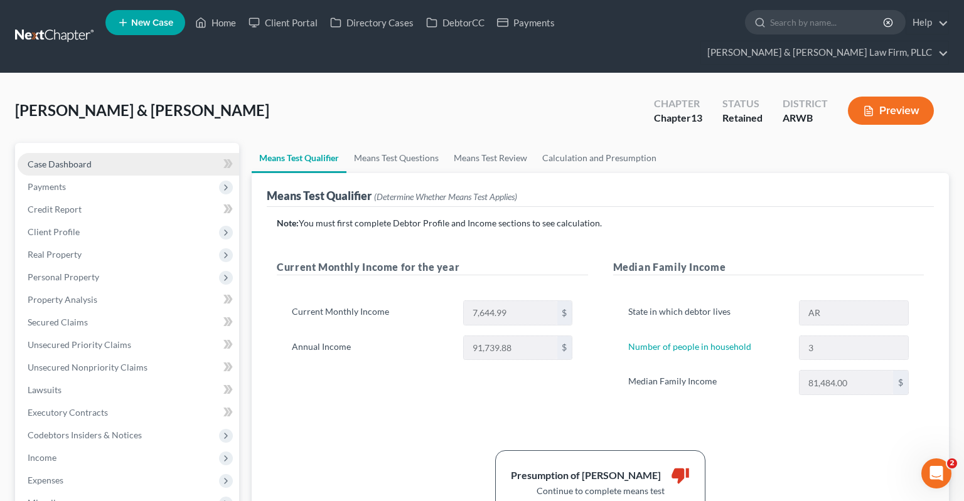
click at [82, 153] on link "Case Dashboard" at bounding box center [129, 164] width 222 height 23
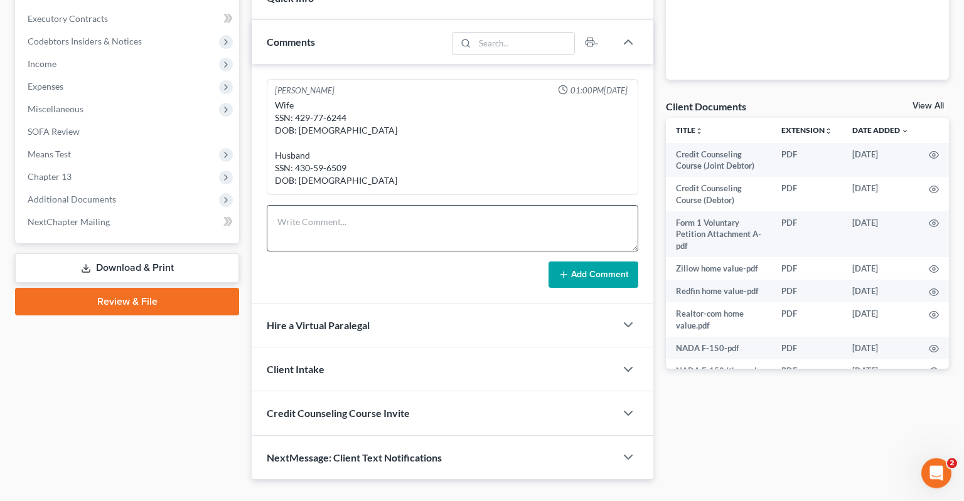
scroll to position [395, 0]
drag, startPoint x: 348, startPoint y: 205, endPoint x: 370, endPoint y: 206, distance: 22.0
click at [348, 205] on textarea at bounding box center [453, 228] width 372 height 46
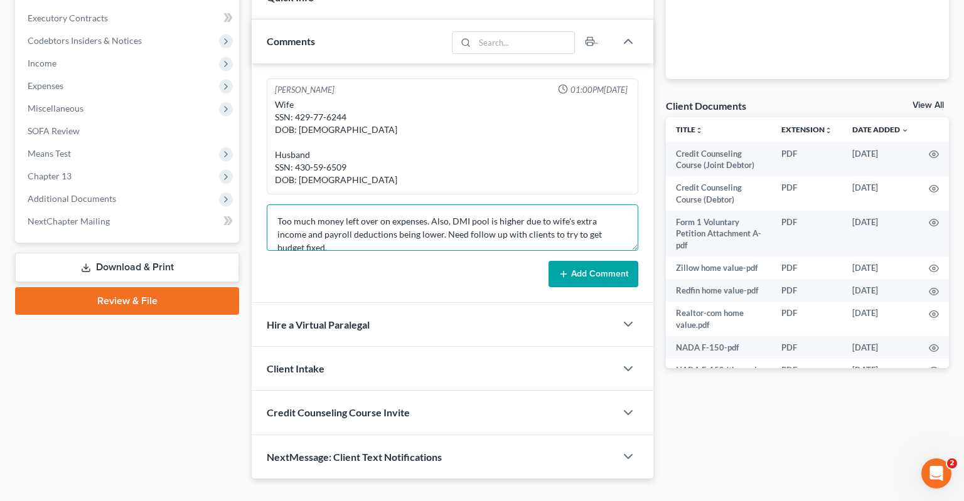
type textarea "Too much money left over on expenses. Also, DMI pool is higher due to wife's ex…"
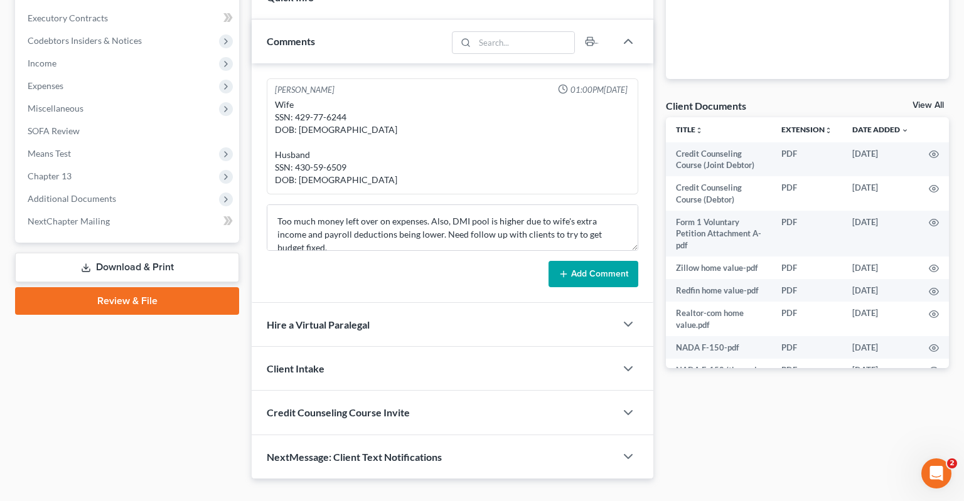
click at [569, 261] on button "Add Comment" at bounding box center [593, 274] width 90 height 26
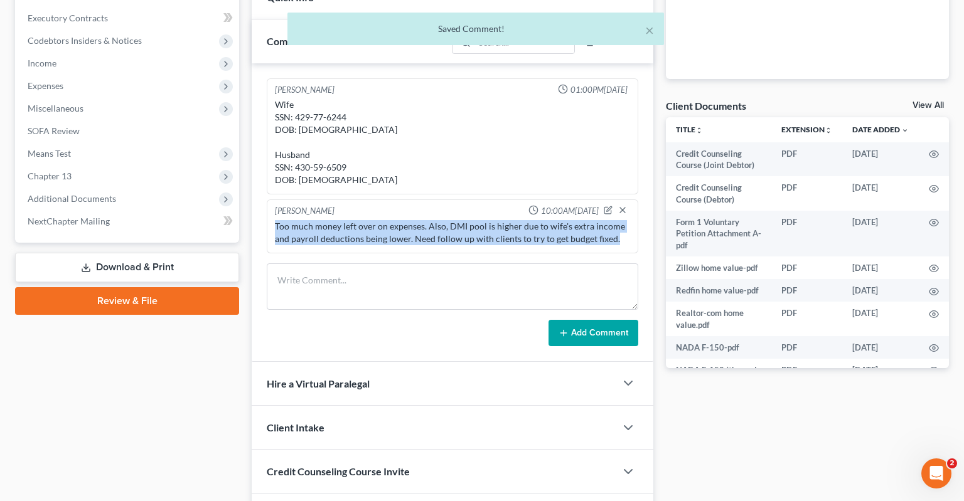
drag, startPoint x: 609, startPoint y: 212, endPoint x: 297, endPoint y: 206, distance: 312.0
click at [268, 200] on div "[PERSON_NAME] 10:00AM[DATE] Too much money left over on expenses. Also, DMI poo…" at bounding box center [453, 227] width 372 height 54
copy div "Too much money left over on expenses. Also, DMI pool is higher due to wife's ex…"
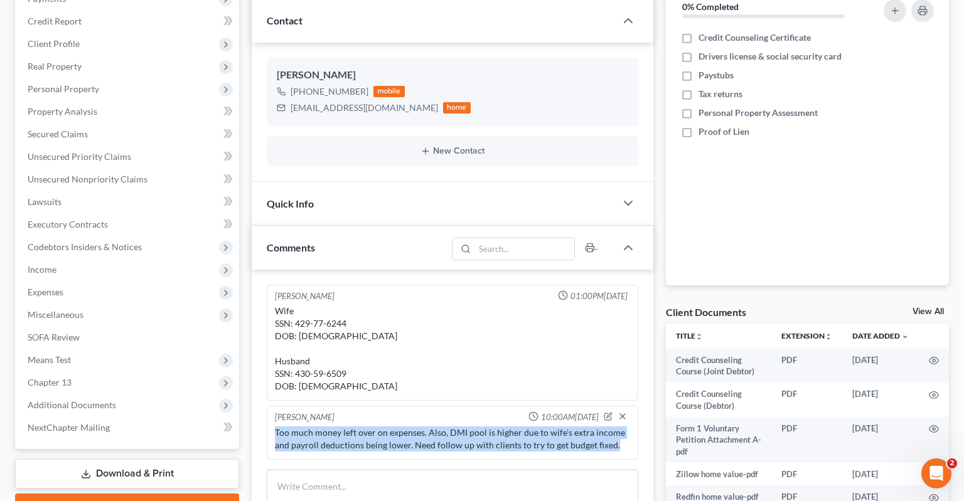
scroll to position [0, 0]
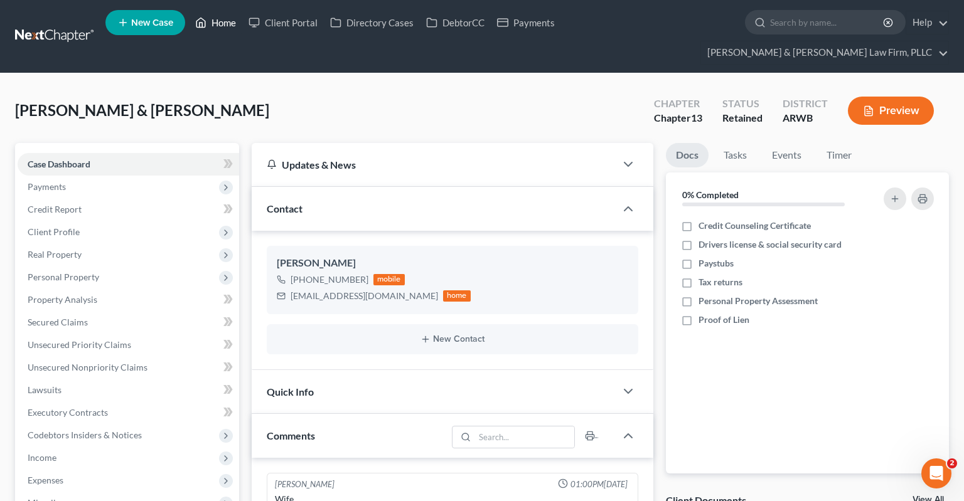
click at [219, 30] on link "Home" at bounding box center [215, 22] width 53 height 23
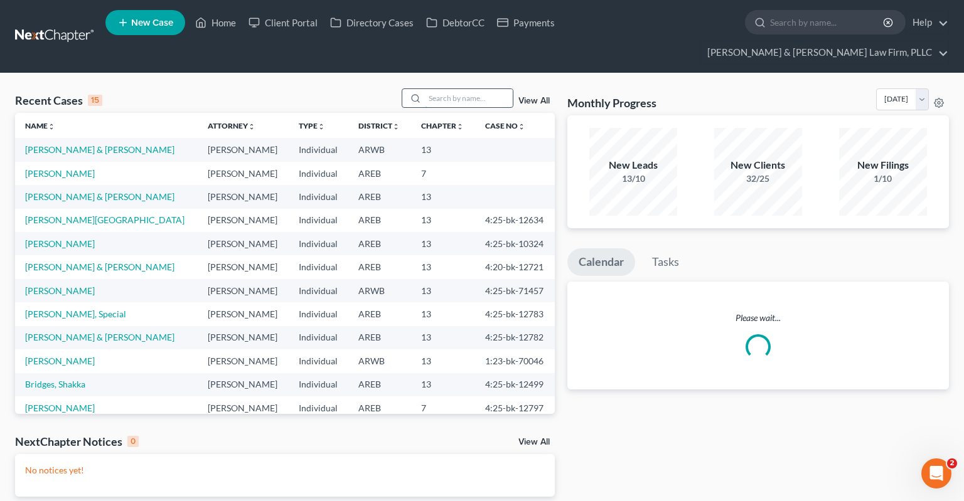
click at [442, 89] on input "search" at bounding box center [469, 98] width 88 height 18
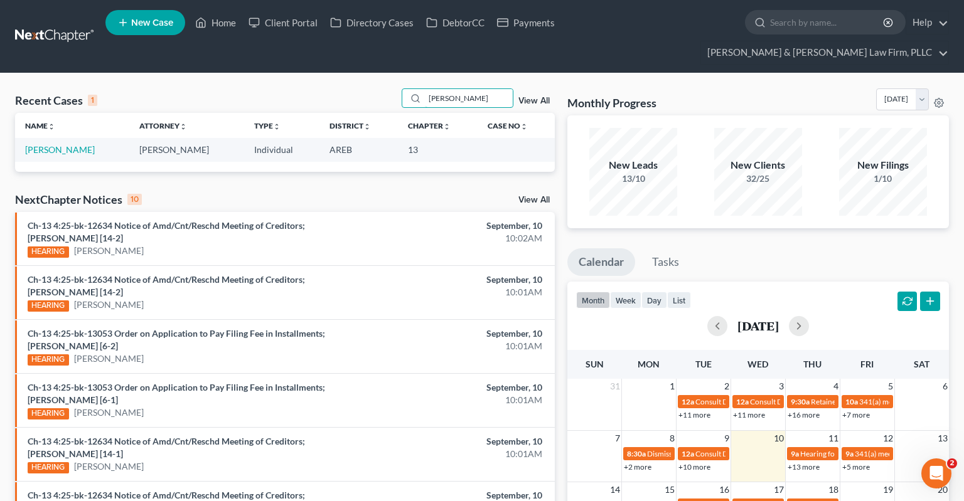
type input "[PERSON_NAME]"
click at [77, 138] on td "[PERSON_NAME]" at bounding box center [72, 149] width 114 height 23
click at [62, 144] on link "[PERSON_NAME]" at bounding box center [60, 149] width 70 height 11
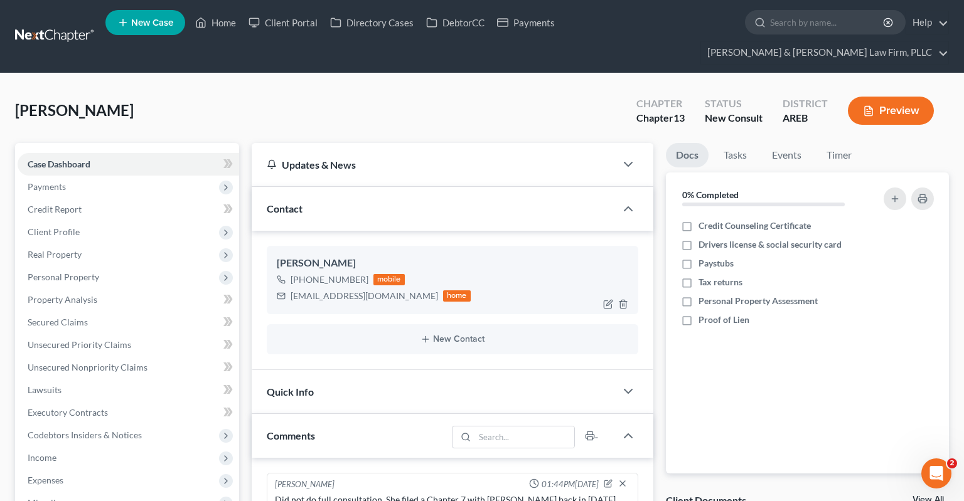
drag, startPoint x: 304, startPoint y: 257, endPoint x: 363, endPoint y: 257, distance: 59.0
click at [363, 274] on div "[PHONE_NUMBER]" at bounding box center [330, 280] width 78 height 13
copy div "[PHONE_NUMBER]"
click at [219, 29] on link "Home" at bounding box center [215, 22] width 53 height 23
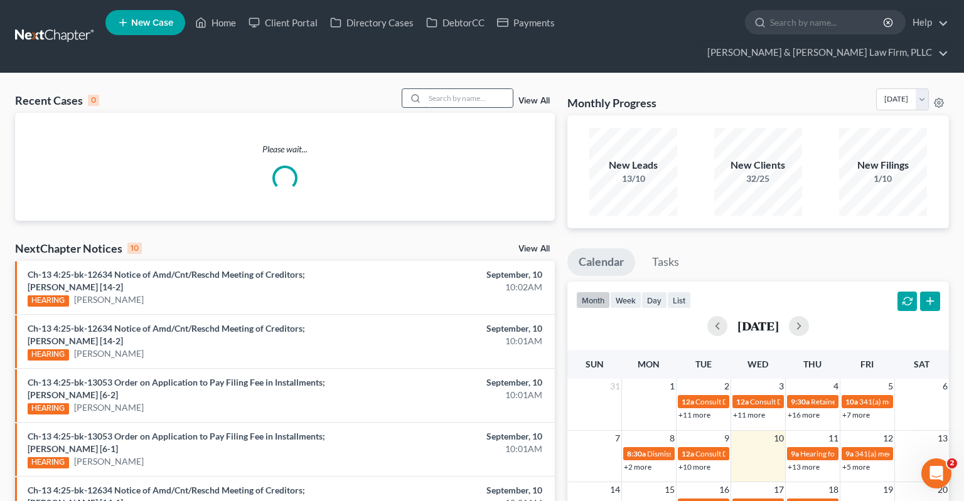
click at [464, 89] on input "search" at bounding box center [469, 98] width 88 height 18
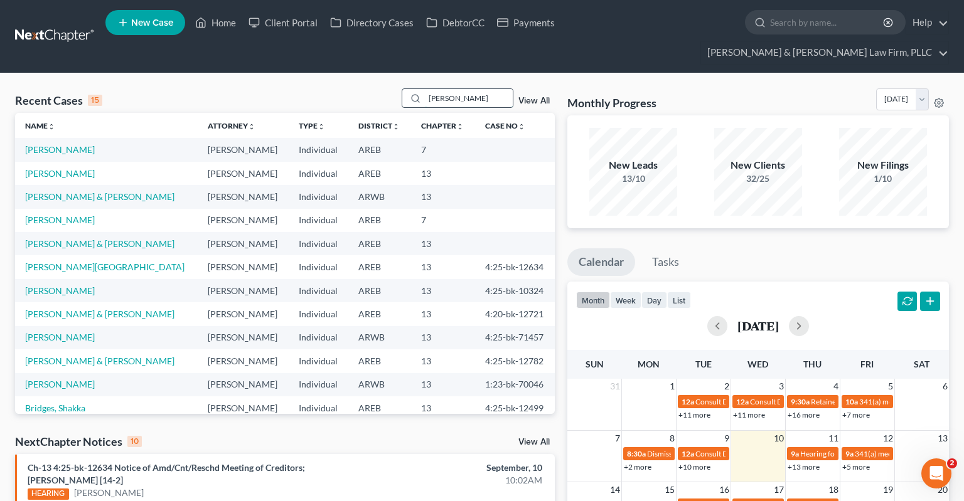
type input "[PERSON_NAME]"
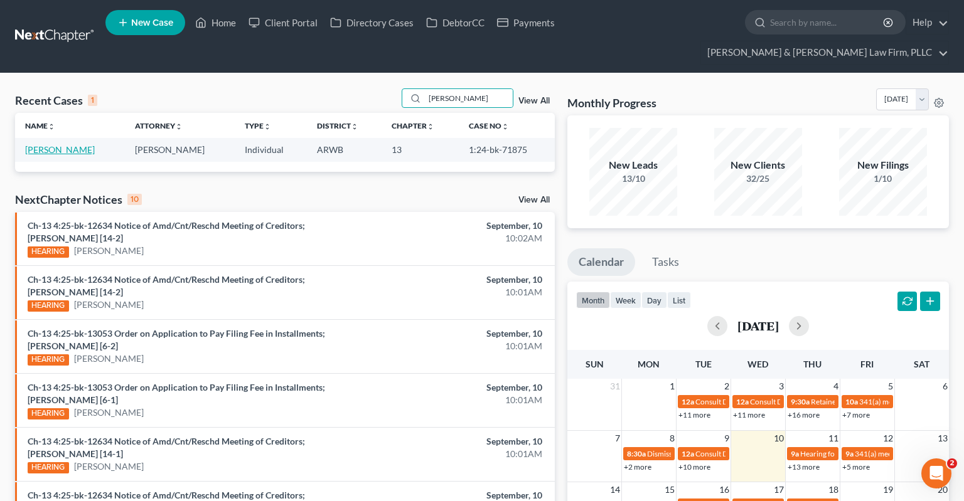
click at [56, 144] on link "[PERSON_NAME]" at bounding box center [60, 149] width 70 height 11
select select "2"
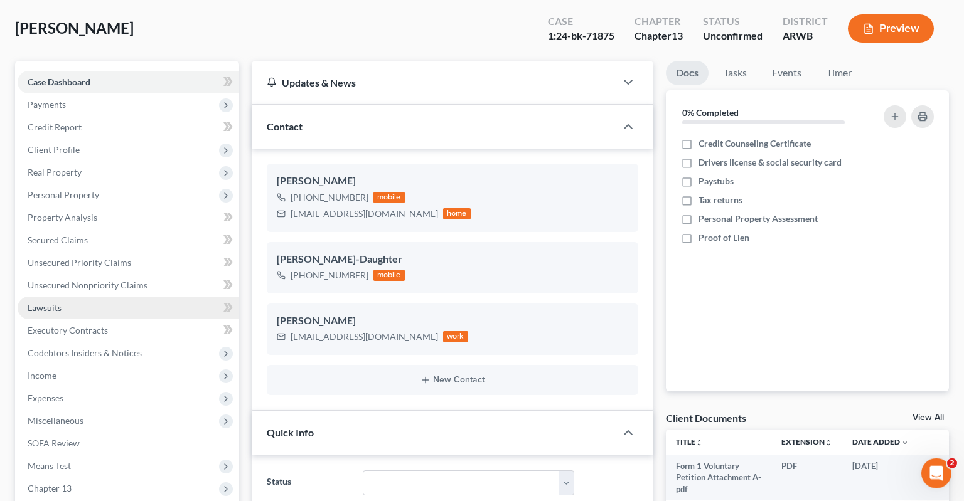
scroll to position [132, 0]
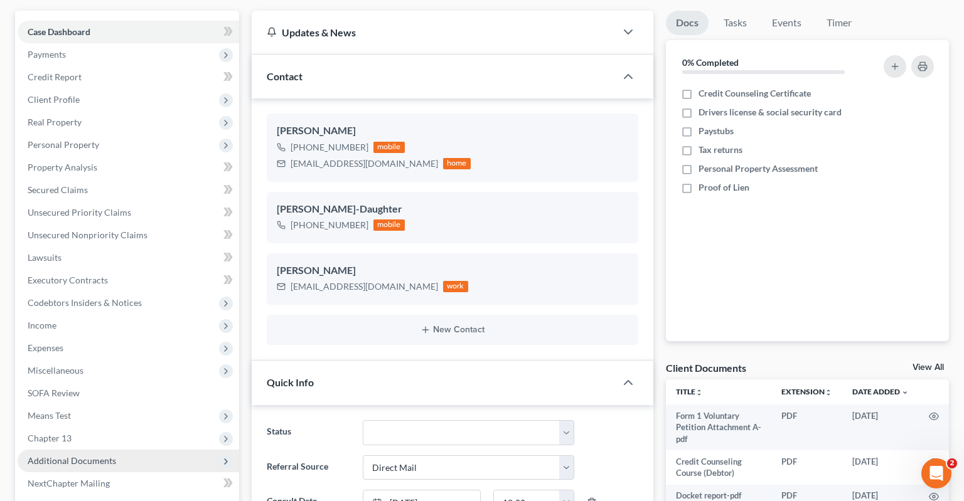
click at [146, 450] on span "Additional Documents" at bounding box center [129, 461] width 222 height 23
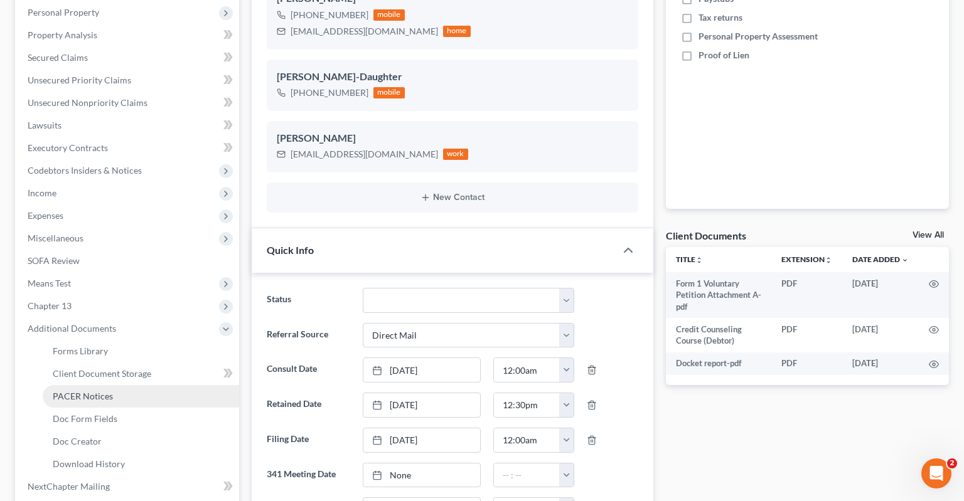
click at [134, 385] on link "PACER Notices" at bounding box center [141, 396] width 196 height 23
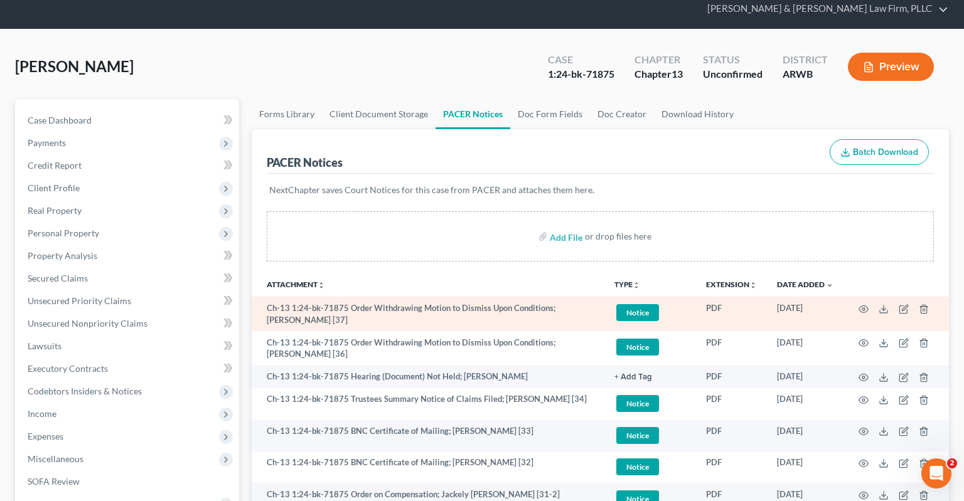
scroll to position [66, 0]
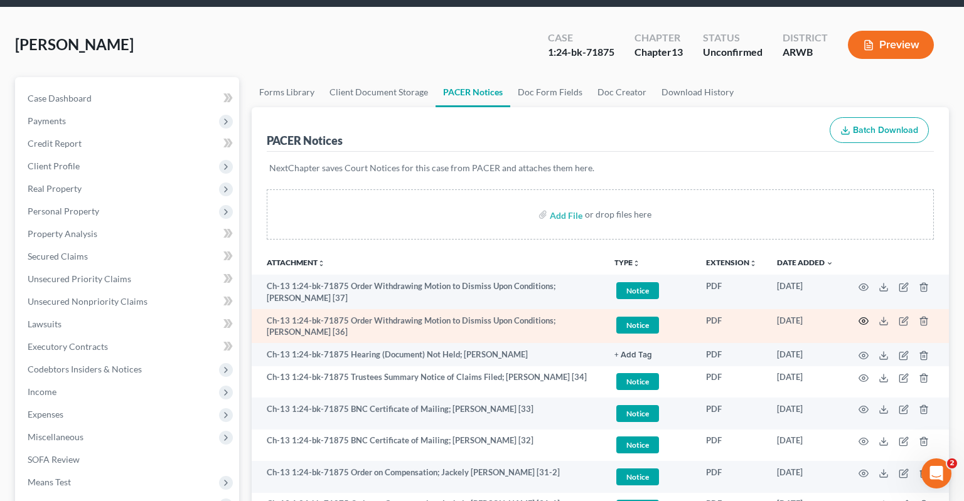
click at [860, 316] on icon "button" at bounding box center [864, 321] width 10 height 10
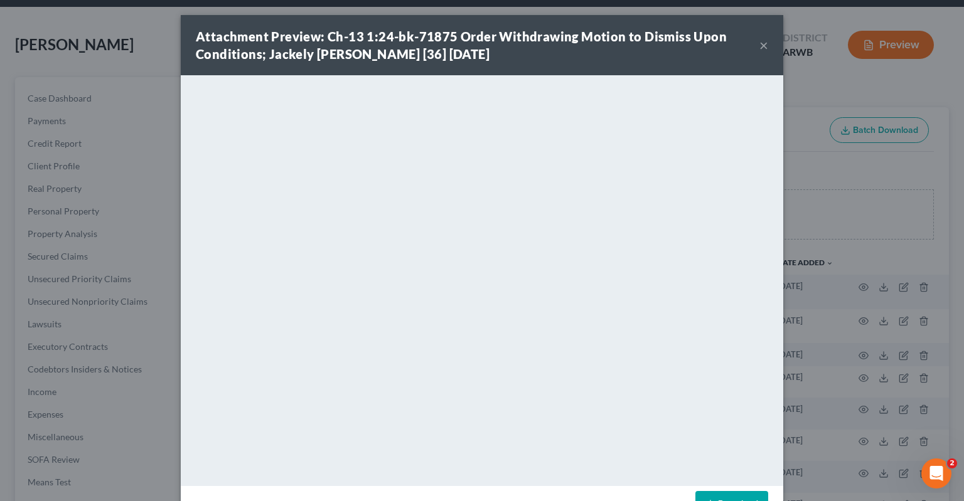
click at [764, 46] on button "×" at bounding box center [763, 45] width 9 height 15
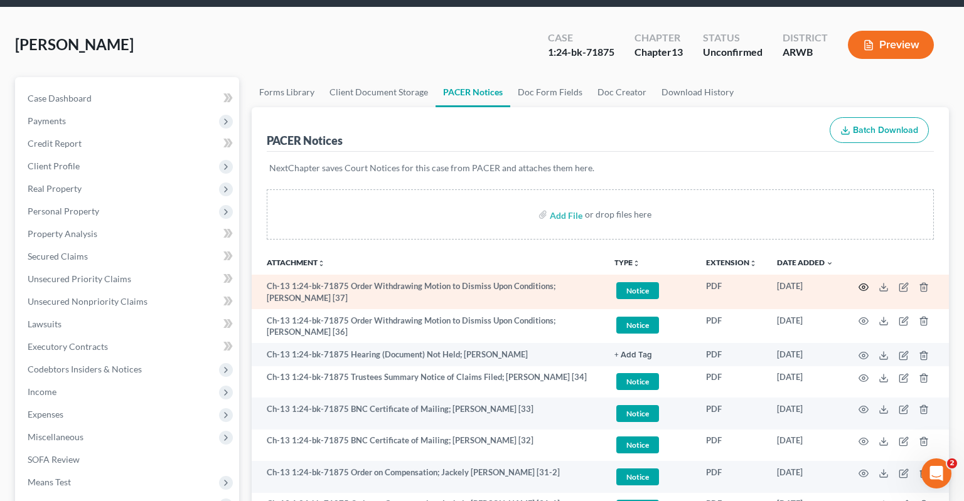
click at [861, 282] on icon "button" at bounding box center [864, 287] width 10 height 10
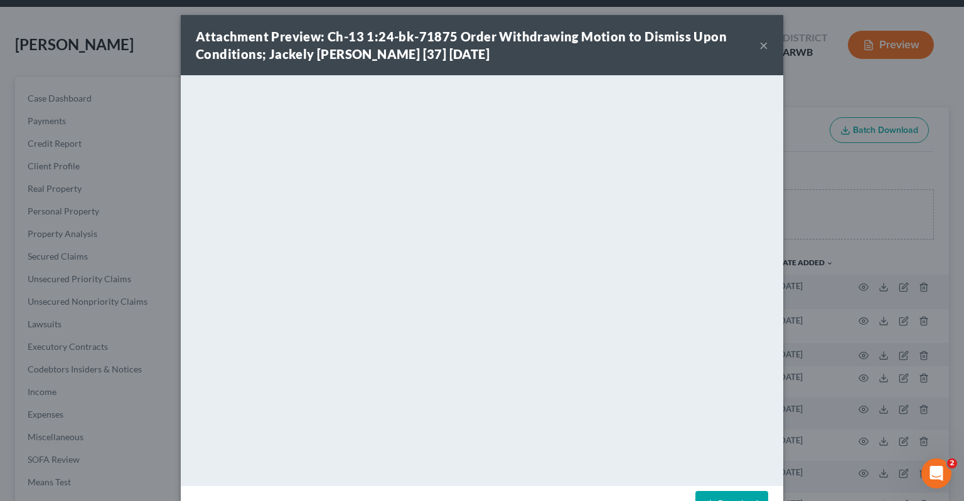
click at [762, 46] on button "×" at bounding box center [763, 45] width 9 height 15
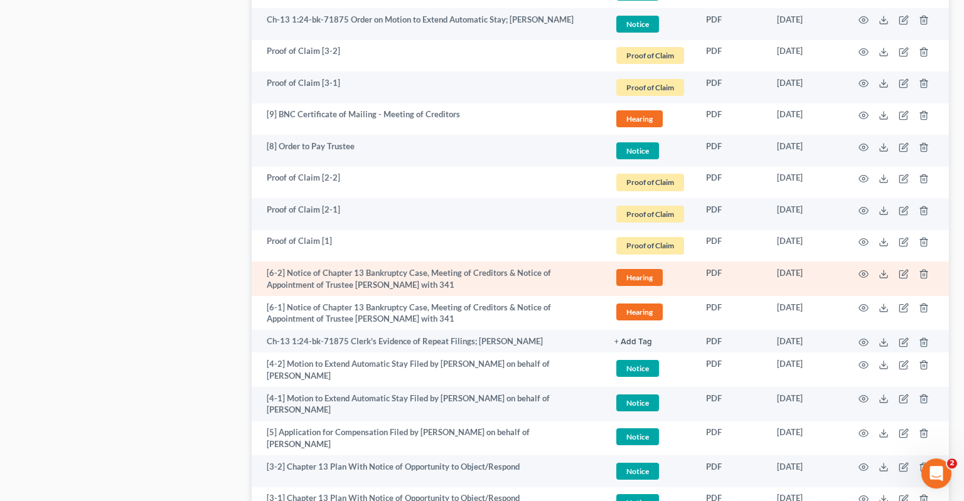
scroll to position [1723, 0]
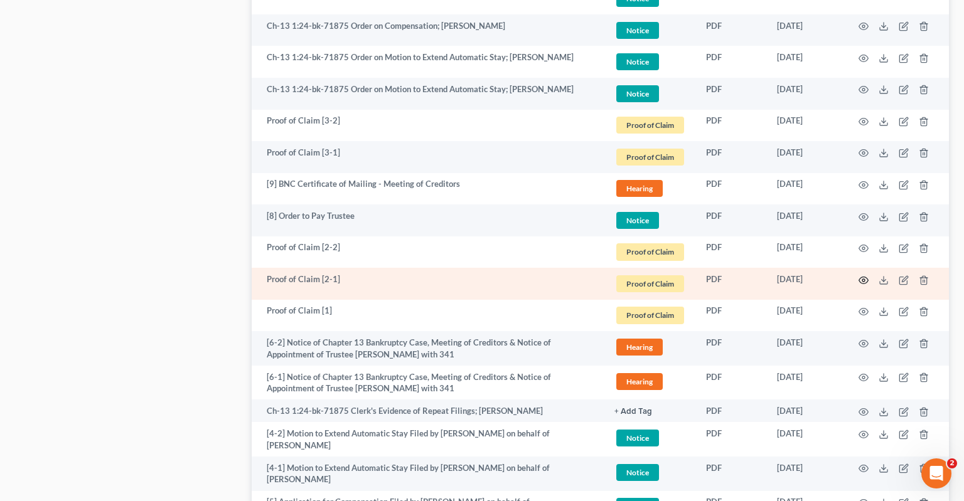
click at [860, 276] on icon "button" at bounding box center [864, 281] width 10 height 10
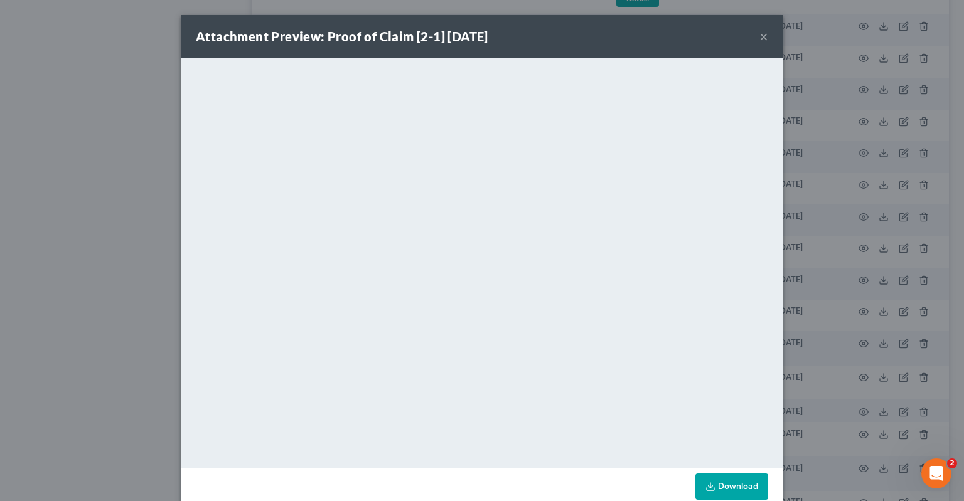
click at [732, 486] on link "Download" at bounding box center [731, 487] width 73 height 26
click at [766, 41] on button "×" at bounding box center [763, 36] width 9 height 15
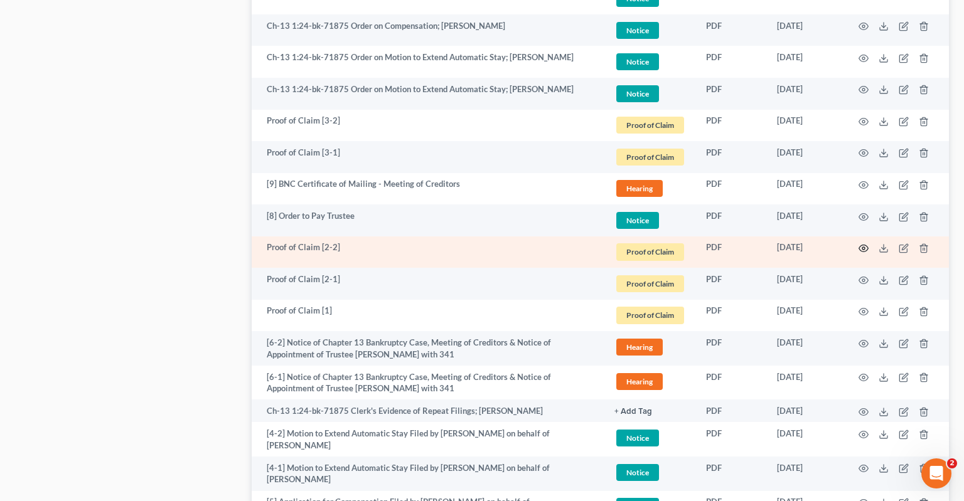
click at [865, 247] on circle "button" at bounding box center [863, 248] width 3 height 3
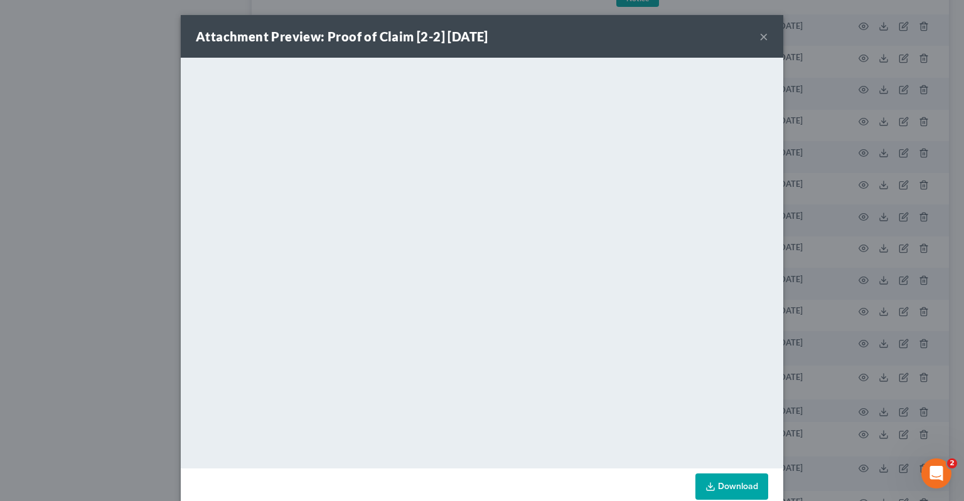
click at [722, 491] on link "Download" at bounding box center [731, 487] width 73 height 26
click at [761, 36] on button "×" at bounding box center [763, 36] width 9 height 15
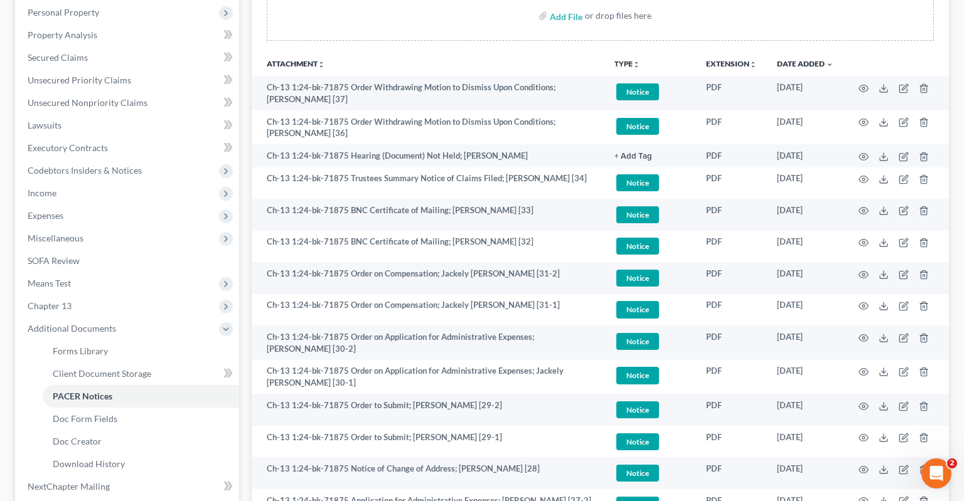
scroll to position [0, 0]
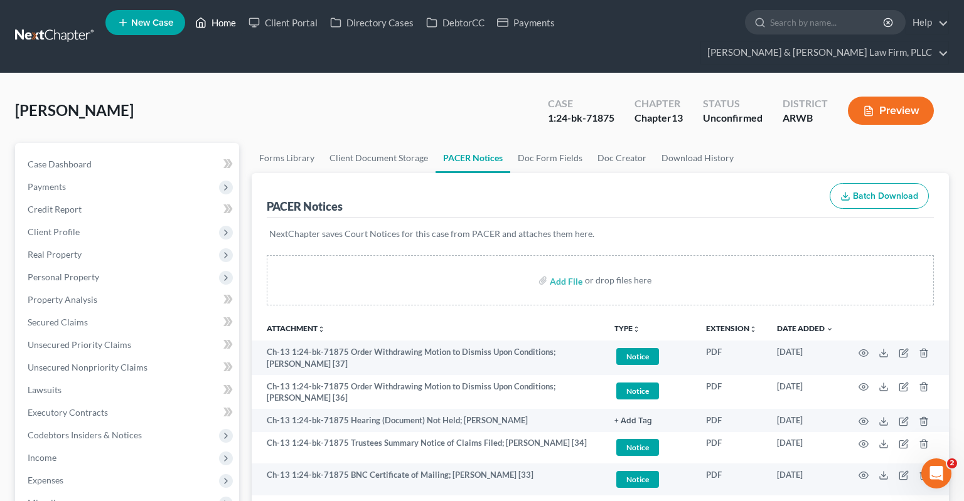
click at [211, 23] on link "Home" at bounding box center [215, 22] width 53 height 23
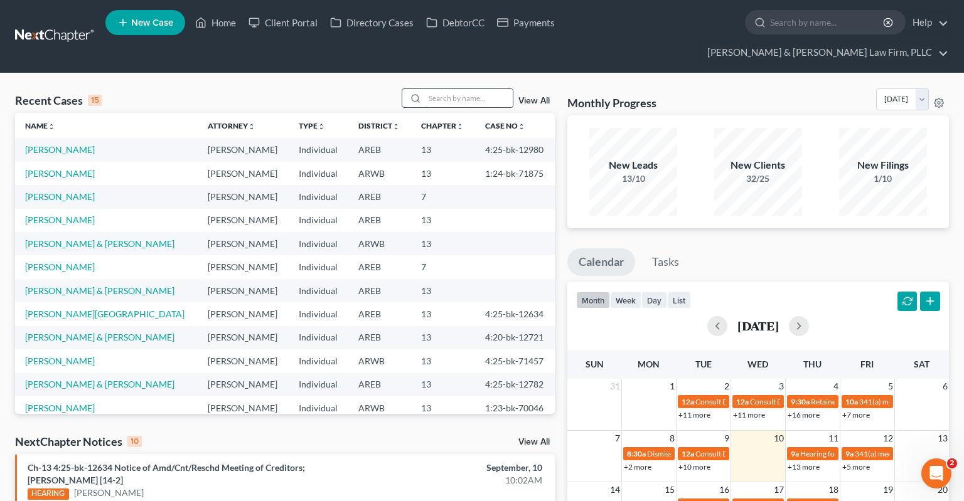
click at [428, 89] on input "search" at bounding box center [469, 98] width 88 height 18
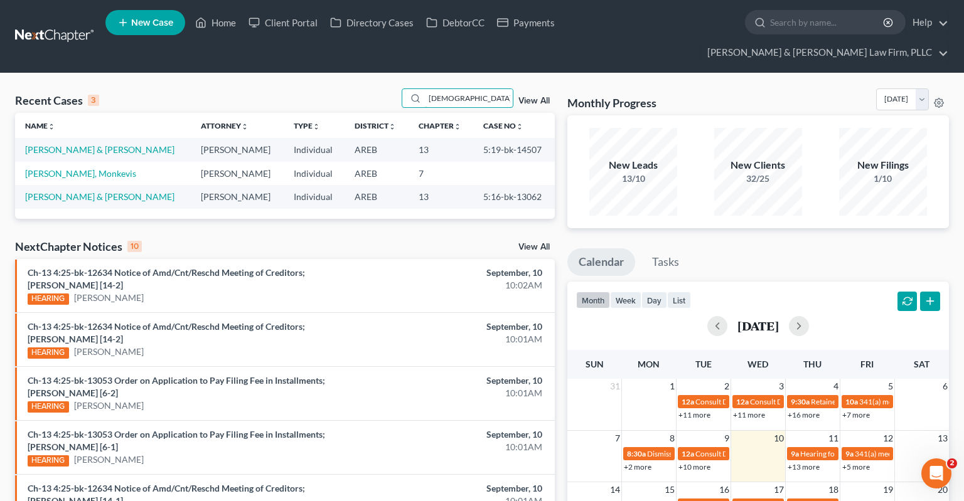
type input "[DEMOGRAPHIC_DATA]"
click at [139, 26] on span "New Case" at bounding box center [152, 22] width 42 height 9
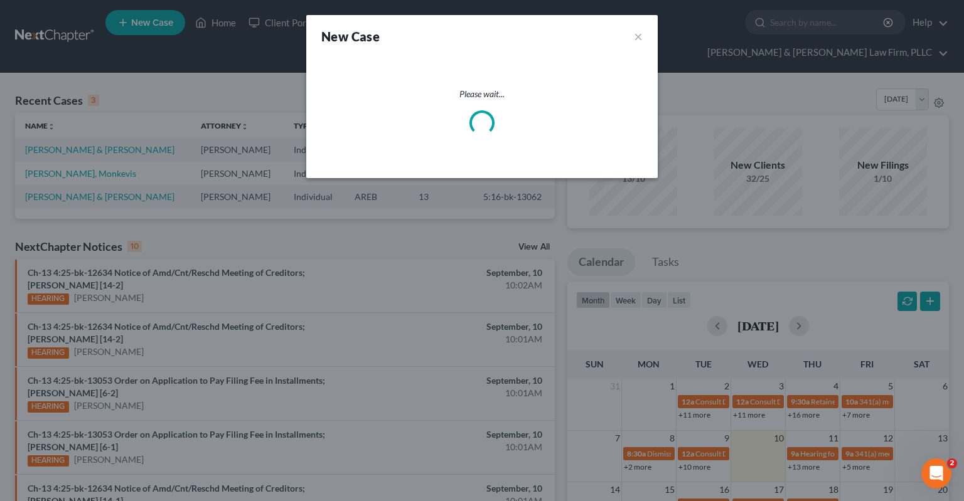
select select "5"
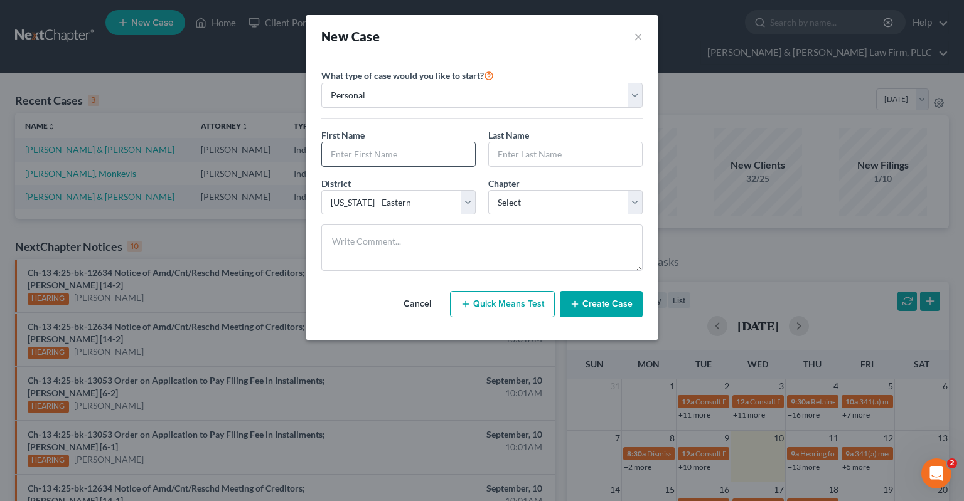
click at [353, 167] on div "First Name * Last Name *" at bounding box center [482, 153] width 334 height 48
click at [365, 153] on input "text" at bounding box center [398, 154] width 153 height 24
type input "[PERSON_NAME]"
type input "Monk"
click at [488, 190] on select "Select 7 11 12 13" at bounding box center [565, 202] width 154 height 25
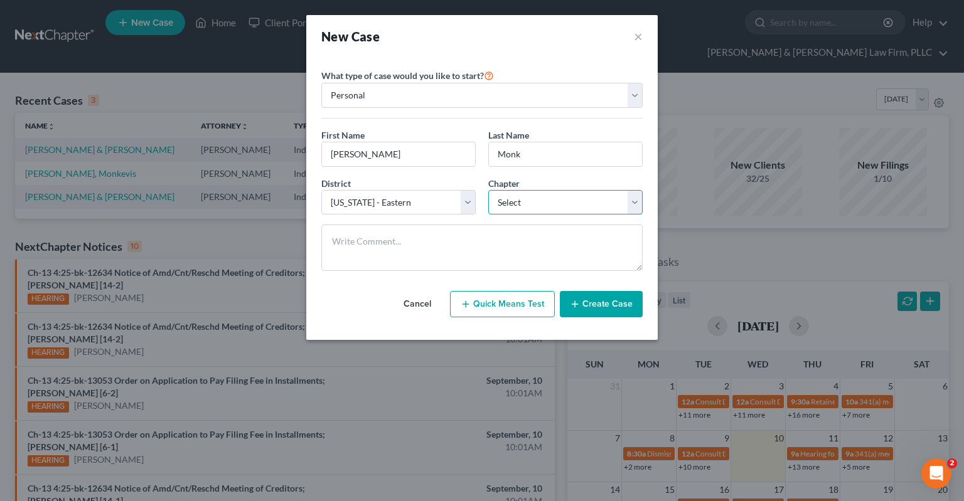
select select "0"
click option "7" at bounding box center [0, 0] width 0 height 0
click at [587, 297] on button "Create Case" at bounding box center [601, 304] width 83 height 26
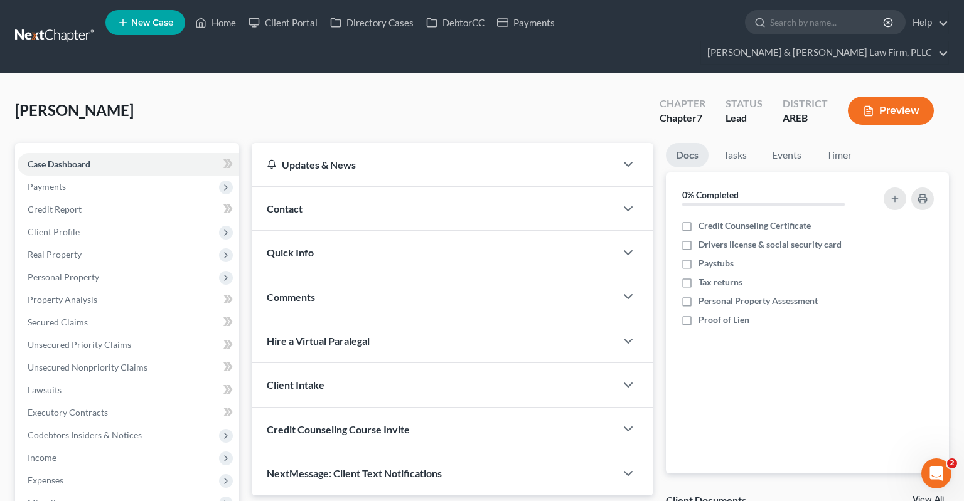
click at [302, 187] on div "Contact" at bounding box center [434, 208] width 364 height 43
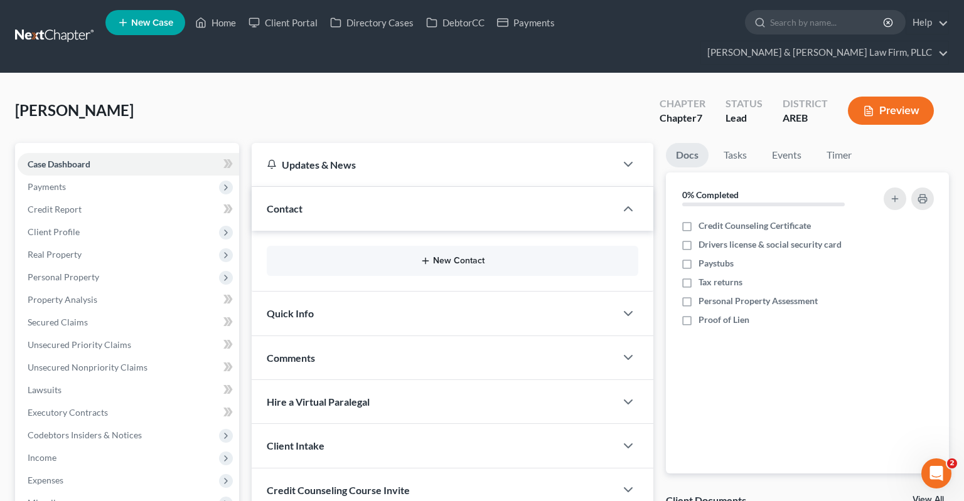
click at [456, 256] on button "New Contact" at bounding box center [452, 261] width 351 height 10
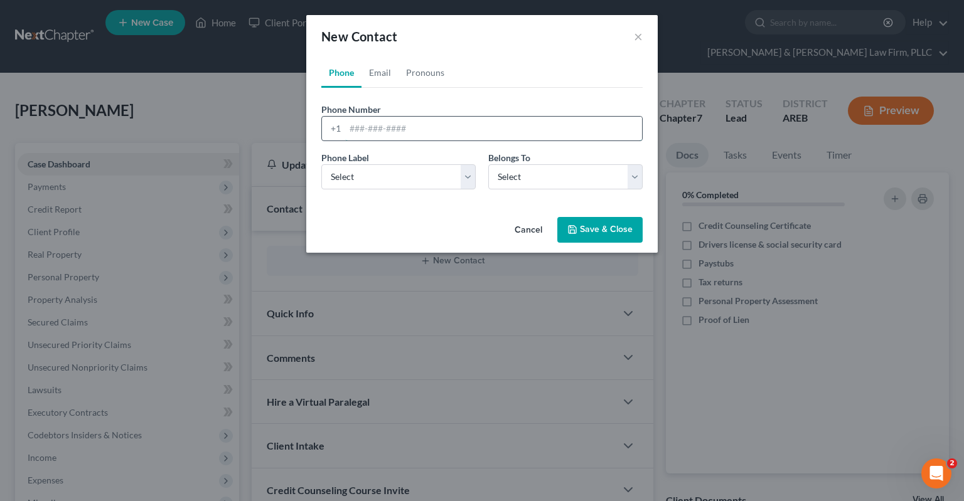
click at [432, 136] on input "tel" at bounding box center [493, 129] width 297 height 24
paste input "[PHONE_NUMBER]"
type input "[PHONE_NUMBER]"
click at [412, 190] on div "Phone Label * Select Mobile Home Work Other Belongs To * Select Client Other" at bounding box center [482, 175] width 334 height 48
click at [321, 164] on select "Select Mobile Home Work Other" at bounding box center [398, 176] width 154 height 25
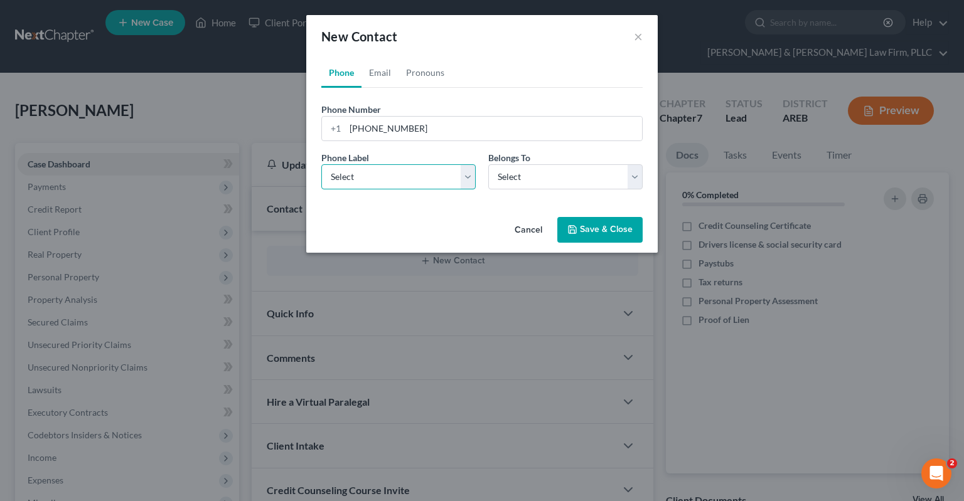
select select "0"
click option "Mobile" at bounding box center [0, 0] width 0 height 0
click at [488, 164] on select "Select Client Other" at bounding box center [565, 176] width 154 height 25
select select "0"
click option "Client" at bounding box center [0, 0] width 0 height 0
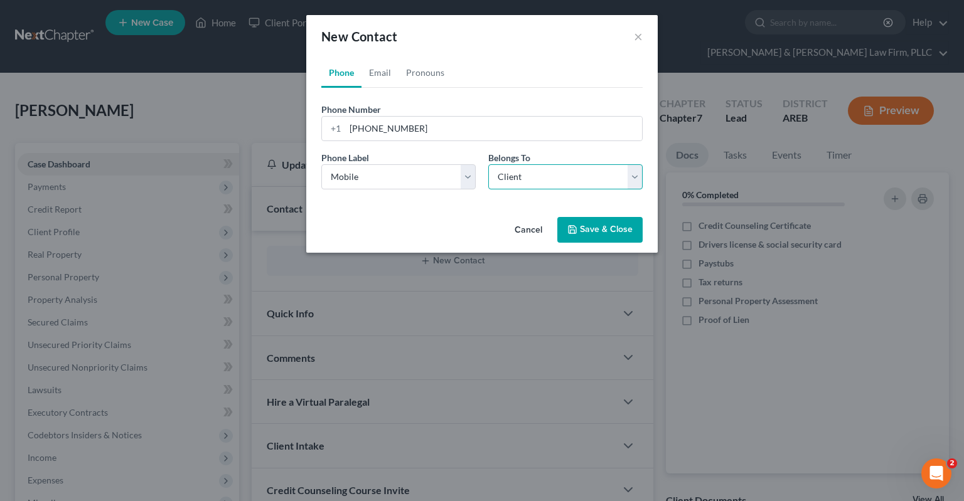
select select "0"
click at [388, 72] on link "Email" at bounding box center [379, 73] width 37 height 30
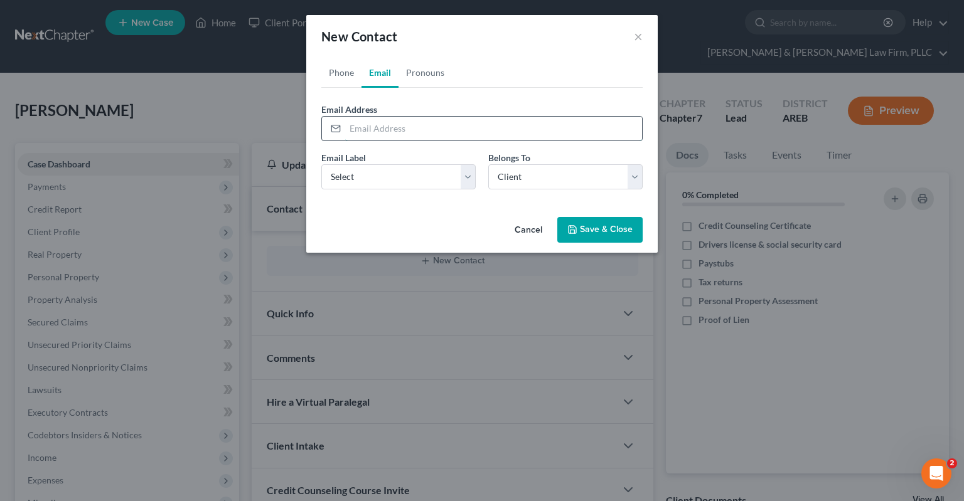
click at [421, 124] on input "email" at bounding box center [493, 129] width 297 height 24
click at [321, 164] on select "Select Home Work Other" at bounding box center [398, 176] width 154 height 25
select select "0"
click option "Home" at bounding box center [0, 0] width 0 height 0
drag, startPoint x: 392, startPoint y: 124, endPoint x: 419, endPoint y: 135, distance: 29.0
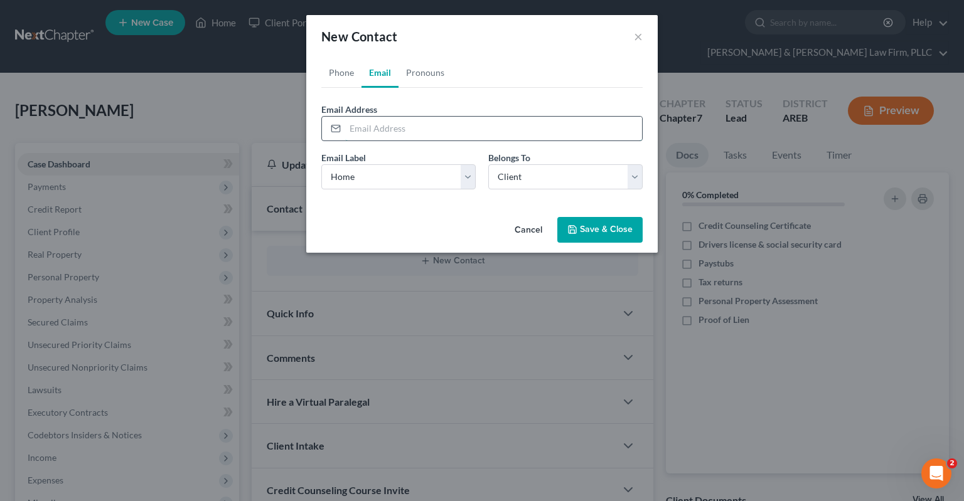
click at [391, 125] on input "email" at bounding box center [493, 129] width 297 height 24
type input "[PERSON_NAME][EMAIL_ADDRESS][DOMAIN_NAME]"
click at [321, 164] on select "Select Home Work Other" at bounding box center [398, 176] width 154 height 25
click at [580, 228] on button "Save & Close" at bounding box center [599, 230] width 85 height 26
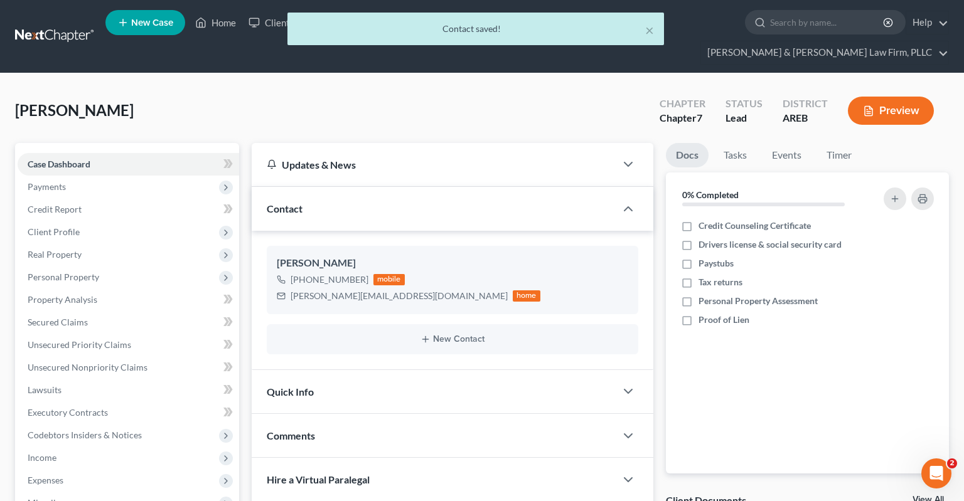
click at [399, 370] on div "Quick Info" at bounding box center [434, 391] width 364 height 43
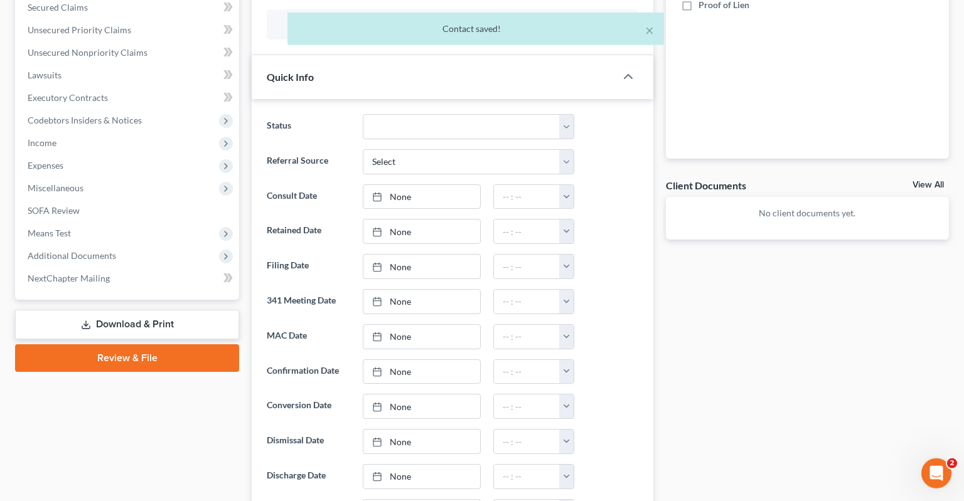
scroll to position [331, 0]
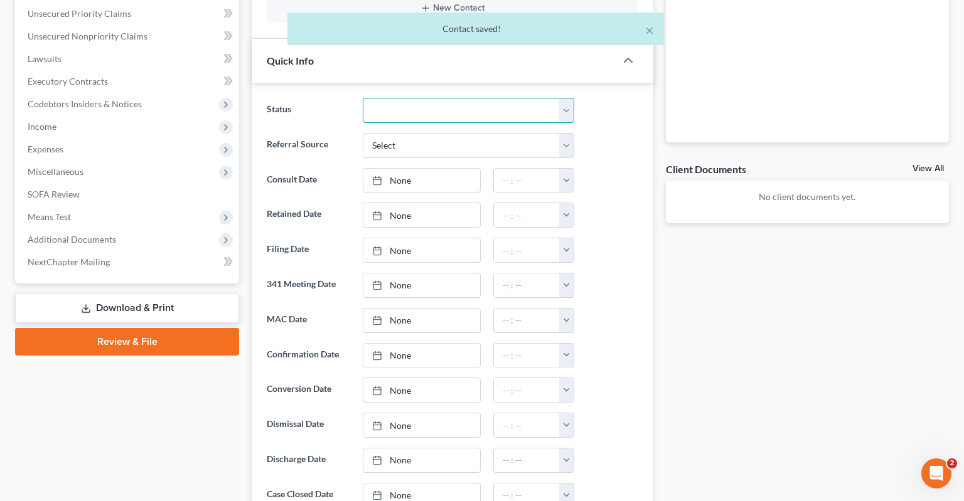
click at [363, 98] on select "Awaiting 341 Chapter 7 - Attended Meeting Confirmed Discharged Dismissed New Co…" at bounding box center [468, 110] width 211 height 25
select select "5"
click option "New Consult" at bounding box center [0, 0] width 0 height 0
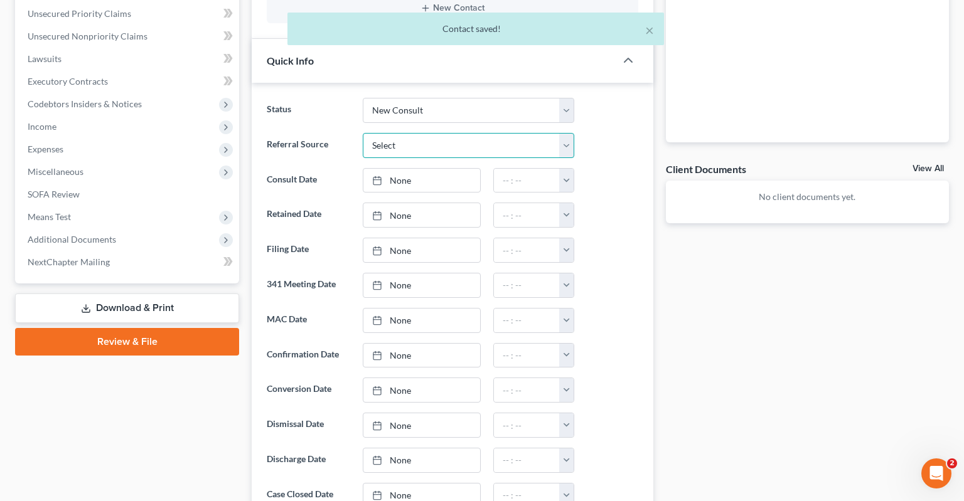
click at [363, 133] on select "Select Word Of Mouth Previous Clients Direct Mail Website Google Search Modern …" at bounding box center [468, 145] width 211 height 25
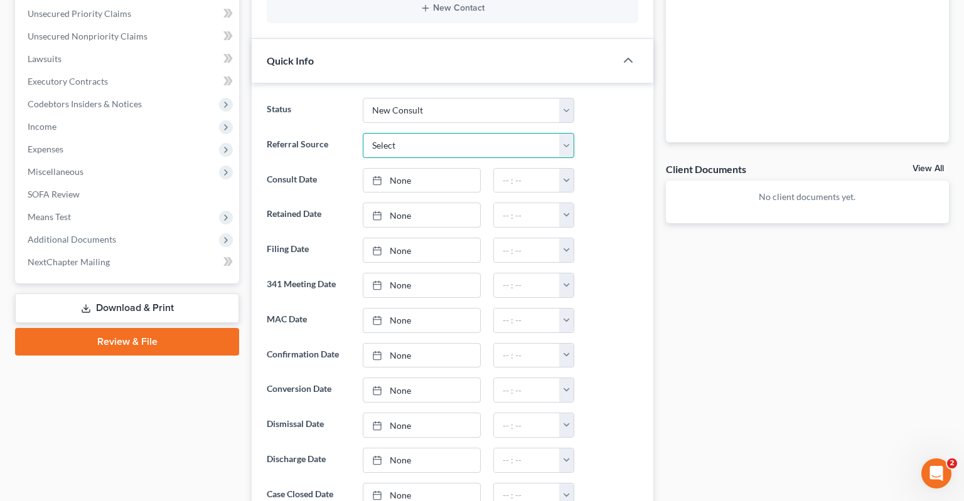
select select "6"
click option "Other (specify)" at bounding box center [0, 0] width 0 height 0
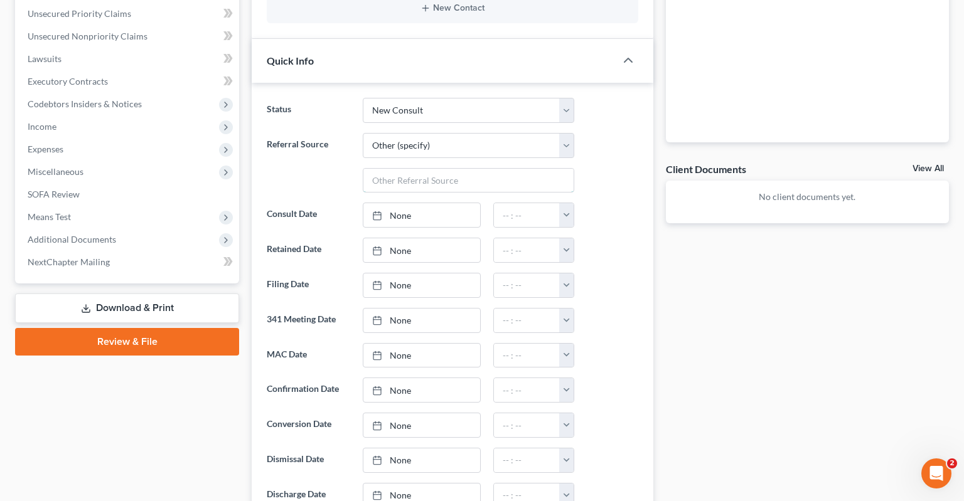
click at [404, 169] on input "text" at bounding box center [468, 181] width 210 height 24
type input "[PERSON_NAME]"
click at [444, 203] on link "None" at bounding box center [421, 215] width 117 height 24
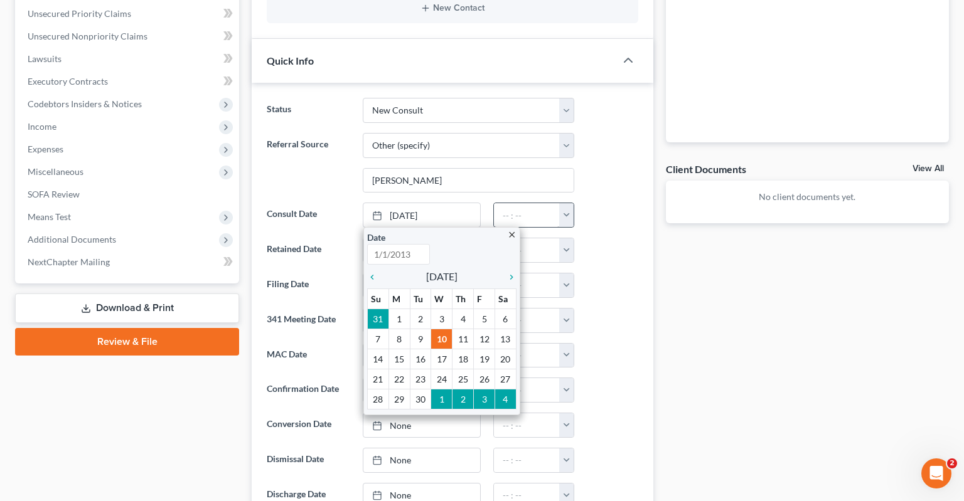
type input "[DATE]"
click at [523, 203] on input "text" at bounding box center [527, 215] width 66 height 24
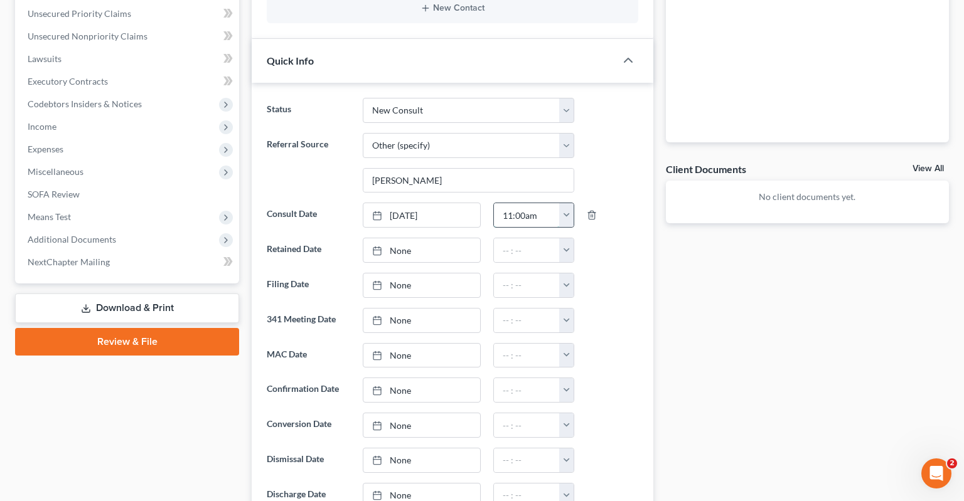
type input "11:00am"
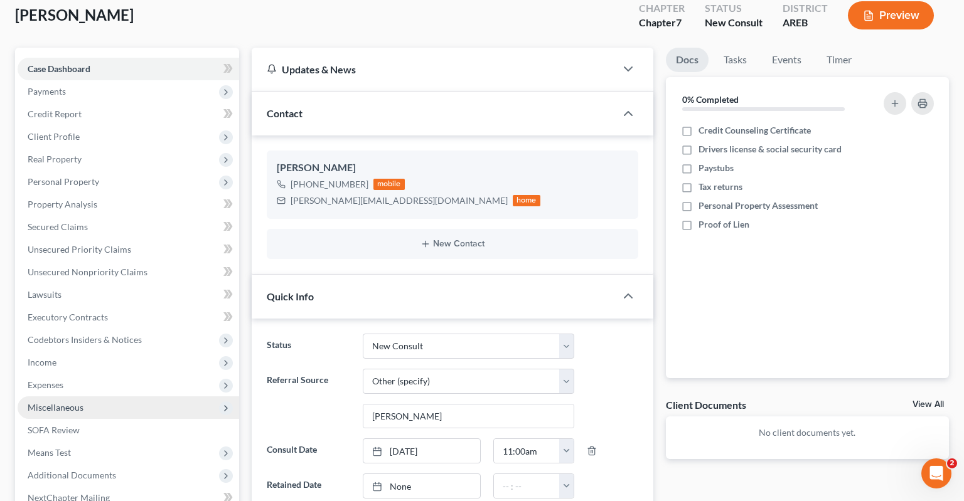
scroll to position [66, 0]
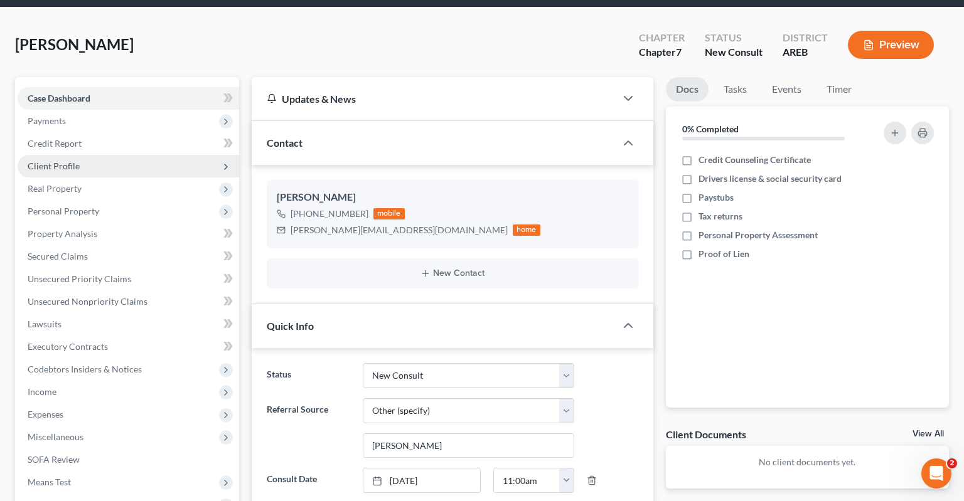
click at [103, 155] on span "Client Profile" at bounding box center [129, 166] width 222 height 23
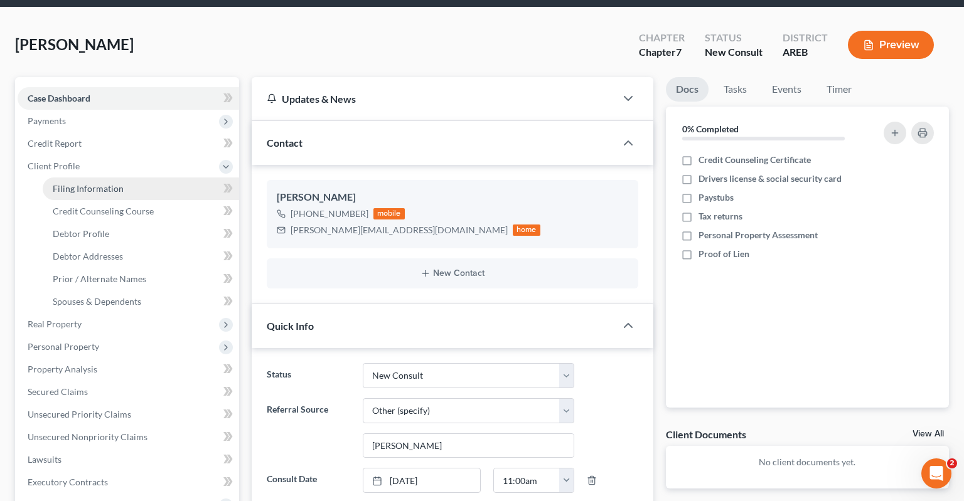
click at [99, 183] on span "Filing Information" at bounding box center [88, 188] width 71 height 11
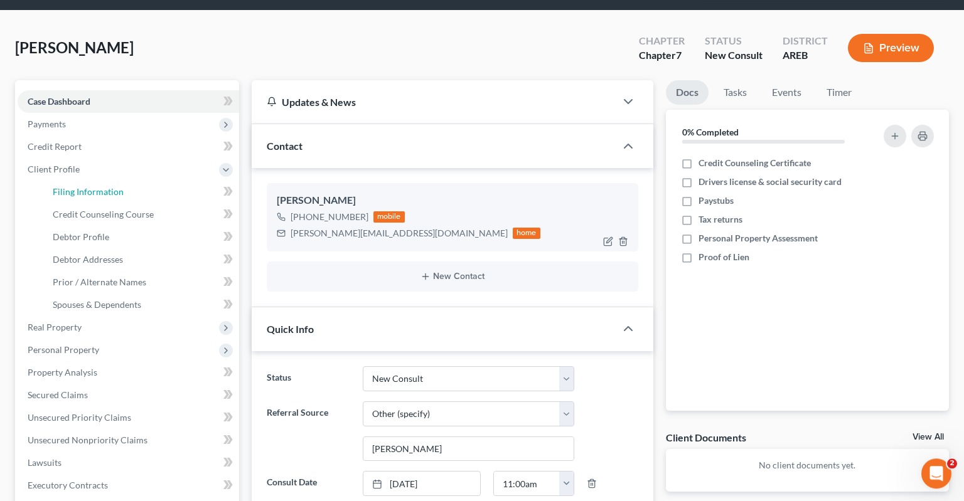
select select "1"
select select "0"
select select "5"
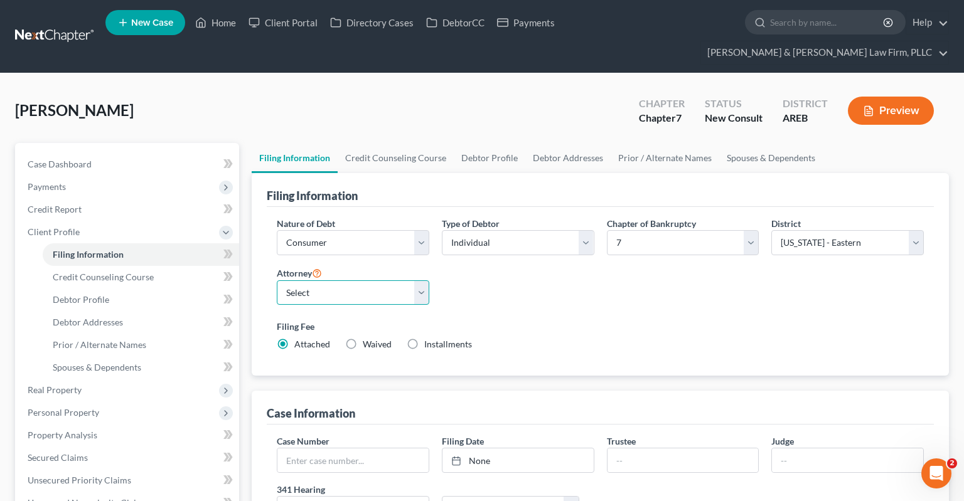
click at [277, 281] on select "Select [PERSON_NAME] - AREB [PERSON_NAME] - ARWB [PERSON_NAME] - AREB [PERSON_N…" at bounding box center [353, 293] width 153 height 25
select select "2"
click option "[PERSON_NAME] - AREB" at bounding box center [0, 0] width 0 height 0
click at [545, 320] on div "Filing Fee Attached Waived Waived Installments Installments" at bounding box center [600, 335] width 647 height 31
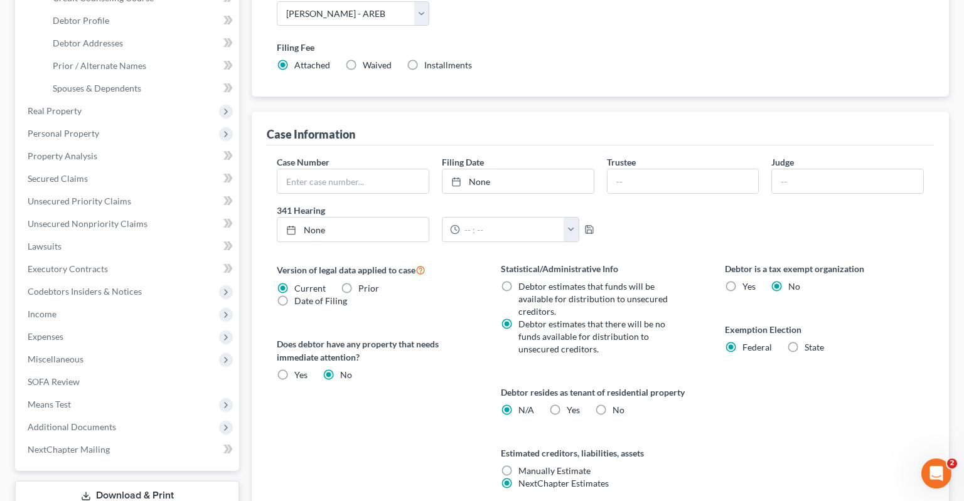
scroll to position [331, 0]
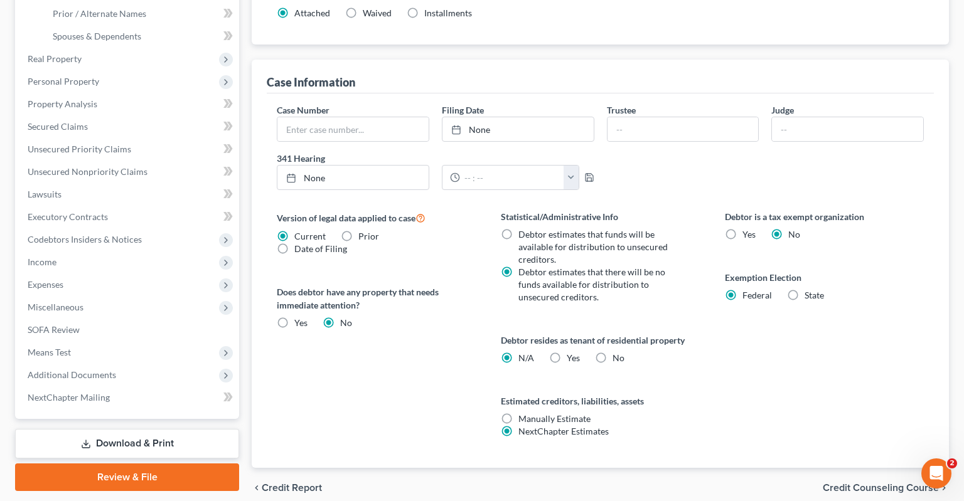
click at [567, 352] on label "Yes Yes" at bounding box center [573, 358] width 13 height 13
click at [572, 352] on input "Yes Yes" at bounding box center [576, 356] width 8 height 8
radio input "true"
radio input "false"
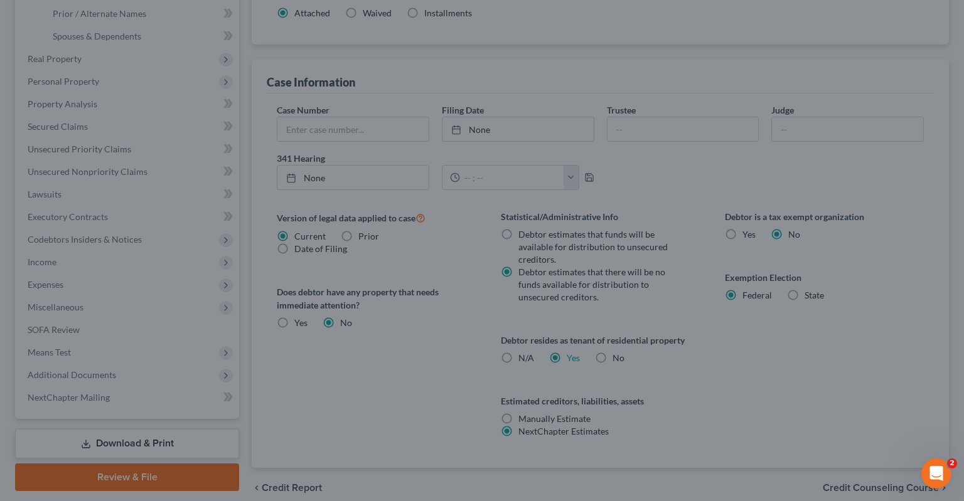
click at [664, 336] on div "Certification by a Debtor Who Resides as a Tenant of Residential Property × Lan…" at bounding box center [482, 250] width 964 height 501
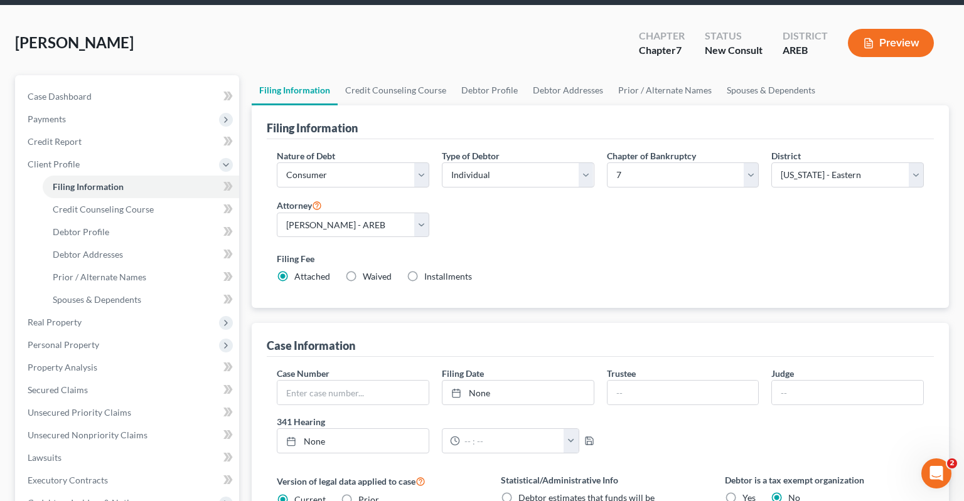
scroll to position [66, 0]
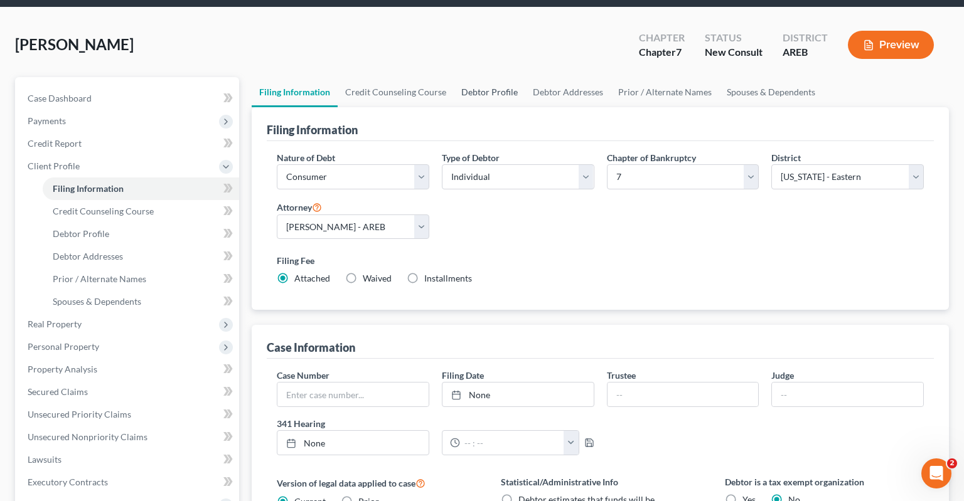
click at [473, 77] on link "Debtor Profile" at bounding box center [490, 92] width 72 height 30
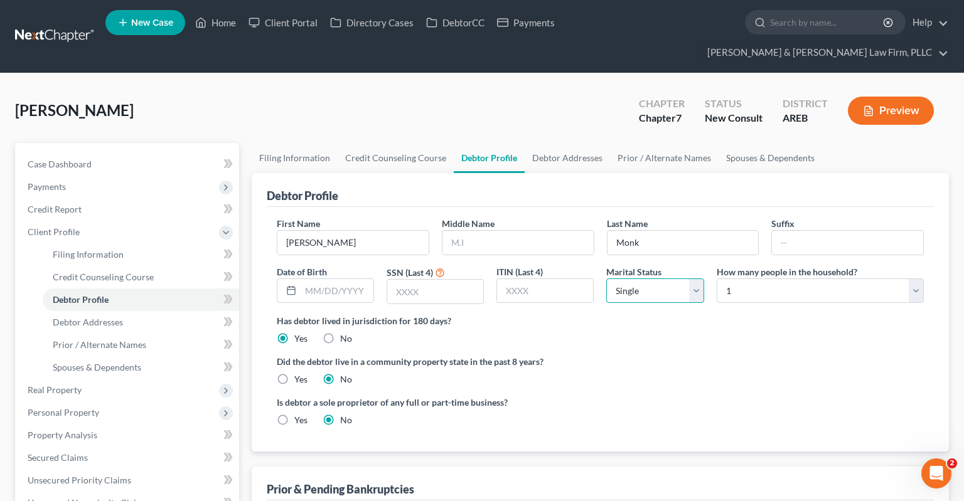
click at [606, 279] on select "Select Single Married Separated Divorced Widowed" at bounding box center [654, 291] width 97 height 25
click option "Single" at bounding box center [0, 0] width 0 height 0
click at [717, 279] on select "Select 1 2 3 4 5 6 7 8 9 10 11 12 13 14 15 16 17 18 19 20" at bounding box center [820, 291] width 207 height 25
click option "1" at bounding box center [0, 0] width 0 height 0
click at [611, 355] on label "Did the debtor live in a community property state in the past 8 years?" at bounding box center [600, 361] width 647 height 13
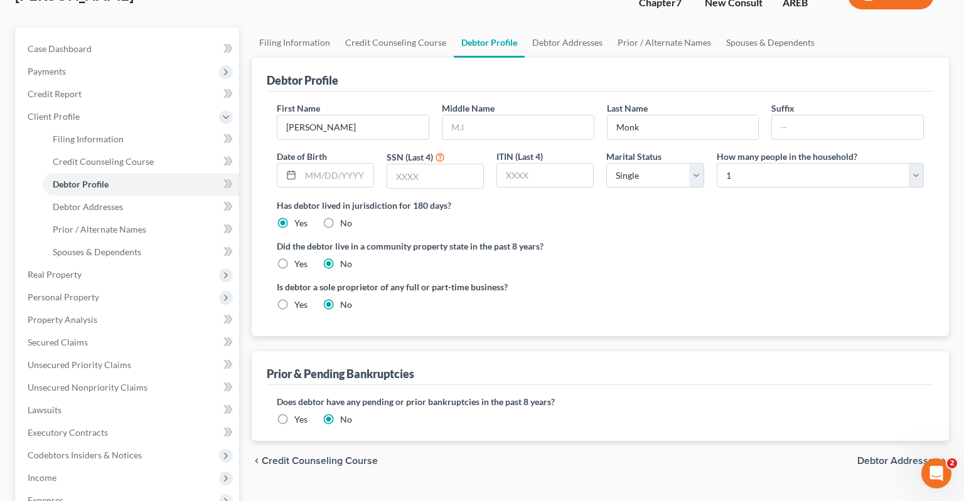
scroll to position [132, 0]
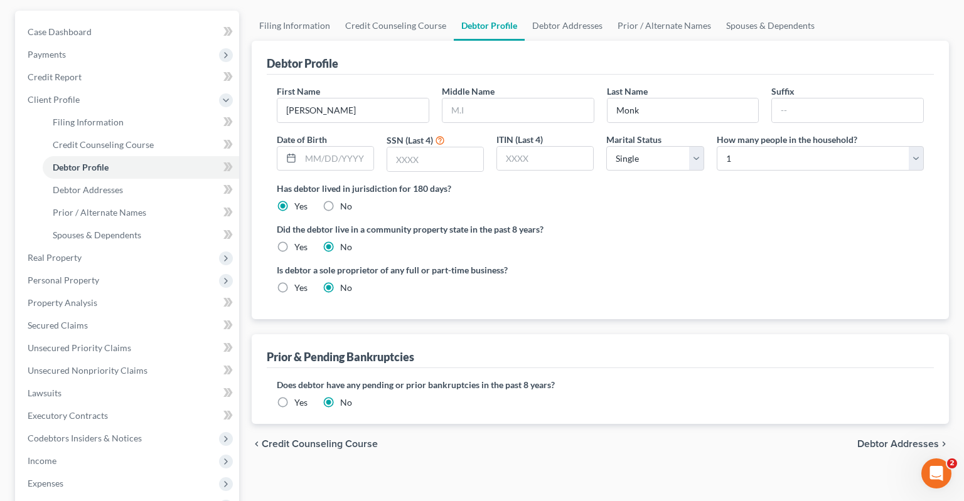
click at [294, 397] on label "Yes" at bounding box center [300, 403] width 13 height 13
click at [299, 397] on input "Yes" at bounding box center [303, 401] width 8 height 8
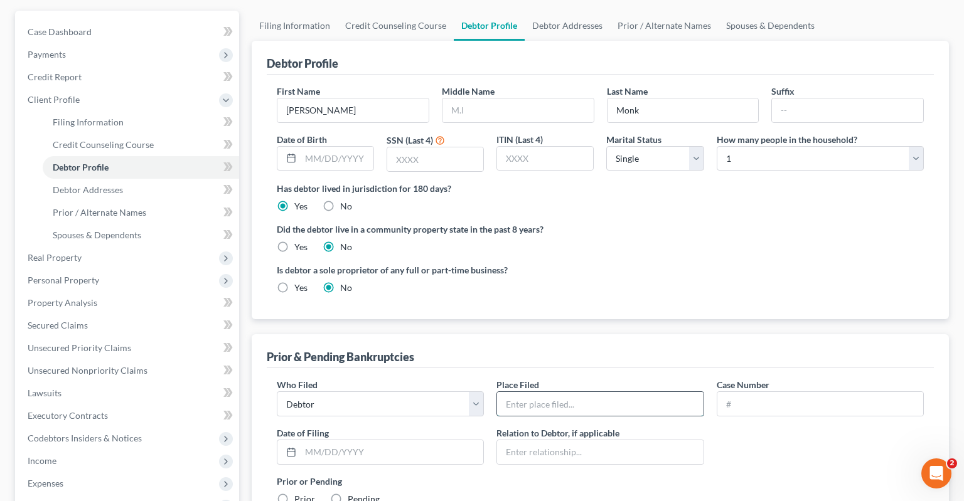
click at [524, 392] on input "text" at bounding box center [600, 404] width 206 height 24
click at [743, 475] on label "Prior or Pending" at bounding box center [600, 481] width 647 height 13
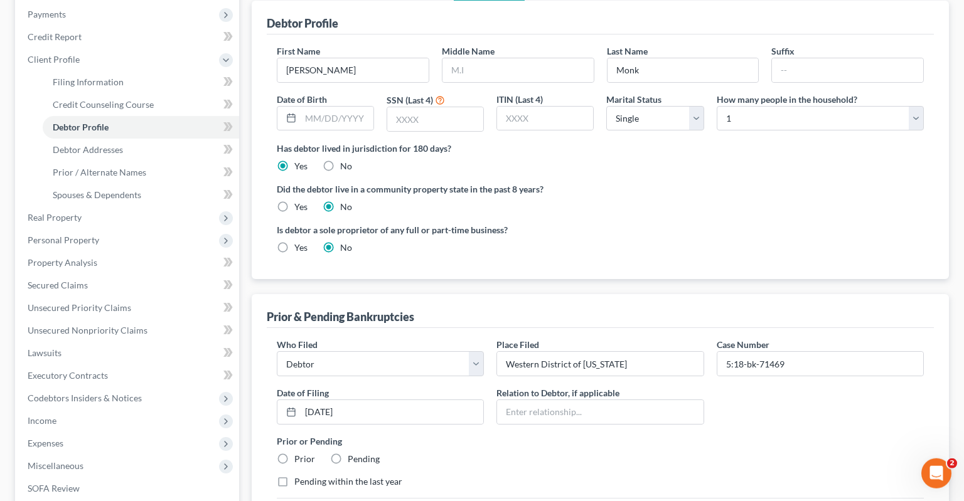
scroll to position [198, 0]
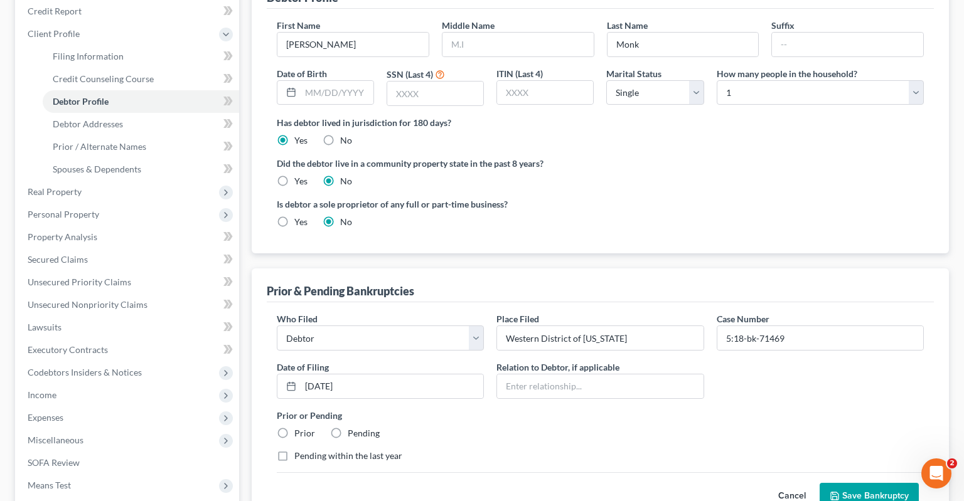
click at [294, 427] on label "Prior" at bounding box center [304, 433] width 21 height 13
click at [299, 427] on input "Prior" at bounding box center [303, 431] width 8 height 8
drag, startPoint x: 833, startPoint y: 472, endPoint x: 855, endPoint y: 449, distance: 32.0
click at [833, 496] on polyline "submit" at bounding box center [835, 497] width 4 height 3
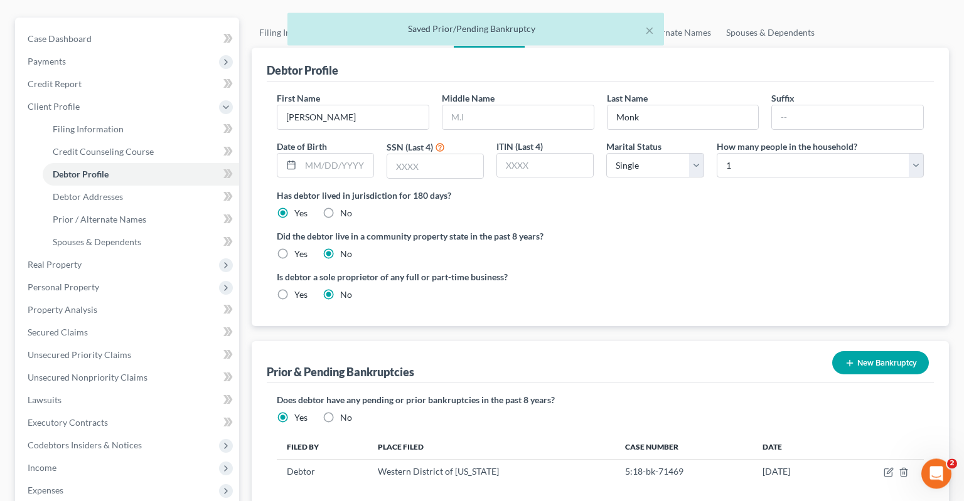
scroll to position [66, 0]
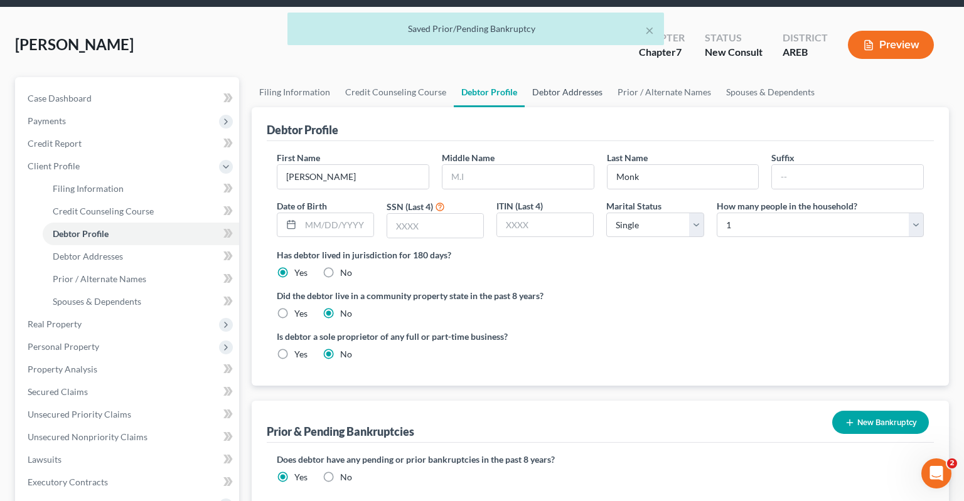
click at [564, 77] on link "Debtor Addresses" at bounding box center [567, 92] width 85 height 30
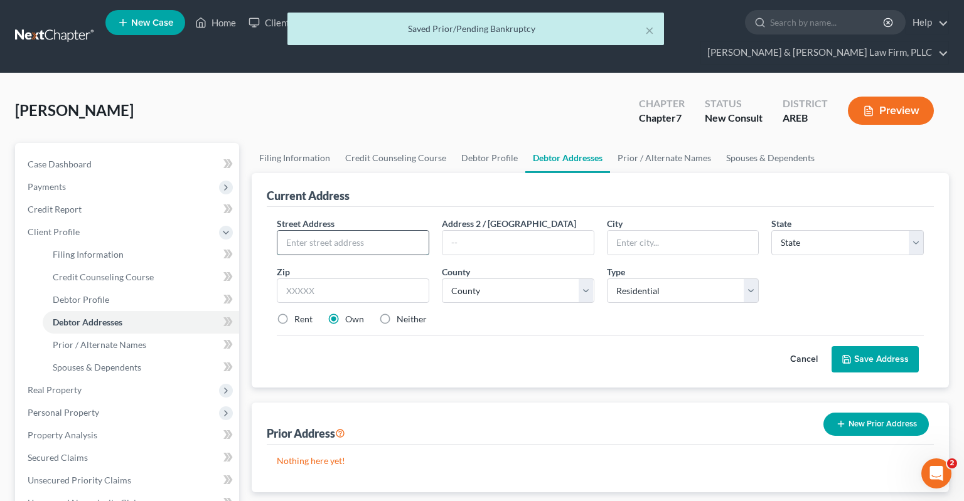
click at [341, 231] on input "text" at bounding box center [352, 243] width 151 height 24
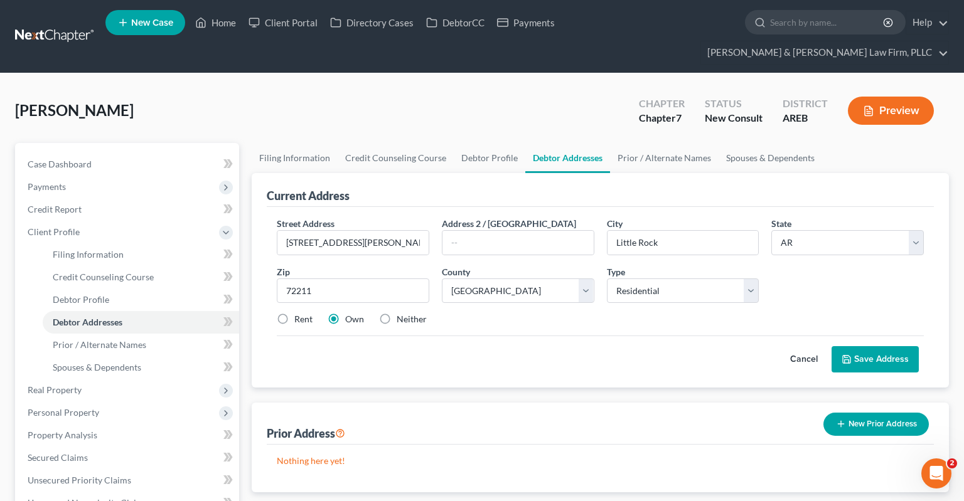
click at [294, 313] on label "Rent" at bounding box center [303, 319] width 18 height 13
click at [299, 313] on input "Rent" at bounding box center [303, 317] width 8 height 8
click at [850, 355] on icon at bounding box center [847, 360] width 10 height 10
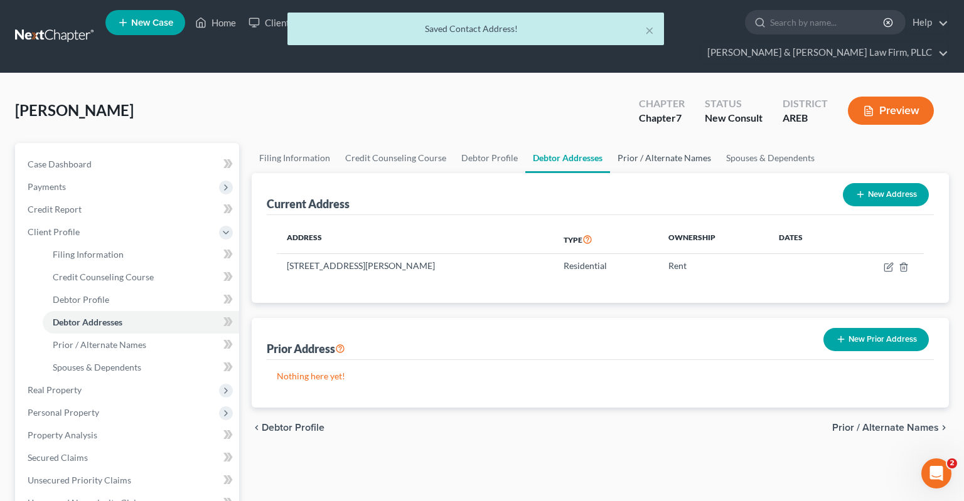
click at [631, 143] on link "Prior / Alternate Names" at bounding box center [664, 158] width 109 height 30
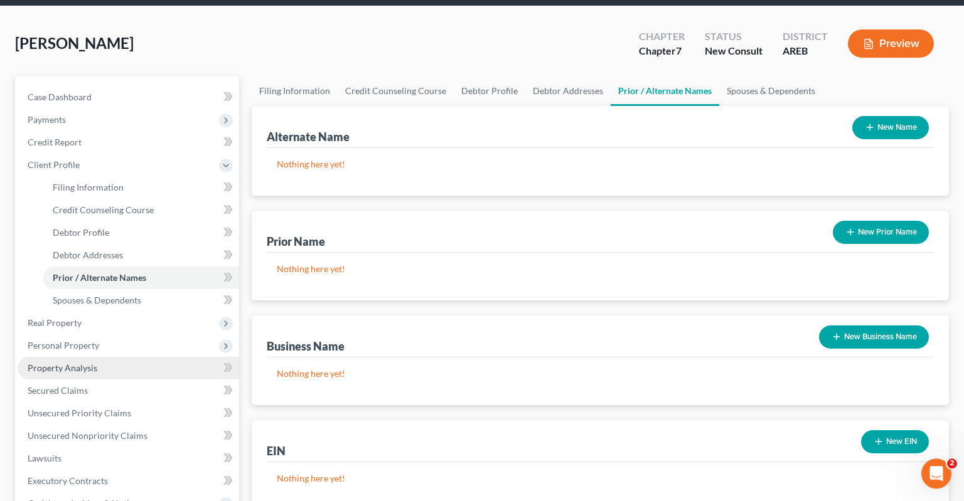
scroll to position [132, 0]
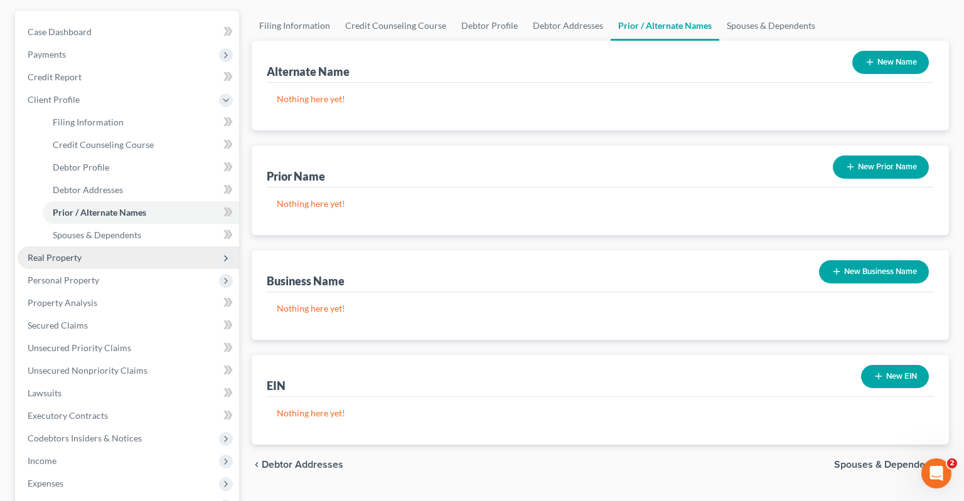
click at [92, 247] on span "Real Property" at bounding box center [129, 258] width 222 height 23
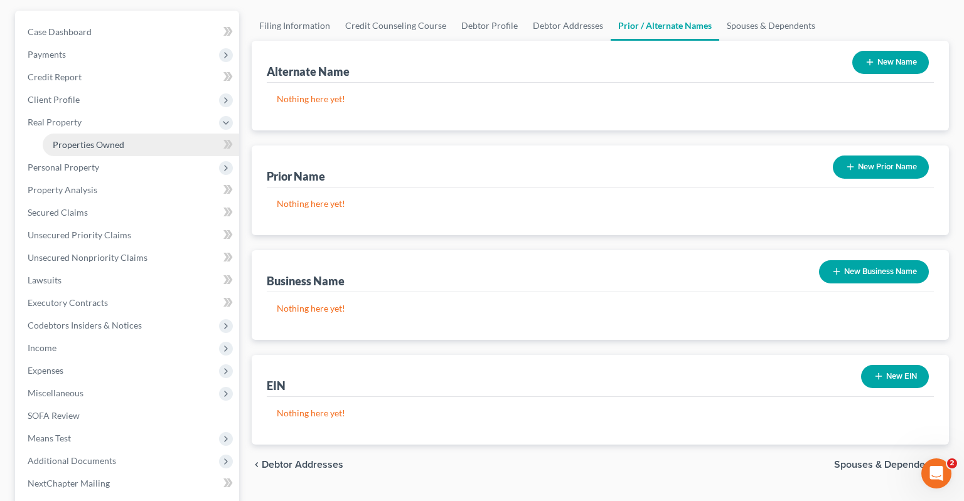
click at [117, 139] on span "Properties Owned" at bounding box center [89, 144] width 72 height 11
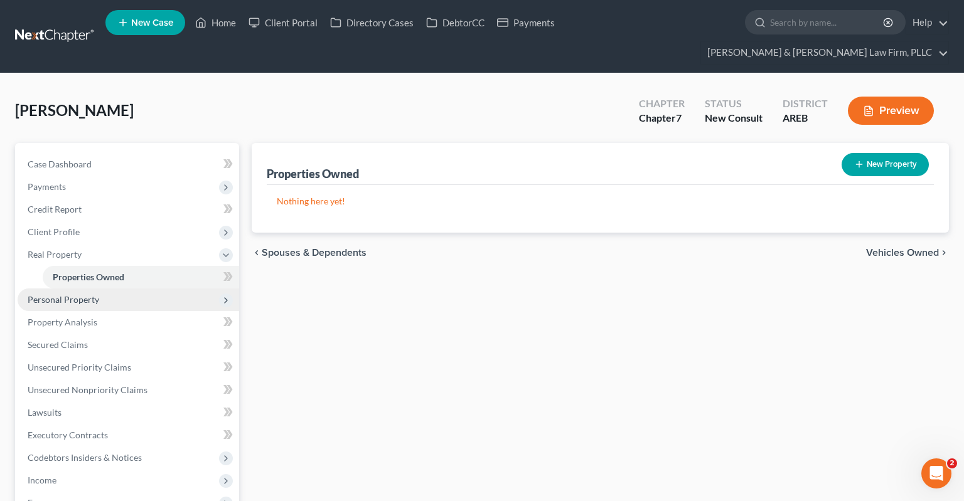
click at [125, 289] on span "Personal Property" at bounding box center [129, 300] width 222 height 23
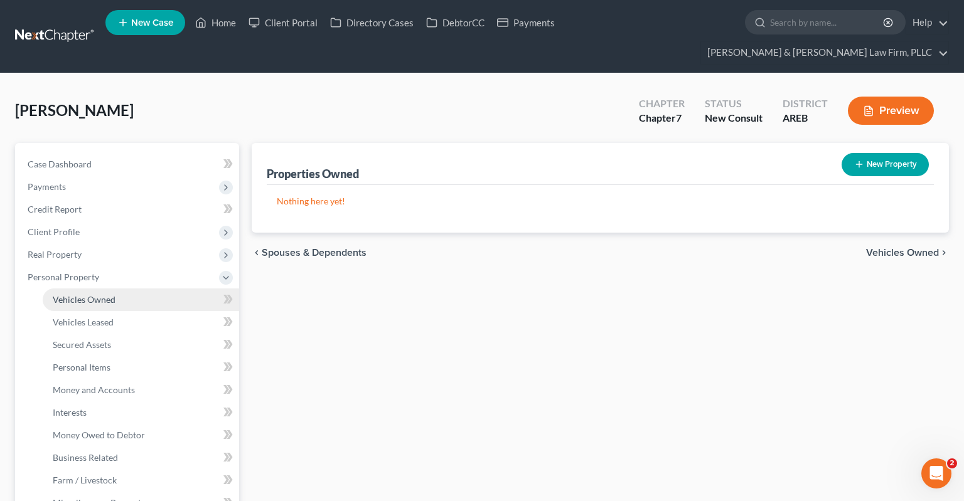
click at [120, 289] on link "Vehicles Owned" at bounding box center [141, 300] width 196 height 23
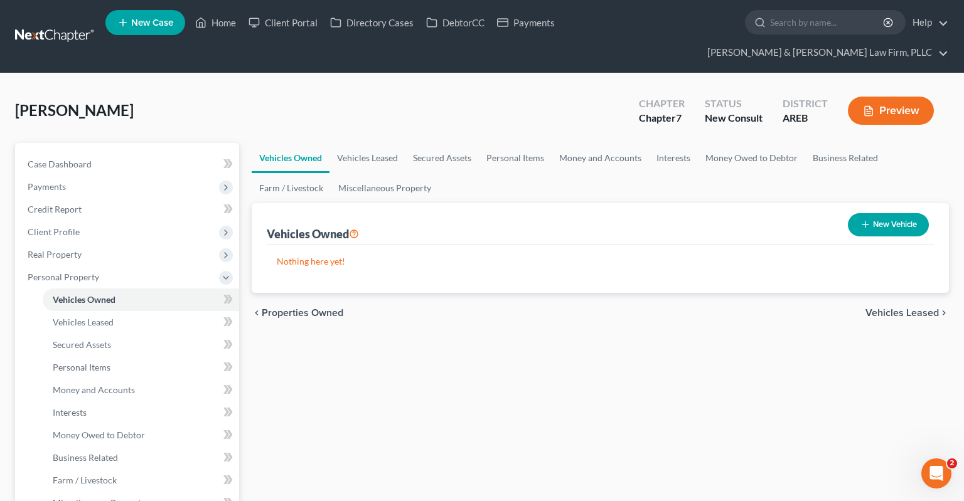
click at [875, 213] on button "New Vehicle" at bounding box center [888, 224] width 81 height 23
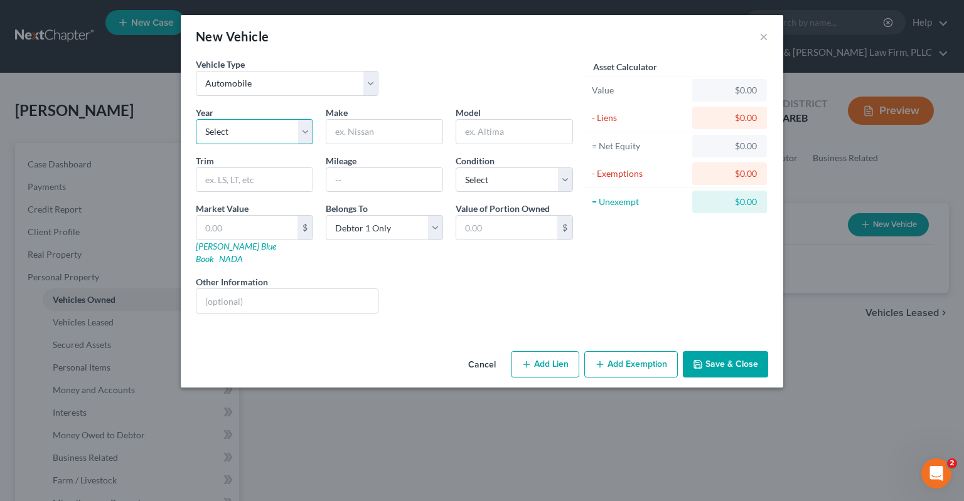
click at [196, 119] on select "Select 2026 2025 2024 2023 2022 2021 2020 2019 2018 2017 2016 2015 2014 2013 20…" at bounding box center [254, 131] width 117 height 25
click option "2020" at bounding box center [0, 0] width 0 height 0
click at [353, 181] on input "text" at bounding box center [384, 180] width 116 height 24
click option "At Least One Of The Debtors And Another" at bounding box center [0, 0] width 0 height 0
click at [474, 276] on div "Liens Select" at bounding box center [482, 295] width 195 height 38
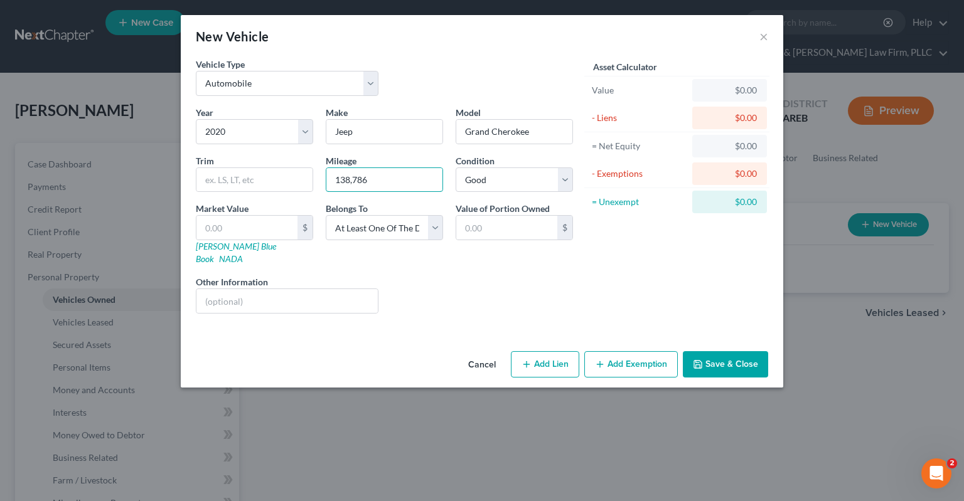
drag, startPoint x: 373, startPoint y: 180, endPoint x: 394, endPoint y: 164, distance: 26.5
click at [326, 176] on input "138,786" at bounding box center [384, 180] width 116 height 24
click at [382, 174] on input "138,786" at bounding box center [384, 180] width 116 height 24
click at [278, 223] on input "text" at bounding box center [246, 228] width 101 height 24
paste input "$21,602"
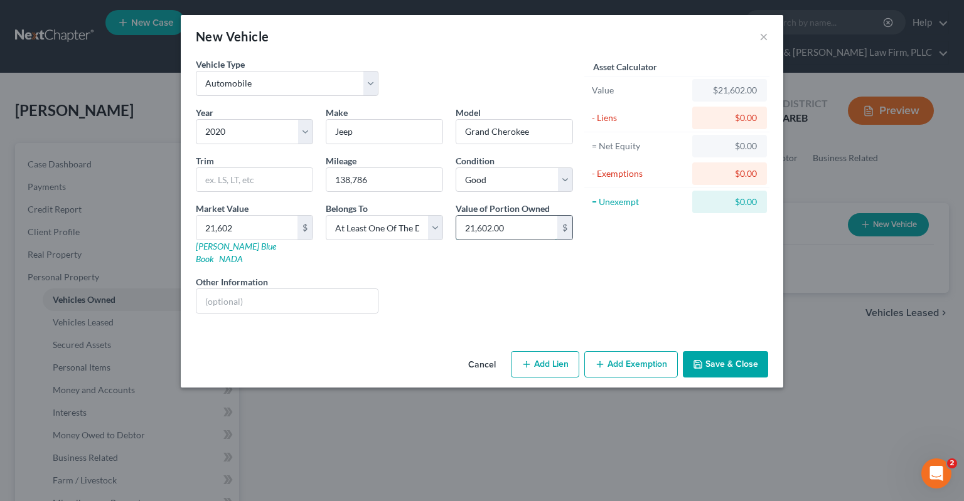
drag, startPoint x: 502, startPoint y: 228, endPoint x: 543, endPoint y: 235, distance: 42.1
click at [533, 225] on input "21,602.00" at bounding box center [506, 228] width 101 height 24
paste input "10,801"
drag, startPoint x: 698, startPoint y: 268, endPoint x: 682, endPoint y: 276, distance: 18.2
click at [699, 267] on div "Asset Calculator Value $21,602.00 - Liens $0.00 = Net Equity $0.00 - Exemptions…" at bounding box center [676, 191] width 195 height 266
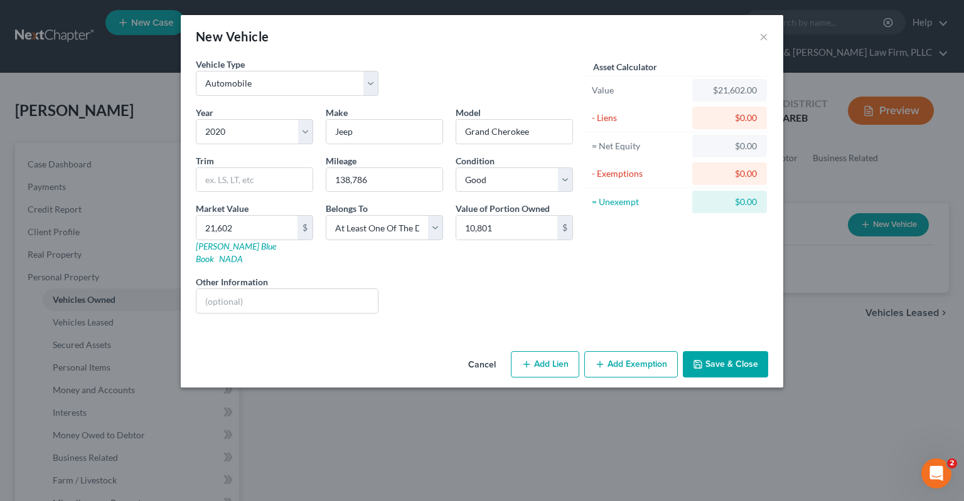
click at [548, 351] on button "Add Lien" at bounding box center [545, 364] width 68 height 26
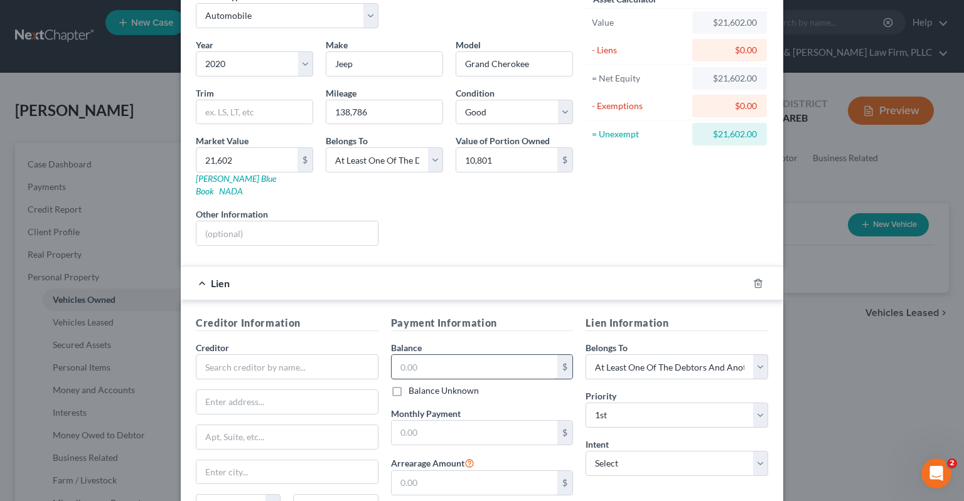
scroll to position [126, 0]
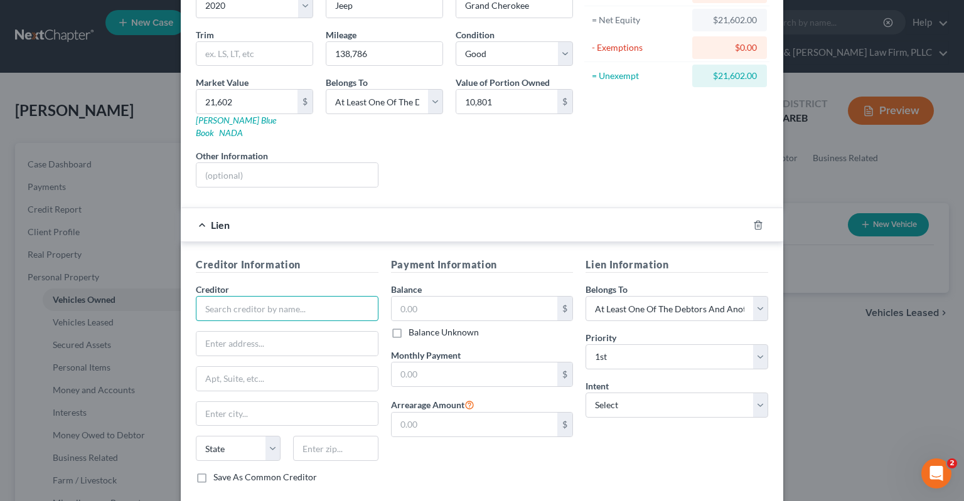
click at [316, 296] on input "text" at bounding box center [287, 308] width 183 height 25
click at [350, 302] on input "text" at bounding box center [287, 308] width 183 height 25
drag, startPoint x: 449, startPoint y: 296, endPoint x: 453, endPoint y: 301, distance: 6.7
click at [448, 297] on input "text" at bounding box center [475, 309] width 166 height 24
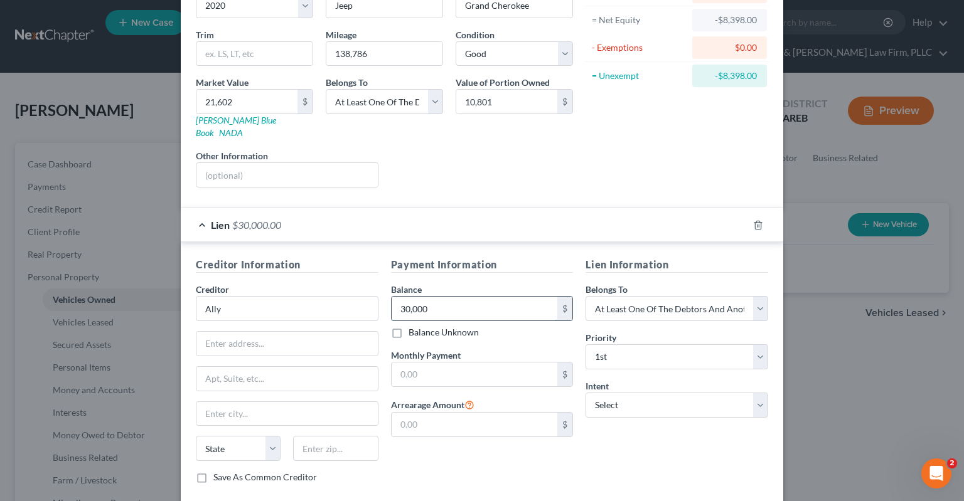
click at [392, 297] on input "30,000" at bounding box center [475, 309] width 166 height 24
click at [586, 393] on select "Select Surrender Redeem Reaffirm Avoid Other" at bounding box center [677, 405] width 183 height 25
click option "Reaffirm" at bounding box center [0, 0] width 0 height 0
click at [432, 365] on input "text" at bounding box center [475, 375] width 166 height 24
click at [509, 159] on div "Liens Select" at bounding box center [482, 168] width 195 height 38
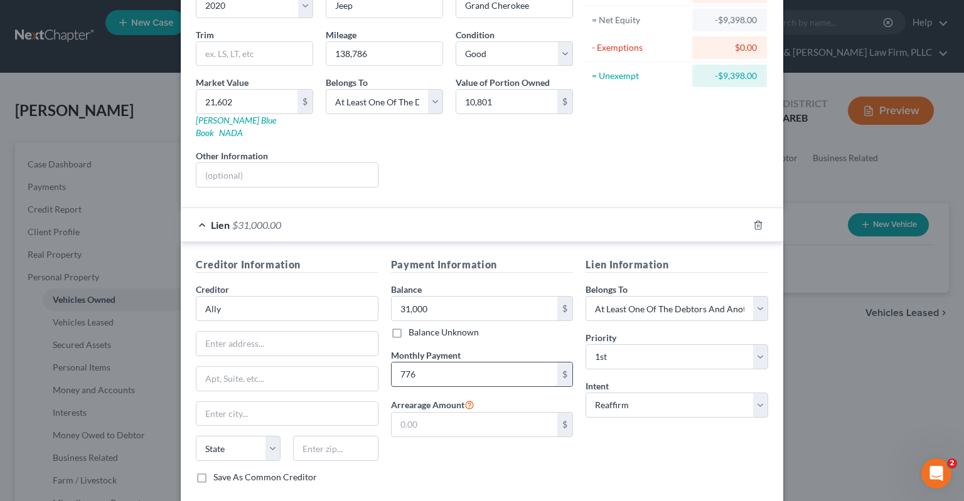
click at [446, 363] on input "776" at bounding box center [475, 375] width 166 height 24
click at [446, 366] on input "776" at bounding box center [475, 375] width 166 height 24
click at [536, 166] on div "Liens Select" at bounding box center [482, 168] width 195 height 38
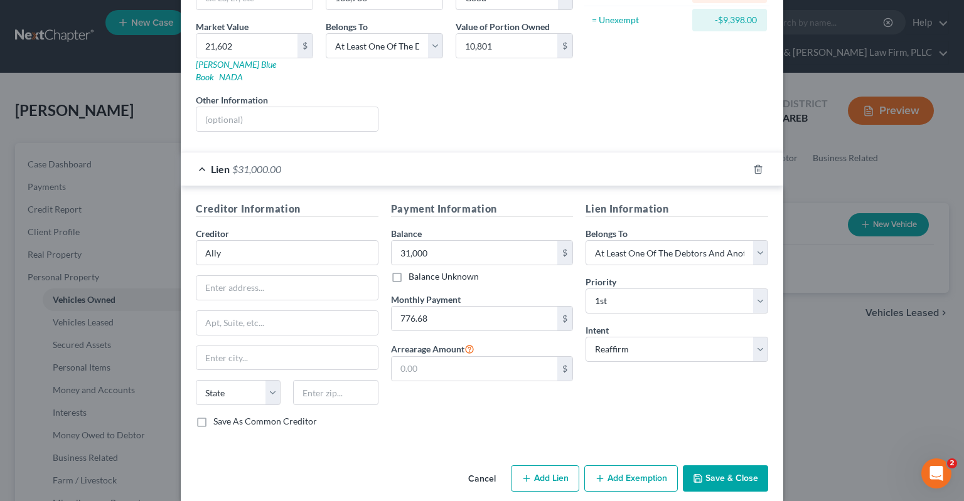
click at [709, 466] on button "Save & Close" at bounding box center [725, 479] width 85 height 26
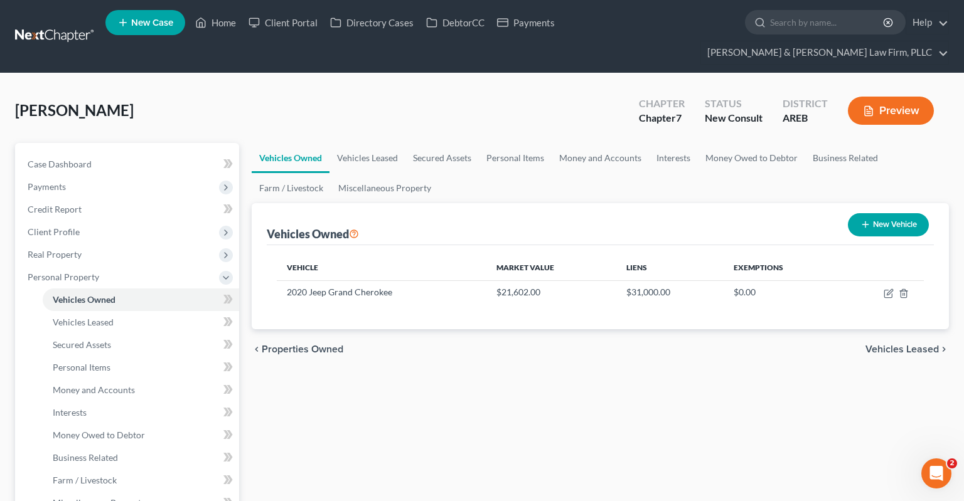
click at [870, 213] on button "New Vehicle" at bounding box center [888, 224] width 81 height 23
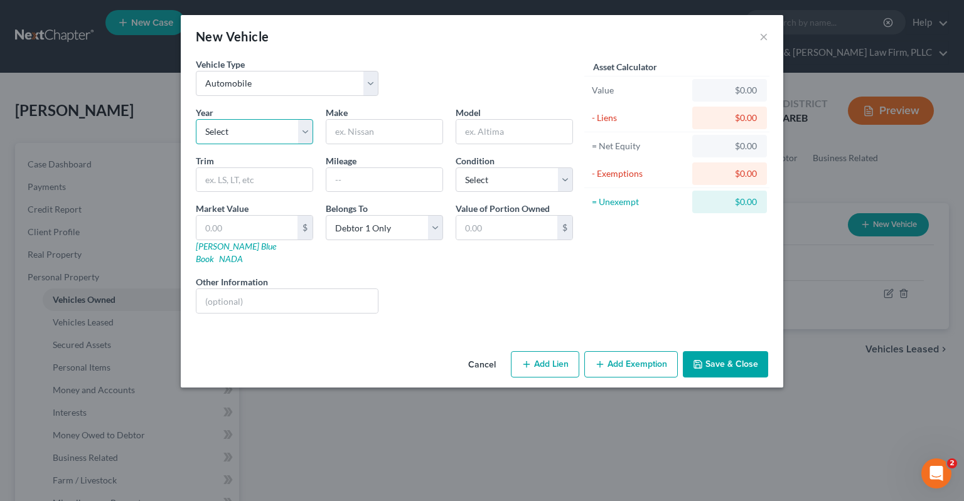
click at [196, 119] on select "Select 2026 2025 2024 2023 2022 2021 2020 2019 2018 2017 2016 2015 2014 2013 20…" at bounding box center [254, 131] width 117 height 25
drag, startPoint x: 257, startPoint y: 138, endPoint x: 430, endPoint y: 88, distance: 180.3
click at [425, 88] on div "Vehicle Type Select Automobile Truck Trailer Watercraft Aircraft Motor Home Atv…" at bounding box center [385, 82] width 390 height 48
click at [487, 353] on button "Cancel" at bounding box center [482, 365] width 48 height 25
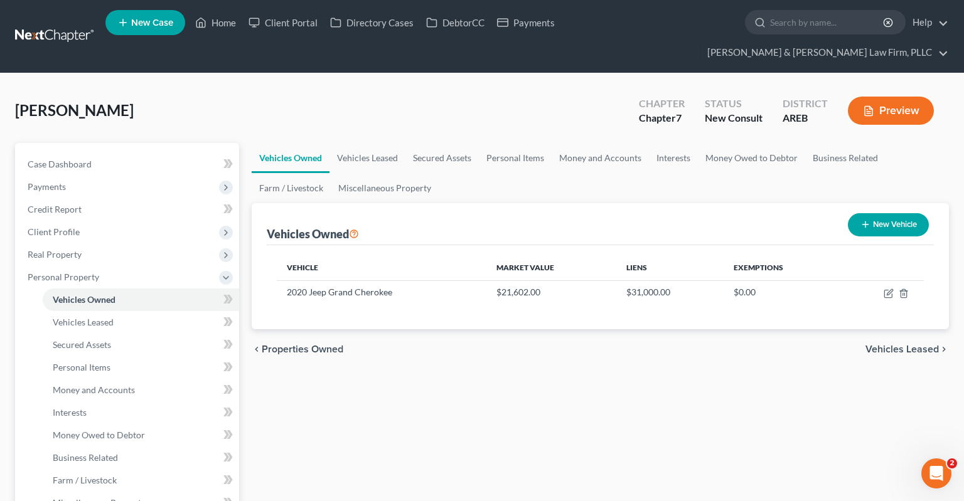
click at [513, 346] on div "chevron_left Properties Owned Vehicles Leased chevron_right" at bounding box center [600, 349] width 697 height 40
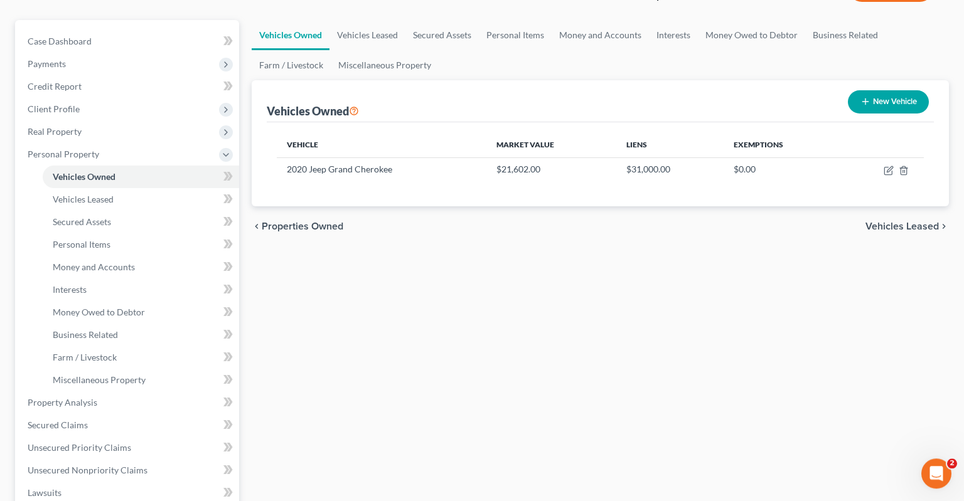
scroll to position [198, 0]
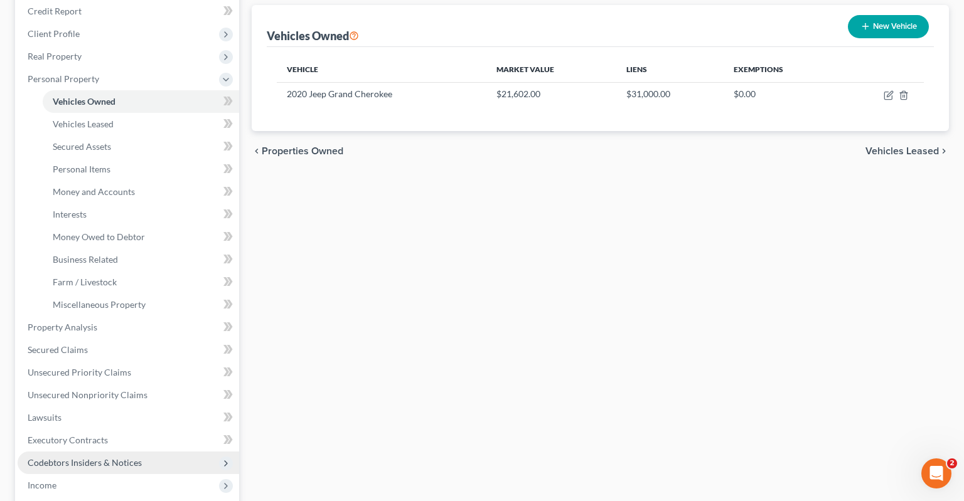
click at [139, 458] on span "Codebtors Insiders & Notices" at bounding box center [85, 463] width 114 height 11
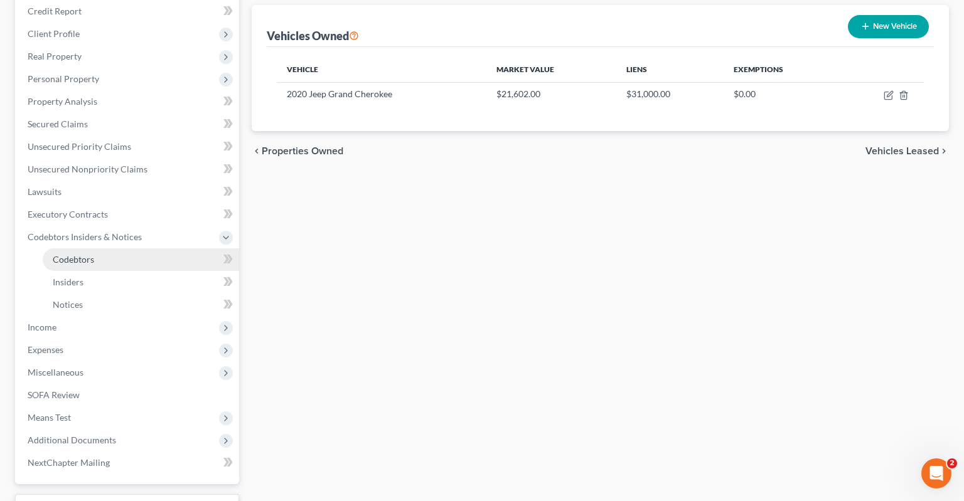
click at [154, 249] on link "Codebtors" at bounding box center [141, 260] width 196 height 23
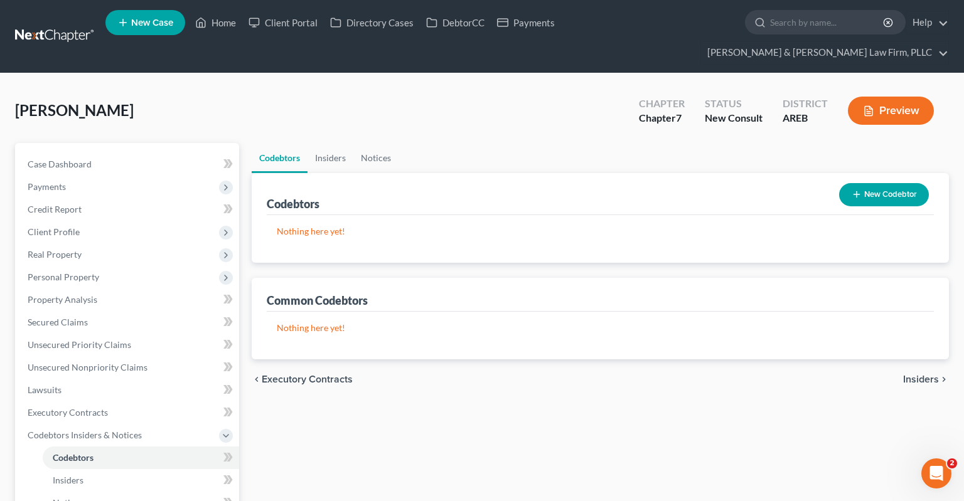
click at [866, 183] on button "New Codebtor" at bounding box center [884, 194] width 90 height 23
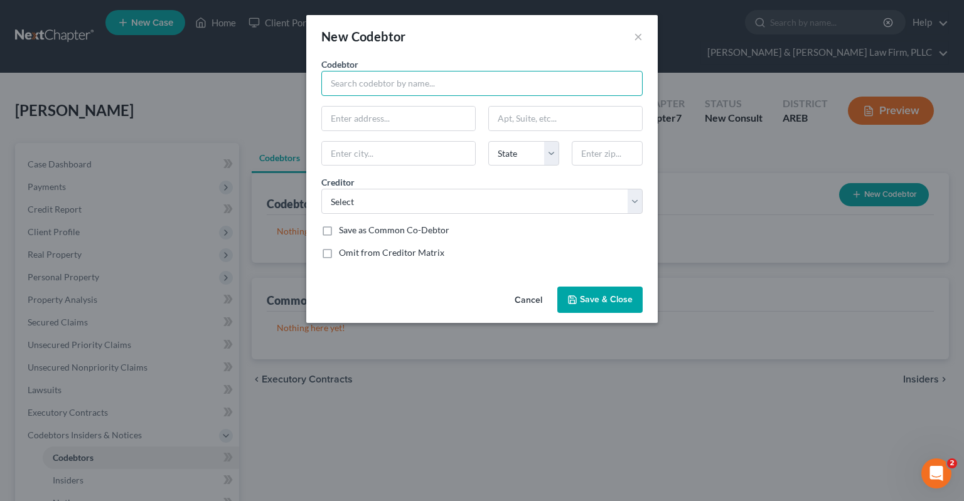
click at [450, 87] on input "text" at bounding box center [481, 83] width 321 height 25
click at [491, 213] on div "Codebtor * Cosigner Codebtor * Cosigner State [US_STATE] AK AR AZ CA CO CT DE D…" at bounding box center [482, 163] width 334 height 211
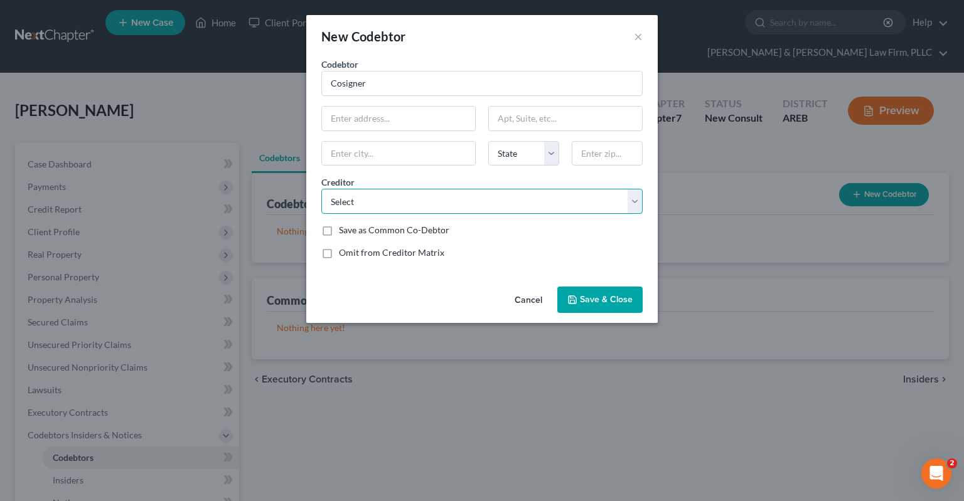
click at [321, 189] on select "Select Ally" at bounding box center [481, 201] width 321 height 25
click option "Ally" at bounding box center [0, 0] width 0 height 0
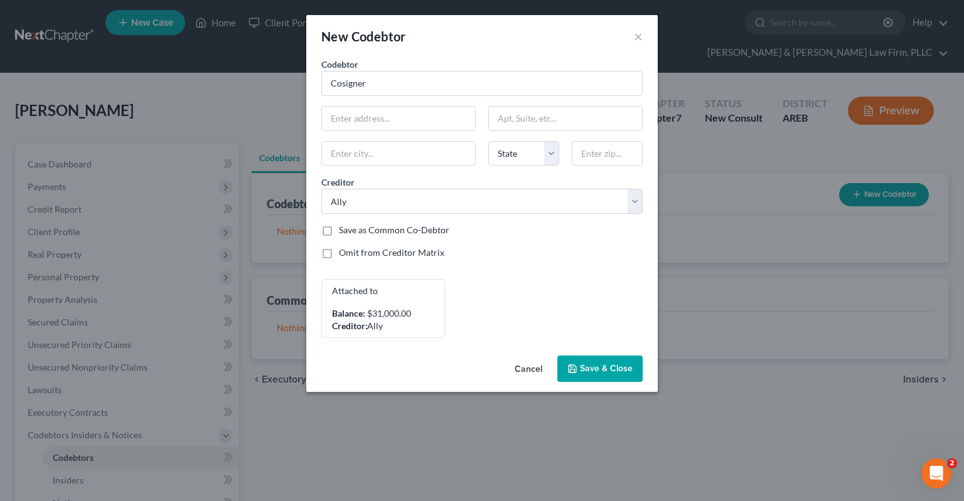
click at [599, 378] on button "Save & Close" at bounding box center [599, 369] width 85 height 26
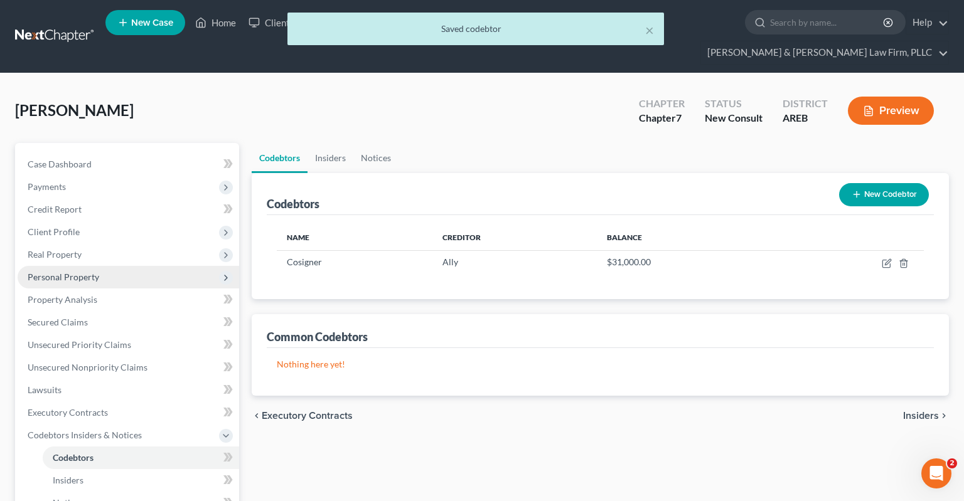
click at [120, 266] on span "Personal Property" at bounding box center [129, 277] width 222 height 23
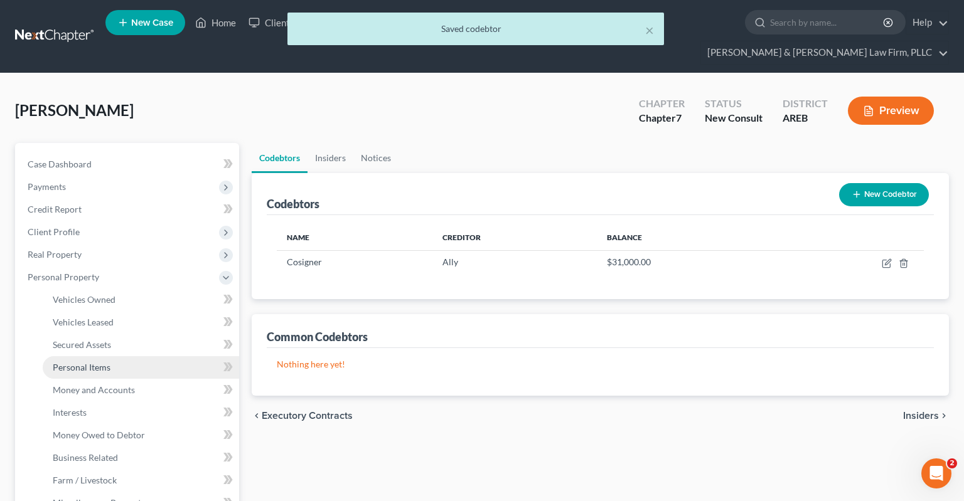
click at [122, 356] on link "Personal Items" at bounding box center [141, 367] width 196 height 23
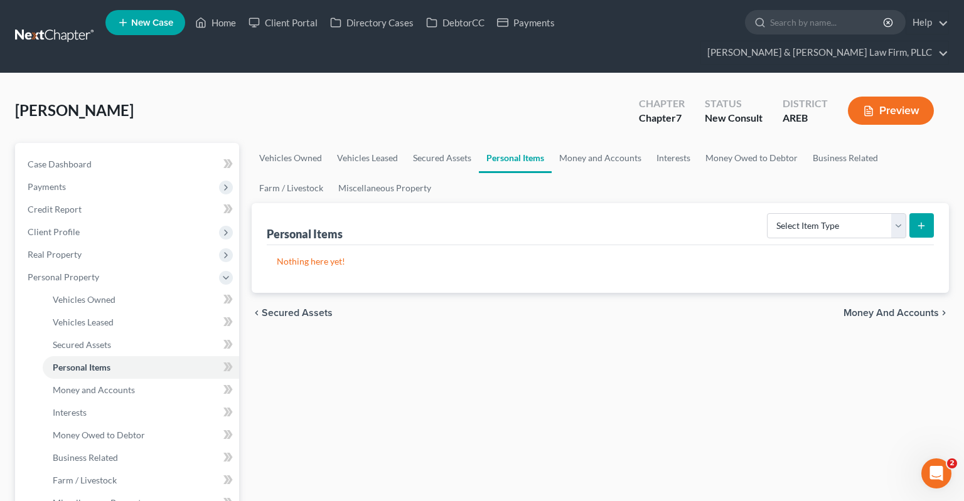
click at [581, 143] on link "Money and Accounts" at bounding box center [600, 158] width 97 height 30
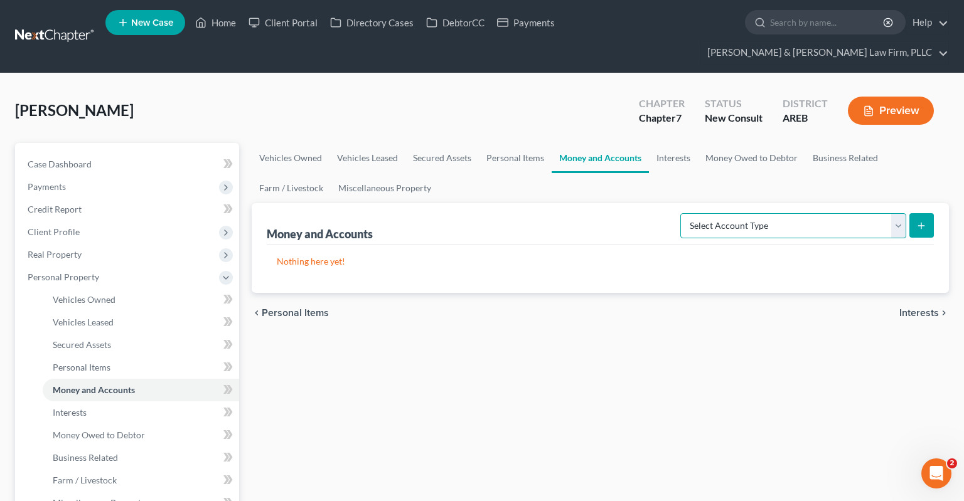
click at [680, 213] on select "Select Account Type Brokerage Cash on Hand Certificates of Deposit Checking Acc…" at bounding box center [793, 225] width 226 height 25
click option "Checking Account" at bounding box center [0, 0] width 0 height 0
click at [925, 221] on icon "submit" at bounding box center [921, 226] width 10 height 10
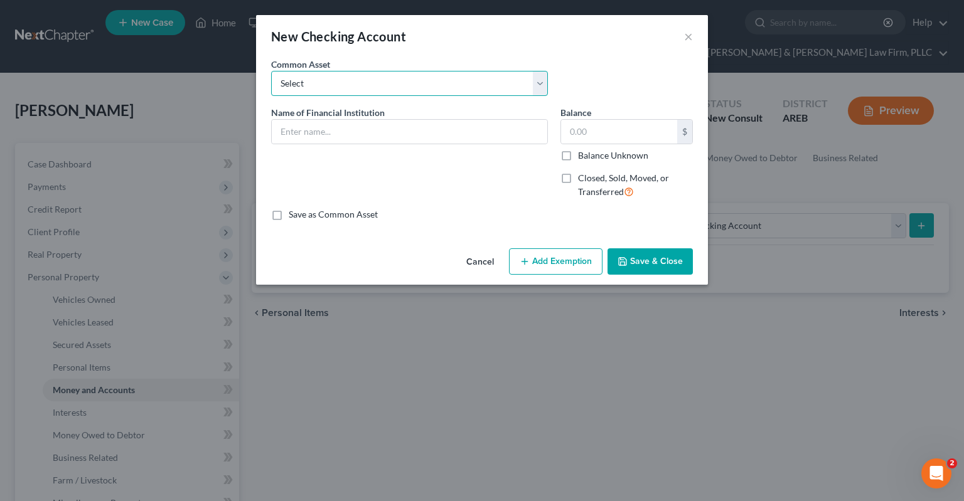
click at [271, 71] on select "Select Checking account" at bounding box center [409, 83] width 277 height 25
click option "Checking account" at bounding box center [0, 0] width 0 height 0
drag, startPoint x: 373, startPoint y: 130, endPoint x: 195, endPoint y: 131, distance: 178.2
click at [272, 132] on input "Checking account" at bounding box center [410, 132] width 276 height 24
click at [614, 264] on button "Save & Close" at bounding box center [649, 262] width 85 height 26
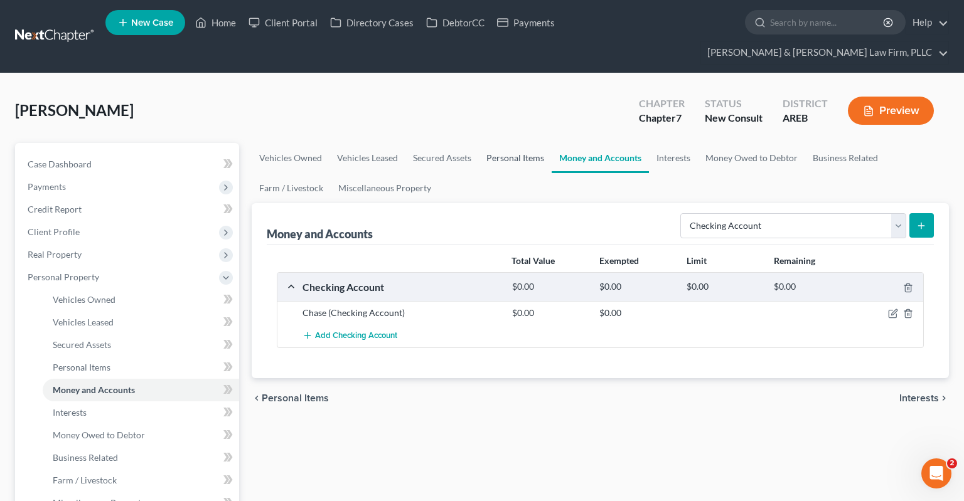
click at [523, 143] on link "Personal Items" at bounding box center [515, 158] width 73 height 30
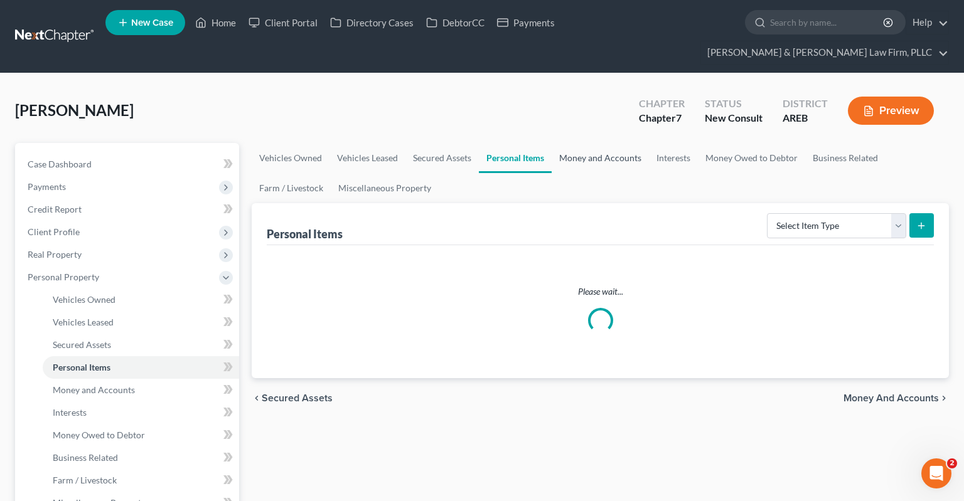
click at [586, 143] on link "Money and Accounts" at bounding box center [600, 158] width 97 height 30
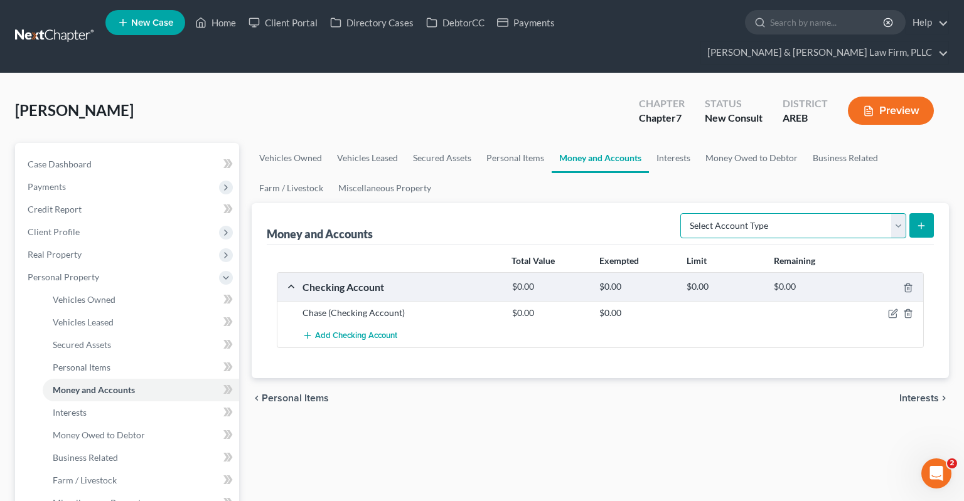
click at [680, 213] on select "Select Account Type Brokerage Cash on Hand Certificates of Deposit Checking Acc…" at bounding box center [793, 225] width 226 height 25
click option "Savings Account" at bounding box center [0, 0] width 0 height 0
click at [917, 221] on icon "submit" at bounding box center [921, 226] width 10 height 10
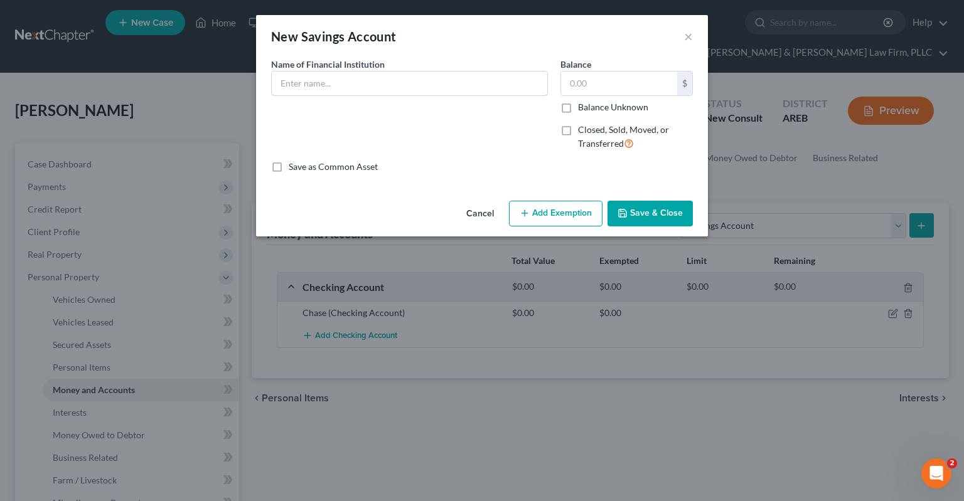
click at [341, 88] on input "text" at bounding box center [410, 84] width 276 height 24
drag, startPoint x: 642, startPoint y: 218, endPoint x: 633, endPoint y: 215, distance: 9.9
click at [643, 215] on button "Save & Close" at bounding box center [649, 214] width 85 height 26
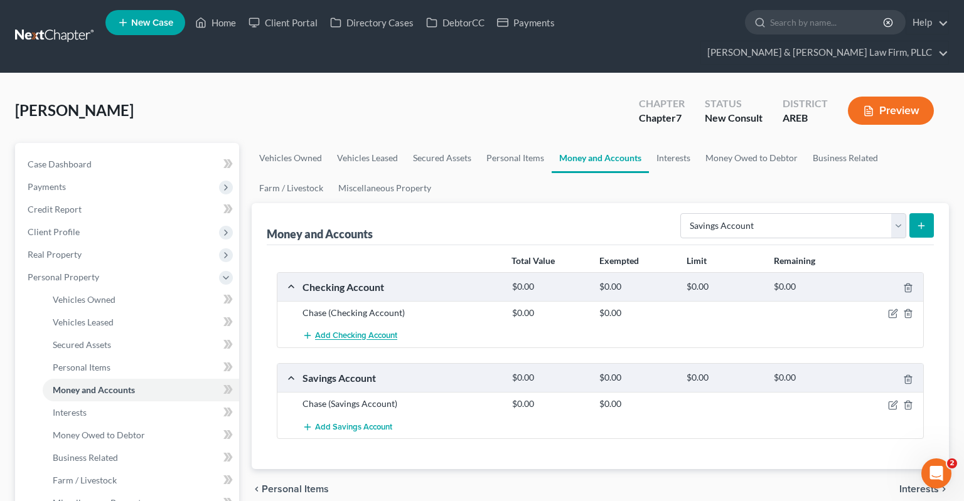
drag, startPoint x: 375, startPoint y: 314, endPoint x: 376, endPoint y: 300, distance: 14.5
click at [375, 331] on span "Add Checking Account" at bounding box center [356, 336] width 82 height 10
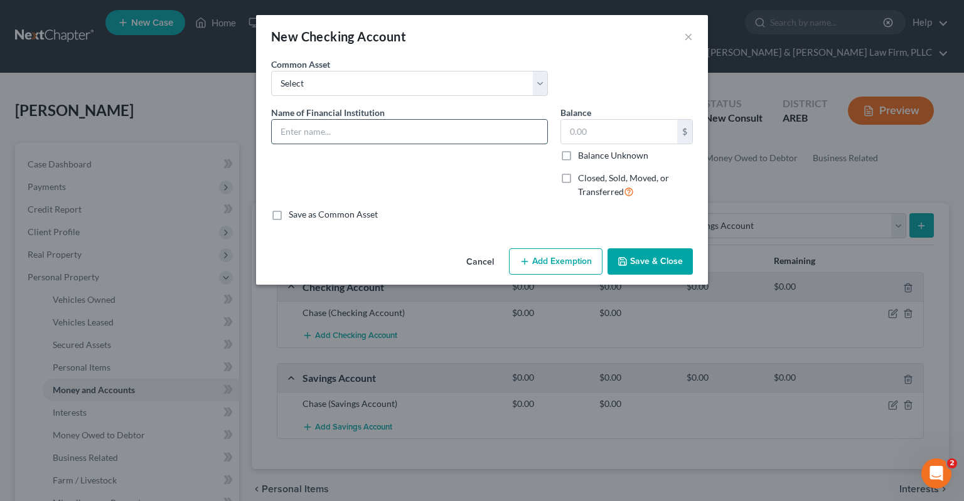
click at [334, 136] on input "text" at bounding box center [410, 132] width 276 height 24
click at [659, 267] on button "Save & Close" at bounding box center [649, 262] width 85 height 26
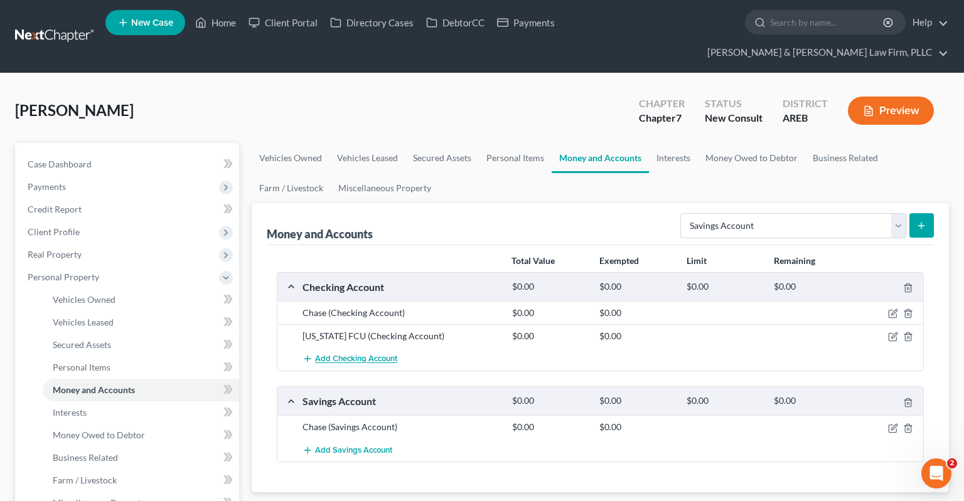
click at [370, 355] on span "Add Checking Account" at bounding box center [356, 360] width 82 height 10
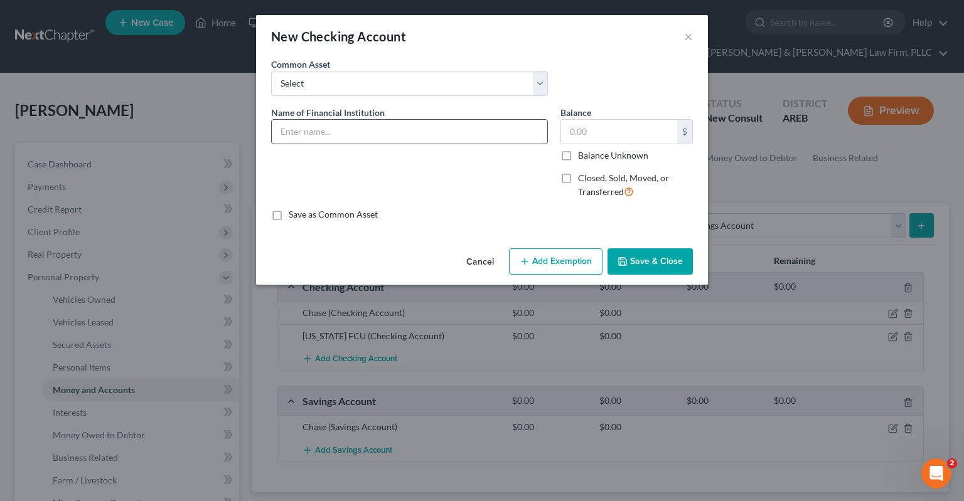
click at [338, 134] on input "text" at bounding box center [410, 132] width 276 height 24
click at [641, 257] on button "Save & Close" at bounding box center [649, 262] width 85 height 26
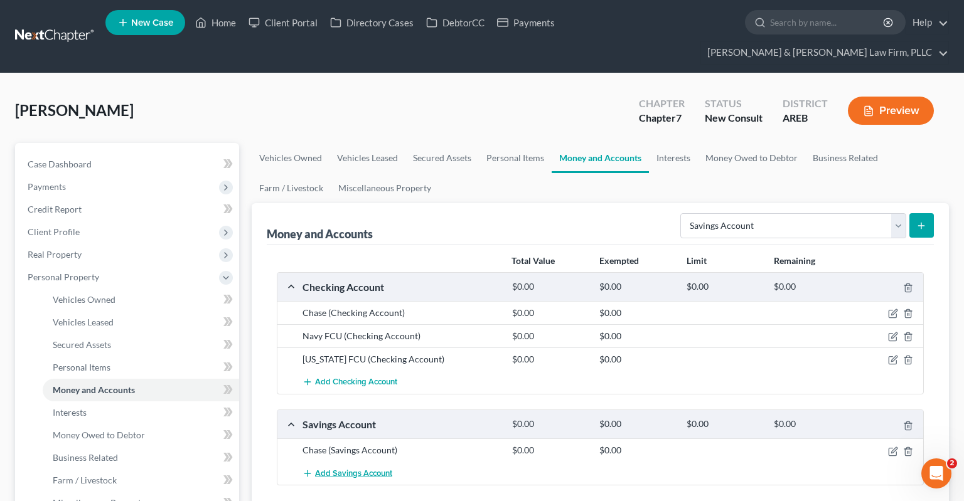
click at [390, 469] on span "Add Savings Account" at bounding box center [353, 474] width 77 height 10
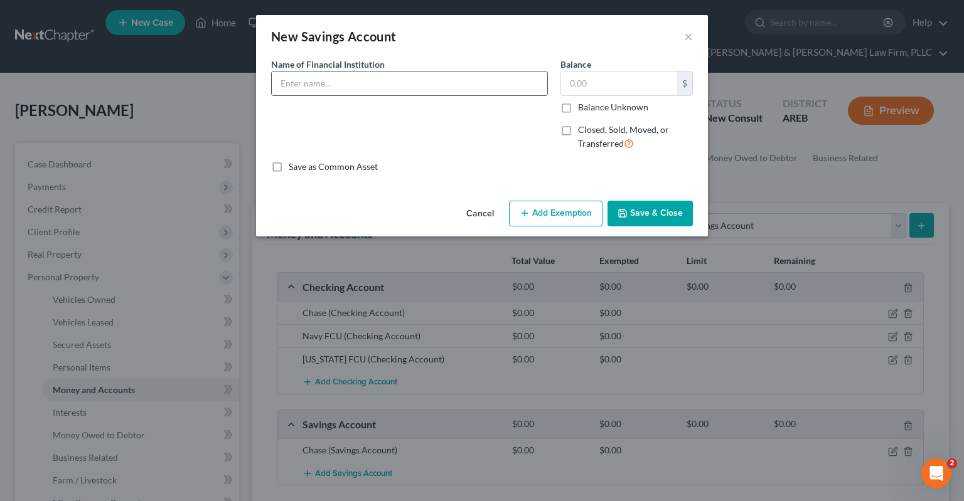
click at [395, 85] on input "text" at bounding box center [410, 84] width 276 height 24
click at [604, 85] on input "text" at bounding box center [619, 84] width 116 height 24
click at [634, 208] on button "Save & Close" at bounding box center [649, 214] width 85 height 26
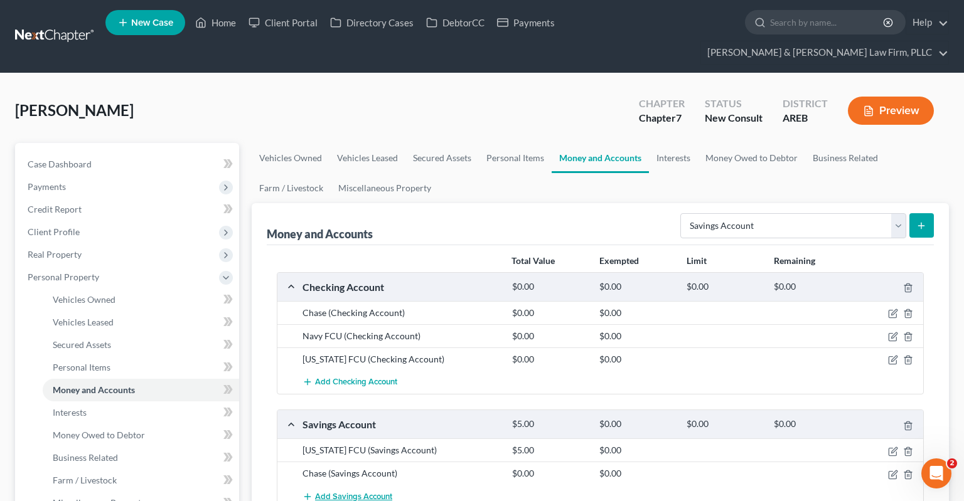
drag, startPoint x: 383, startPoint y: 468, endPoint x: 400, endPoint y: 434, distance: 38.2
click at [383, 485] on button "Add Savings Account" at bounding box center [347, 496] width 90 height 23
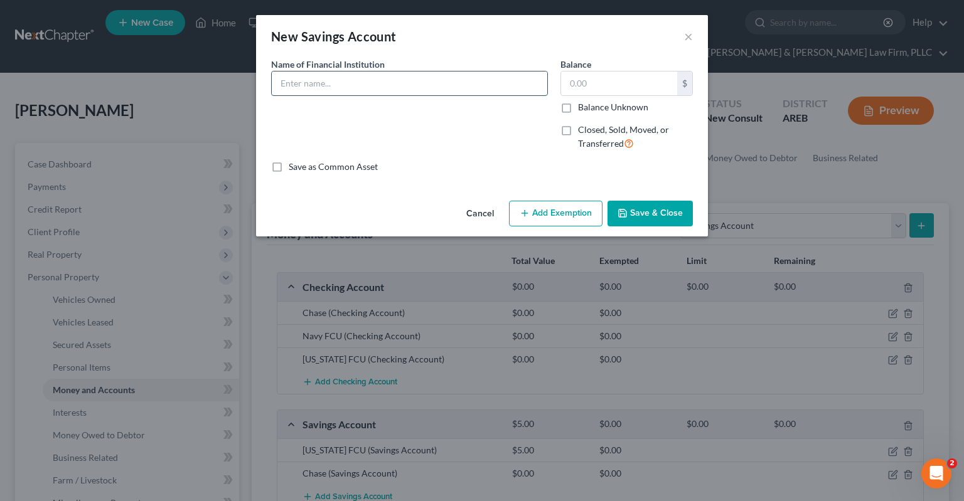
click at [388, 84] on input "text" at bounding box center [410, 84] width 276 height 24
drag, startPoint x: 603, startPoint y: 83, endPoint x: 599, endPoint y: 102, distance: 19.2
click at [603, 84] on input "text" at bounding box center [619, 84] width 116 height 24
click at [642, 200] on div "Cancel Add Exemption Save & Close" at bounding box center [482, 216] width 452 height 41
click at [639, 217] on button "Save & Close" at bounding box center [649, 214] width 85 height 26
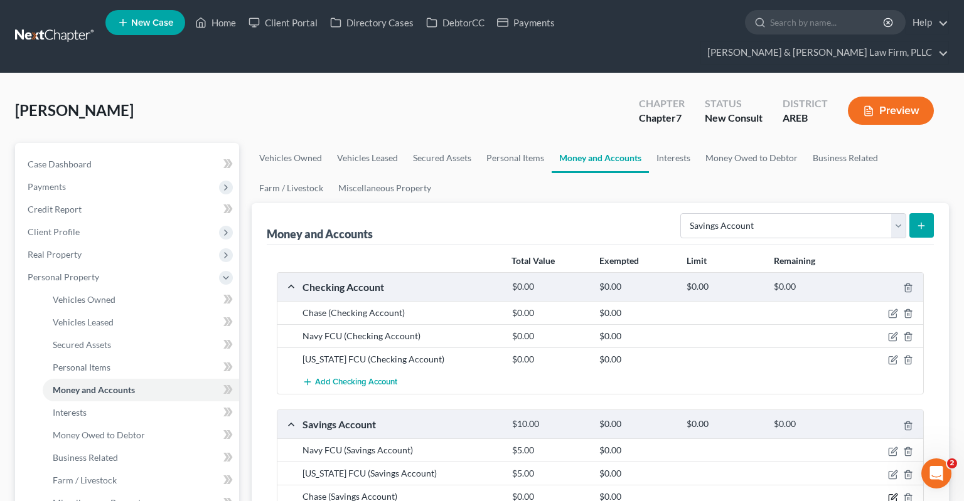
click at [892, 494] on icon "button" at bounding box center [894, 497] width 6 height 6
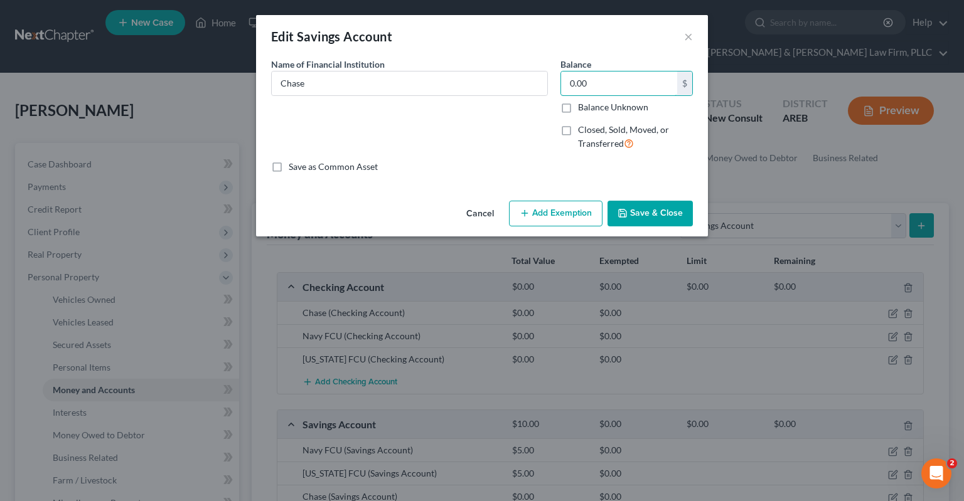
drag, startPoint x: 592, startPoint y: 83, endPoint x: 607, endPoint y: 112, distance: 31.7
click at [636, 83] on input "0.00" at bounding box center [619, 84] width 116 height 24
drag, startPoint x: 662, startPoint y: 210, endPoint x: 659, endPoint y: 200, distance: 9.9
click at [664, 208] on button "Save & Close" at bounding box center [649, 214] width 85 height 26
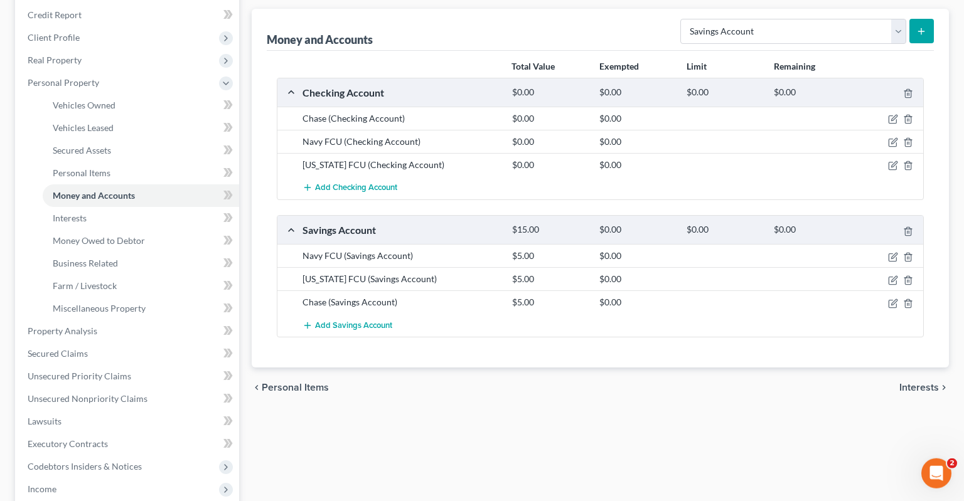
scroll to position [265, 0]
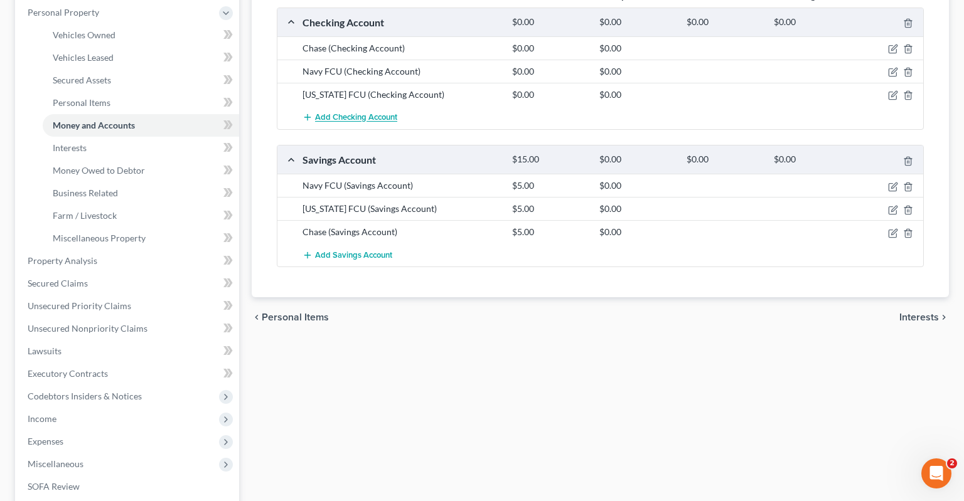
click at [388, 113] on span "Add Checking Account" at bounding box center [356, 118] width 82 height 10
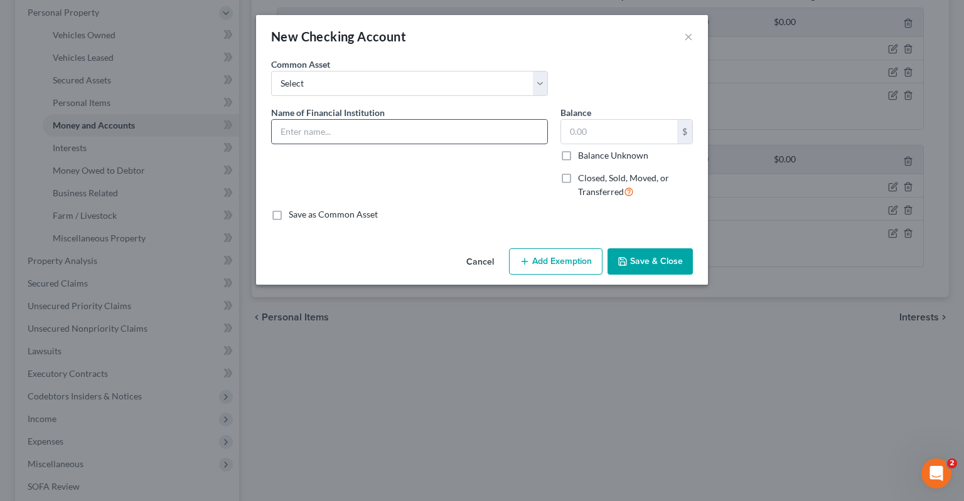
drag, startPoint x: 314, startPoint y: 129, endPoint x: 314, endPoint y: 139, distance: 10.0
click at [314, 132] on input "text" at bounding box center [410, 132] width 276 height 24
click at [664, 267] on button "Save & Close" at bounding box center [649, 262] width 85 height 26
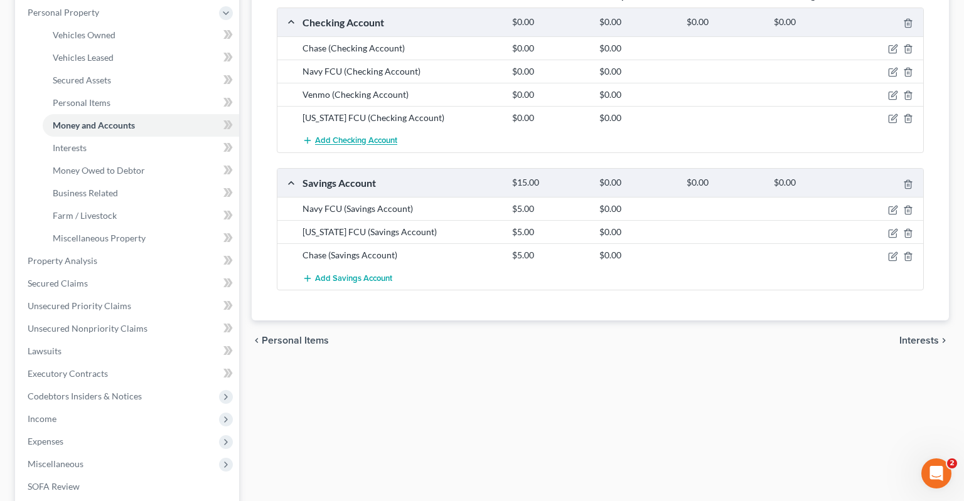
click at [369, 129] on button "Add Checking Account" at bounding box center [349, 140] width 95 height 23
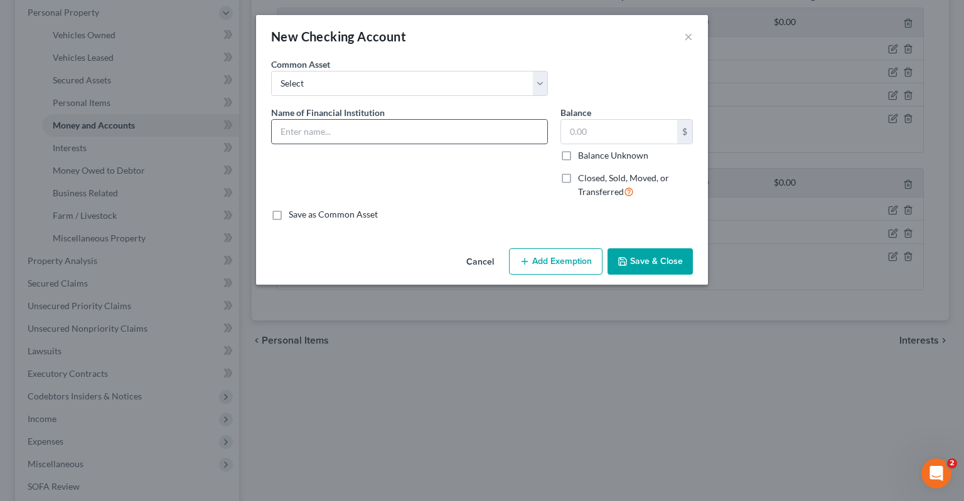
click at [351, 129] on input "text" at bounding box center [410, 132] width 276 height 24
drag, startPoint x: 629, startPoint y: 261, endPoint x: 652, endPoint y: 267, distance: 24.1
click at [628, 262] on icon "button" at bounding box center [623, 262] width 10 height 10
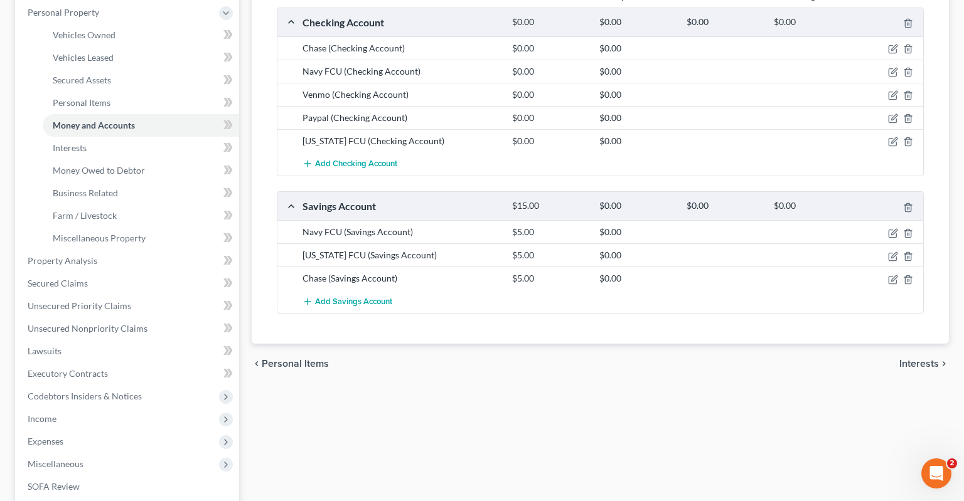
click at [518, 372] on div "Vehicles Owned Vehicles Leased Secured Assets Personal Items Money and Accounts…" at bounding box center [600, 263] width 710 height 770
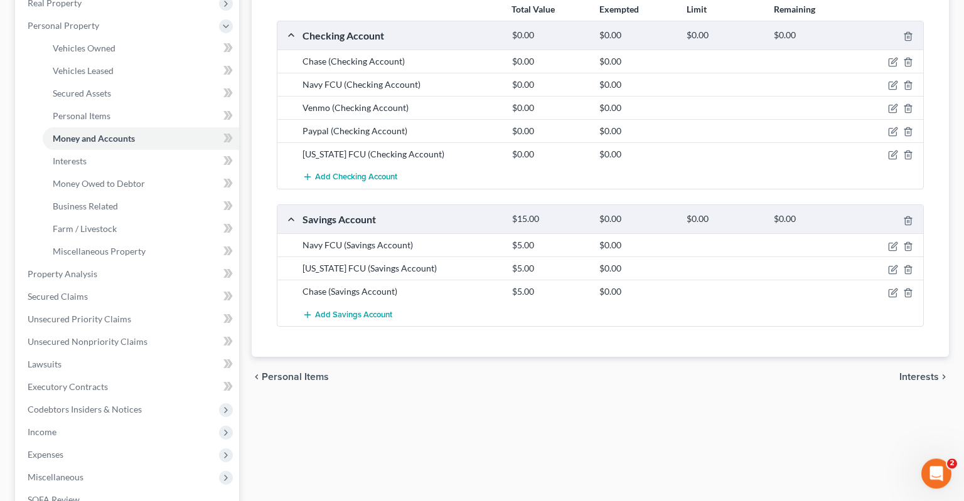
scroll to position [66, 0]
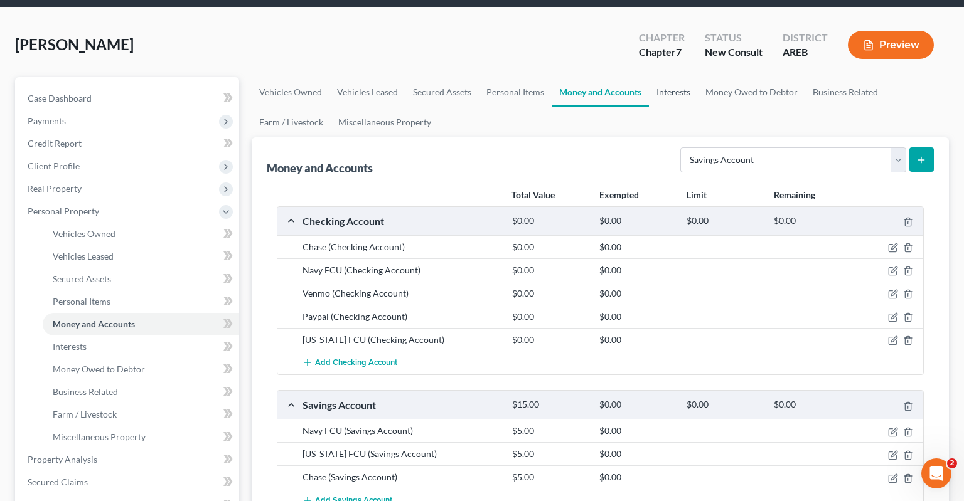
click at [666, 77] on link "Interests" at bounding box center [673, 92] width 49 height 30
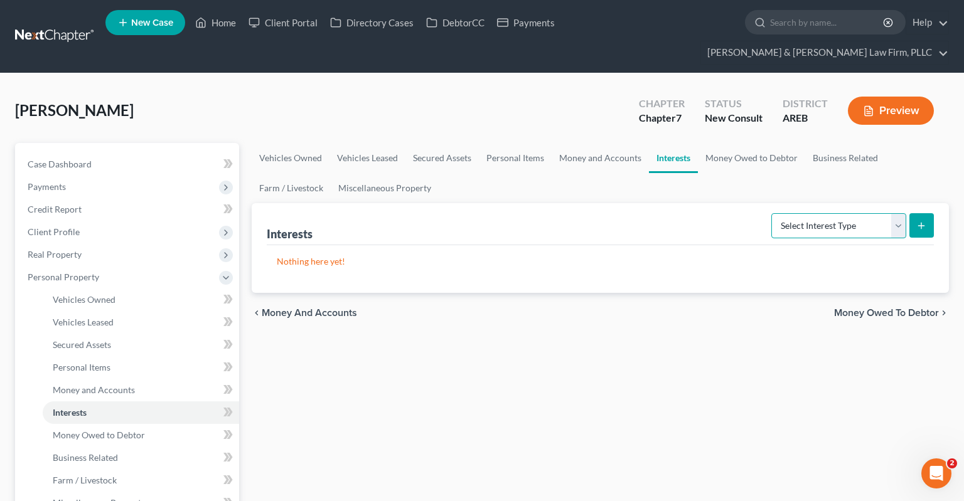
click at [771, 213] on select "Select Interest Type 401K Annuity Bond Education IRA Government Bond Government…" at bounding box center [838, 225] width 135 height 25
click at [613, 105] on div "[PERSON_NAME] Upgraded Chapter Chapter 7 Status New Consult District AREB Previ…" at bounding box center [482, 115] width 934 height 55
click at [771, 213] on select "Select Interest Type 401K Annuity Bond Education IRA Government Bond Government…" at bounding box center [838, 225] width 135 height 25
click option "401K" at bounding box center [0, 0] width 0 height 0
click at [917, 221] on icon "submit" at bounding box center [921, 226] width 10 height 10
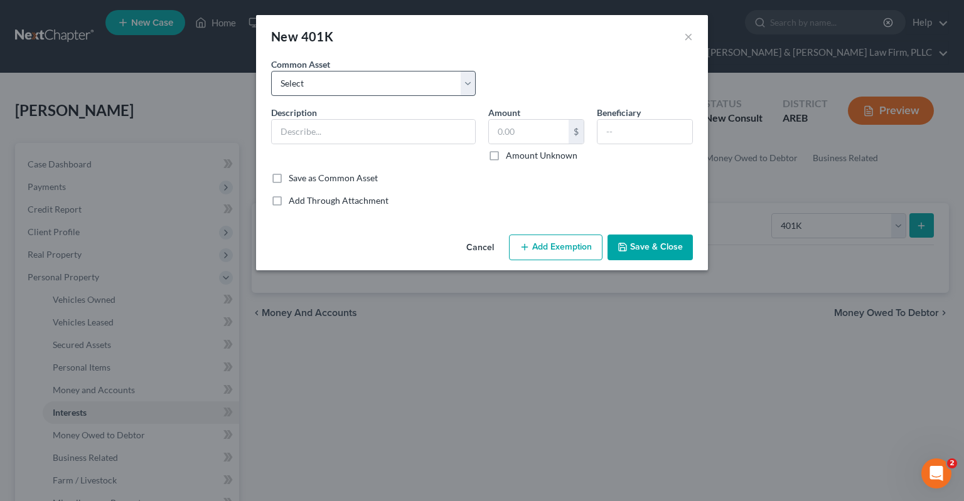
drag, startPoint x: 431, startPoint y: 70, endPoint x: 430, endPoint y: 81, distance: 10.7
click at [431, 70] on div "Common Asset Select 401k through work" at bounding box center [373, 77] width 217 height 38
click at [271, 71] on select "Select 401k through work" at bounding box center [373, 83] width 205 height 25
click option "401k through work" at bounding box center [0, 0] width 0 height 0
click at [628, 246] on icon "button" at bounding box center [623, 247] width 10 height 10
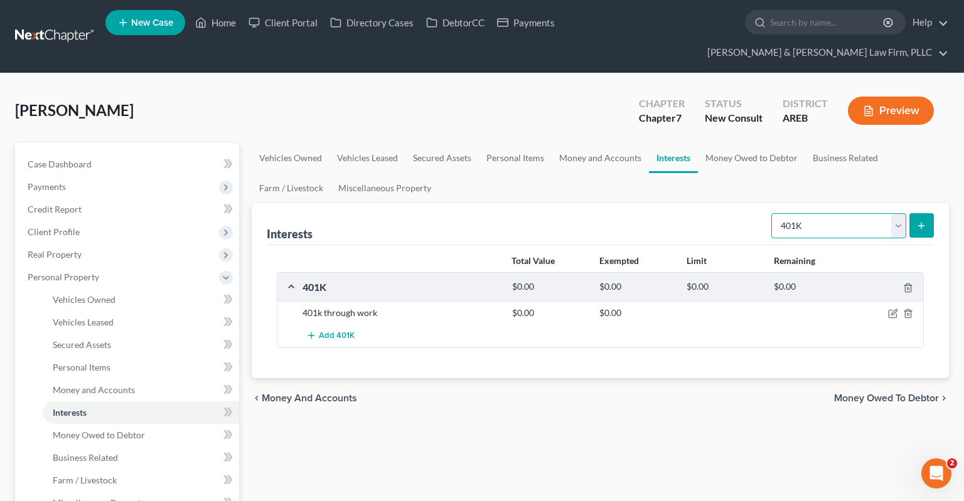
click at [771, 213] on select "Select Interest Type 401K Annuity Bond Education IRA Government Bond Government…" at bounding box center [838, 225] width 135 height 25
click option "Term Life Insurance" at bounding box center [0, 0] width 0 height 0
click at [926, 221] on icon "submit" at bounding box center [921, 226] width 10 height 10
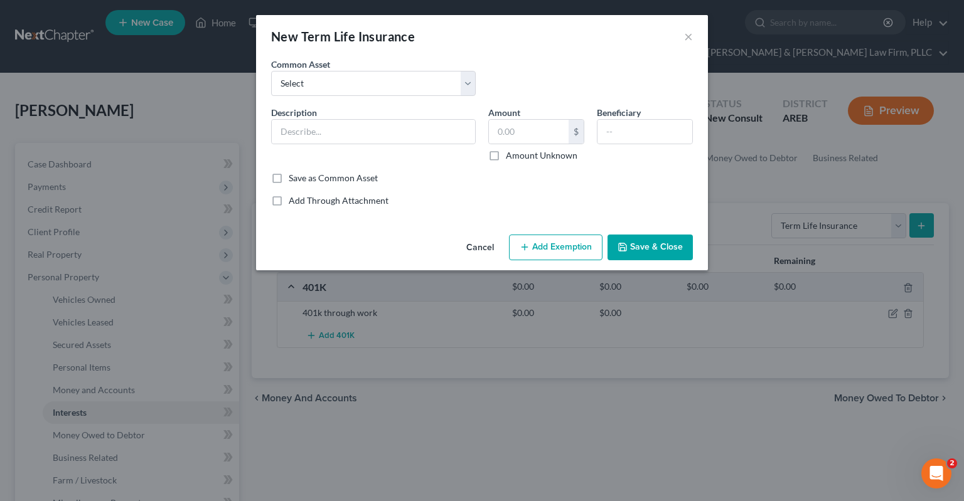
drag, startPoint x: 484, startPoint y: 247, endPoint x: 496, endPoint y: 243, distance: 12.1
click at [485, 247] on button "Cancel" at bounding box center [480, 248] width 48 height 25
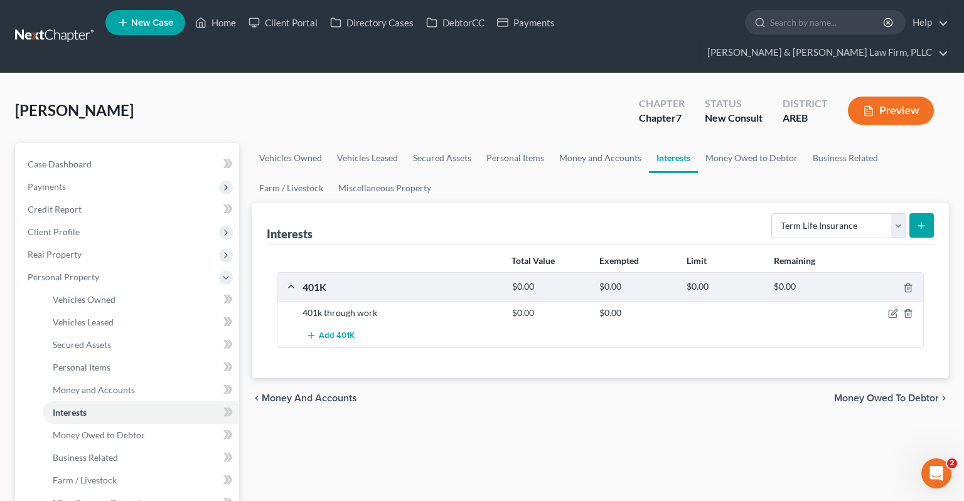
click at [771, 213] on select "Select Interest Type 401K Annuity Bond Education IRA Government Bond Government…" at bounding box center [838, 225] width 135 height 25
click at [826, 213] on select "Select Interest Type 401K Annuity Bond Education IRA Government Bond Government…" at bounding box center [838, 225] width 135 height 25
click at [725, 144] on link "Money Owed to Debtor" at bounding box center [751, 158] width 107 height 30
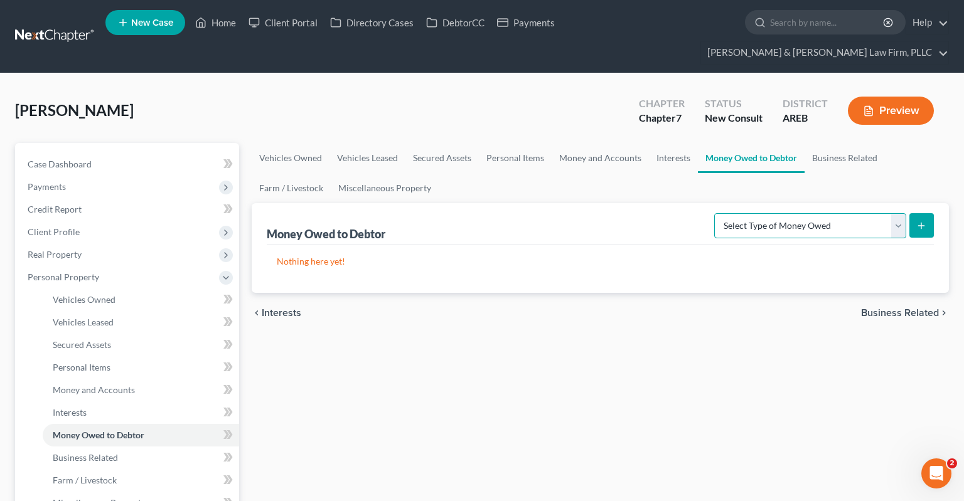
click at [714, 213] on select "Select Type of Money Owed Accounts Receivable Alimony Child Support Claims Agai…" at bounding box center [810, 225] width 192 height 25
click at [430, 173] on link "Miscellaneous Property" at bounding box center [385, 188] width 108 height 30
click at [414, 173] on link "Miscellaneous Property" at bounding box center [385, 188] width 108 height 30
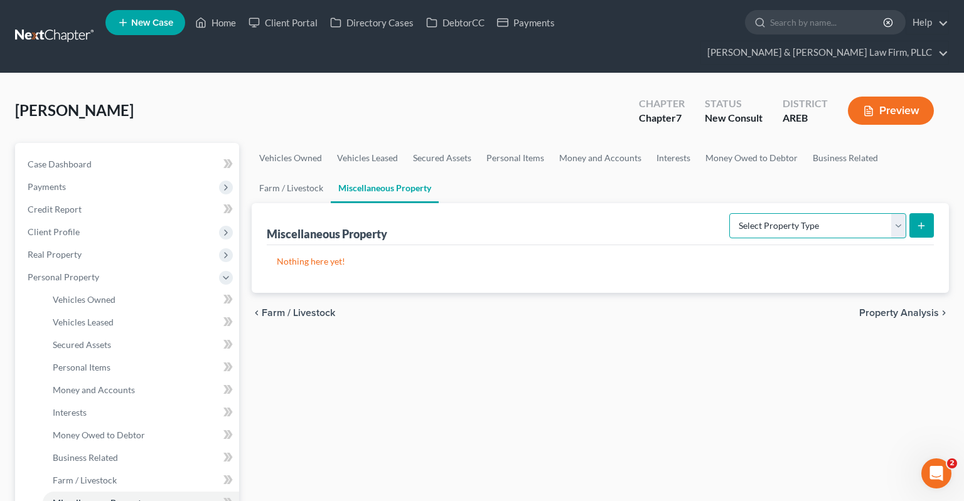
click at [729, 213] on select "Select Property Type Assigned for Creditor Benefit [DATE] Holding for Another N…" at bounding box center [817, 225] width 177 height 25
drag, startPoint x: 769, startPoint y: 213, endPoint x: 556, endPoint y: 368, distance: 263.7
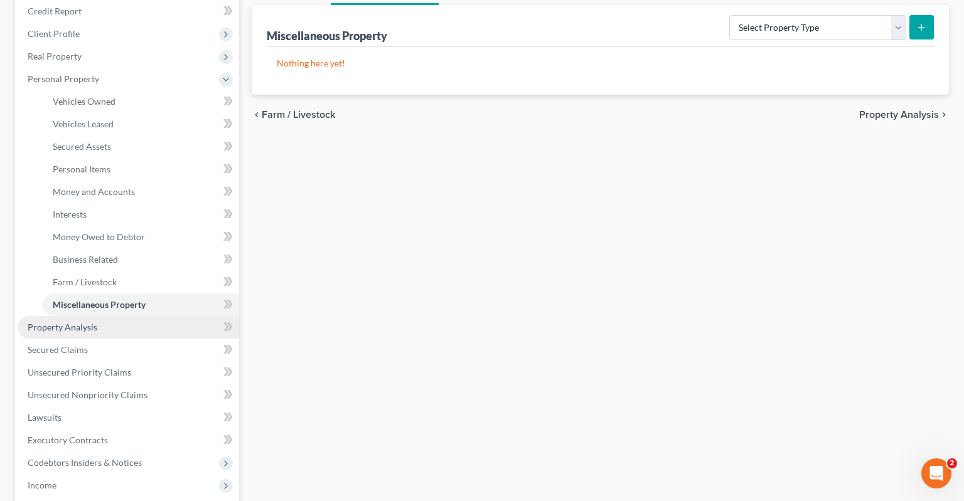
click at [114, 316] on link "Property Analysis" at bounding box center [129, 327] width 222 height 23
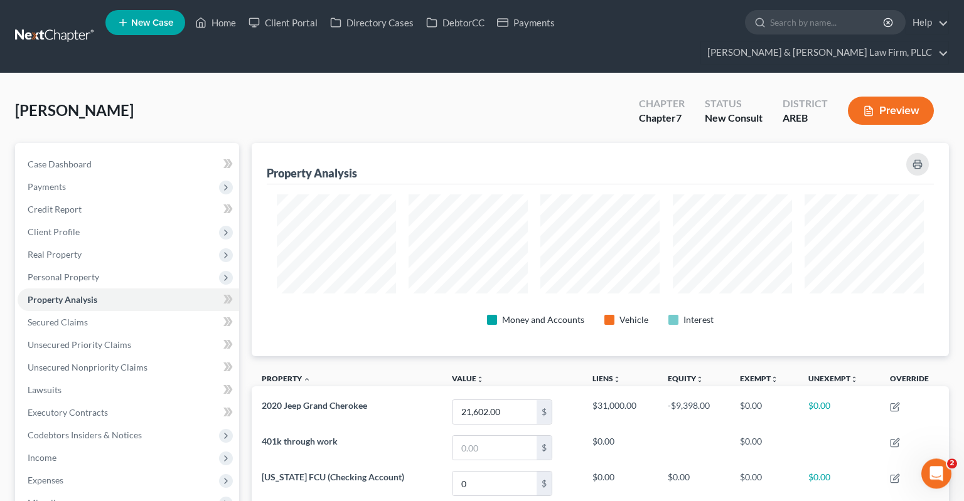
scroll to position [213, 697]
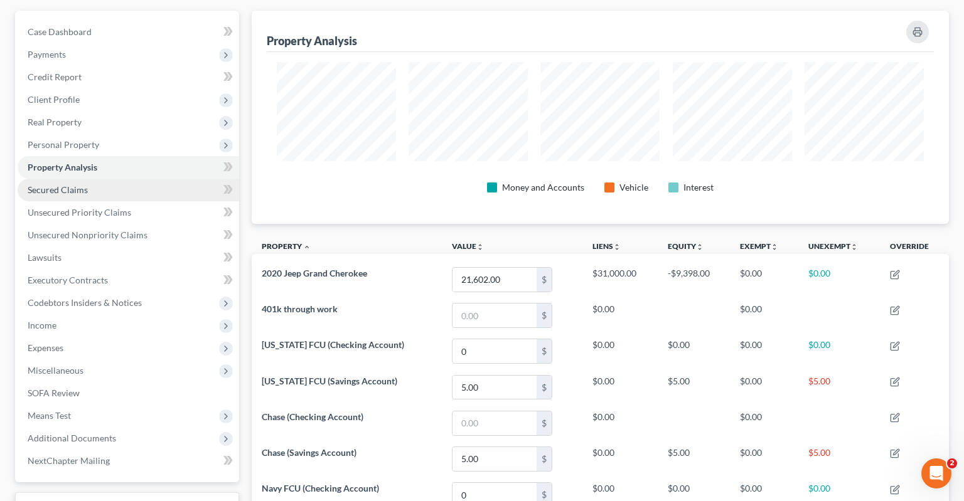
click at [181, 179] on link "Secured Claims" at bounding box center [129, 190] width 222 height 23
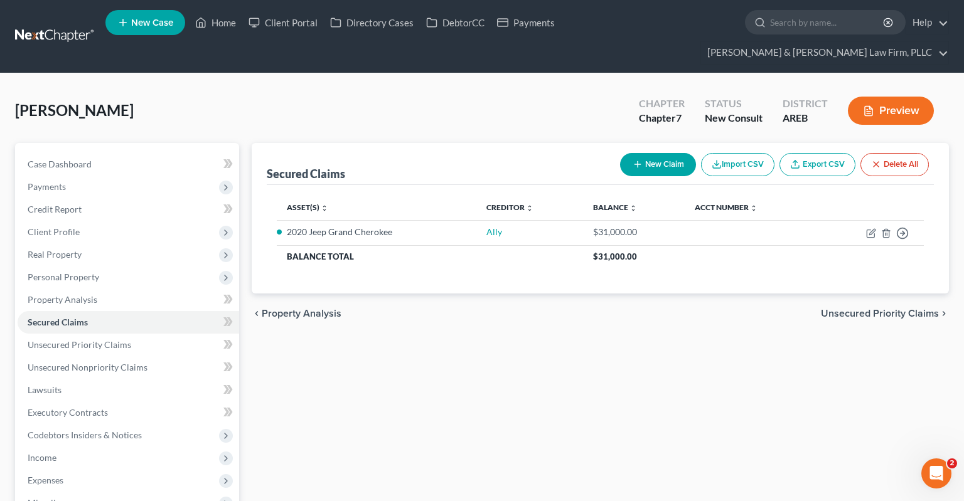
click at [430, 396] on div "Secured Claims New Claim Import CSV Export CSV Delete All Asset(s) expand_more …" at bounding box center [600, 415] width 710 height 544
click at [114, 340] on span "Unsecured Priority Claims" at bounding box center [80, 345] width 104 height 11
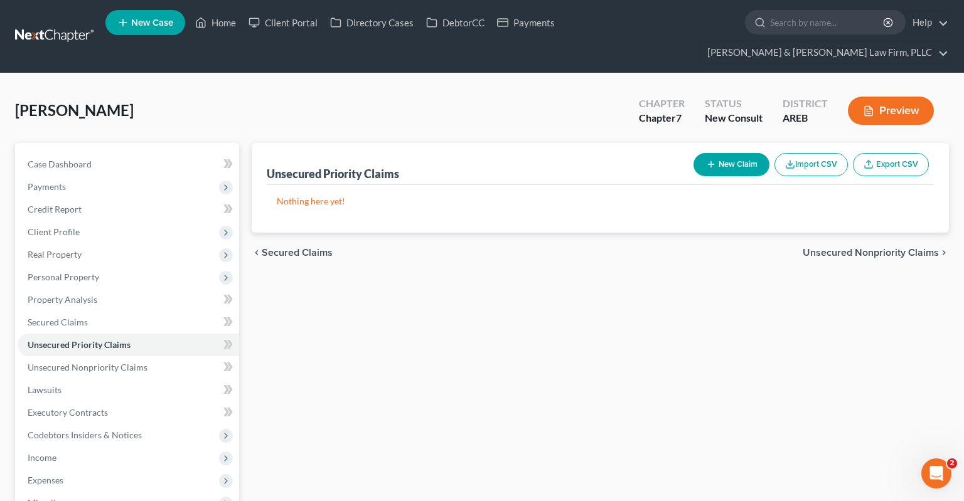
click at [749, 153] on button "New Claim" at bounding box center [731, 164] width 76 height 23
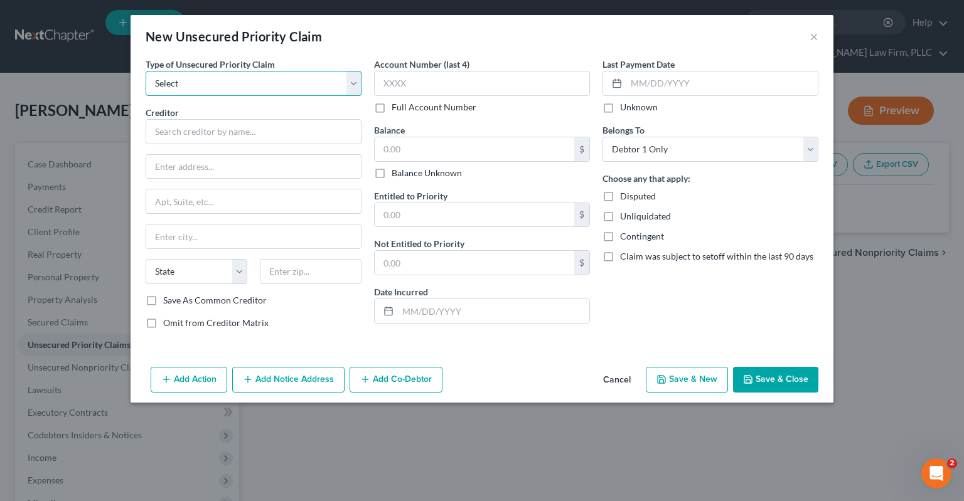
click at [146, 71] on select "Select Taxes & Other Government Units Domestic Support Obligations Extensions o…" at bounding box center [254, 83] width 216 height 25
click option "Taxes & Other Government Units" at bounding box center [0, 0] width 0 height 0
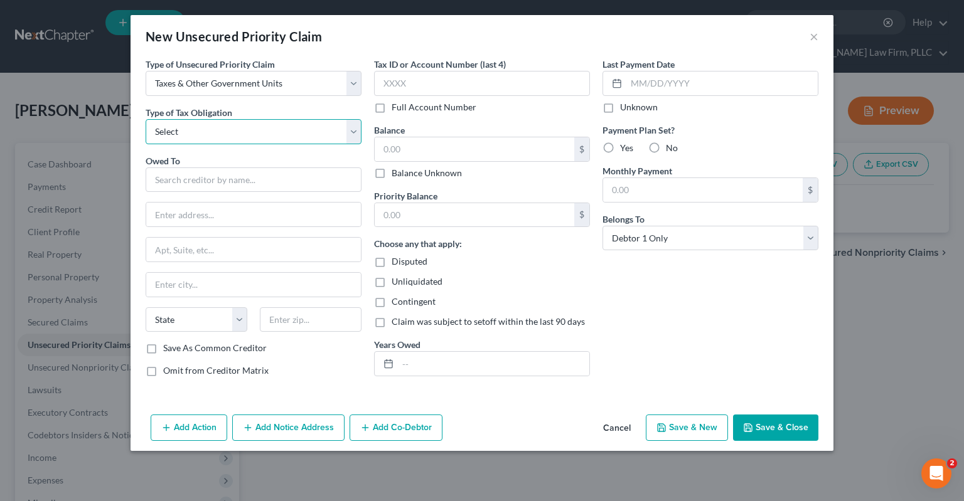
click at [146, 119] on select "Select Federal City State Franchise Tax Board Other" at bounding box center [254, 131] width 216 height 25
click option "Federal" at bounding box center [0, 0] width 0 height 0
click at [452, 147] on input "text" at bounding box center [475, 149] width 200 height 24
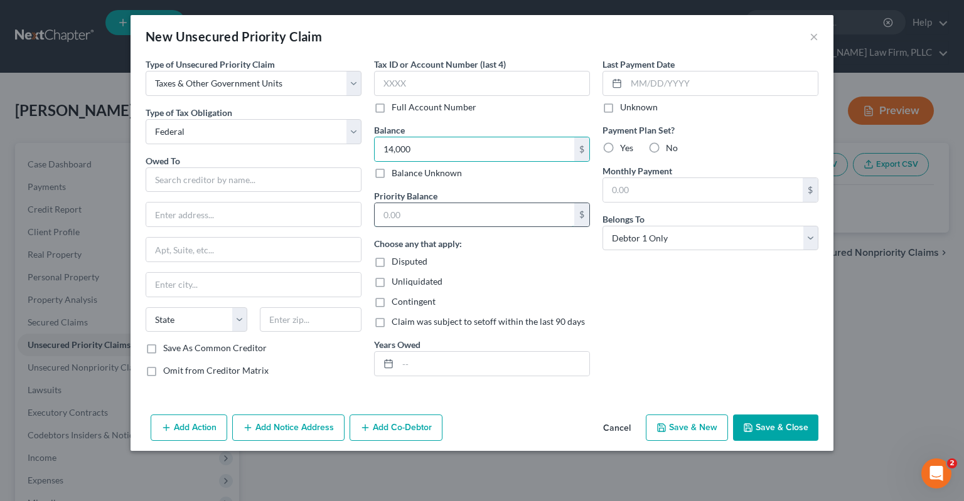
click at [417, 208] on input "text" at bounding box center [475, 215] width 200 height 24
drag, startPoint x: 269, startPoint y: 181, endPoint x: 282, endPoint y: 179, distance: 12.7
click at [269, 180] on input "text" at bounding box center [254, 180] width 216 height 25
click at [474, 147] on input "14,000" at bounding box center [475, 149] width 200 height 24
click at [432, 210] on input "14,000" at bounding box center [475, 215] width 200 height 24
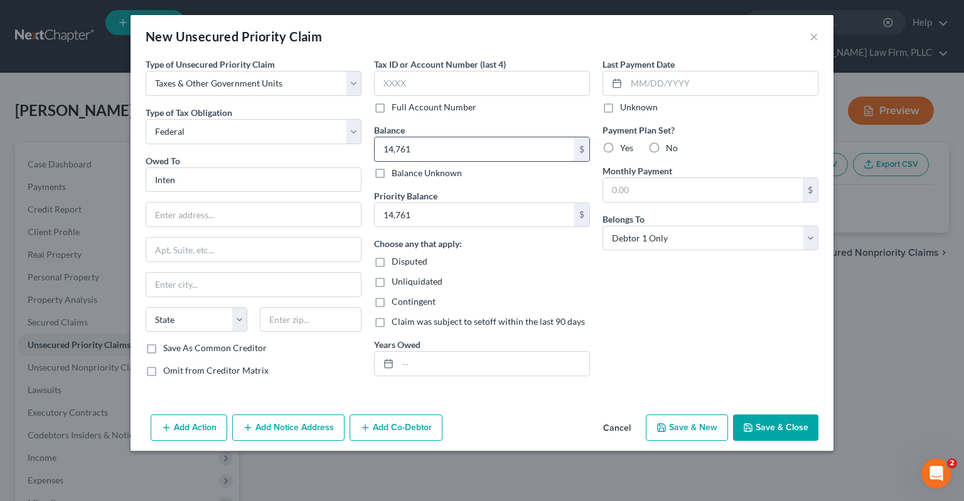
click at [439, 153] on input "14,761" at bounding box center [475, 149] width 200 height 24
paste input "7,64"
click at [458, 217] on input "14,761" at bounding box center [475, 215] width 200 height 24
paste input "7,64"
click at [266, 174] on input "Inten" at bounding box center [254, 180] width 216 height 25
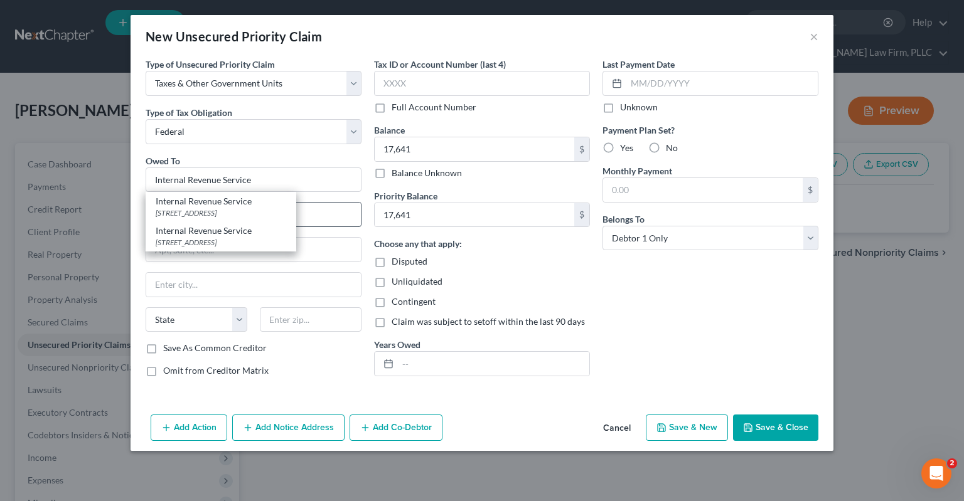
click at [255, 204] on div "Internal Revenue Service" at bounding box center [221, 201] width 131 height 13
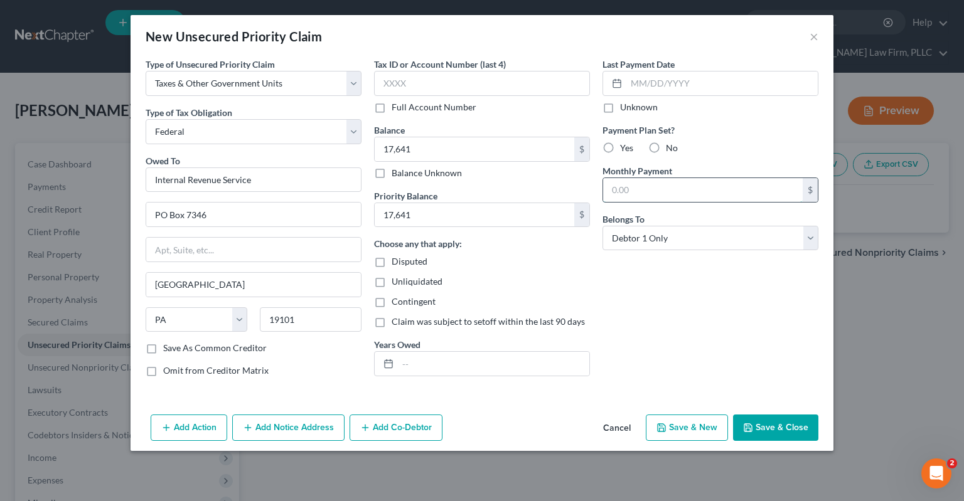
click at [646, 189] on input "text" at bounding box center [703, 190] width 200 height 24
click at [644, 293] on div "Last Payment Date Unknown Payment Plan Set? Yes No Monthly Payment 217 $ Belong…" at bounding box center [710, 222] width 228 height 329
click at [459, 368] on input "text" at bounding box center [493, 364] width 191 height 24
click at [677, 351] on div "Last Payment Date Unknown Payment Plan Set? Yes No Monthly Payment 217 $ Belong…" at bounding box center [710, 222] width 228 height 329
click at [752, 425] on icon "button" at bounding box center [748, 428] width 8 height 8
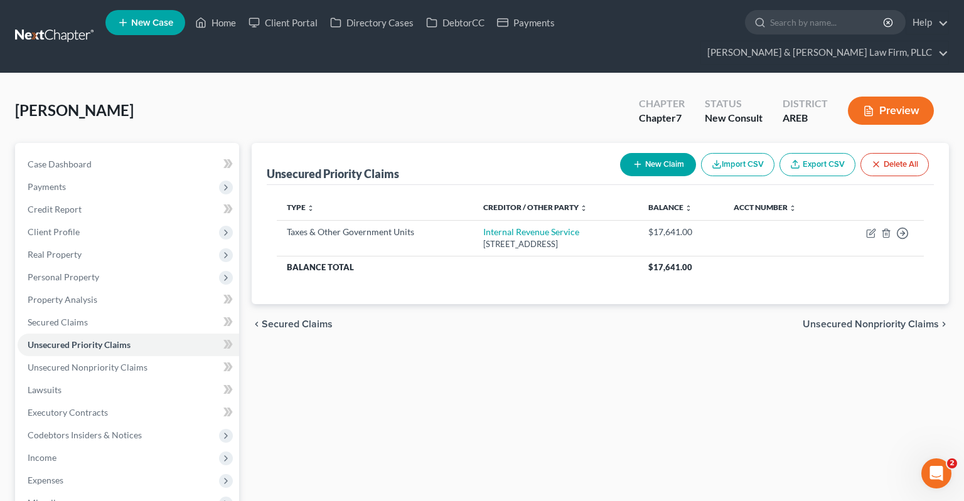
click at [494, 313] on div "chevron_left Secured Claims Unsecured Nonpriority Claims chevron_right" at bounding box center [600, 324] width 697 height 40
click at [129, 379] on link "Lawsuits" at bounding box center [129, 390] width 222 height 23
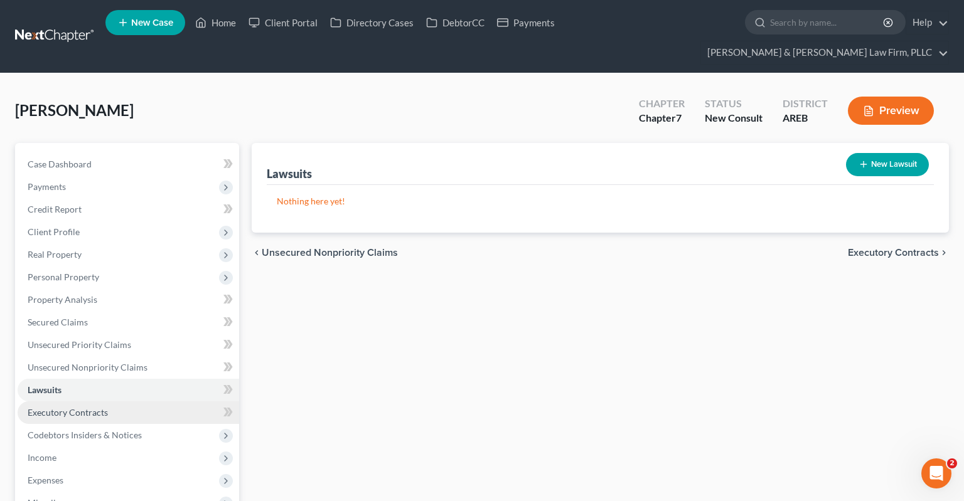
click at [154, 402] on link "Executory Contracts" at bounding box center [129, 413] width 222 height 23
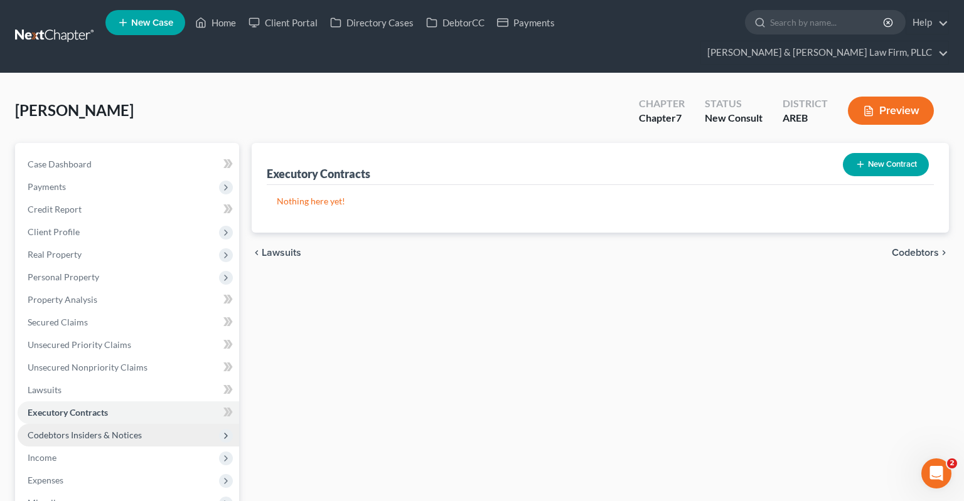
click at [168, 424] on span "Codebtors Insiders & Notices" at bounding box center [129, 435] width 222 height 23
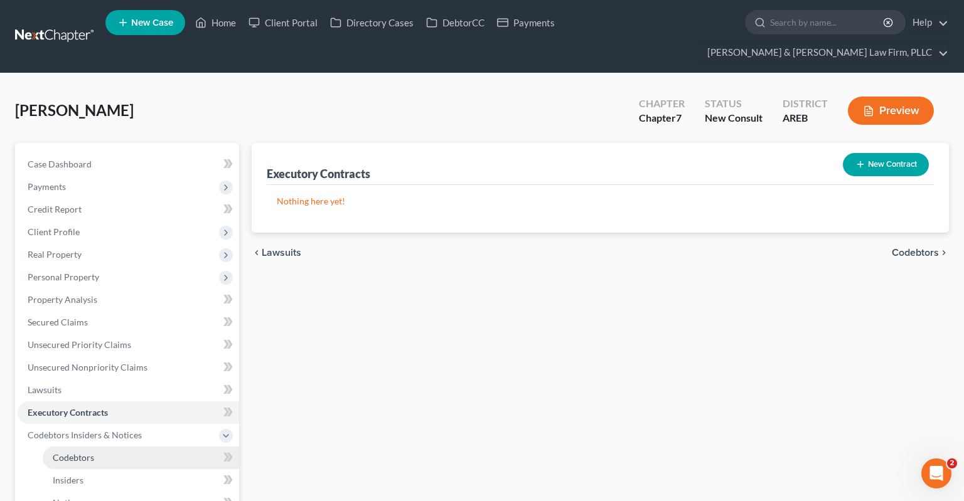
click at [133, 447] on link "Codebtors" at bounding box center [141, 458] width 196 height 23
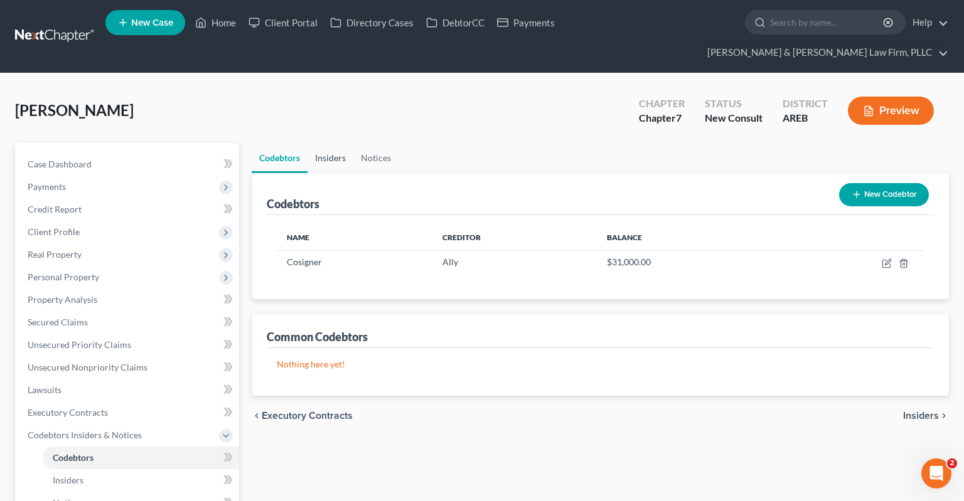
click at [338, 143] on link "Insiders" at bounding box center [331, 158] width 46 height 30
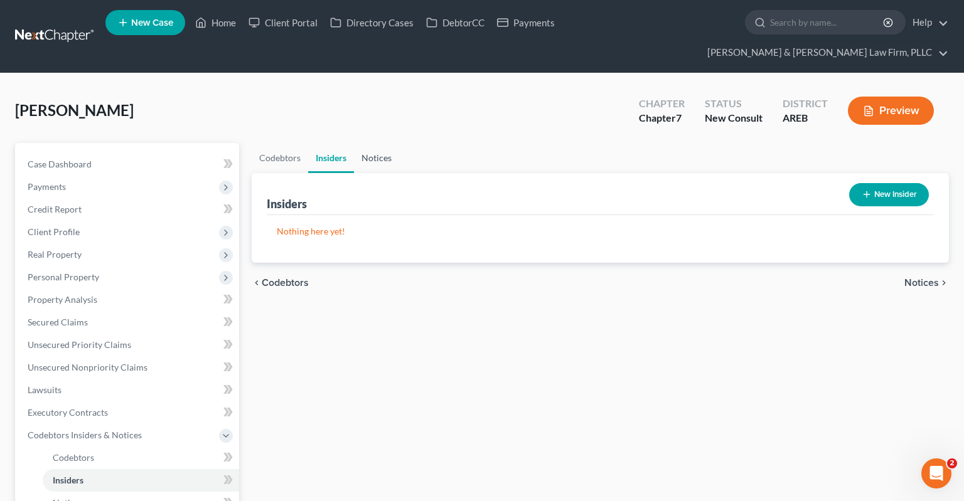
drag, startPoint x: 366, startPoint y: 129, endPoint x: 371, endPoint y: 147, distance: 18.9
click at [367, 143] on link "Notices" at bounding box center [376, 158] width 45 height 30
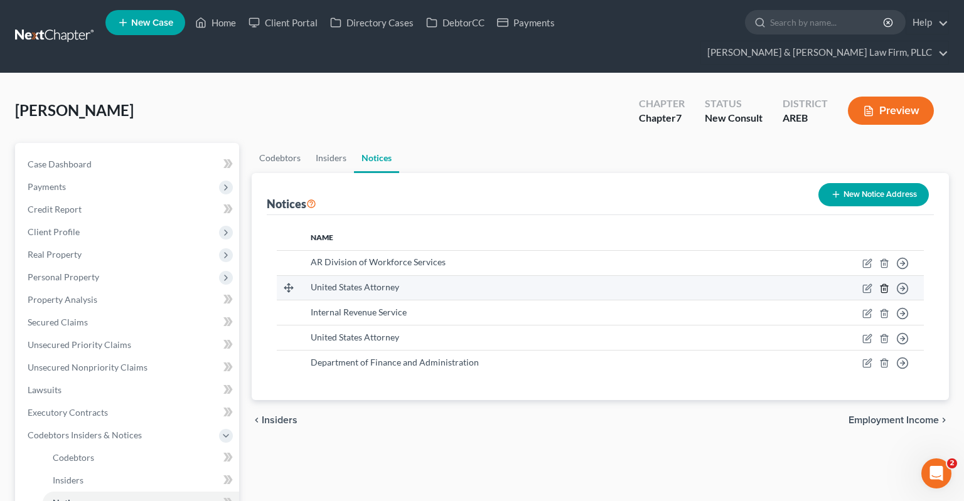
click at [887, 284] on icon "button" at bounding box center [884, 288] width 6 height 8
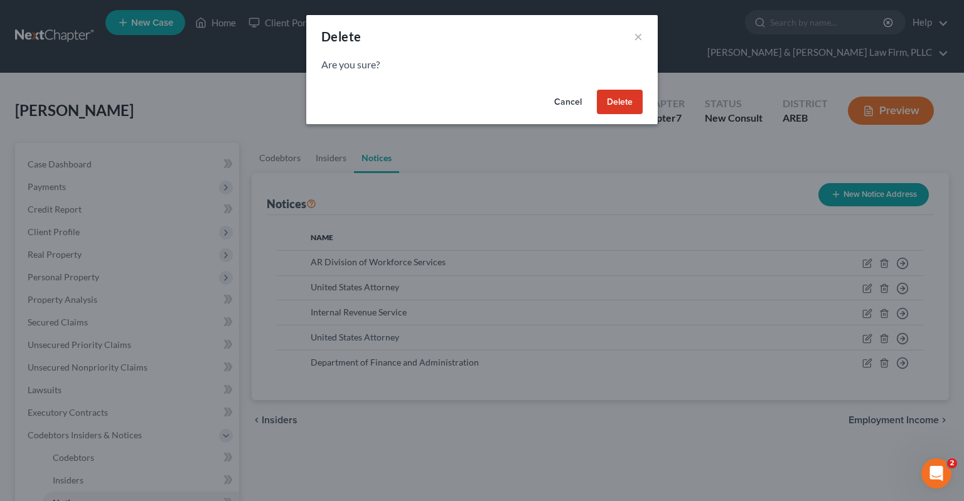
click at [636, 104] on button "Delete" at bounding box center [620, 102] width 46 height 25
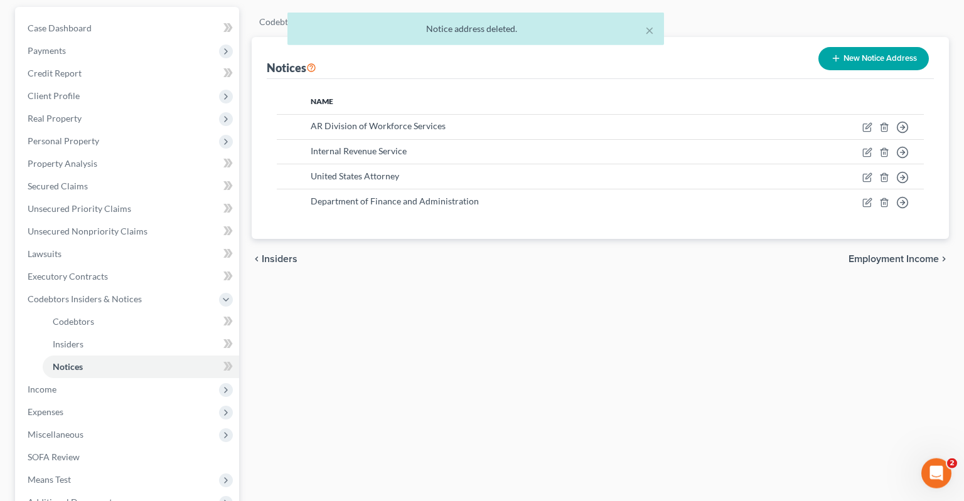
scroll to position [198, 0]
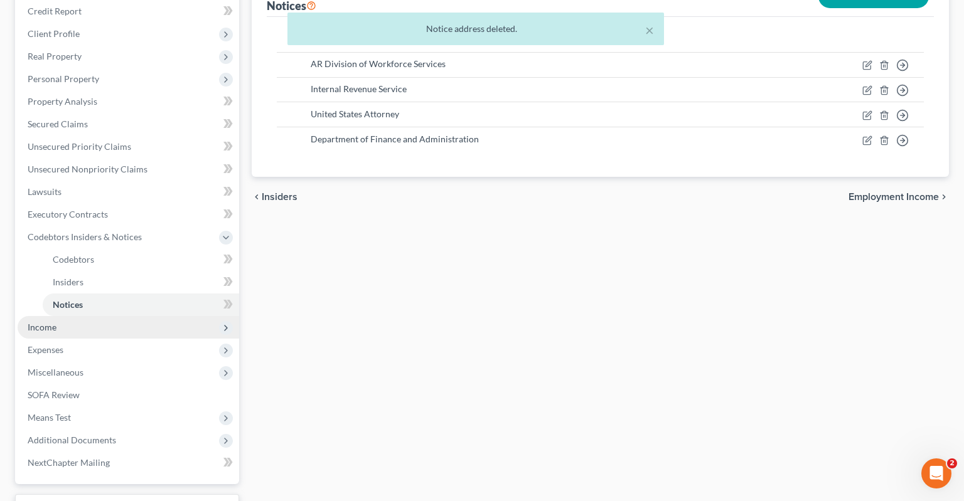
click at [103, 316] on span "Income" at bounding box center [129, 327] width 222 height 23
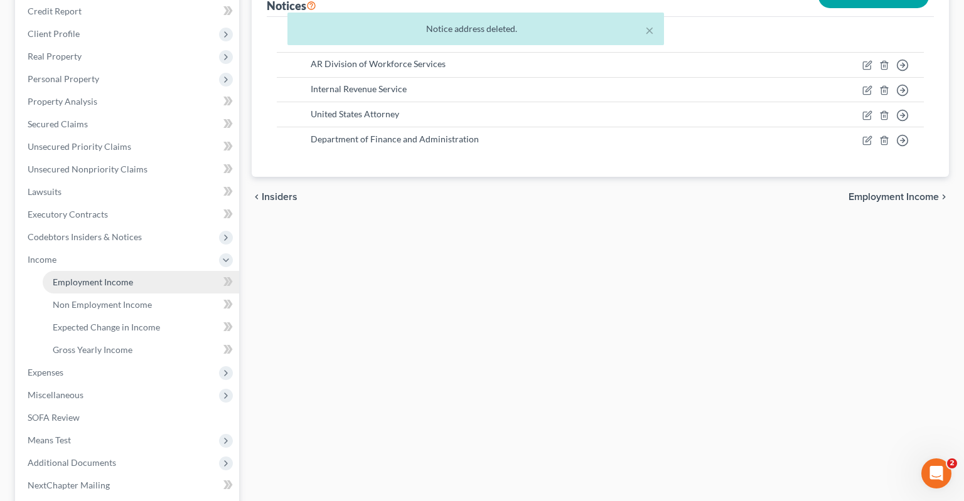
click at [115, 277] on span "Employment Income" at bounding box center [93, 282] width 80 height 11
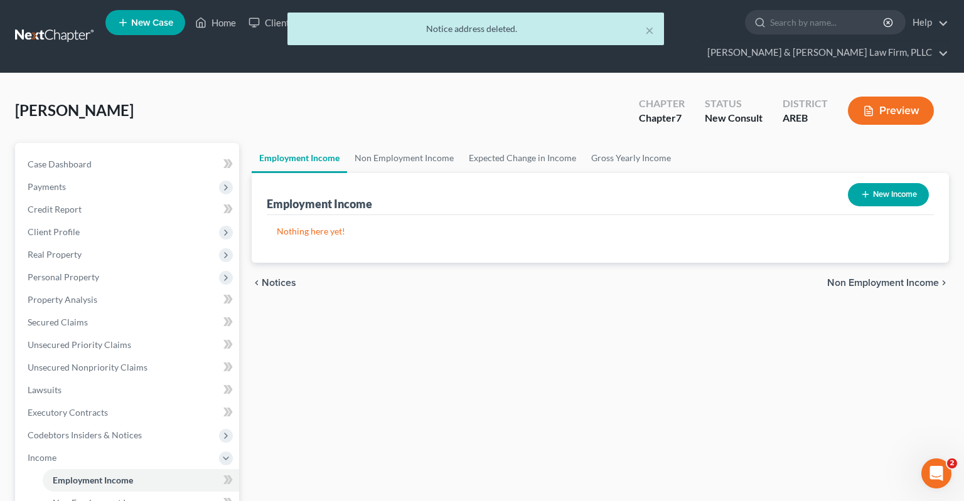
click at [882, 183] on button "New Income" at bounding box center [888, 194] width 81 height 23
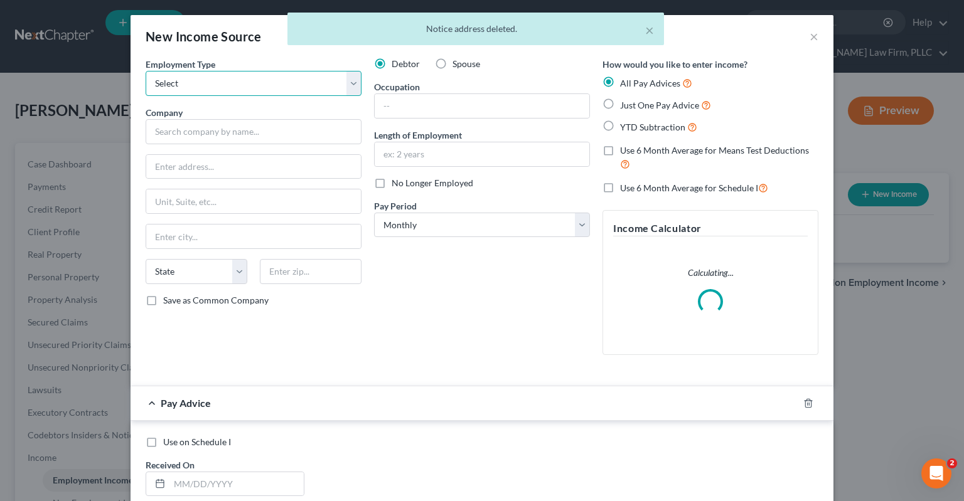
click at [146, 71] on select "Select Full or [DEMOGRAPHIC_DATA] Employment Self Employment" at bounding box center [254, 83] width 216 height 25
click option "Full or [DEMOGRAPHIC_DATA] Employment" at bounding box center [0, 0] width 0 height 0
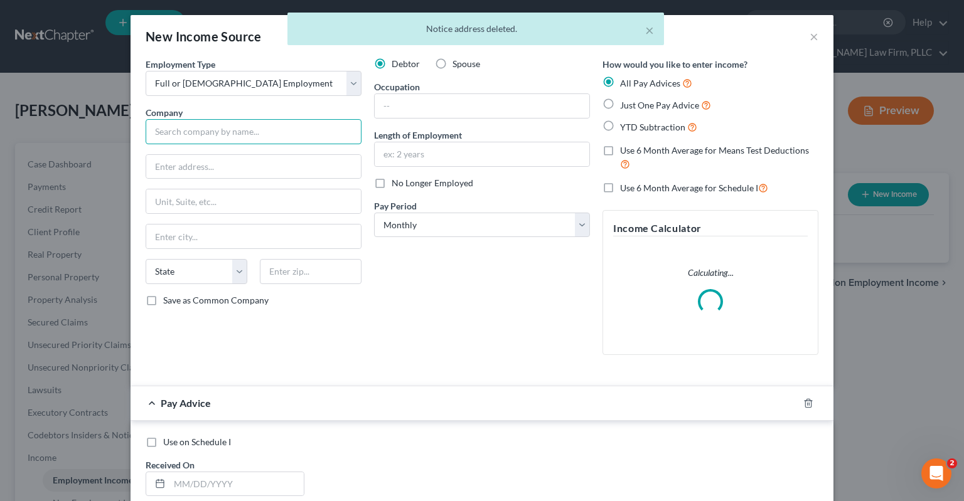
click at [245, 137] on input "text" at bounding box center [254, 131] width 216 height 25
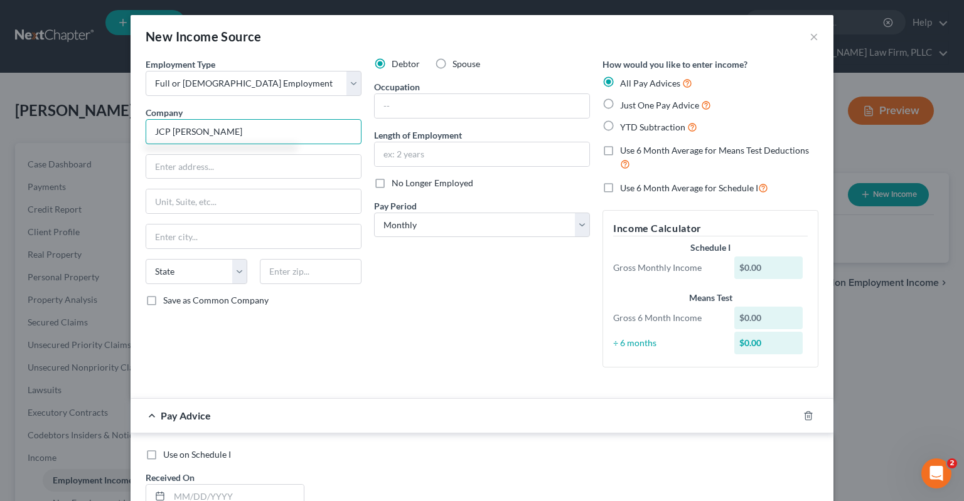
drag, startPoint x: 164, startPoint y: 147, endPoint x: 97, endPoint y: 139, distance: 67.6
click at [146, 142] on input "JCP [PERSON_NAME]" at bounding box center [254, 131] width 216 height 25
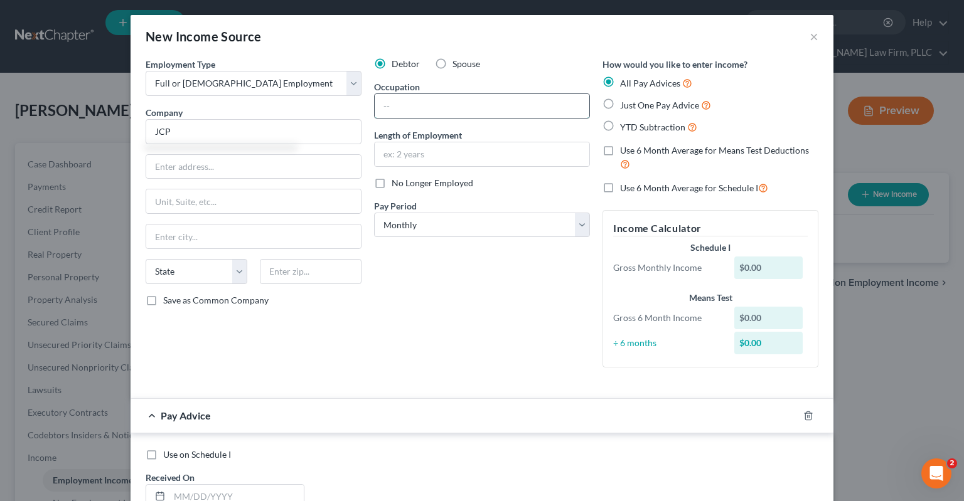
click at [405, 109] on input "text" at bounding box center [482, 106] width 215 height 24
click at [343, 128] on input "JCP" at bounding box center [254, 131] width 216 height 25
click at [620, 108] on label "Just One Pay Advice" at bounding box center [665, 105] width 91 height 14
click at [625, 106] on input "Just One Pay Advice" at bounding box center [629, 102] width 8 height 8
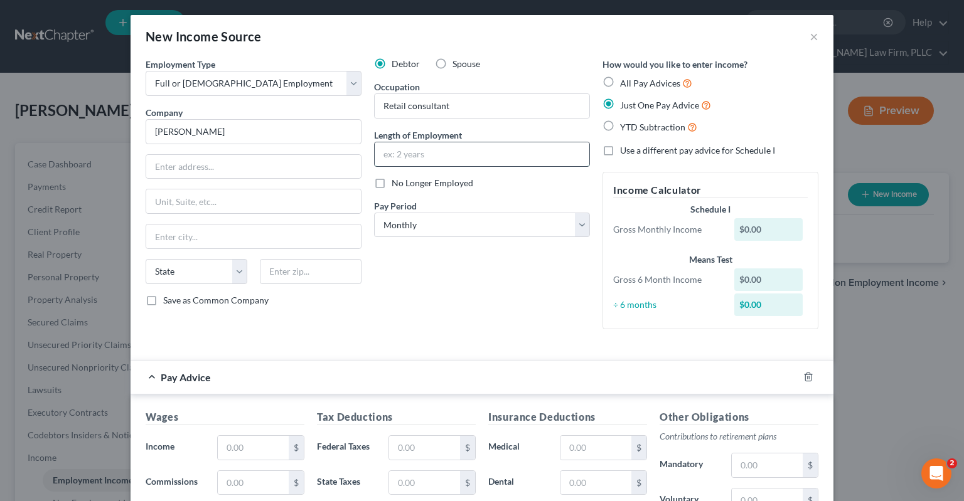
click at [453, 162] on input "text" at bounding box center [482, 154] width 215 height 24
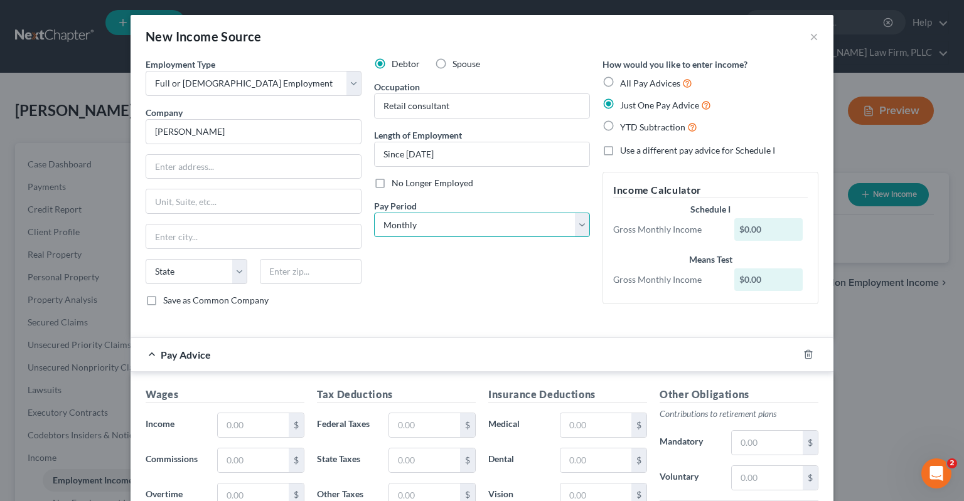
click at [374, 213] on select "Select Monthly Twice Monthly Every Other Week Weekly" at bounding box center [482, 225] width 216 height 25
click option "Every Other Week" at bounding box center [0, 0] width 0 height 0
click at [495, 279] on div "Debtor Spouse Occupation Retail consultant Length of Employment Since [DATE] No…" at bounding box center [482, 187] width 228 height 259
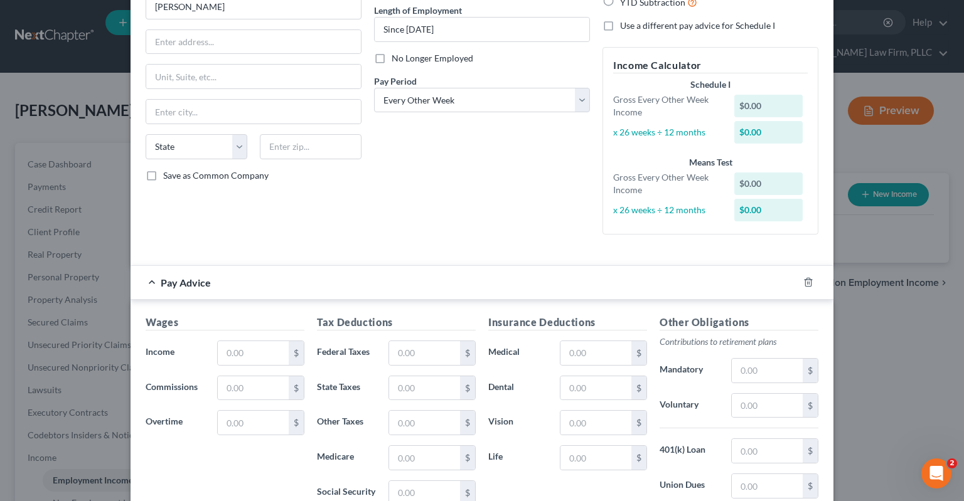
scroll to position [190, 0]
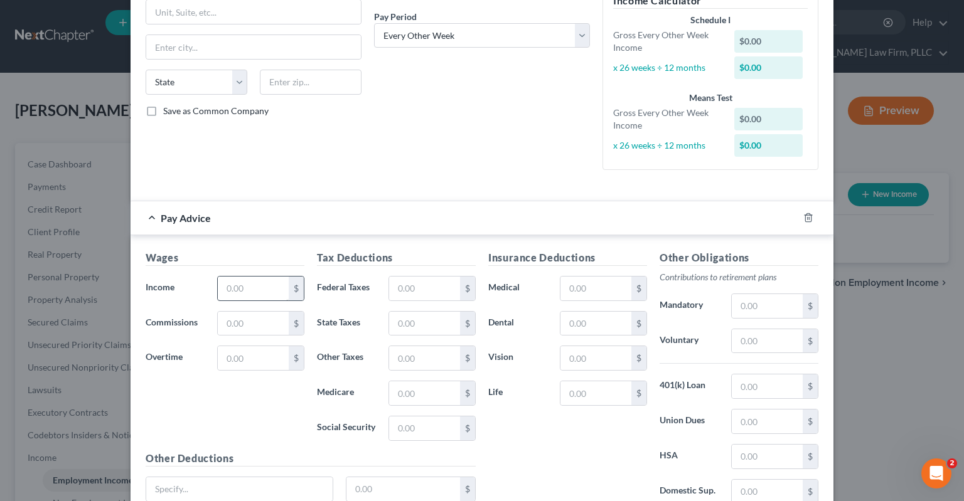
click at [258, 299] on div "$" at bounding box center [260, 288] width 87 height 25
drag, startPoint x: 262, startPoint y: 294, endPoint x: 308, endPoint y: 243, distance: 68.4
click at [265, 292] on input "text" at bounding box center [253, 289] width 71 height 24
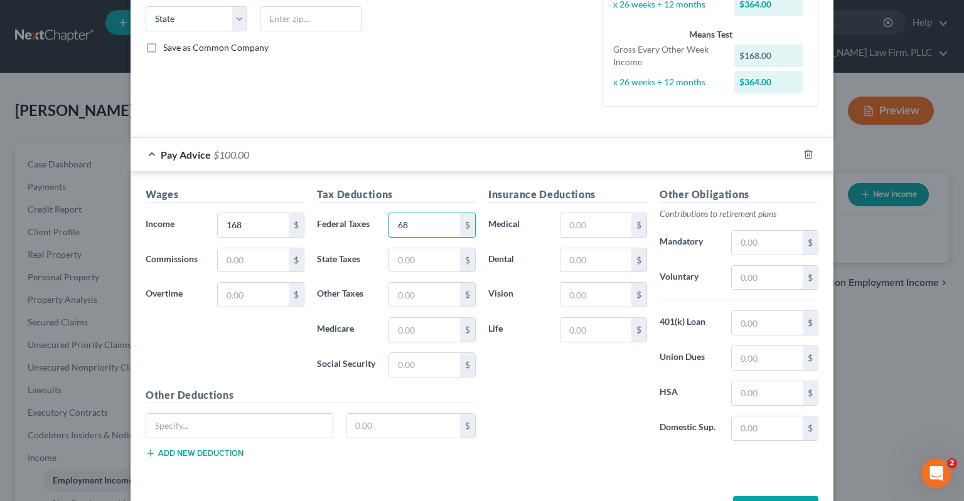
scroll to position [296, 0]
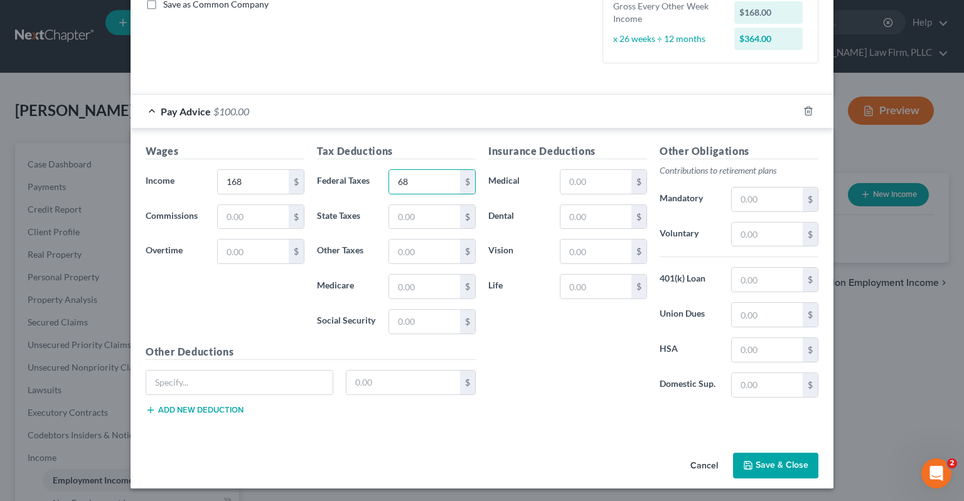
click at [779, 464] on button "Save & Close" at bounding box center [775, 466] width 85 height 26
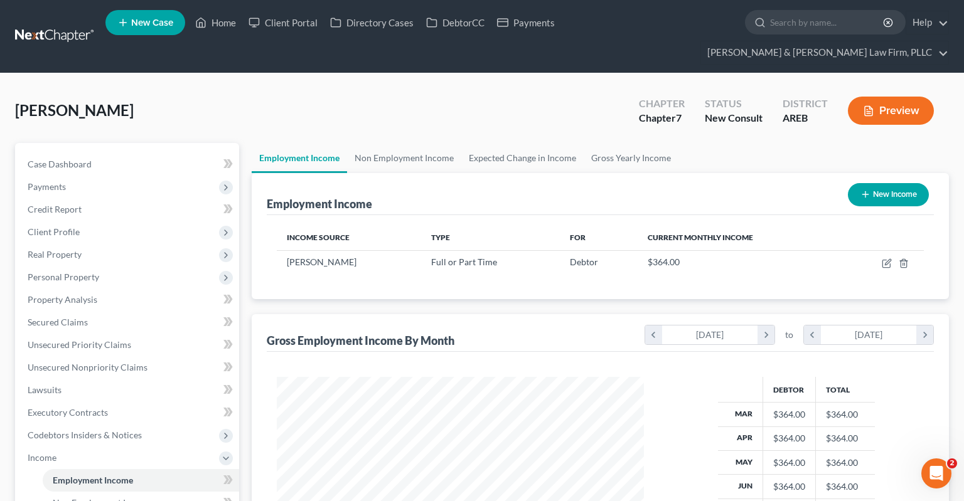
scroll to position [224, 392]
click at [862, 190] on icon "button" at bounding box center [865, 195] width 10 height 10
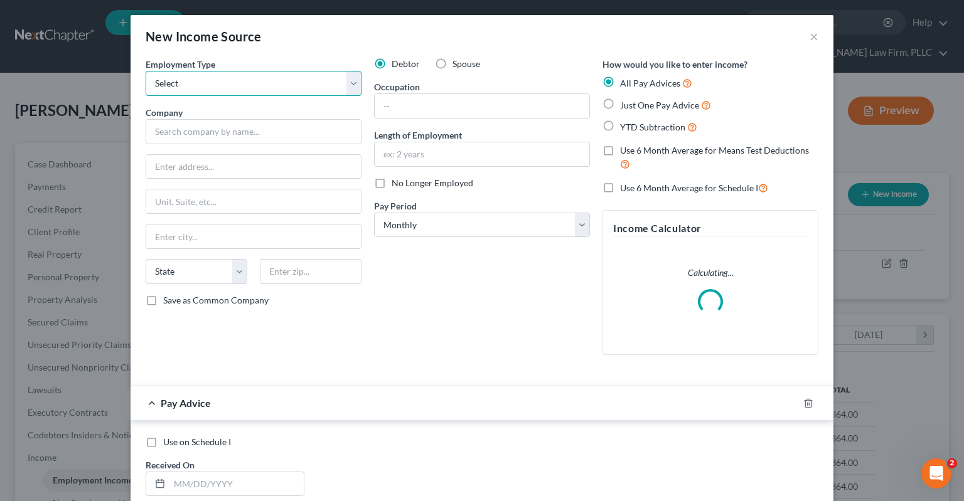
click at [146, 71] on select "Select Full or [DEMOGRAPHIC_DATA] Employment Self Employment" at bounding box center [254, 83] width 216 height 25
click option "Full or [DEMOGRAPHIC_DATA] Employment" at bounding box center [0, 0] width 0 height 0
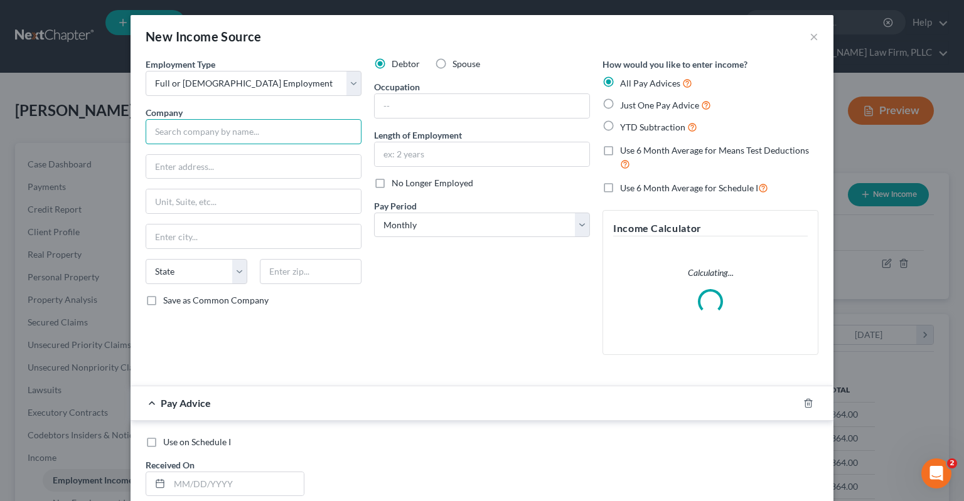
click at [246, 134] on input "text" at bounding box center [254, 131] width 216 height 25
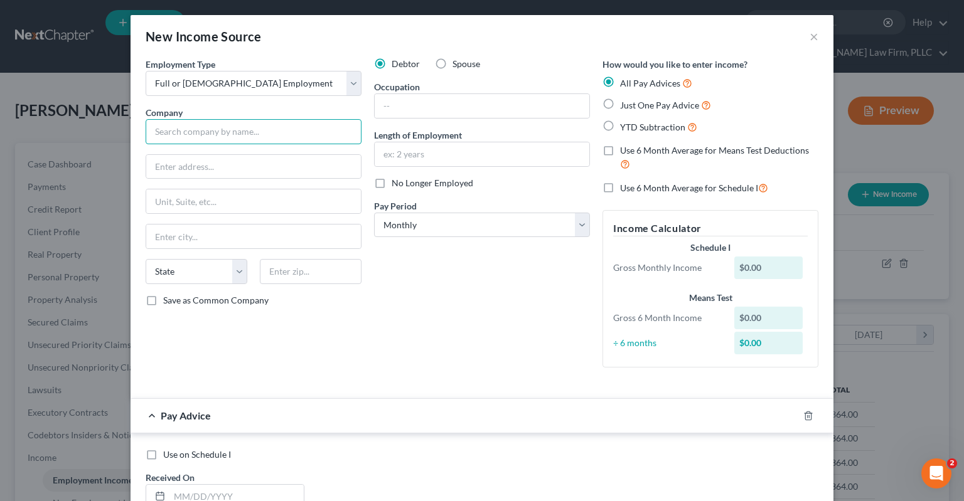
click at [223, 130] on input "text" at bounding box center [254, 131] width 216 height 25
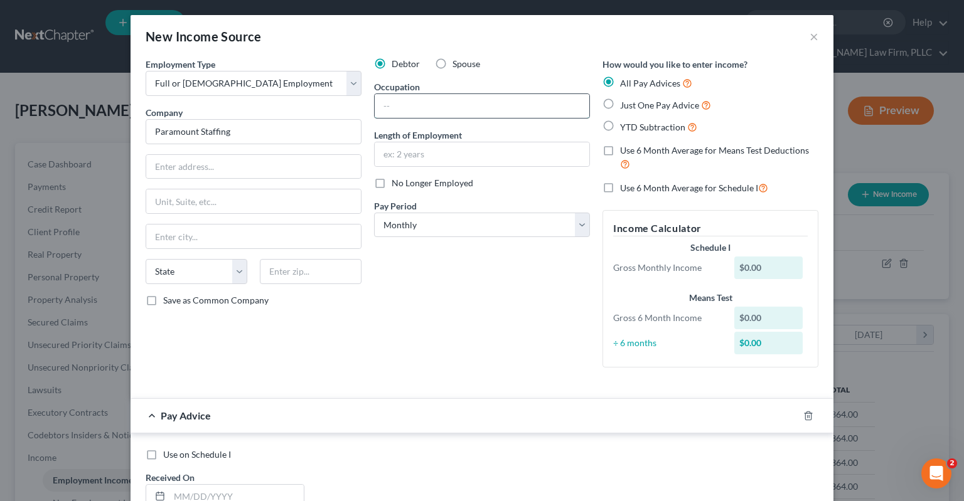
click at [387, 102] on input "text" at bounding box center [482, 106] width 215 height 24
click at [409, 154] on input "text" at bounding box center [482, 154] width 215 height 24
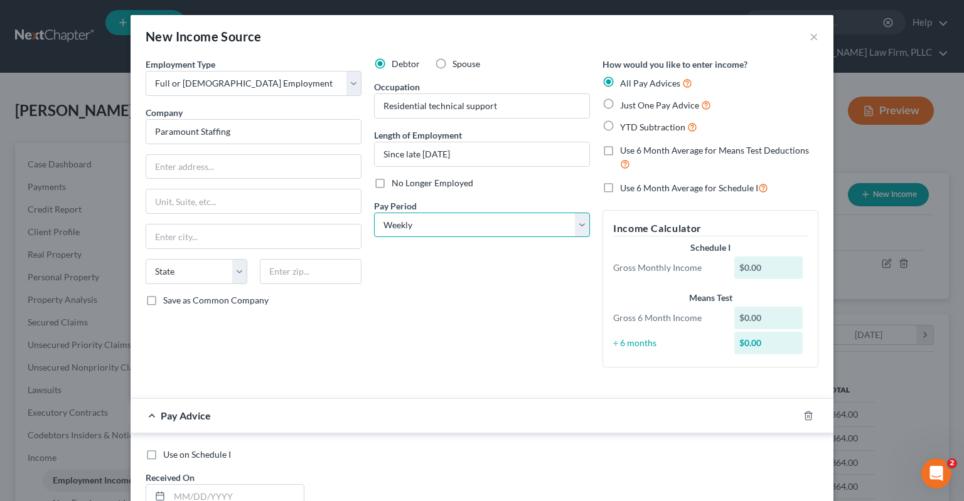
click option "Weekly" at bounding box center [0, 0] width 0 height 0
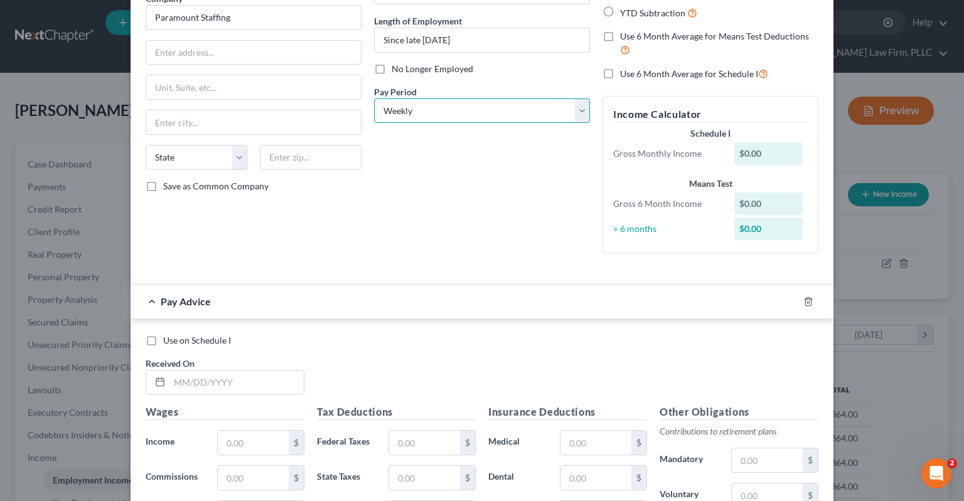
scroll to position [190, 0]
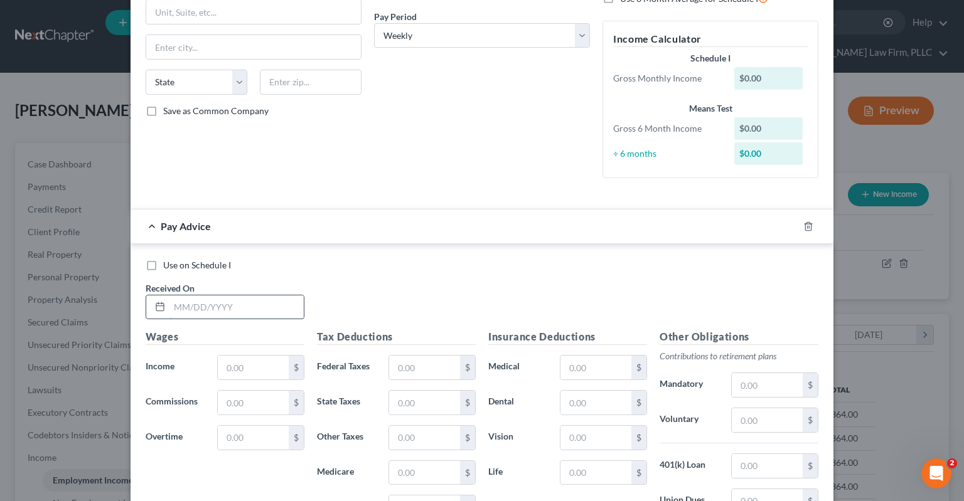
click at [264, 309] on input "text" at bounding box center [236, 308] width 134 height 24
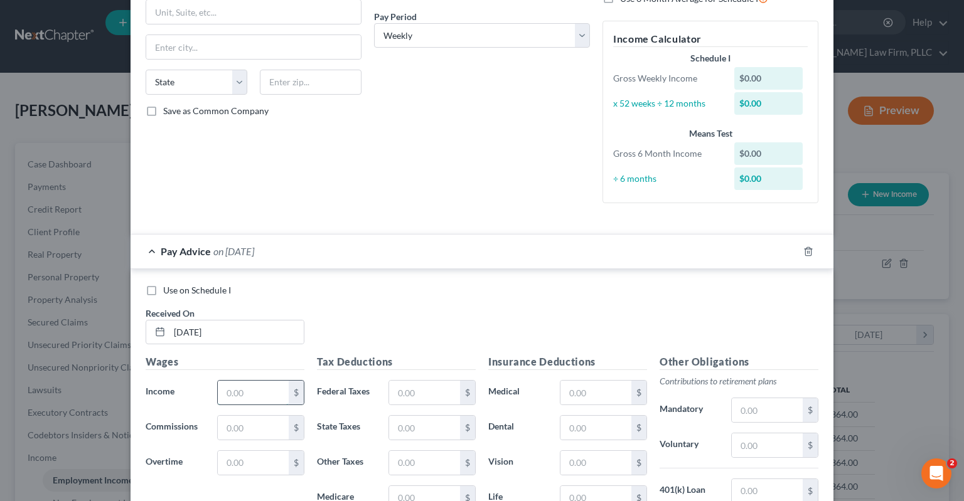
click at [286, 396] on input "text" at bounding box center [253, 393] width 71 height 24
click at [409, 395] on input "text" at bounding box center [424, 393] width 71 height 24
click at [448, 172] on div "Debtor Spouse Occupation Residential technical support Length of Employment Sin…" at bounding box center [482, 40] width 228 height 345
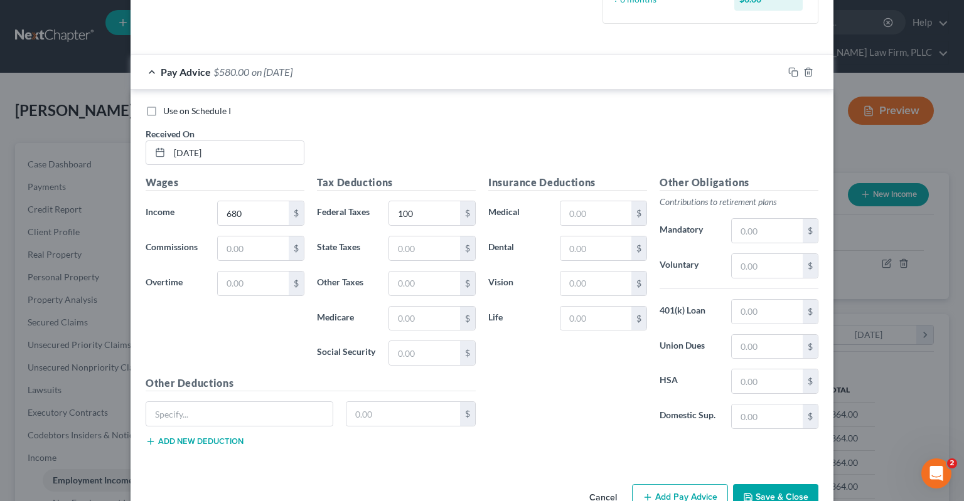
scroll to position [400, 0]
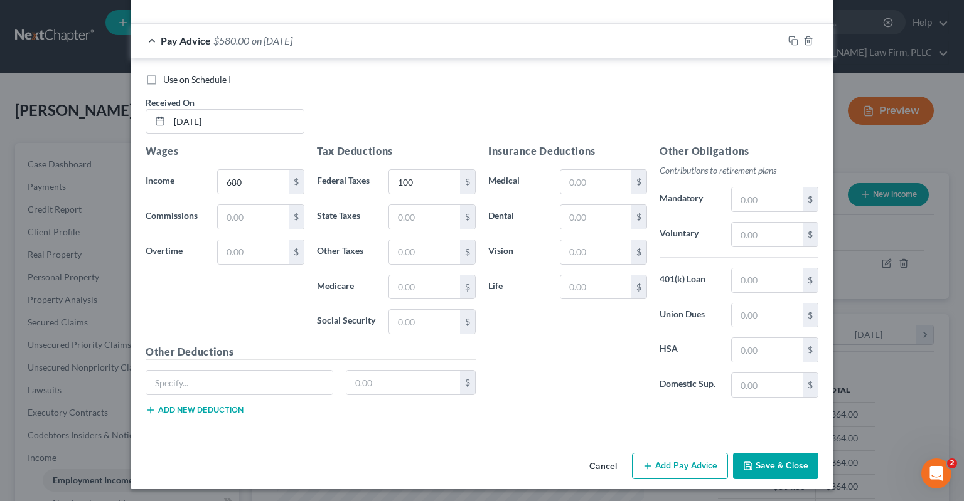
drag, startPoint x: 768, startPoint y: 464, endPoint x: 764, endPoint y: 452, distance: 13.1
click at [768, 463] on button "Save & Close" at bounding box center [775, 466] width 85 height 26
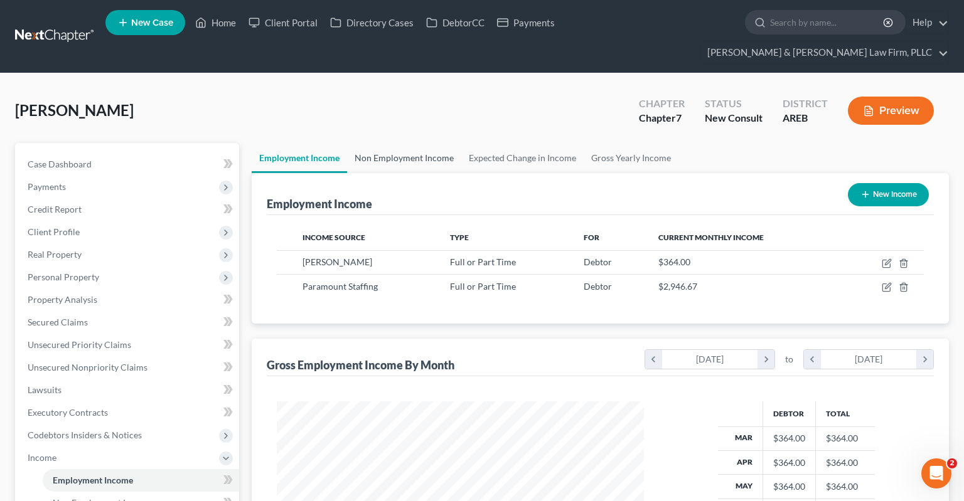
click at [418, 143] on link "Non Employment Income" at bounding box center [404, 158] width 114 height 30
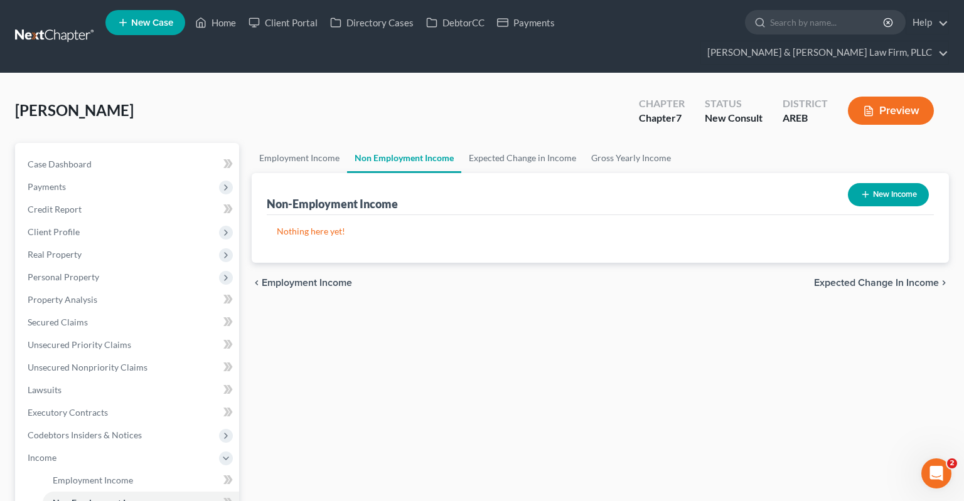
click at [877, 183] on button "New Income" at bounding box center [888, 194] width 81 height 23
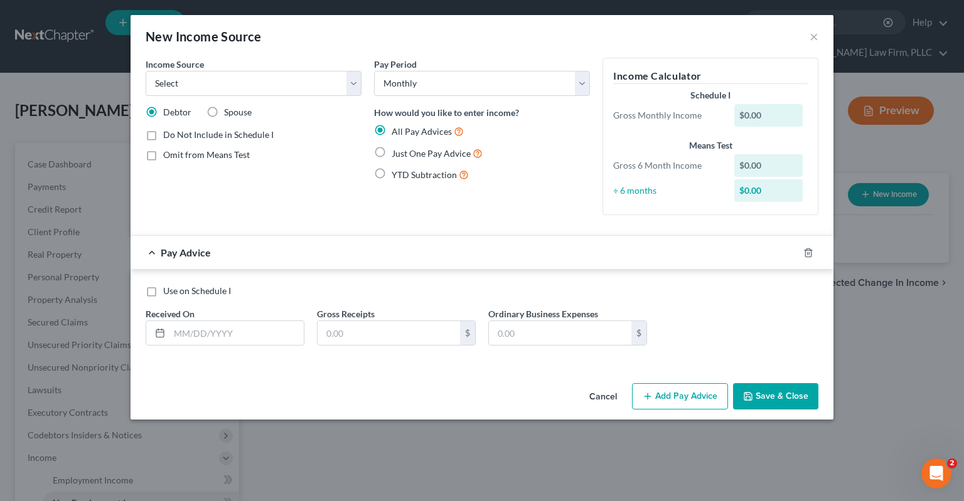
drag, startPoint x: 323, startPoint y: 78, endPoint x: 516, endPoint y: 424, distance: 395.3
click at [367, 390] on div "Cancel Add Pay Advice Save & Close" at bounding box center [482, 398] width 703 height 41
click at [614, 395] on button "Cancel" at bounding box center [603, 397] width 48 height 25
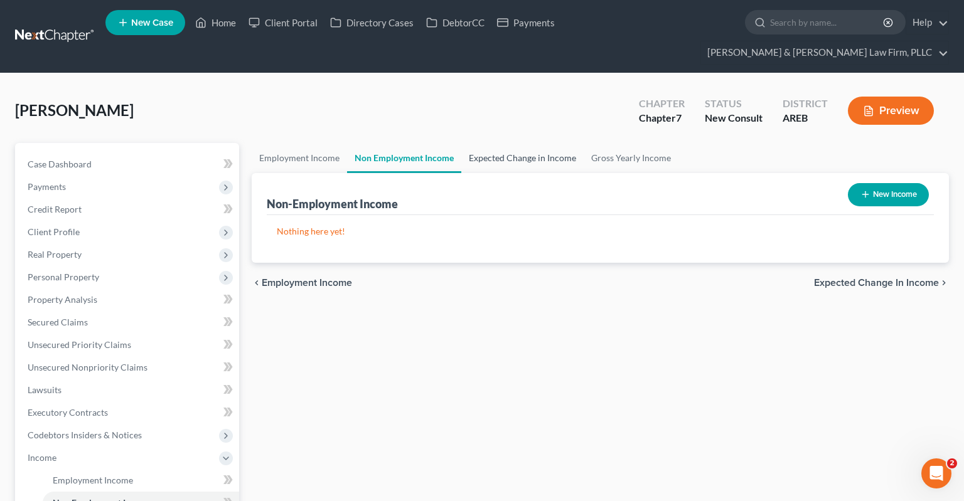
click at [541, 143] on link "Expected Change in Income" at bounding box center [522, 158] width 122 height 30
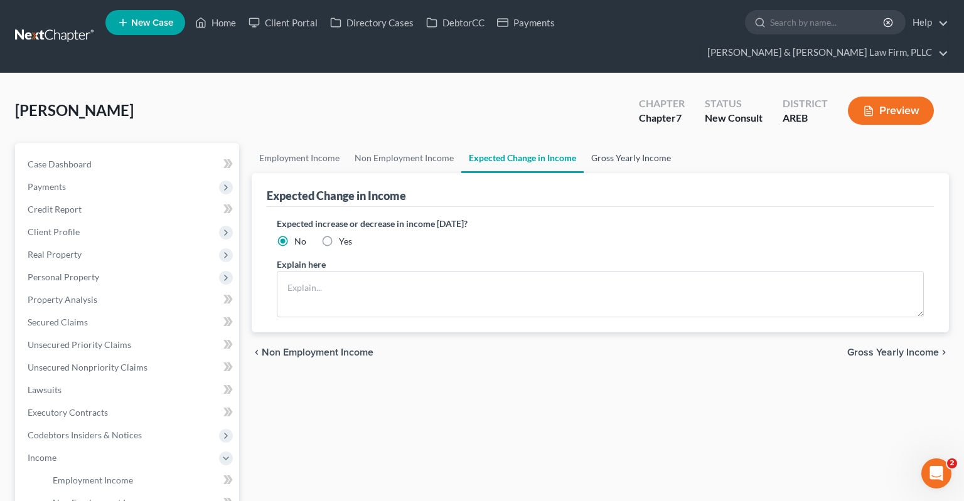
click at [609, 143] on link "Gross Yearly Income" at bounding box center [631, 158] width 95 height 30
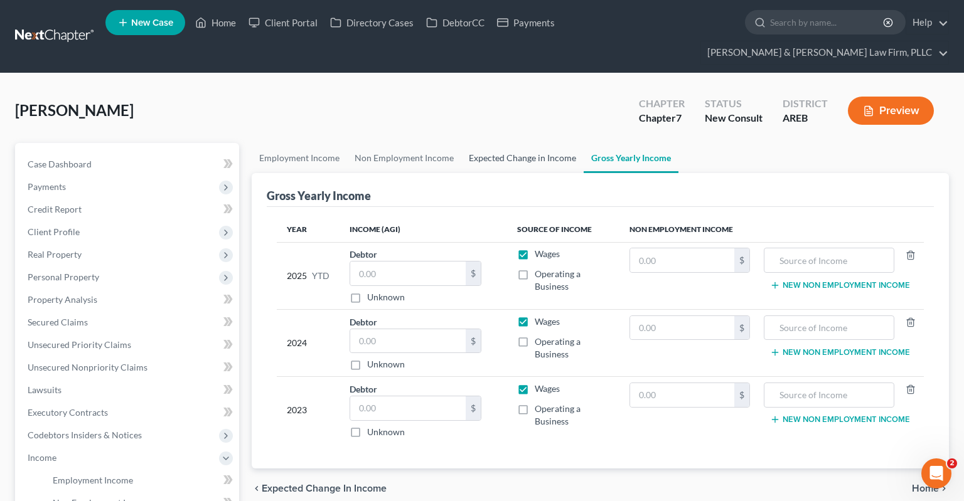
click at [513, 143] on link "Expected Change in Income" at bounding box center [522, 158] width 122 height 30
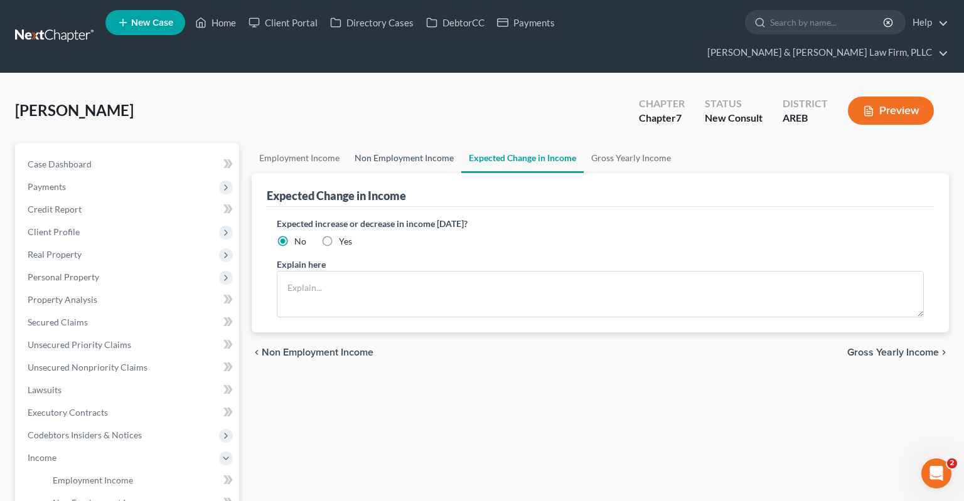
drag, startPoint x: 399, startPoint y: 131, endPoint x: 363, endPoint y: 131, distance: 36.4
click at [399, 143] on link "Non Employment Income" at bounding box center [404, 158] width 114 height 30
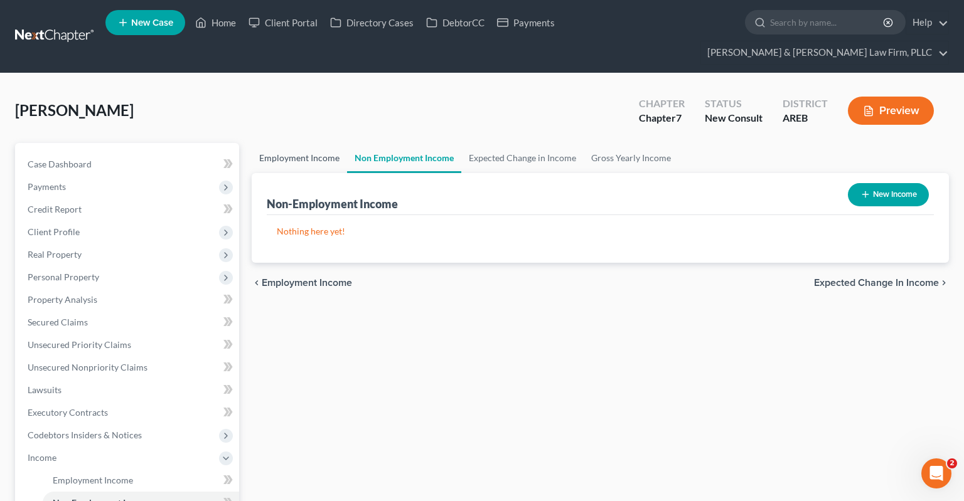
drag, startPoint x: 329, startPoint y: 124, endPoint x: 318, endPoint y: 127, distance: 12.2
click at [329, 143] on link "Employment Income" at bounding box center [299, 158] width 95 height 30
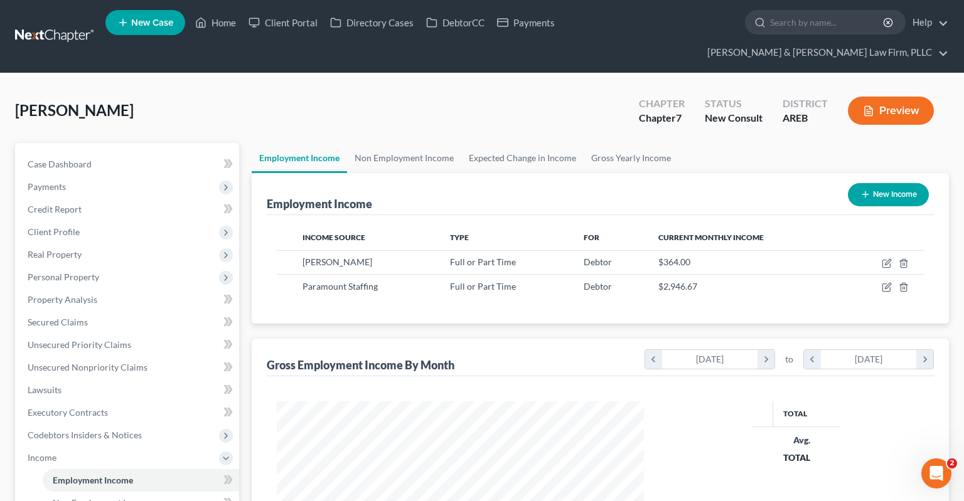
scroll to position [224, 392]
click at [270, 108] on div "[PERSON_NAME] Upgraded Chapter Chapter 7 Status New Consult District AREB Previ…" at bounding box center [482, 115] width 934 height 55
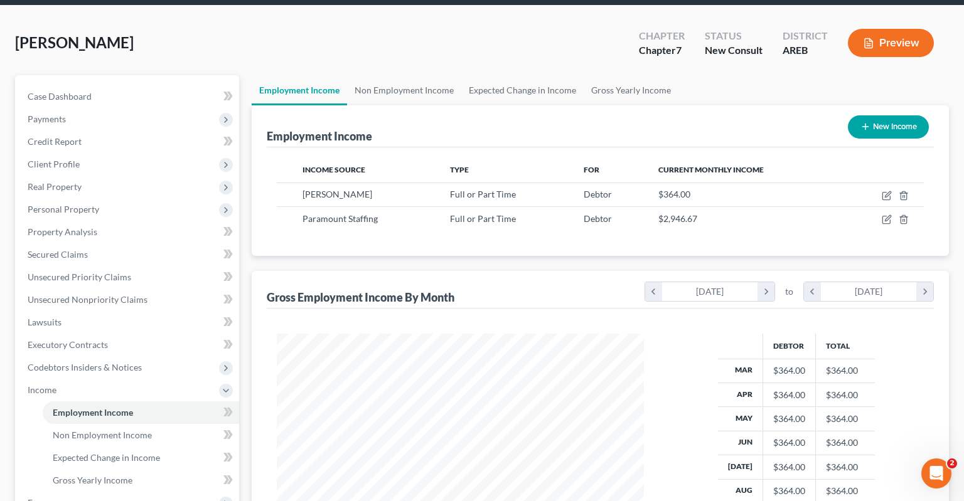
scroll to position [66, 0]
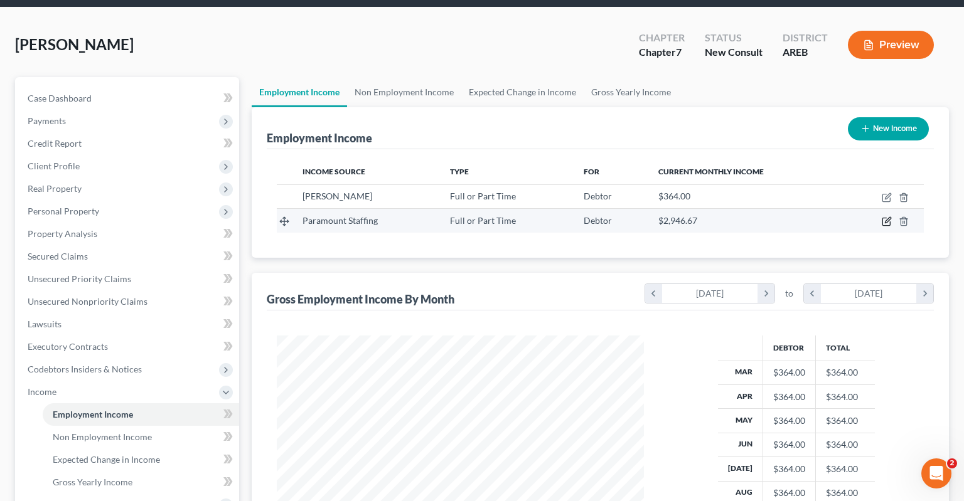
click at [889, 217] on icon "button" at bounding box center [887, 222] width 10 height 10
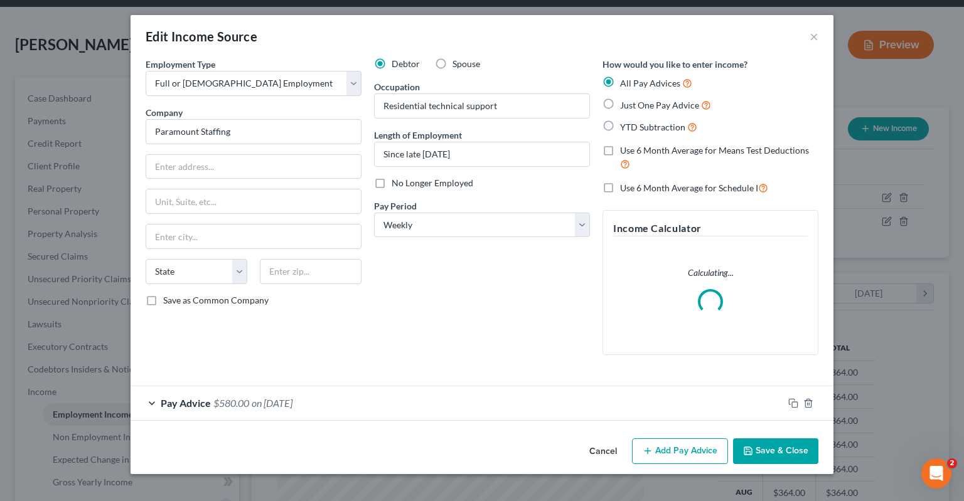
click at [292, 399] on span "on [DATE]" at bounding box center [272, 403] width 41 height 12
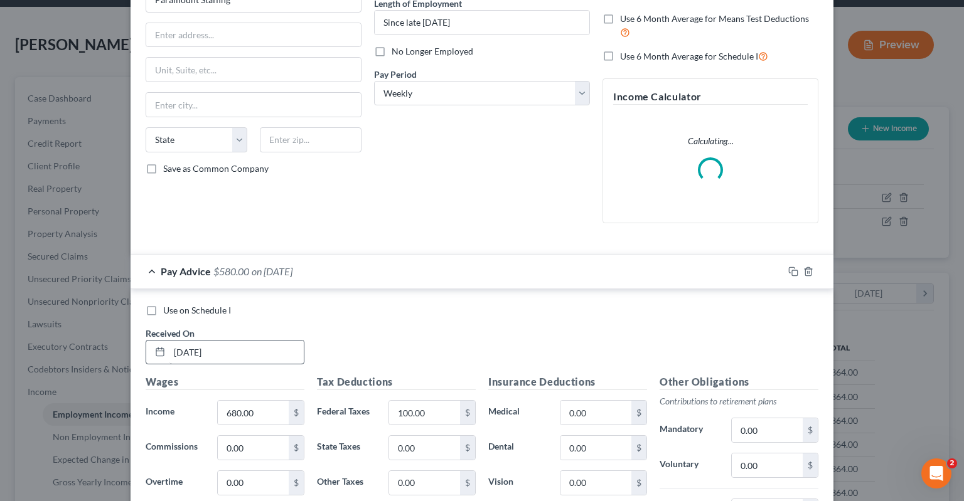
scroll to position [190, 0]
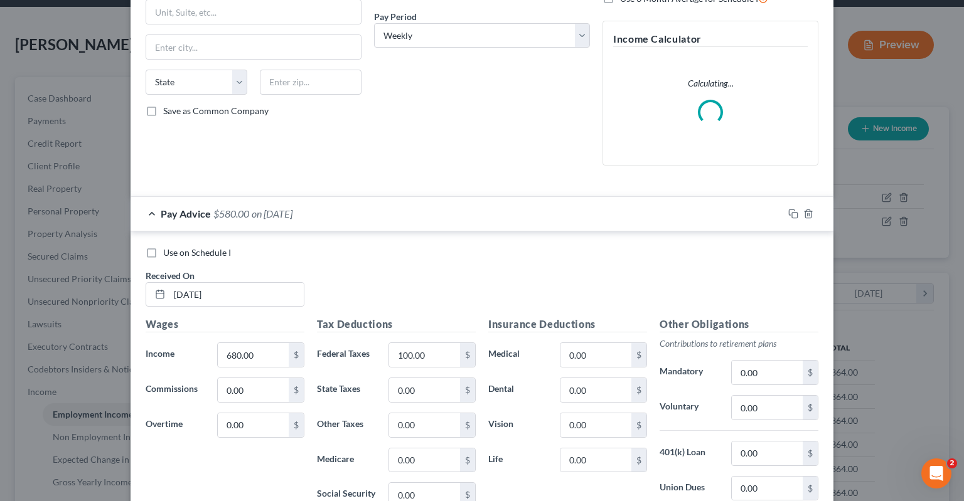
click at [203, 254] on span "Use on Schedule I" at bounding box center [197, 252] width 68 height 11
click at [176, 254] on input "Use on Schedule I" at bounding box center [172, 251] width 8 height 8
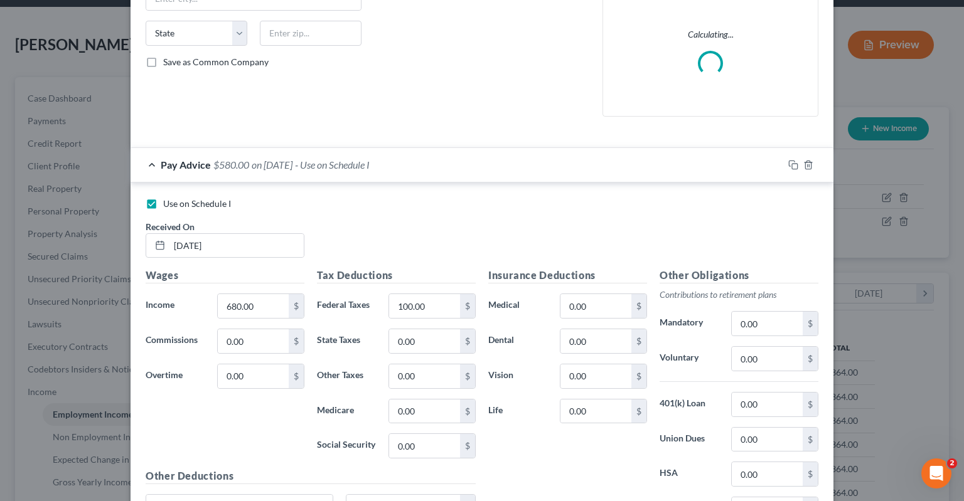
scroll to position [363, 0]
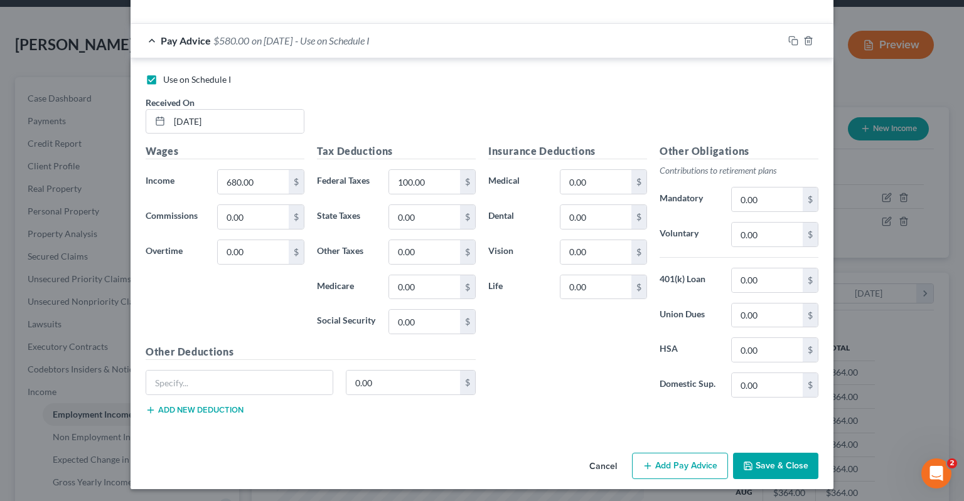
click at [733, 456] on div "Cancel Add Pay Advice Save & Close" at bounding box center [482, 468] width 703 height 41
click at [745, 463] on icon "button" at bounding box center [748, 467] width 8 height 8
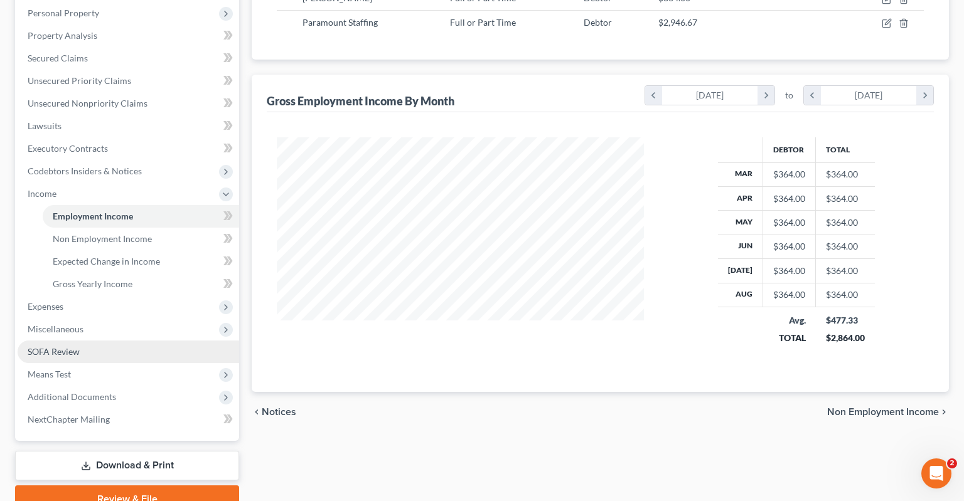
scroll to position [265, 0]
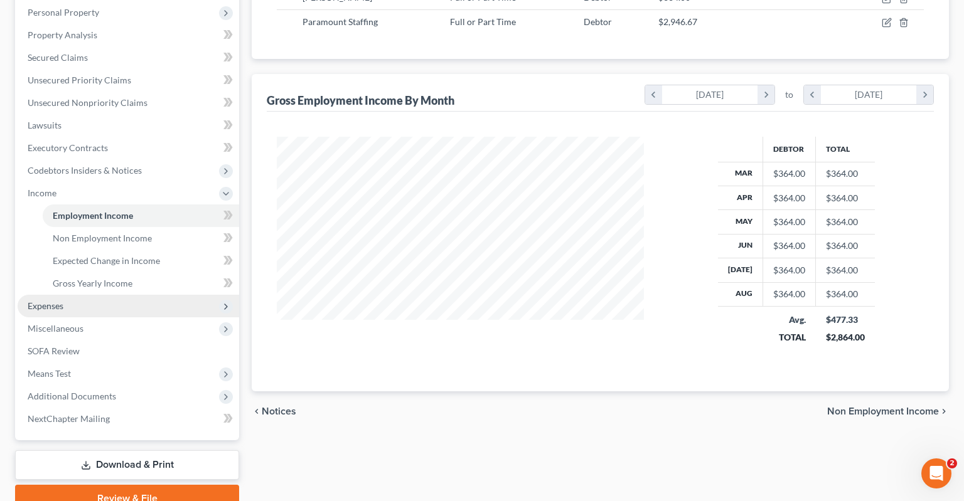
click at [95, 295] on span "Expenses" at bounding box center [129, 306] width 222 height 23
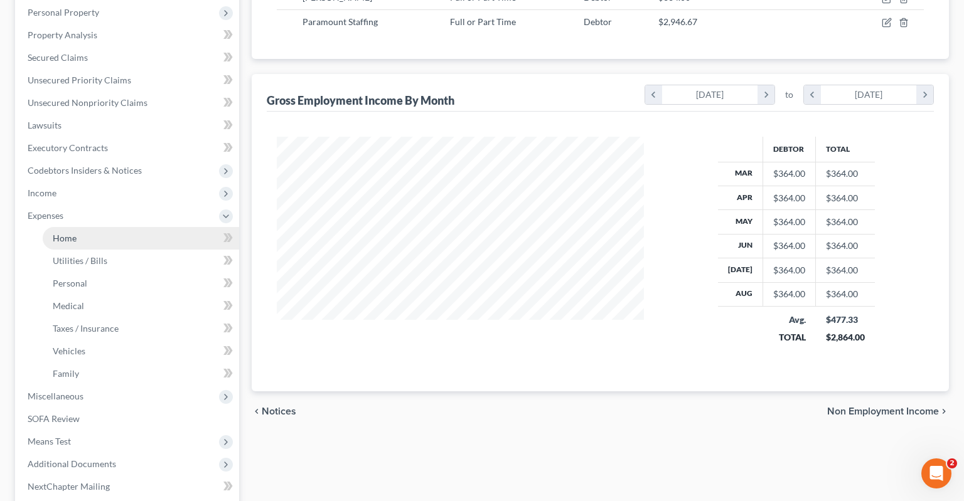
click at [107, 227] on link "Home" at bounding box center [141, 238] width 196 height 23
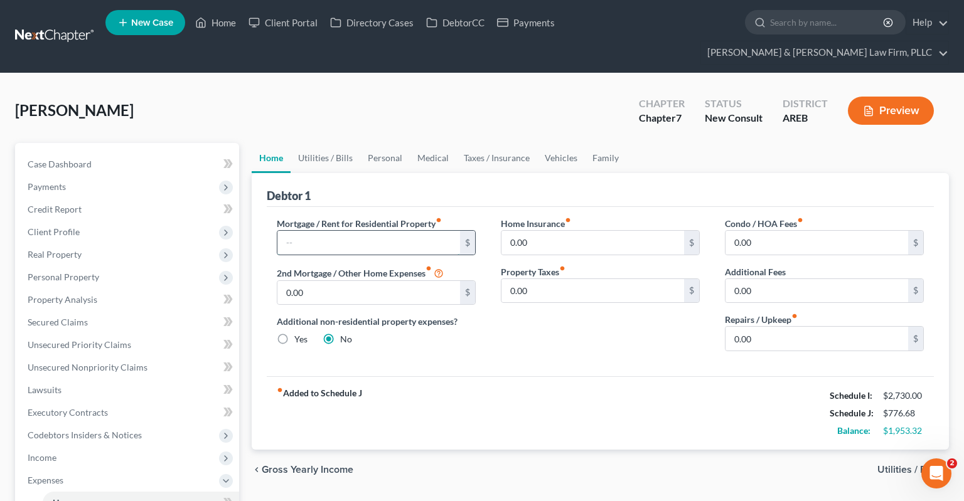
click at [378, 231] on input "text" at bounding box center [368, 243] width 183 height 24
click at [556, 143] on link "Vehicles" at bounding box center [561, 158] width 48 height 30
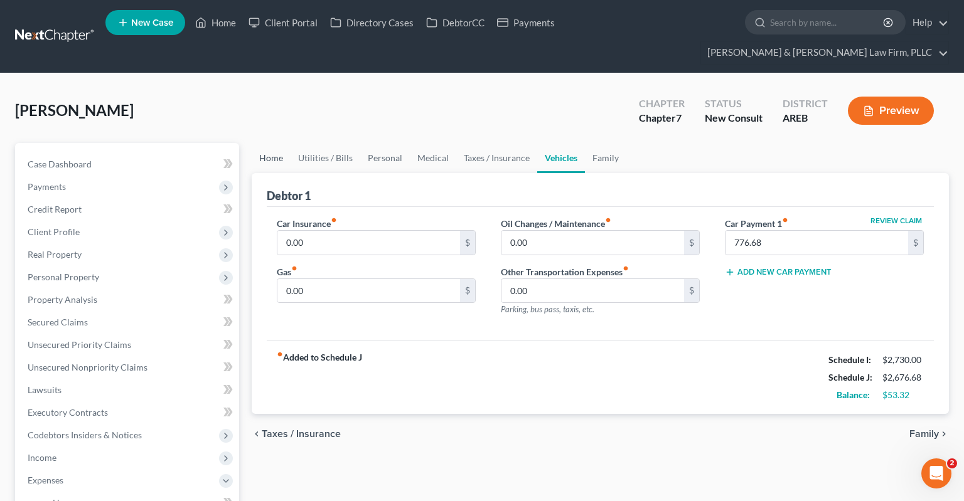
click at [269, 143] on link "Home" at bounding box center [271, 158] width 39 height 30
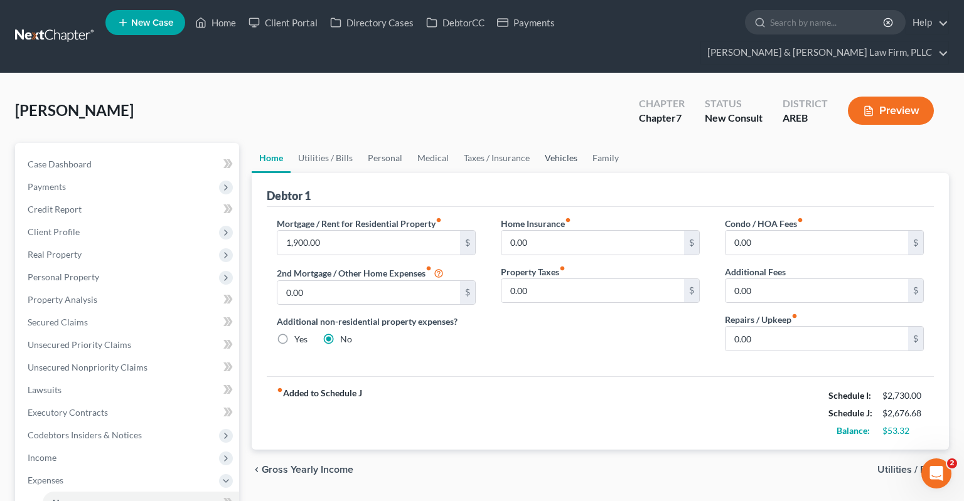
click at [554, 143] on link "Vehicles" at bounding box center [561, 158] width 48 height 30
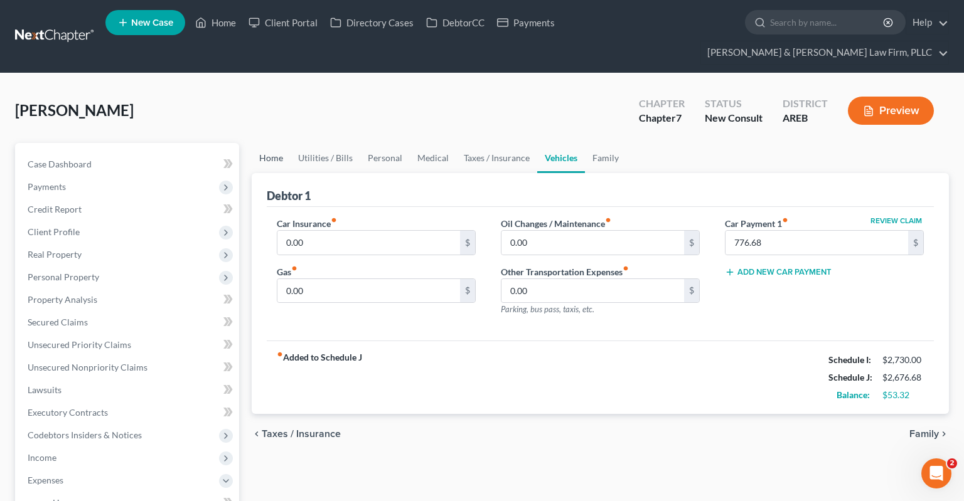
click at [274, 143] on link "Home" at bounding box center [271, 158] width 39 height 30
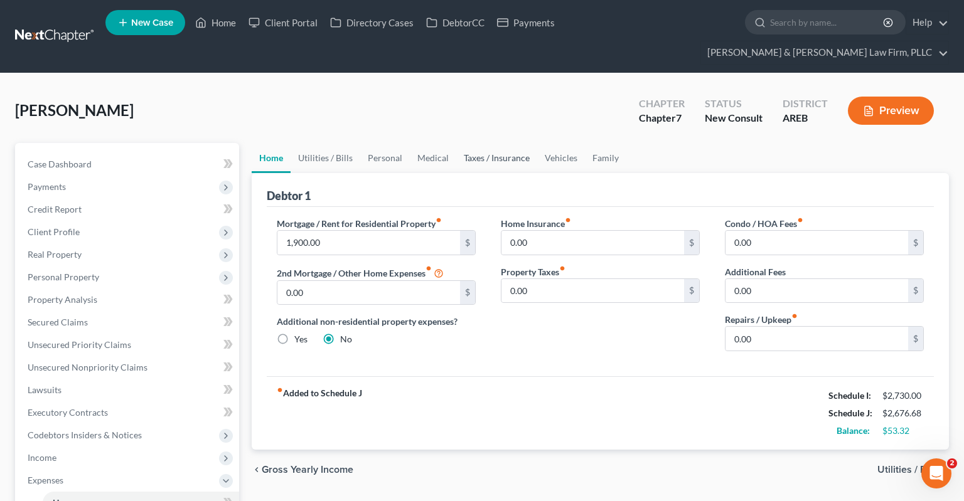
drag, startPoint x: 510, startPoint y: 135, endPoint x: 502, endPoint y: 139, distance: 9.3
click at [510, 143] on link "Taxes / Insurance" at bounding box center [496, 158] width 81 height 30
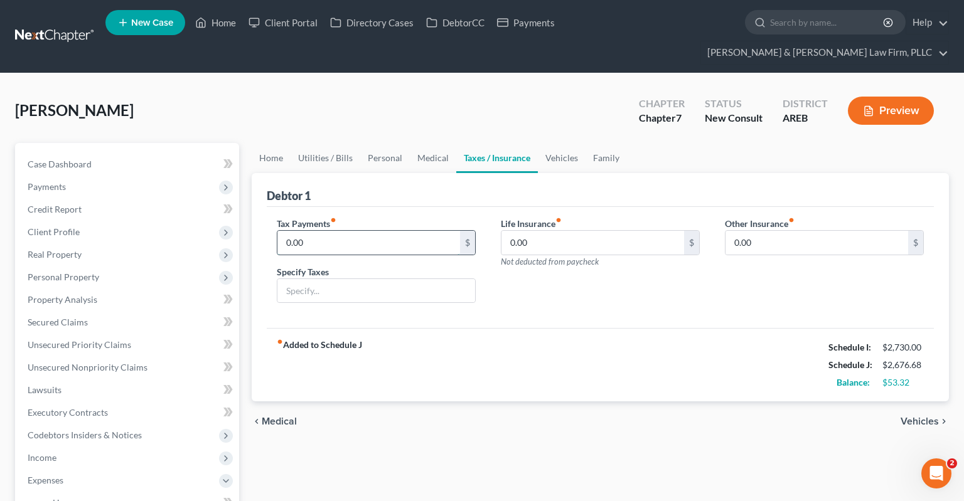
click at [455, 231] on input "0.00" at bounding box center [368, 243] width 183 height 24
click at [436, 279] on input "text" at bounding box center [376, 291] width 198 height 24
click at [404, 418] on div "Home Utilities / Bills Personal Medical Taxes / Insurance Vehicles Family Debto…" at bounding box center [600, 494] width 710 height 702
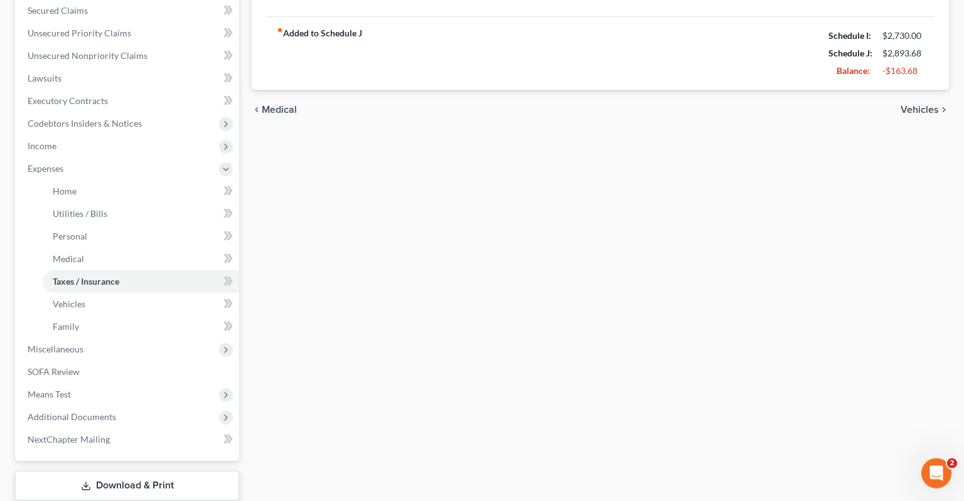
scroll to position [331, 0]
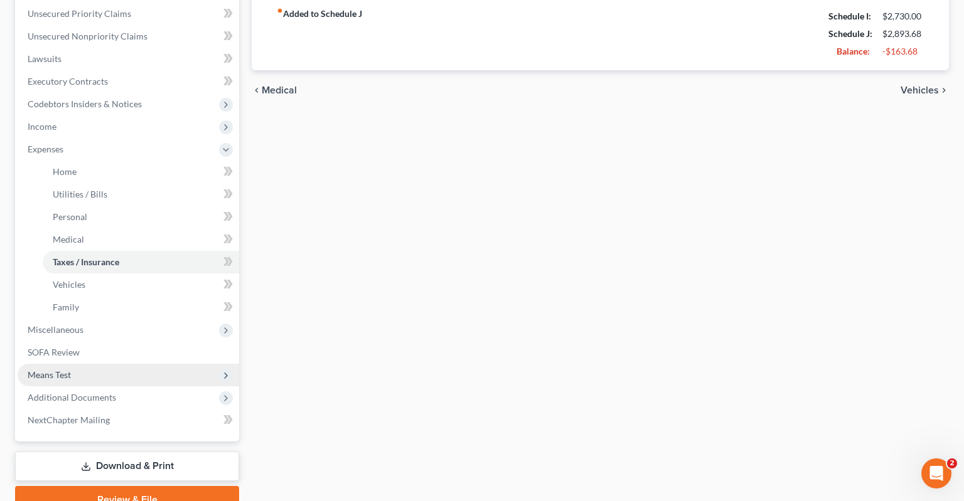
click at [104, 364] on span "Means Test" at bounding box center [129, 375] width 222 height 23
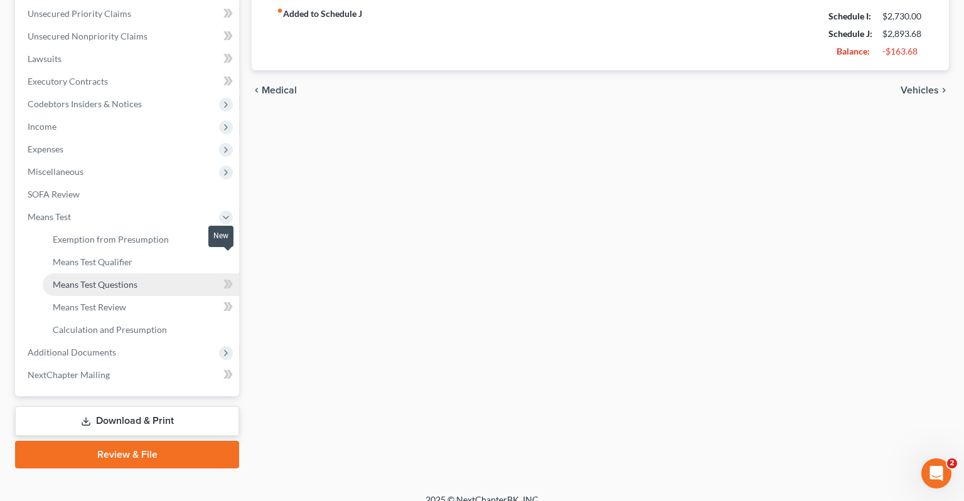
scroll to position [322, 0]
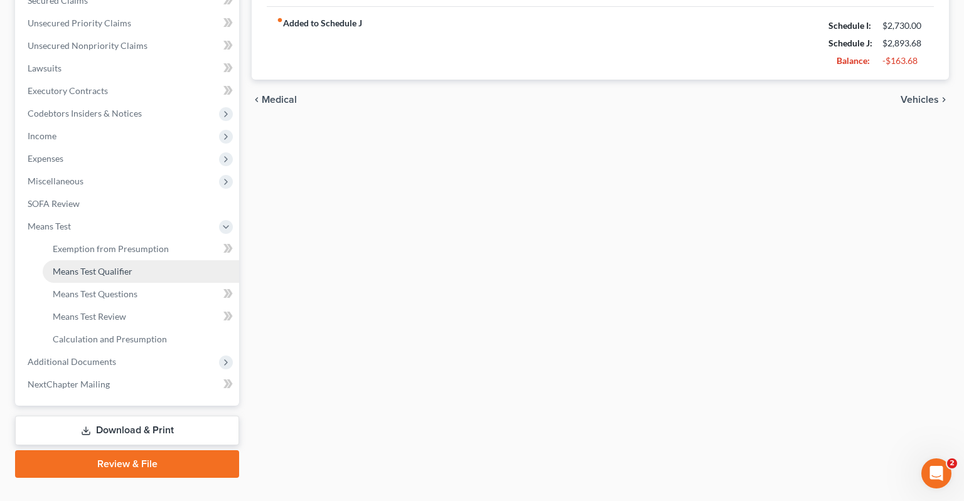
click at [131, 266] on span "Means Test Qualifier" at bounding box center [93, 271] width 80 height 11
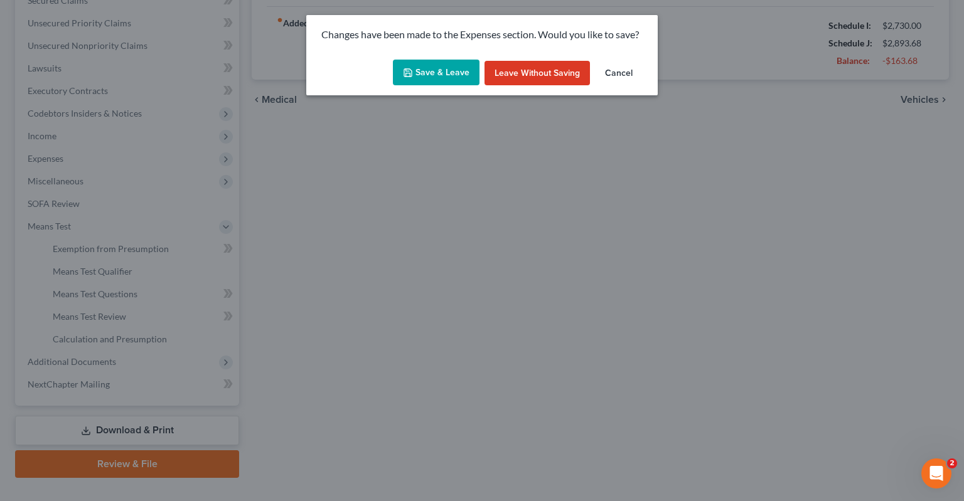
drag, startPoint x: 418, startPoint y: 68, endPoint x: 474, endPoint y: 83, distance: 58.5
click at [418, 68] on button "Save & Leave" at bounding box center [436, 73] width 87 height 26
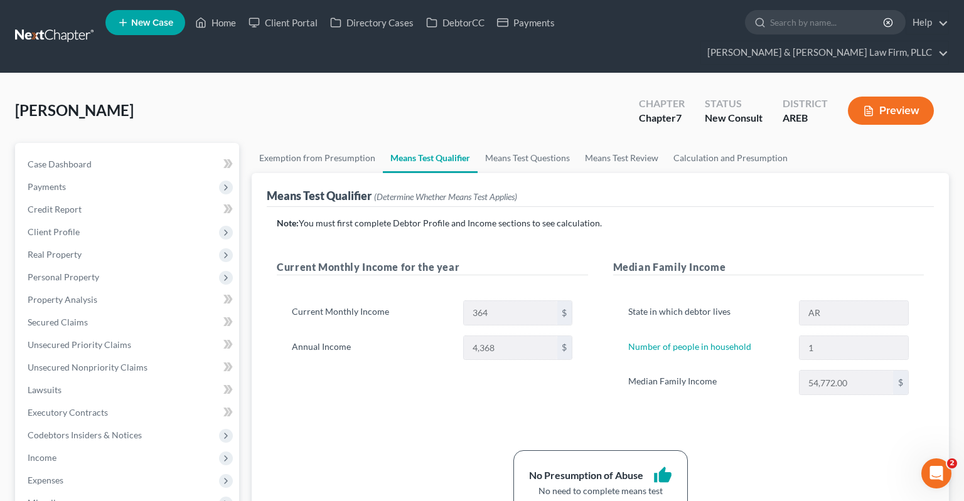
click at [469, 88] on div "[PERSON_NAME] Upgraded Chapter Chapter 7 Status New Consult District AREB Previ…" at bounding box center [482, 115] width 934 height 55
click at [110, 469] on span "Expenses" at bounding box center [129, 480] width 222 height 23
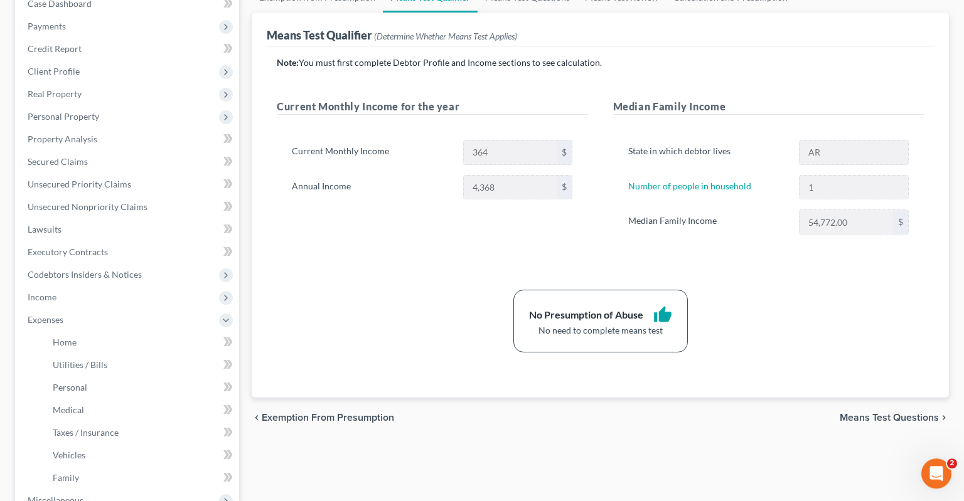
scroll to position [265, 0]
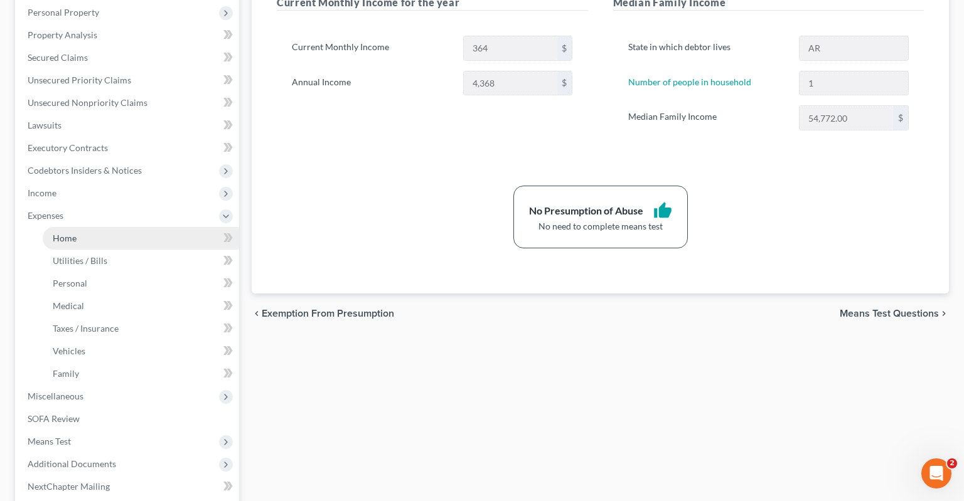
click at [117, 227] on link "Home" at bounding box center [141, 238] width 196 height 23
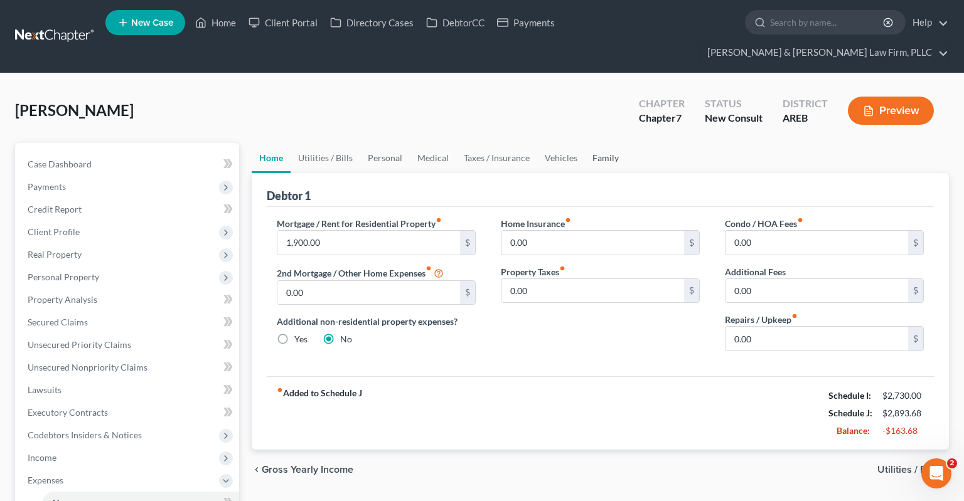
click at [606, 143] on link "Family" at bounding box center [605, 158] width 41 height 30
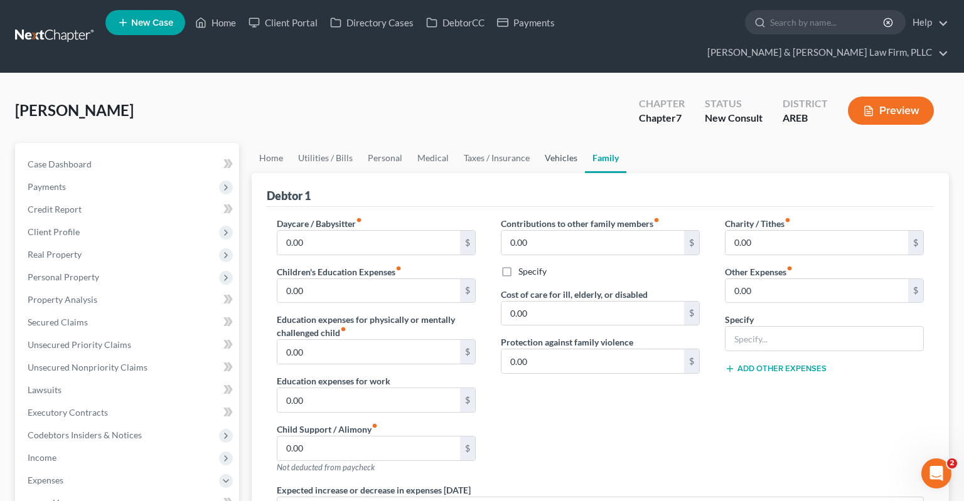
click at [574, 143] on link "Vehicles" at bounding box center [561, 158] width 48 height 30
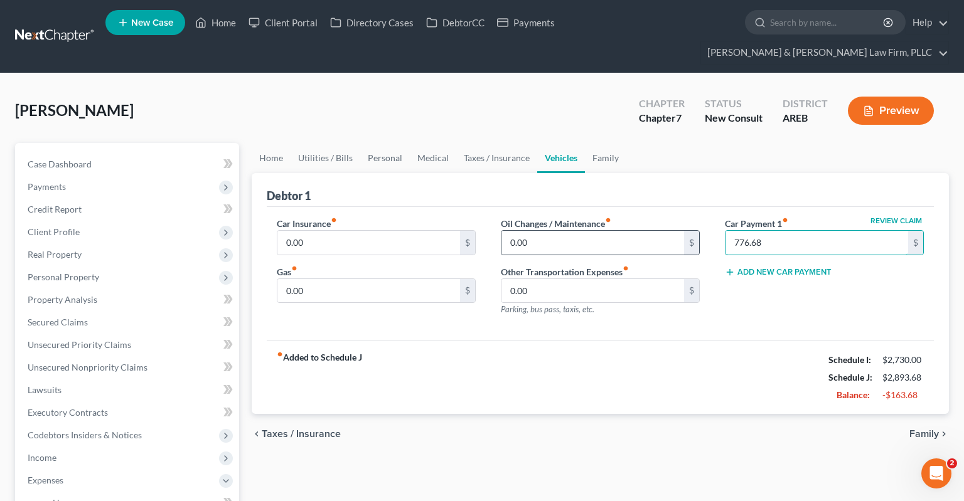
drag, startPoint x: 761, startPoint y: 222, endPoint x: 688, endPoint y: 221, distance: 72.8
click at [725, 231] on input "776.68" at bounding box center [816, 243] width 183 height 24
drag, startPoint x: 779, startPoint y: 225, endPoint x: 672, endPoint y: 217, distance: 107.6
click at [725, 231] on input "776.68" at bounding box center [816, 243] width 183 height 24
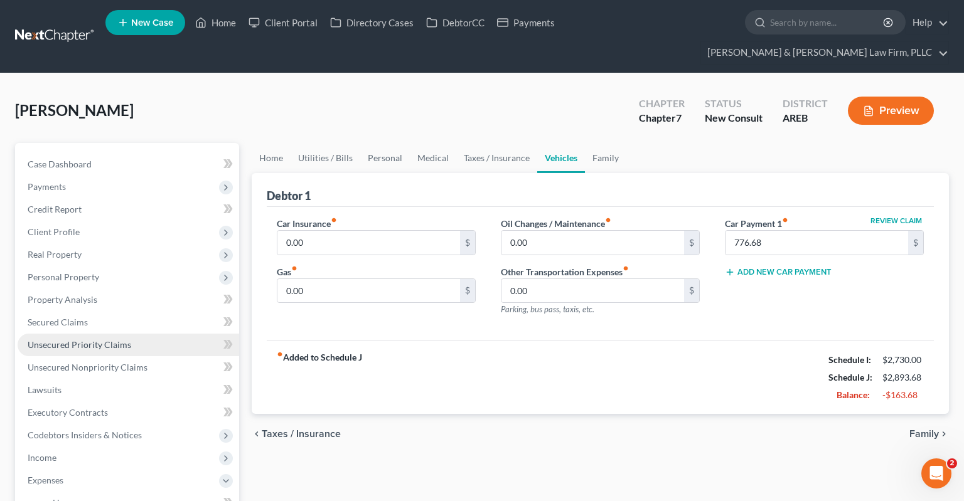
click at [92, 334] on link "Unsecured Priority Claims" at bounding box center [129, 345] width 222 height 23
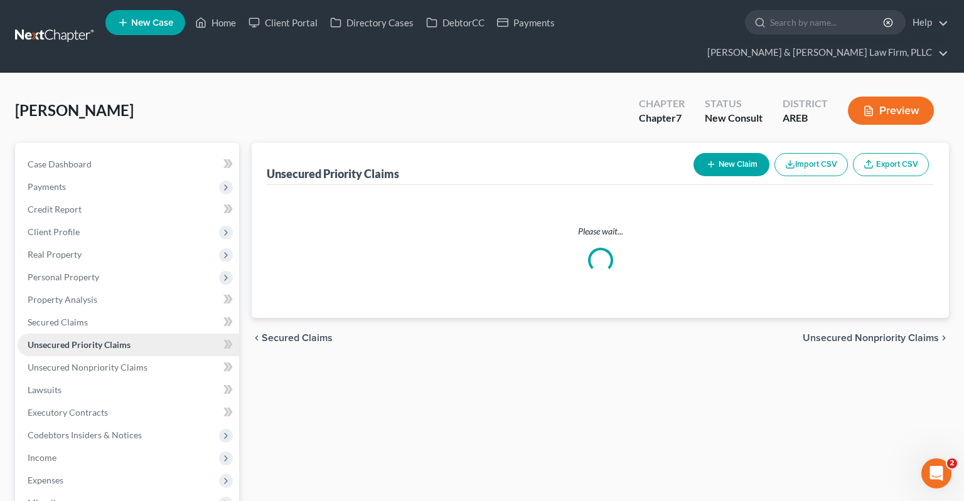
click at [110, 340] on span "Unsecured Priority Claims" at bounding box center [79, 345] width 103 height 11
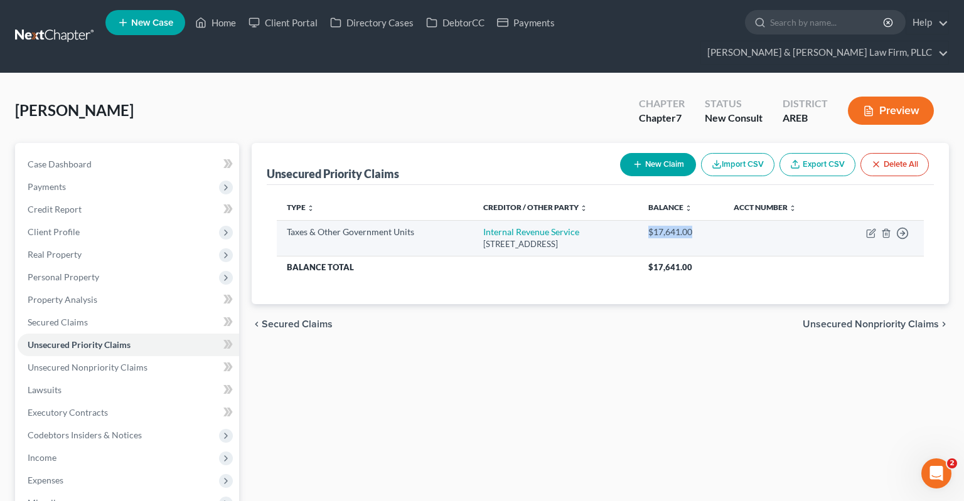
drag, startPoint x: 663, startPoint y: 208, endPoint x: 717, endPoint y: 205, distance: 53.5
click at [717, 220] on td "$17,641.00" at bounding box center [680, 238] width 85 height 36
copy div "$17,641.00"
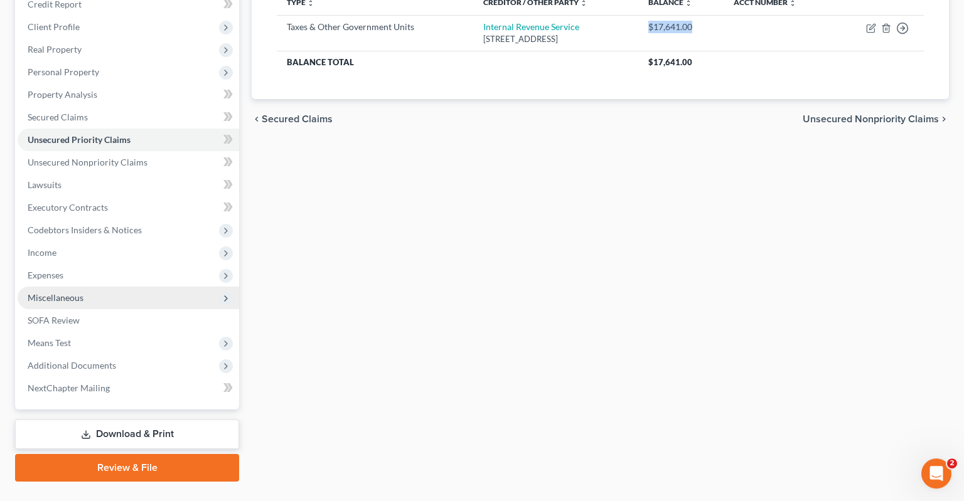
scroll to position [209, 0]
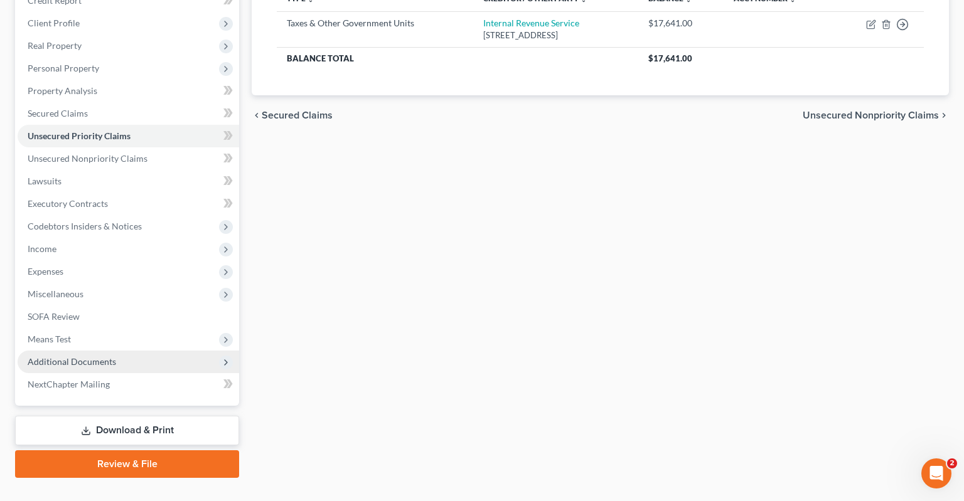
click at [107, 356] on span "Additional Documents" at bounding box center [72, 361] width 88 height 11
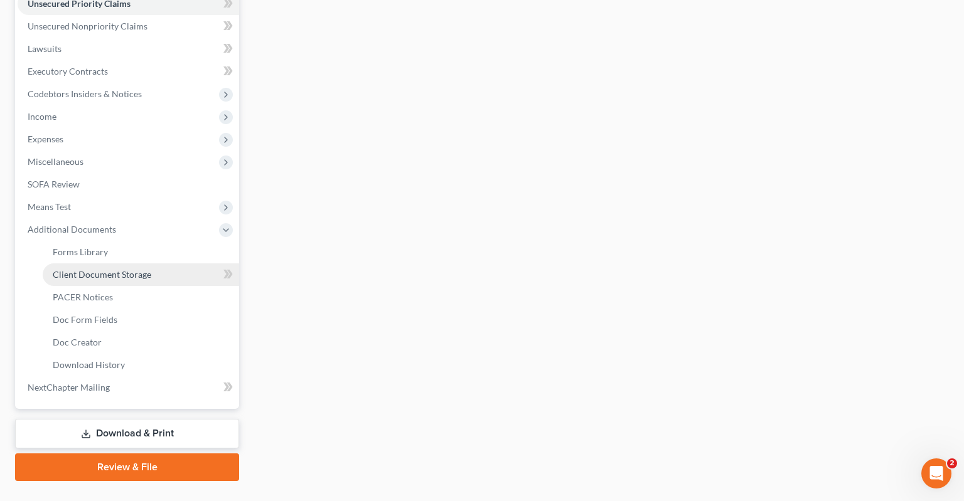
click at [168, 264] on link "Client Document Storage" at bounding box center [141, 275] width 196 height 23
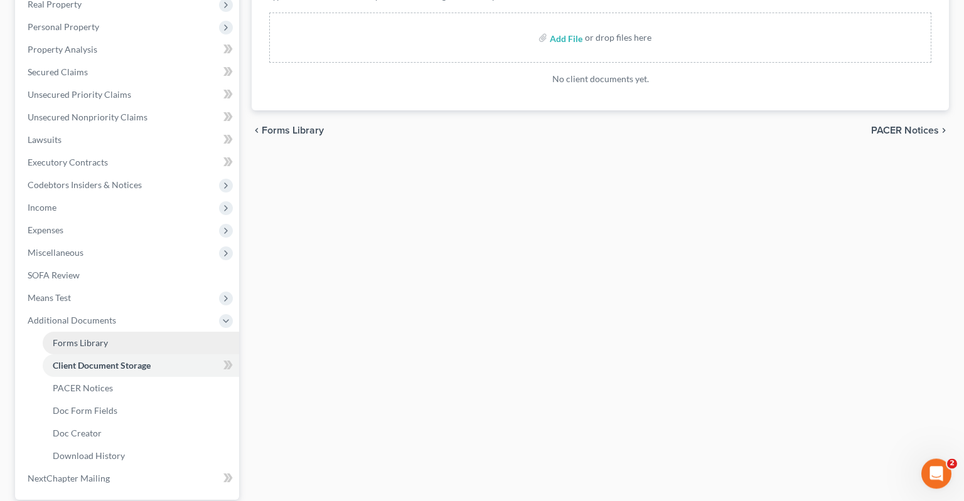
scroll to position [331, 0]
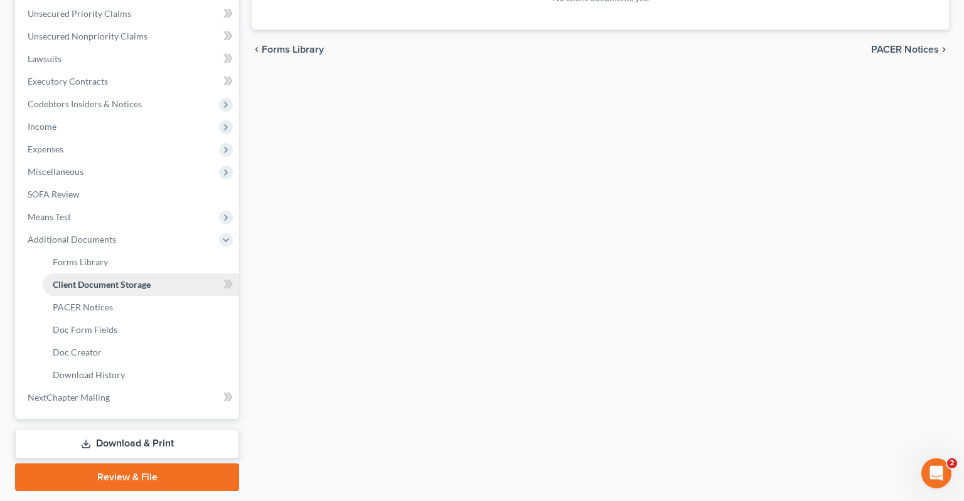
click at [139, 279] on span "Client Document Storage" at bounding box center [102, 284] width 98 height 11
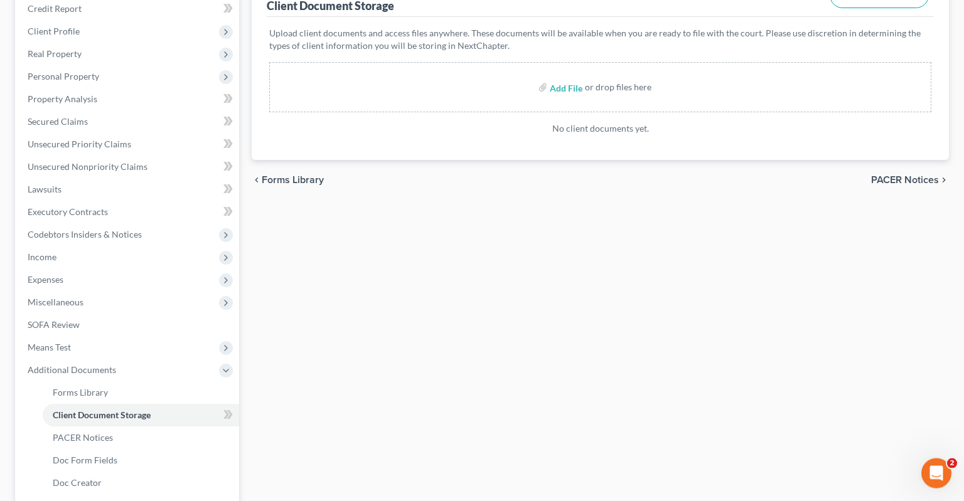
scroll to position [198, 0]
click at [569, 78] on input "file" at bounding box center [565, 89] width 30 height 23
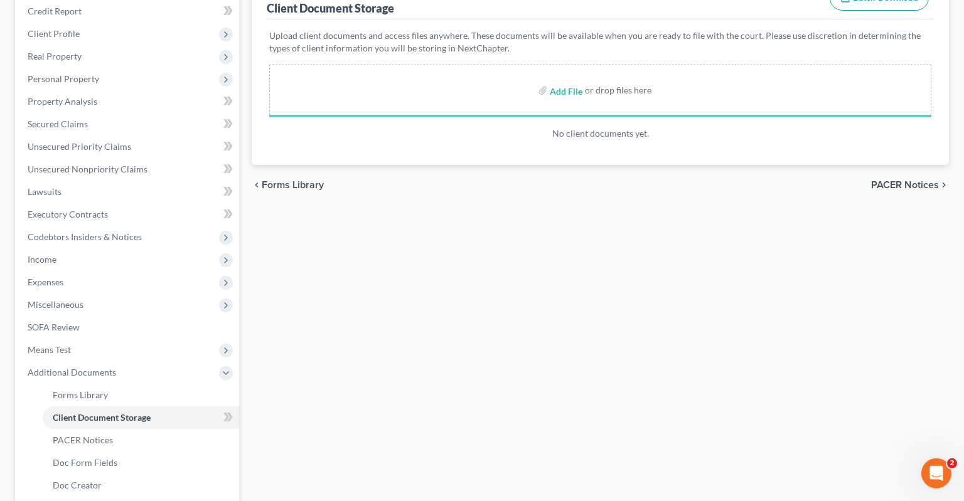
scroll to position [0, 0]
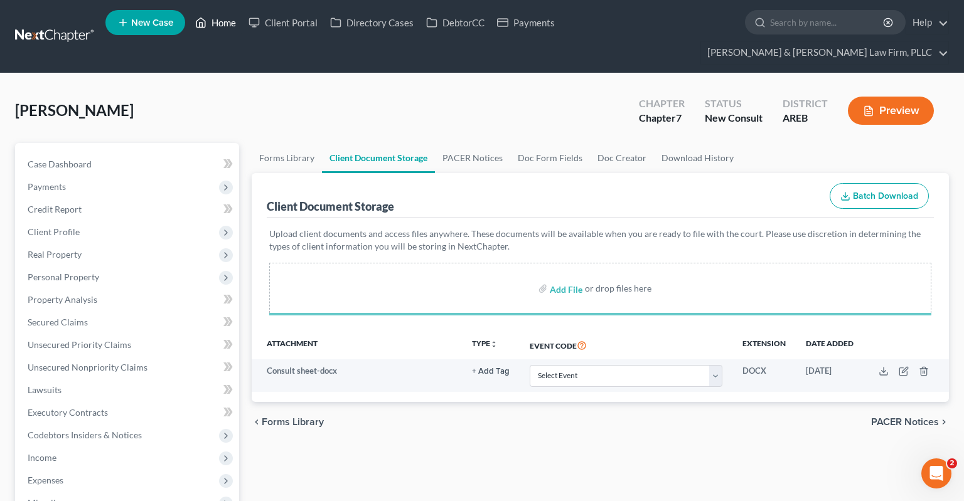
click at [212, 34] on link "Home" at bounding box center [215, 22] width 53 height 23
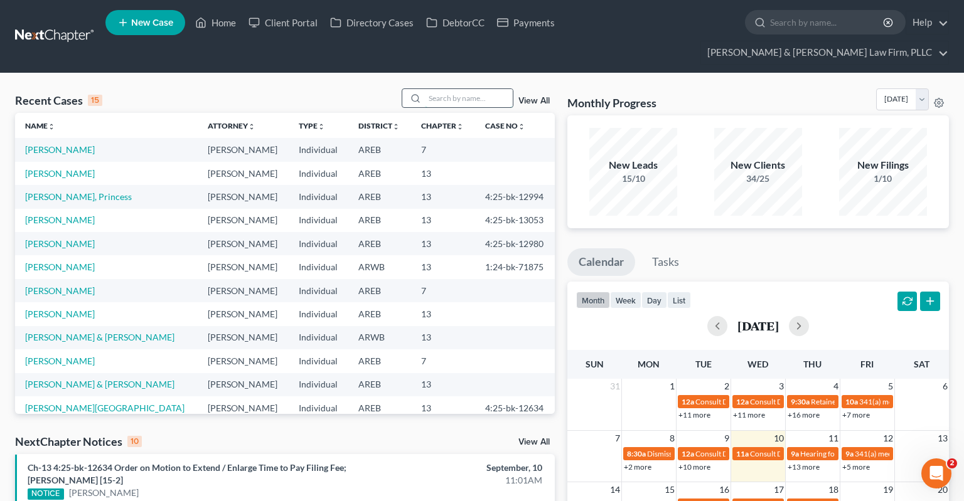
click at [457, 89] on input "search" at bounding box center [469, 98] width 88 height 18
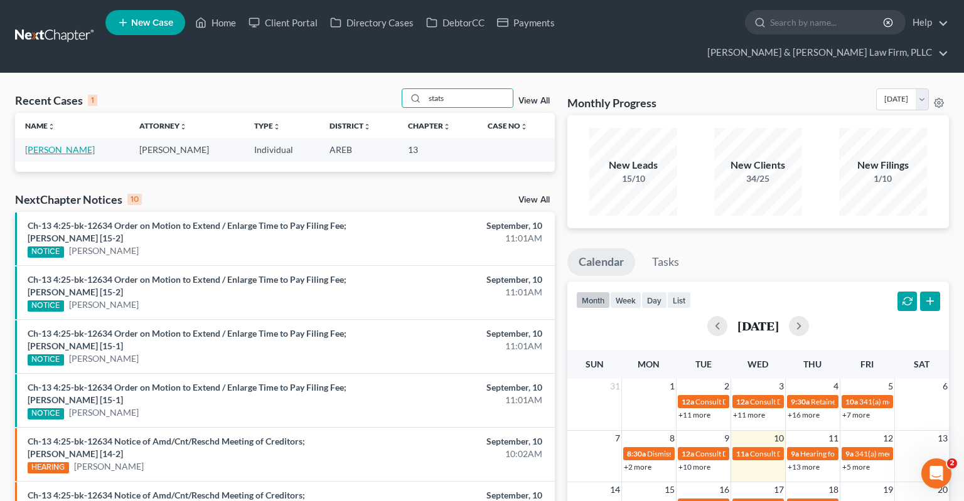
click at [87, 144] on link "[PERSON_NAME]" at bounding box center [60, 149] width 70 height 11
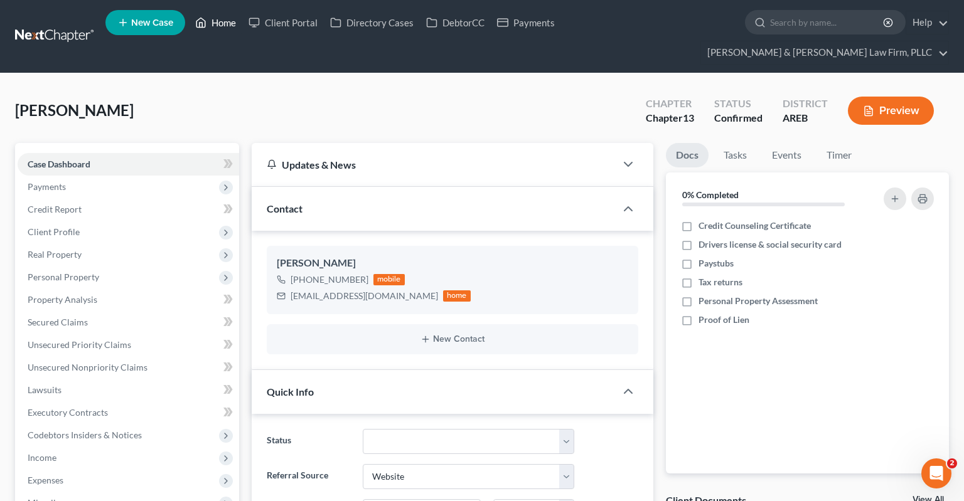
click at [220, 25] on link "Home" at bounding box center [215, 22] width 53 height 23
